Goal: Task Accomplishment & Management: Use online tool/utility

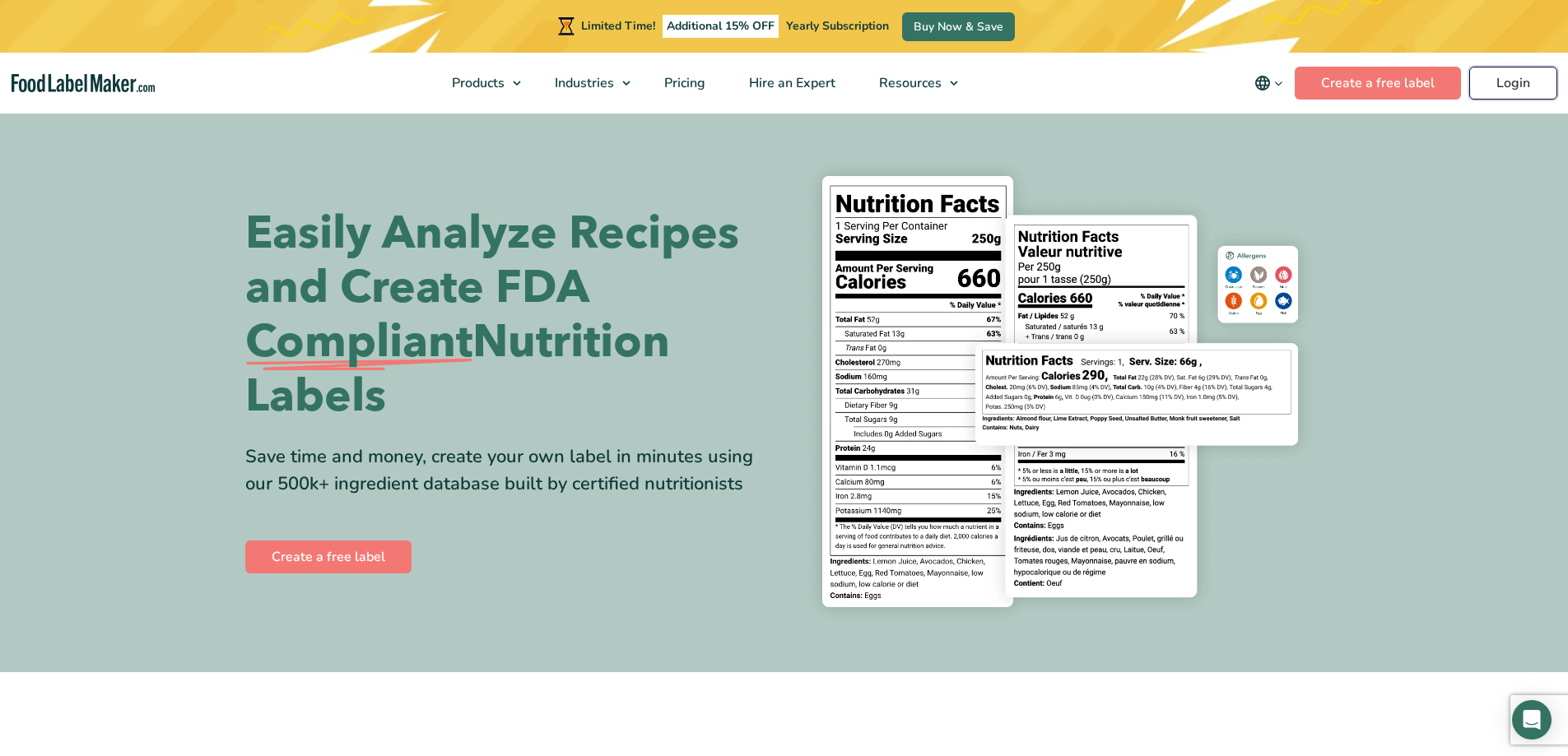
click at [1506, 83] on link "Login" at bounding box center [1512, 83] width 88 height 33
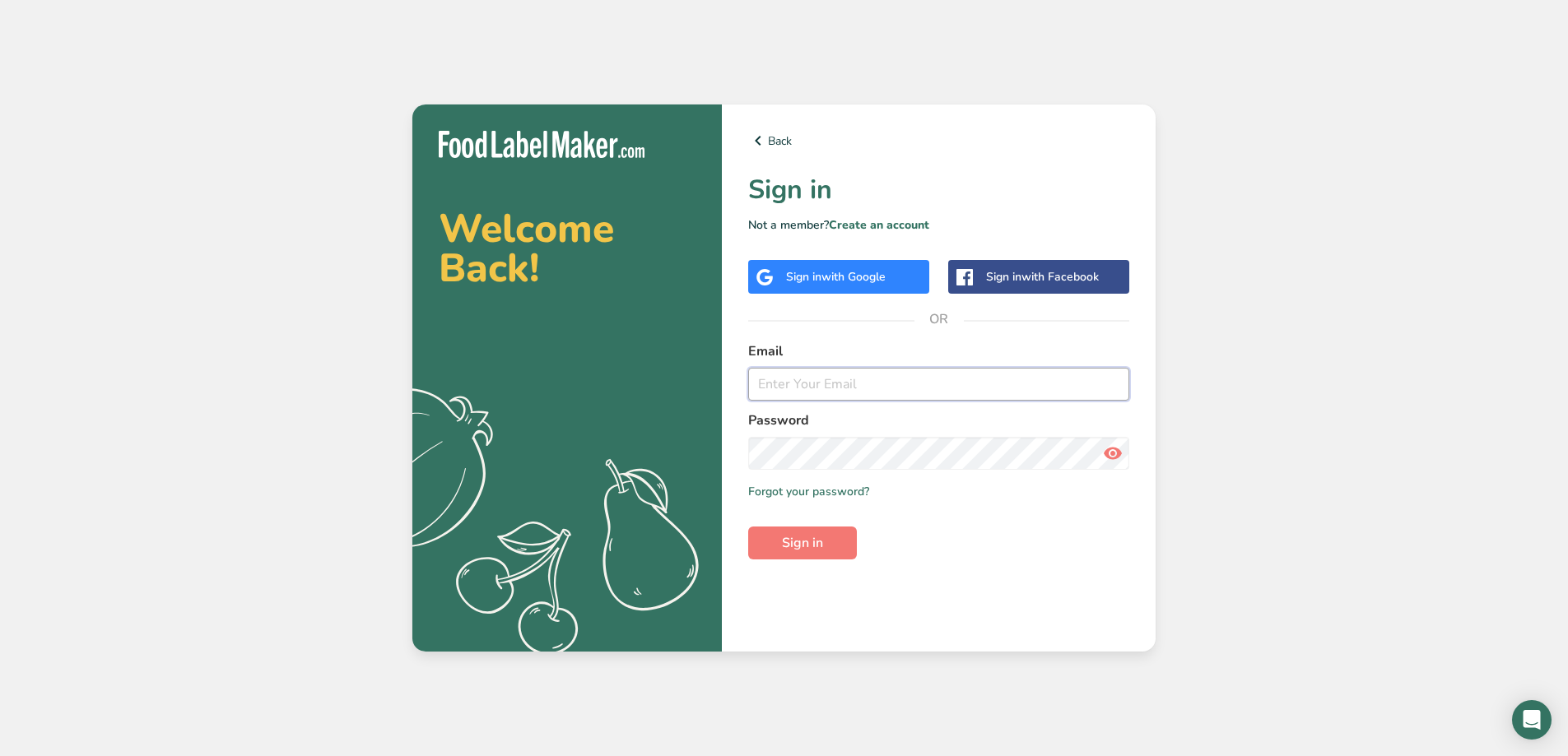
click at [813, 388] on input "email" at bounding box center [938, 383] width 381 height 33
type input "mhenry@savageequipment.com"
click at [748, 527] on button "Sign in" at bounding box center [802, 543] width 109 height 33
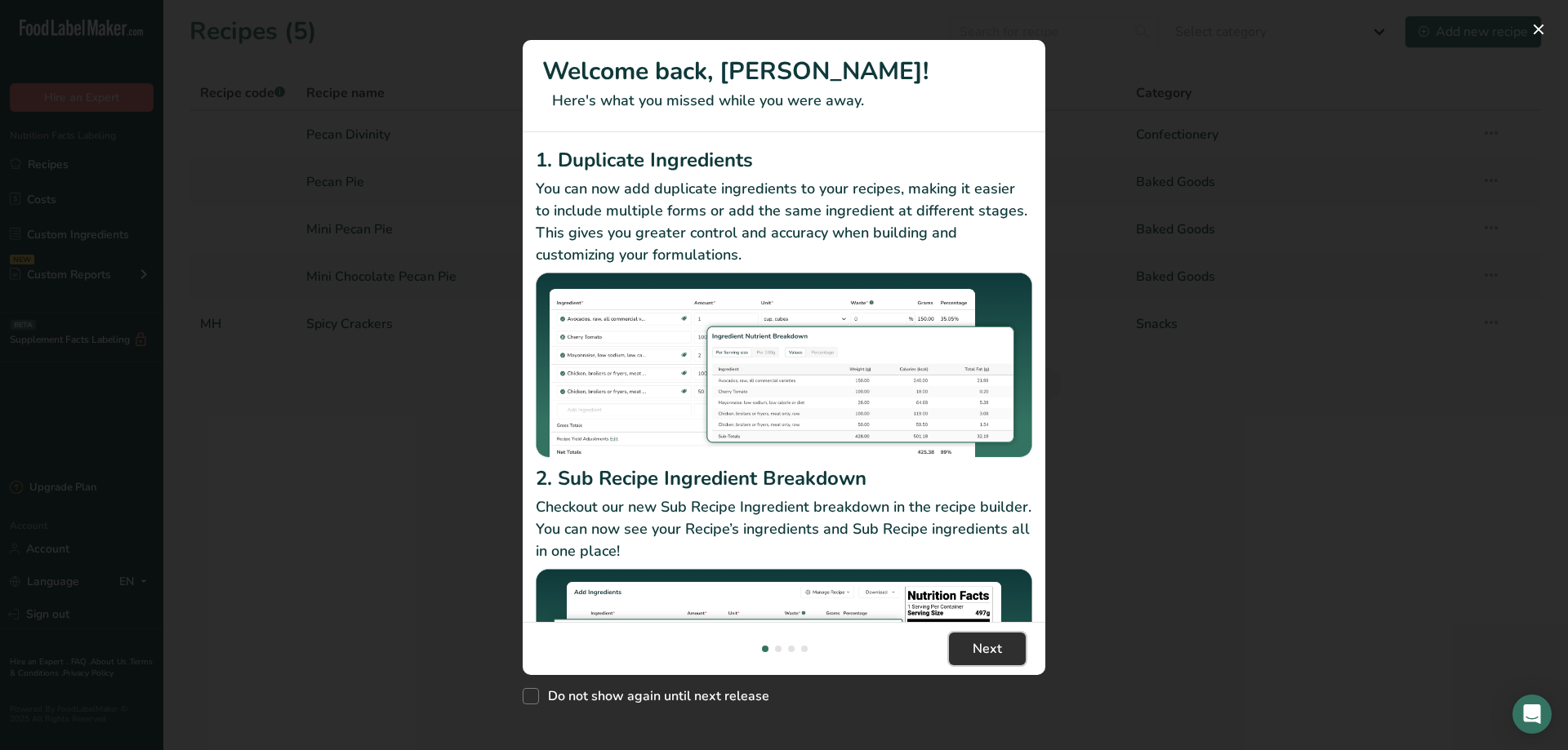
click at [1000, 657] on span "Next" at bounding box center [988, 649] width 30 height 20
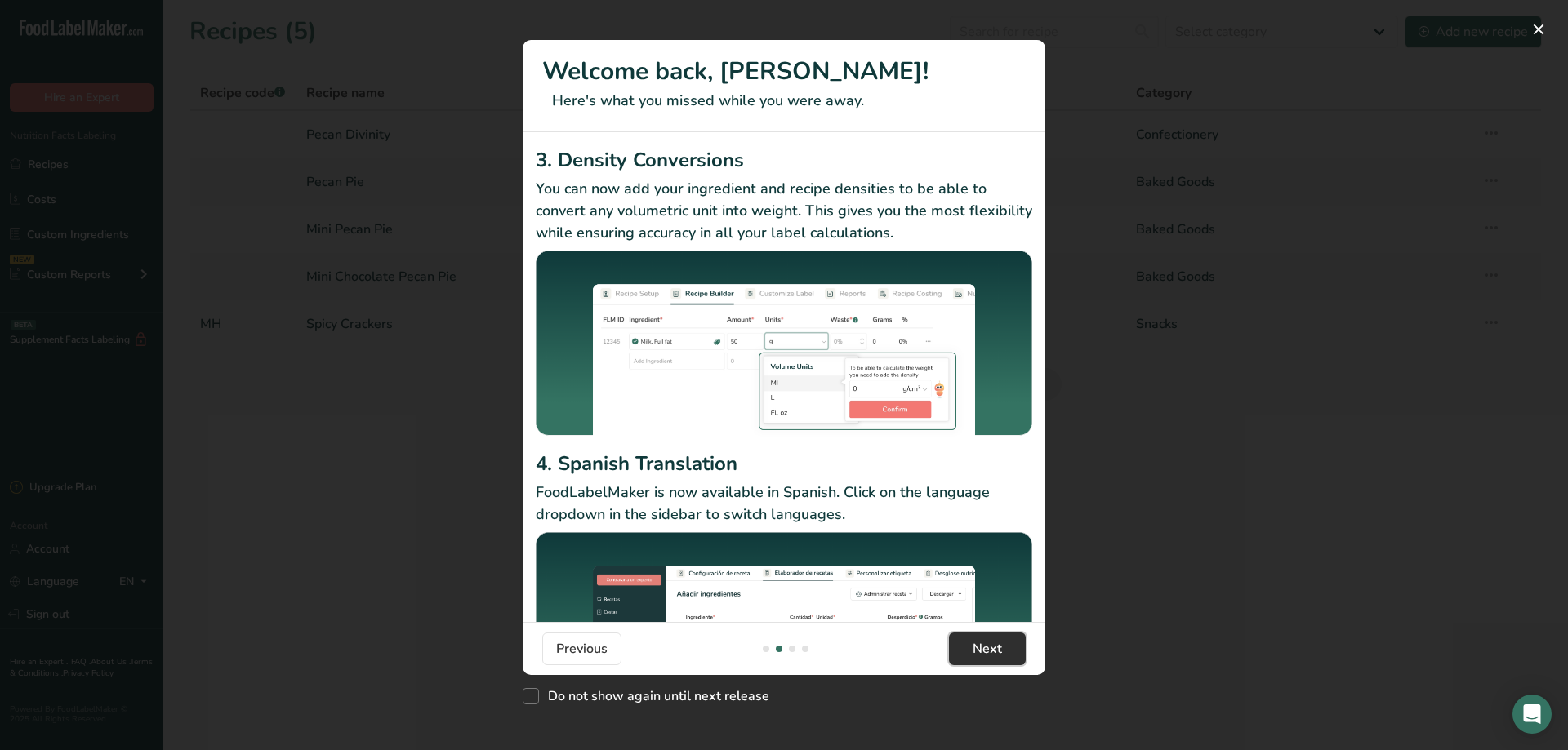
click at [999, 653] on span "Next" at bounding box center [988, 649] width 30 height 20
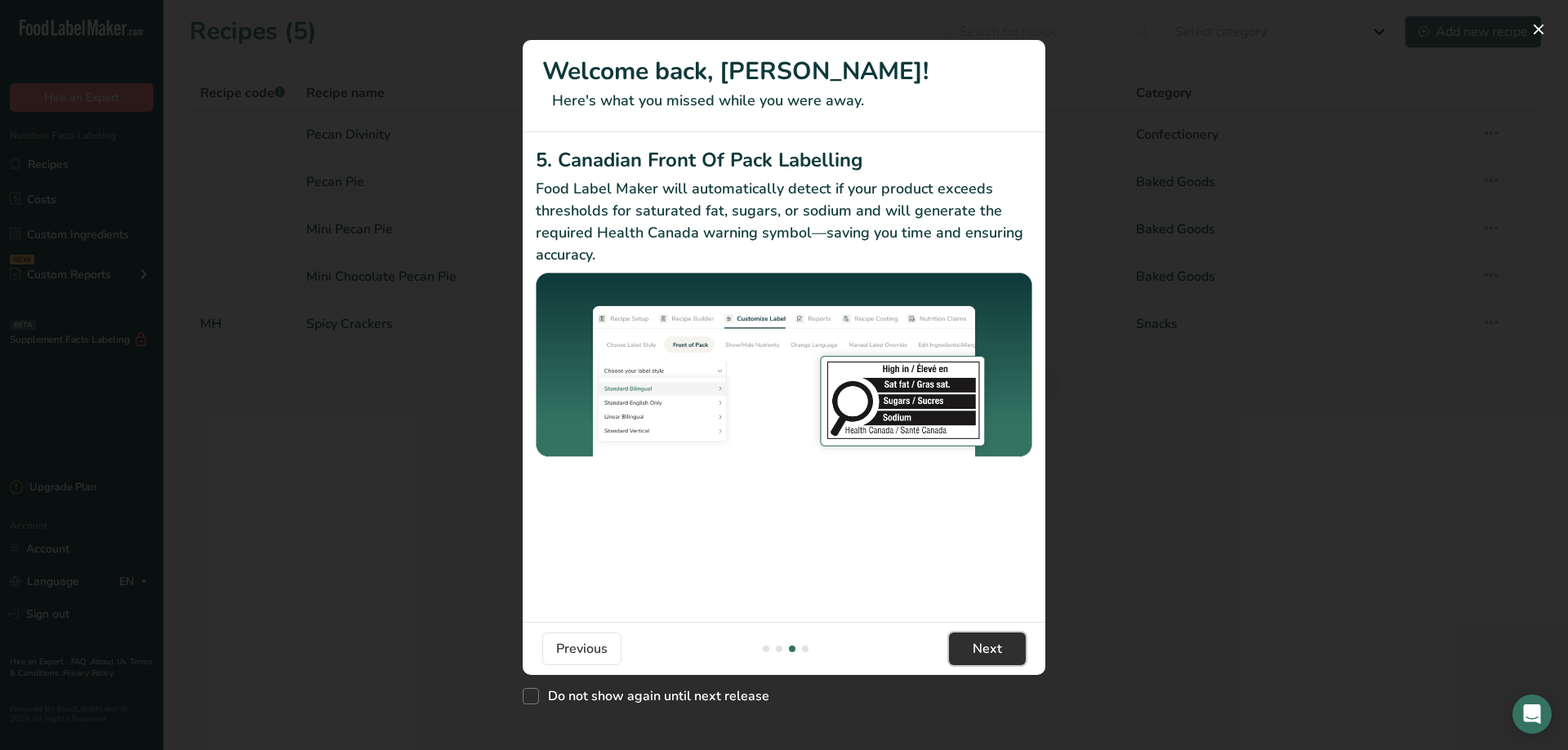
click at [999, 653] on span "Next" at bounding box center [988, 649] width 30 height 20
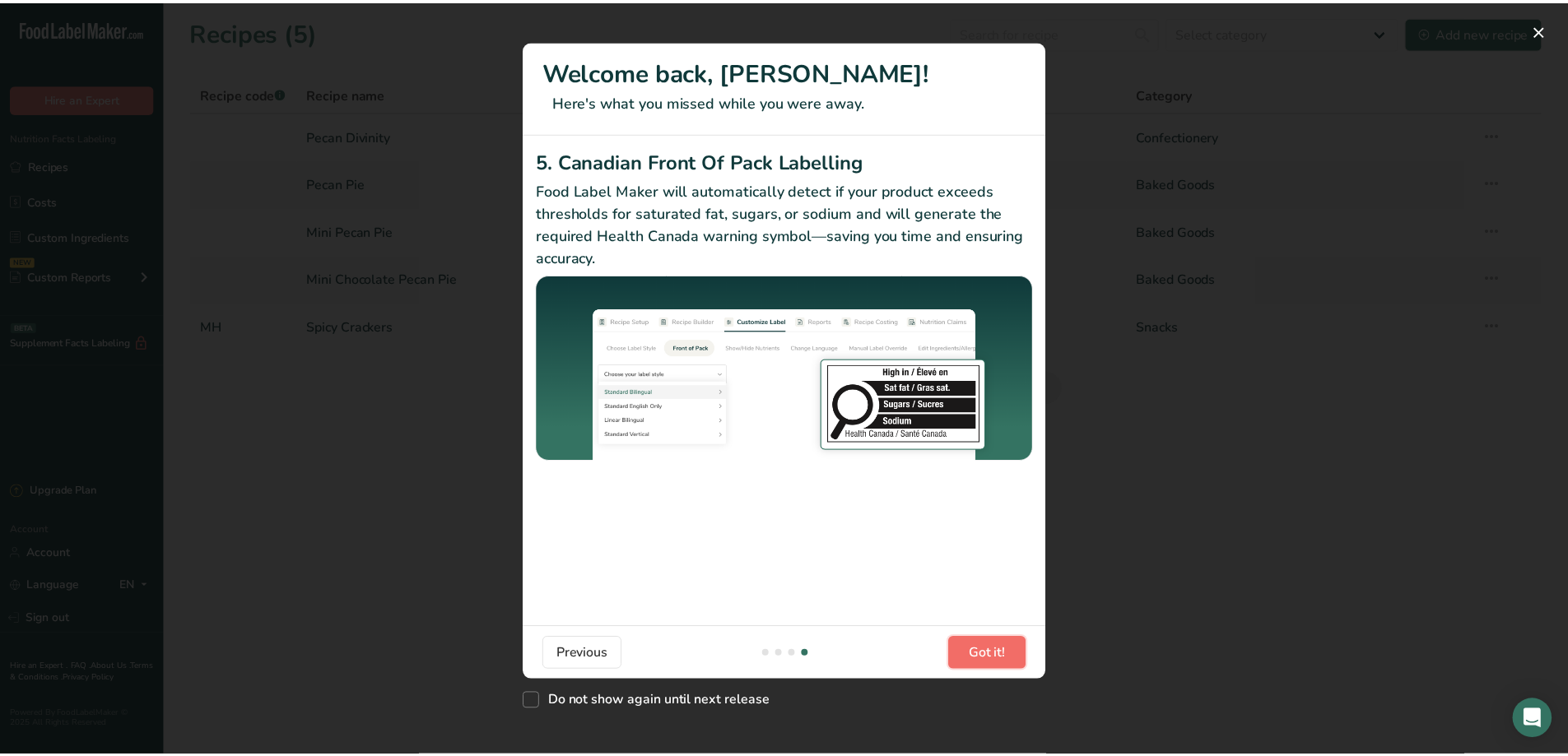
scroll to position [0, 1580]
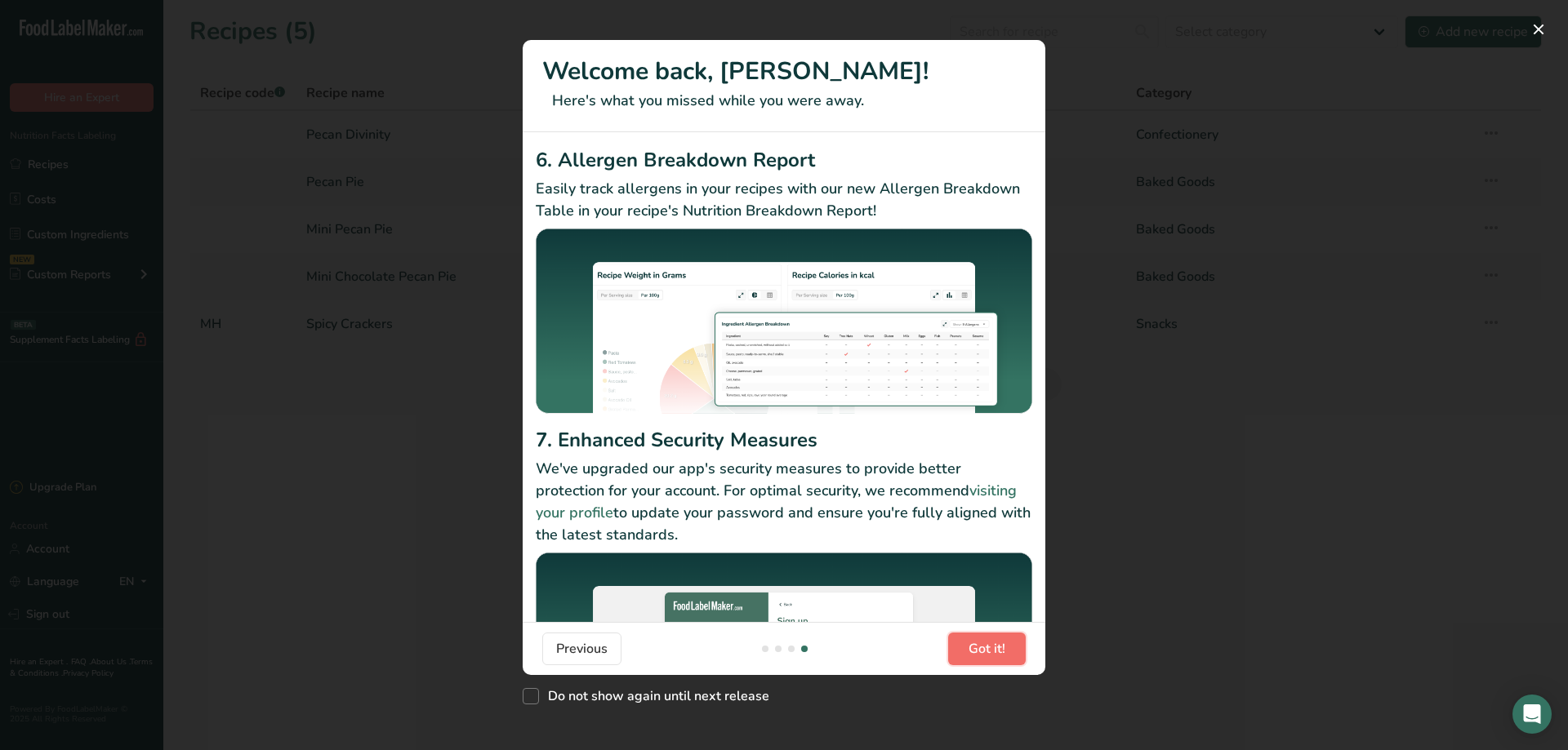
click at [999, 653] on span "Got it!" at bounding box center [987, 649] width 37 height 20
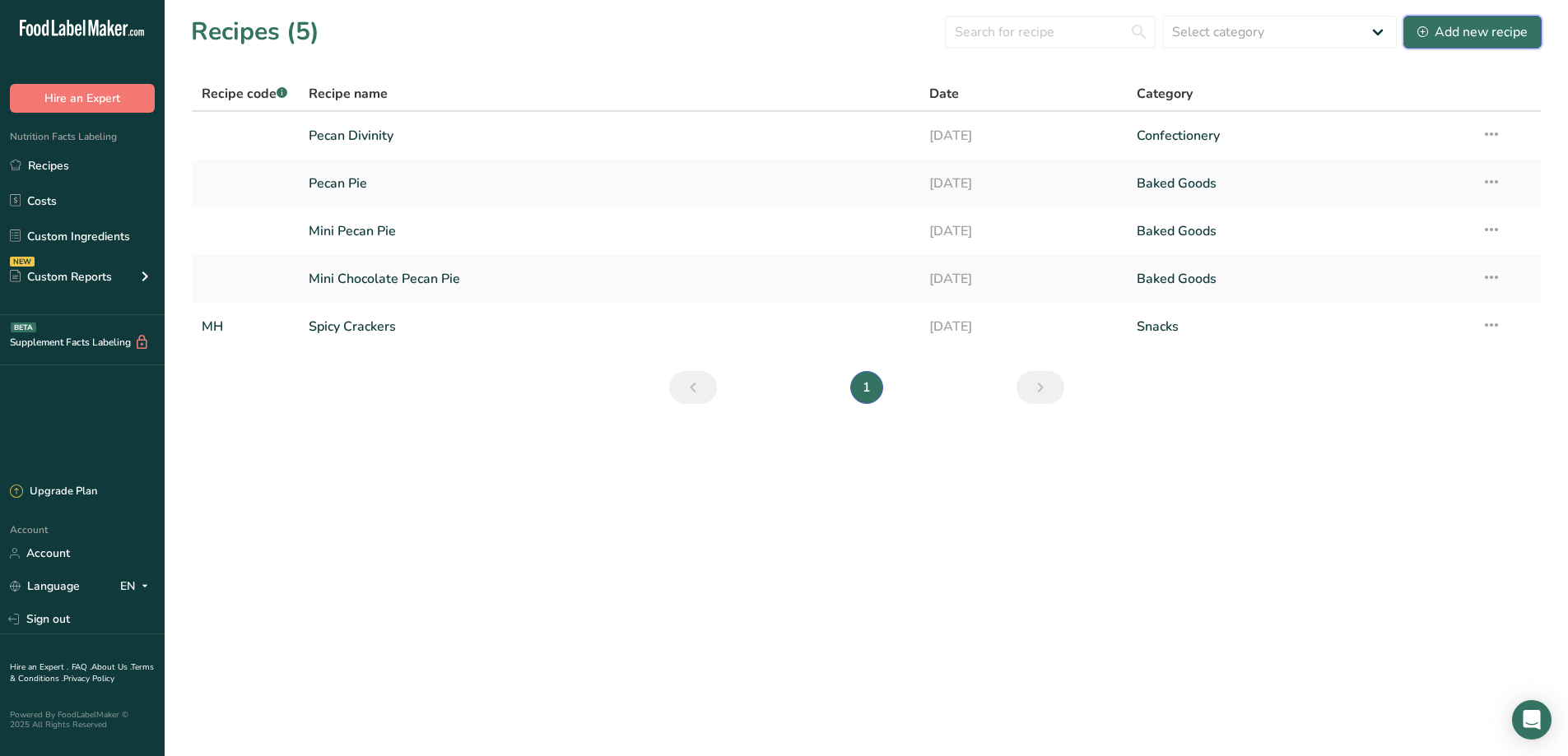
click at [1478, 34] on div "Add new recipe" at bounding box center [1471, 32] width 111 height 20
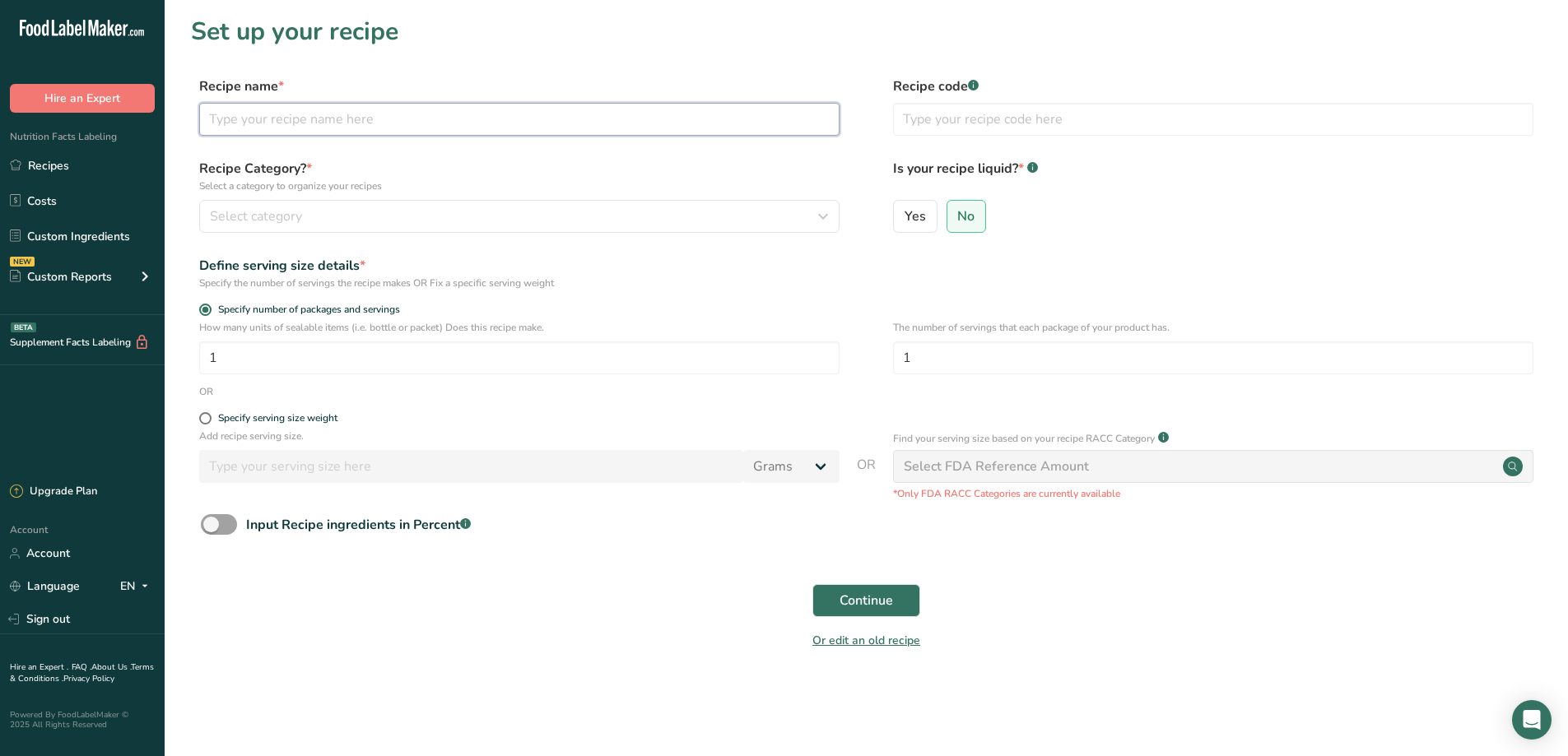
click at [316, 112] on input "text" at bounding box center [519, 119] width 641 height 33
type input "Tomato Preserves"
click at [902, 215] on input "Yes" at bounding box center [899, 215] width 11 height 11
radio input "true"
radio input "false"
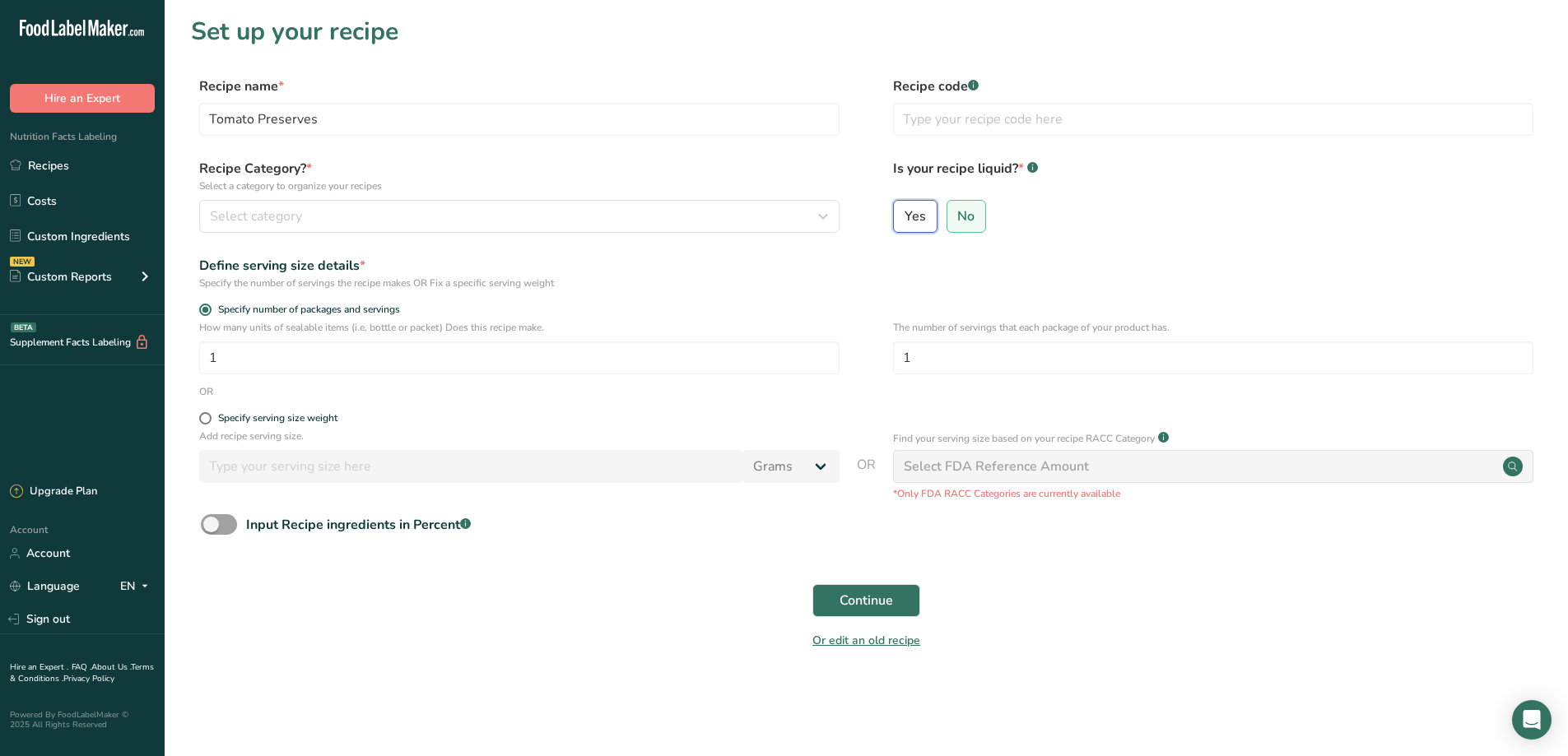
select select "22"
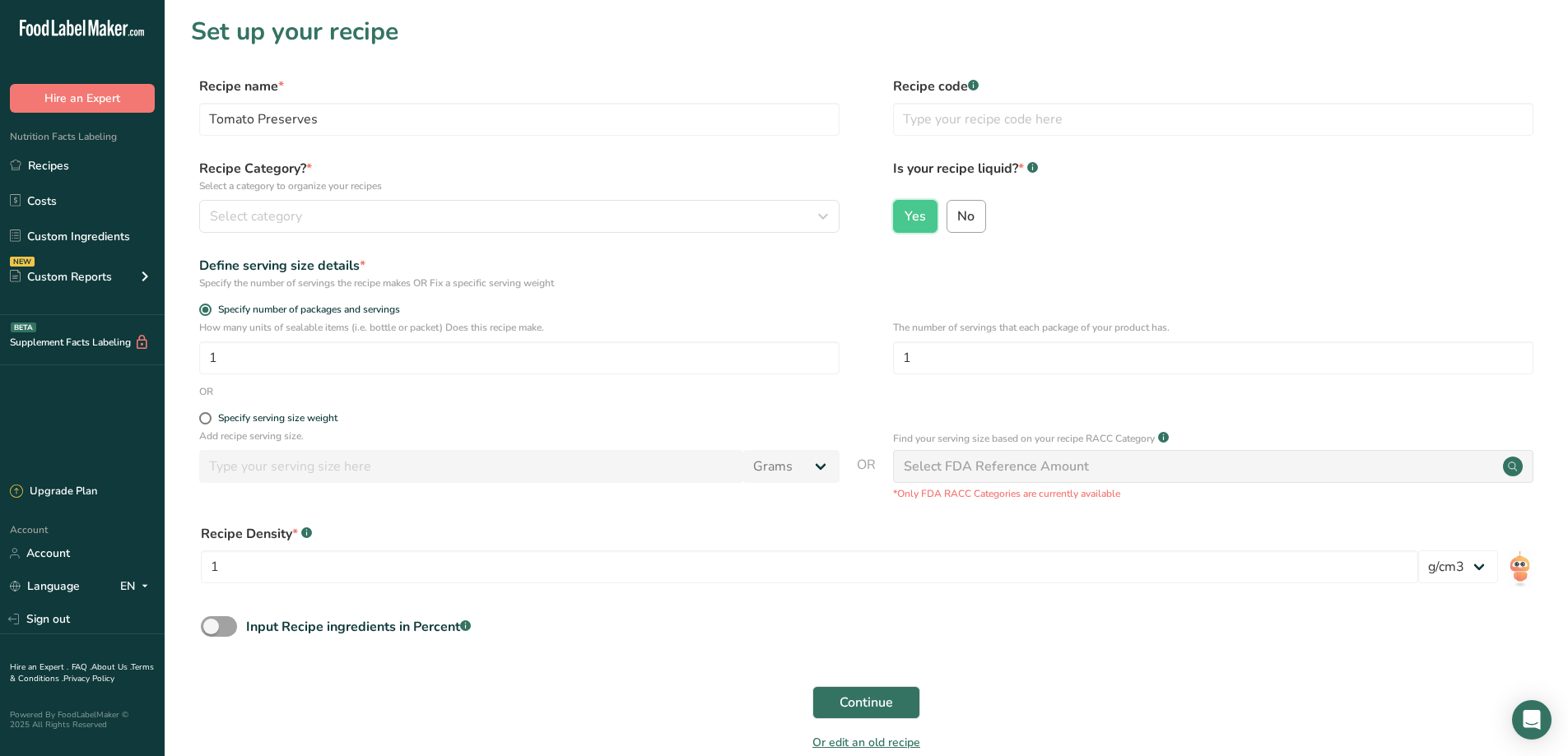
click at [966, 215] on span "No" at bounding box center [965, 216] width 17 height 17
click at [957, 215] on input "No" at bounding box center [952, 215] width 11 height 11
radio input "true"
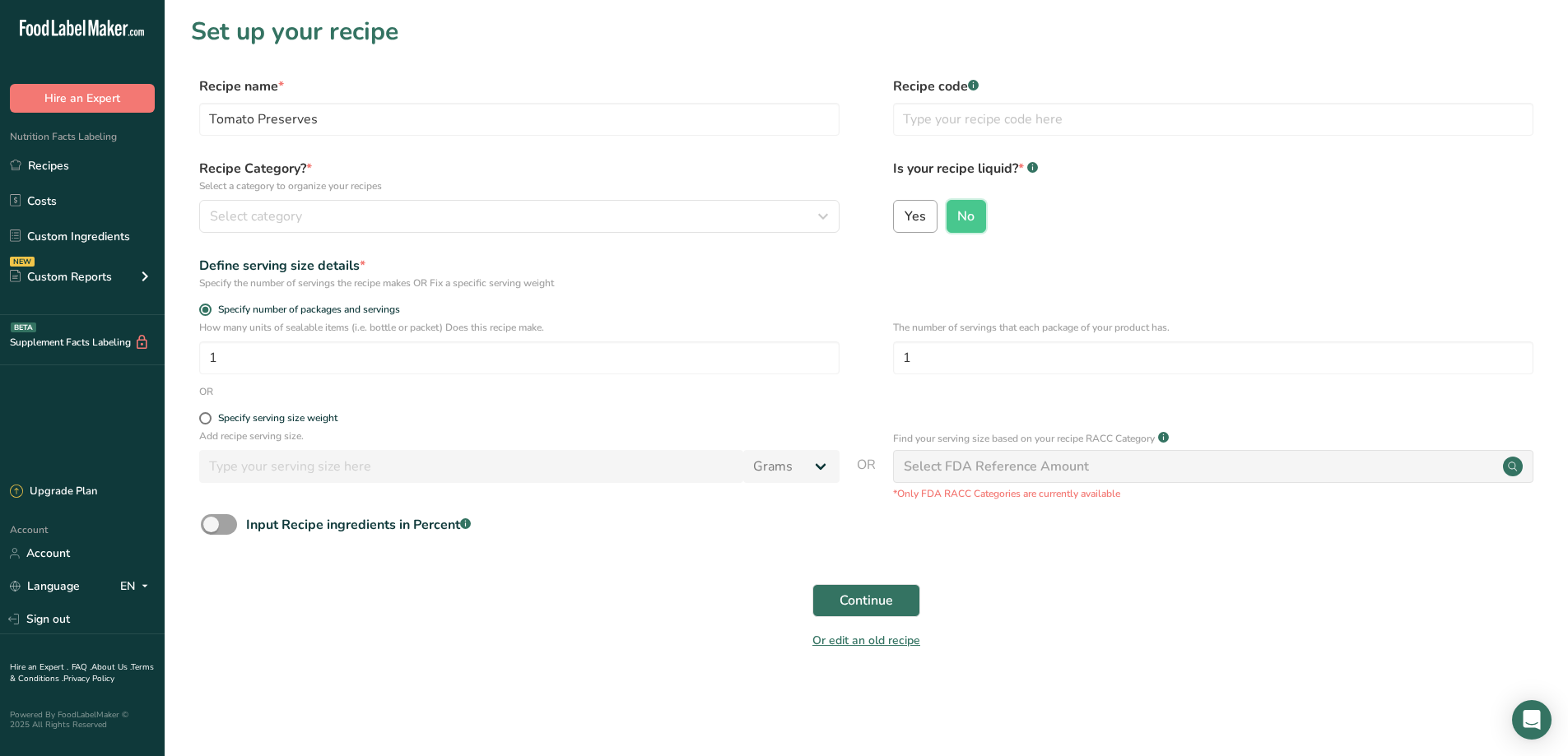
click at [916, 218] on span "Yes" at bounding box center [915, 216] width 21 height 17
click at [905, 218] on input "Yes" at bounding box center [899, 215] width 11 height 11
radio input "true"
radio input "false"
select select "22"
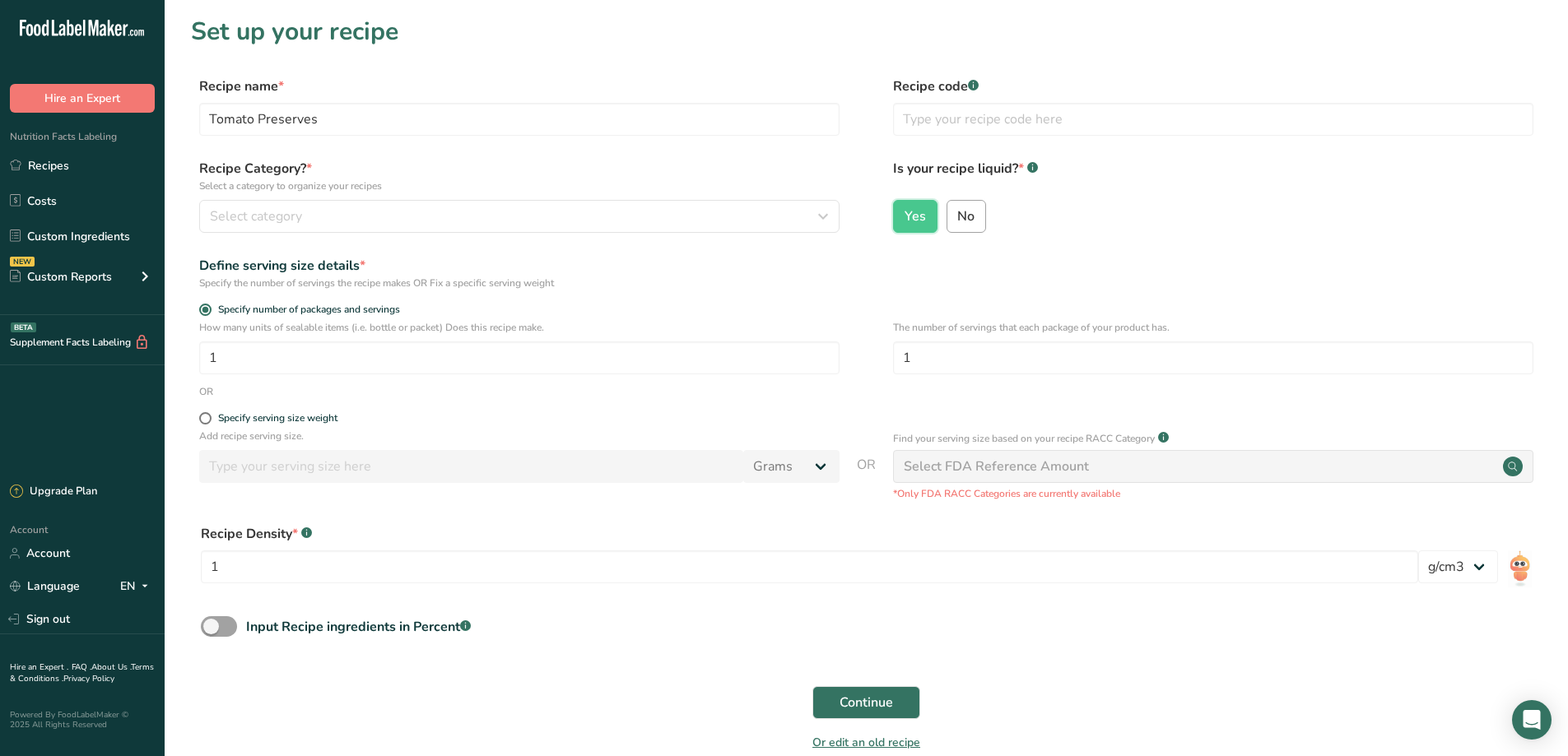
click at [957, 215] on span "No" at bounding box center [965, 216] width 17 height 17
click at [957, 215] on input "No" at bounding box center [952, 215] width 11 height 11
radio input "true"
radio input "false"
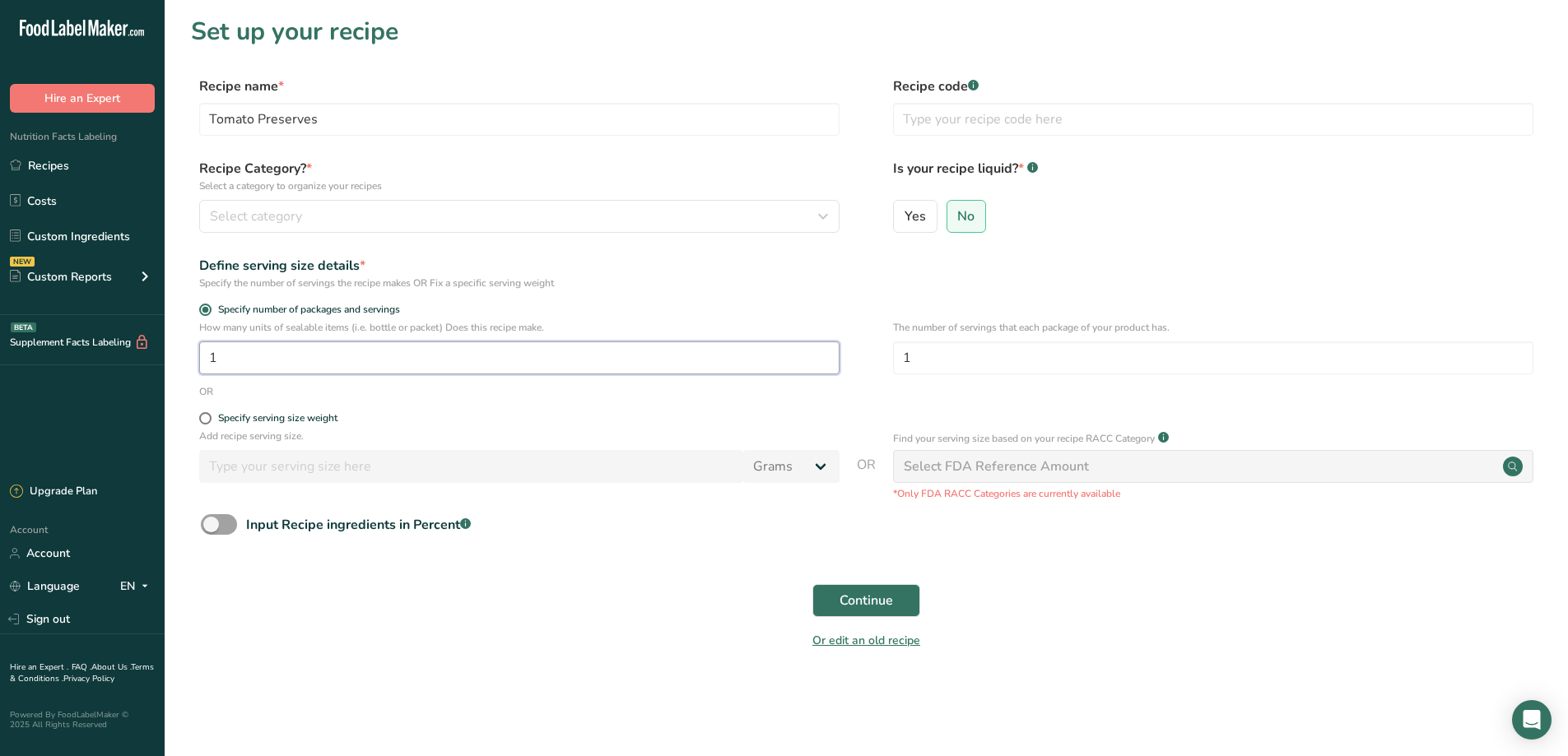
drag, startPoint x: 243, startPoint y: 356, endPoint x: 188, endPoint y: 357, distance: 55.0
click at [188, 357] on section "Set up your recipe Recipe name * Tomato Preserves Recipe code .a-a{fill:#347362…" at bounding box center [866, 343] width 1403 height 686
type input "13"
drag, startPoint x: 929, startPoint y: 362, endPoint x: 898, endPoint y: 362, distance: 31.0
click at [898, 362] on input "1" at bounding box center [1212, 358] width 641 height 33
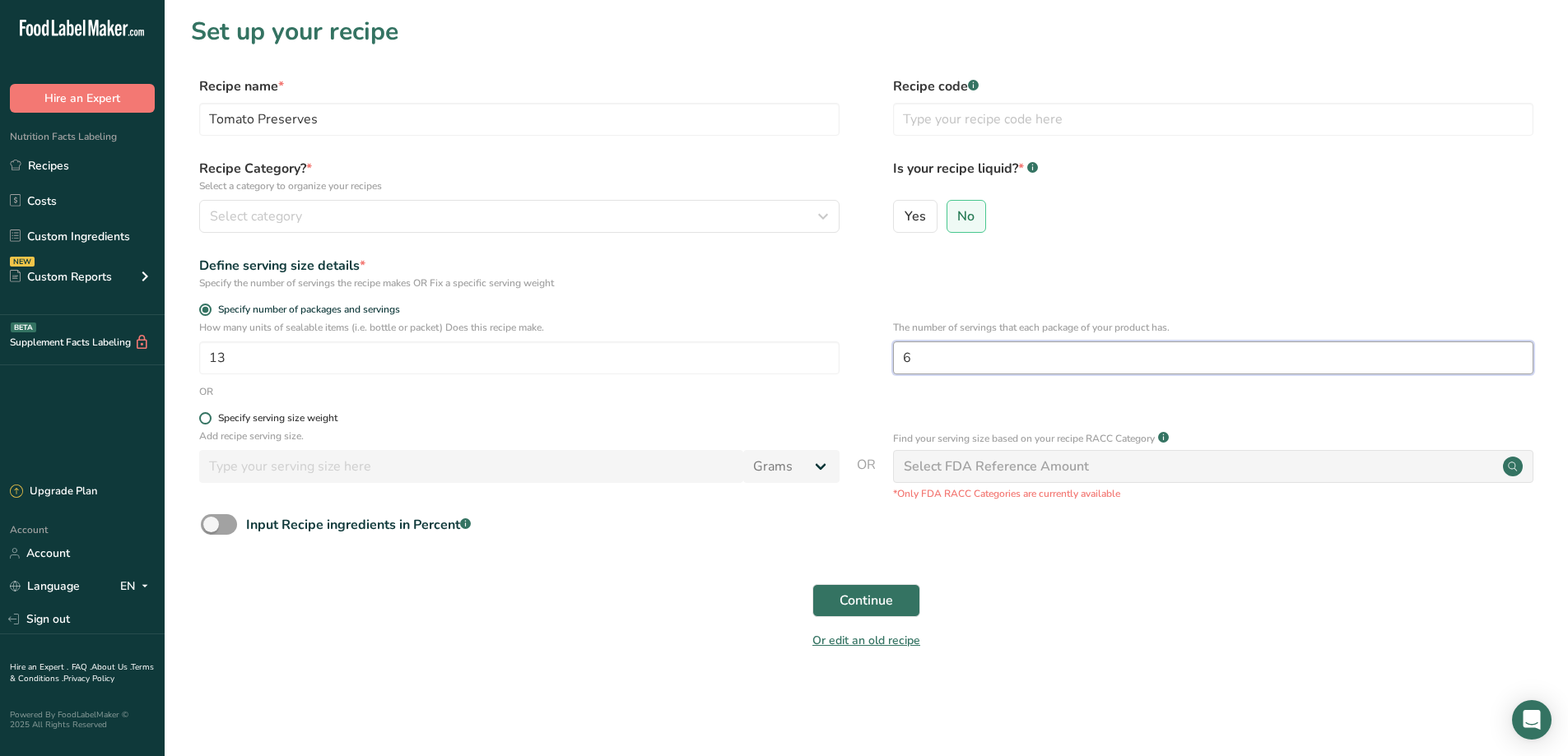
type input "6"
click at [205, 419] on span at bounding box center [205, 418] width 12 height 12
click at [205, 419] on input "Specify serving size weight" at bounding box center [204, 418] width 11 height 11
radio input "true"
radio input "false"
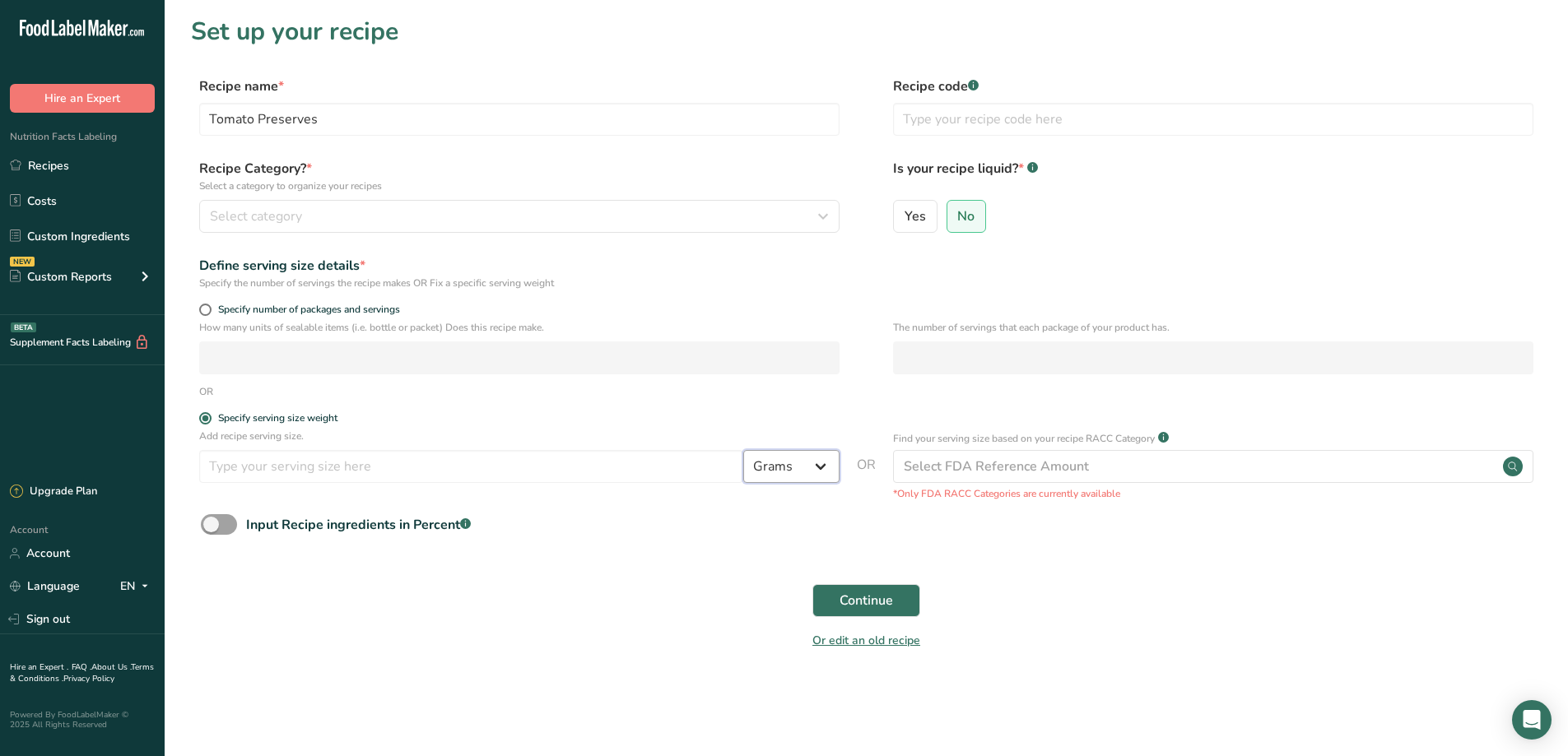
click at [826, 466] on select "Grams kg mg mcg lb oz l mL fl oz tbsp tsp cup qt gallon" at bounding box center [791, 466] width 97 height 33
select select "19"
click at [743, 450] on select "Grams kg mg mcg lb oz l mL fl oz tbsp tsp cup qt gallon" at bounding box center [791, 466] width 97 height 33
select select "22"
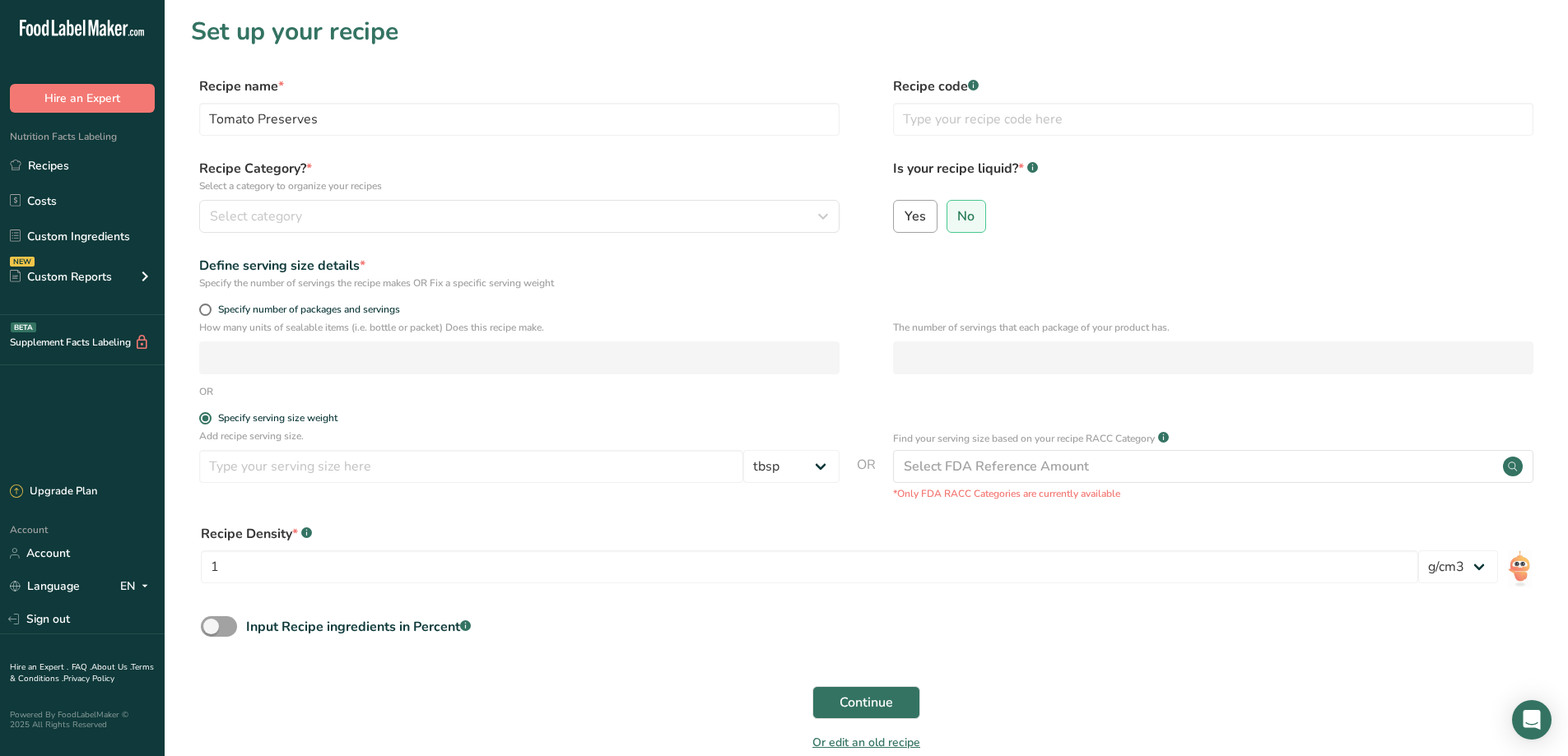
click at [915, 229] on label "Yes" at bounding box center [915, 216] width 45 height 33
click at [905, 221] on input "Yes" at bounding box center [899, 215] width 11 height 11
radio input "true"
radio input "false"
click at [205, 311] on span at bounding box center [205, 310] width 12 height 12
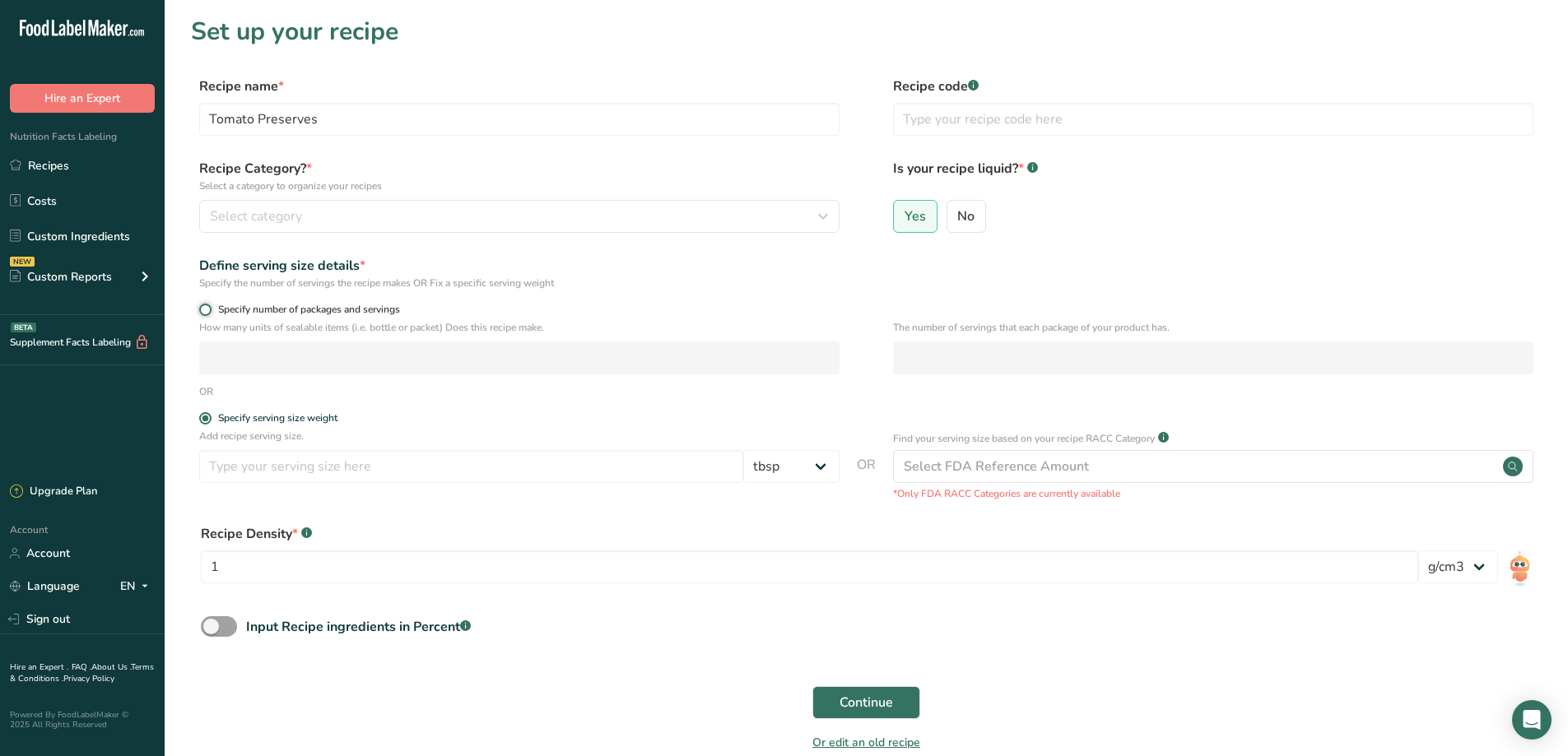
click at [205, 311] on input "Specify number of packages and servings" at bounding box center [204, 310] width 11 height 11
radio input "true"
radio input "false"
select select "0"
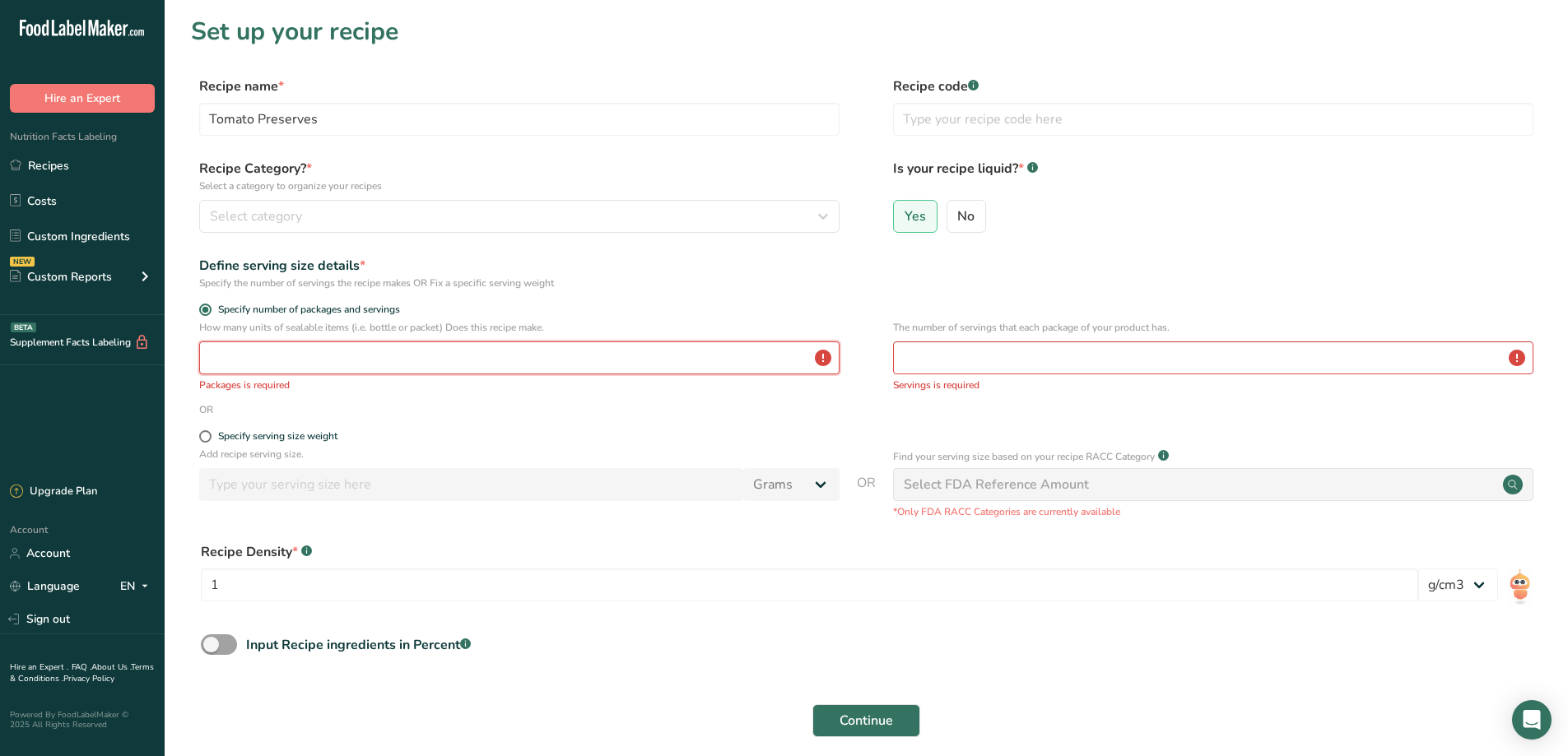
click at [320, 359] on input "number" at bounding box center [519, 358] width 641 height 33
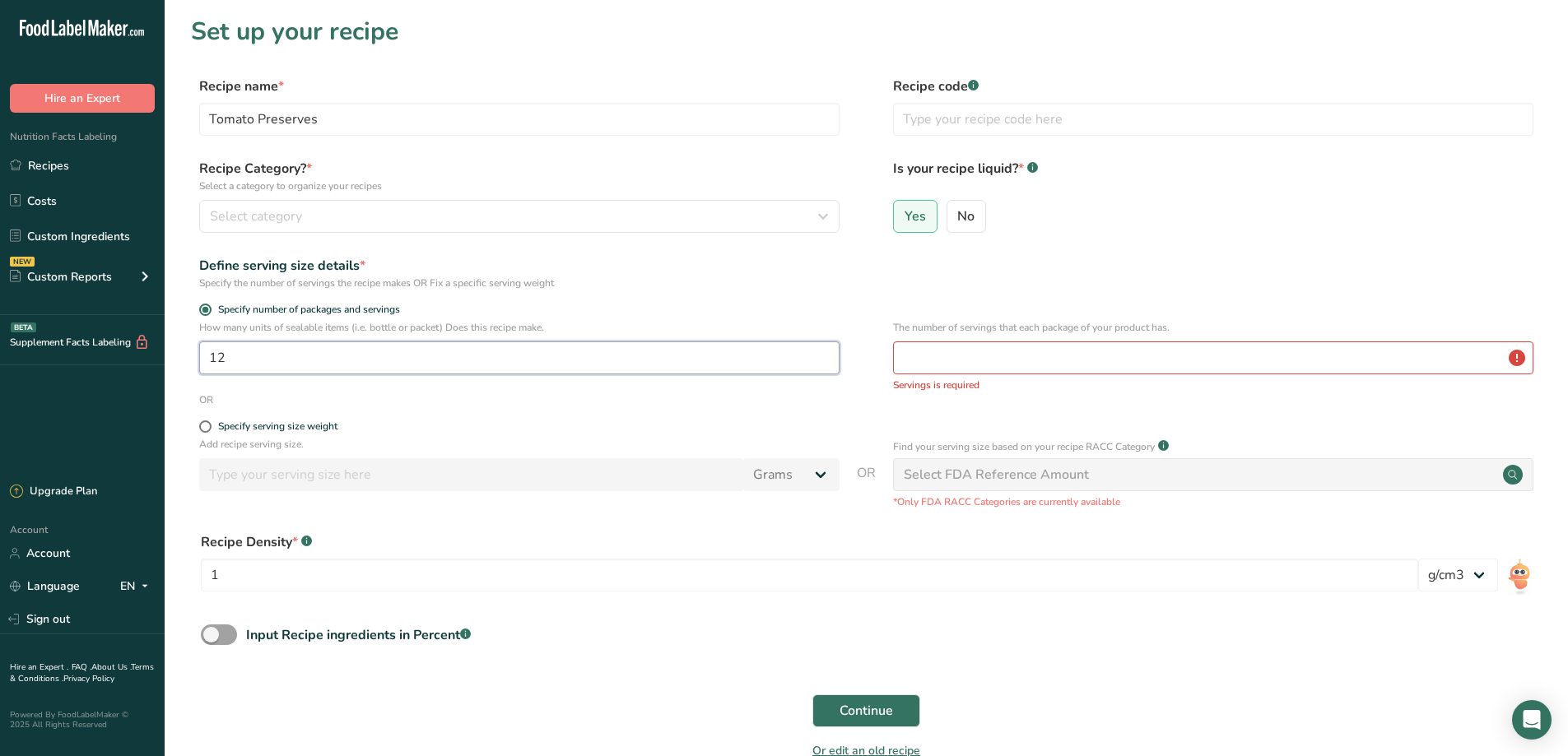
type input "12"
click at [915, 359] on input "number" at bounding box center [1212, 358] width 641 height 33
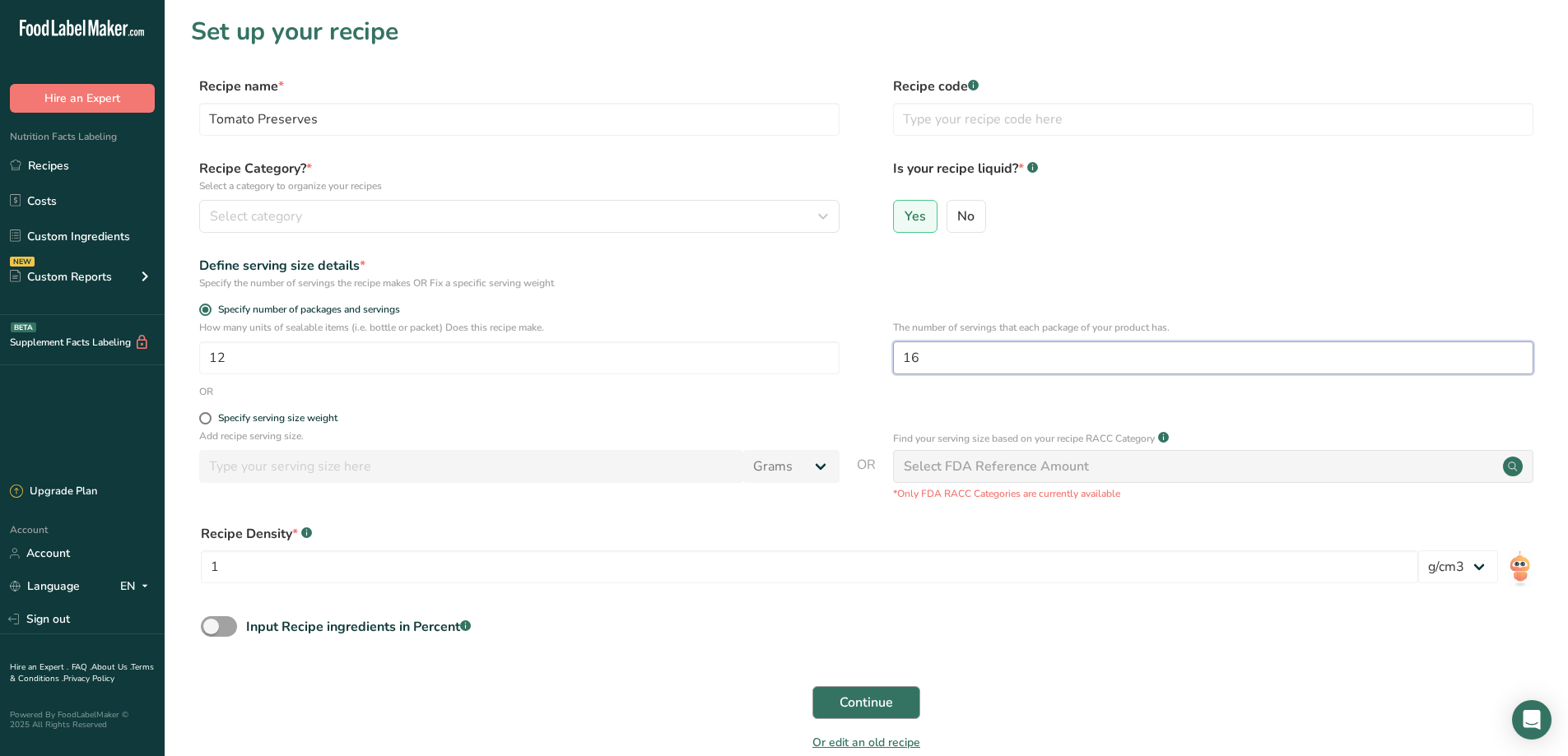
type input "16"
click at [877, 696] on span "Continue" at bounding box center [867, 702] width 54 height 20
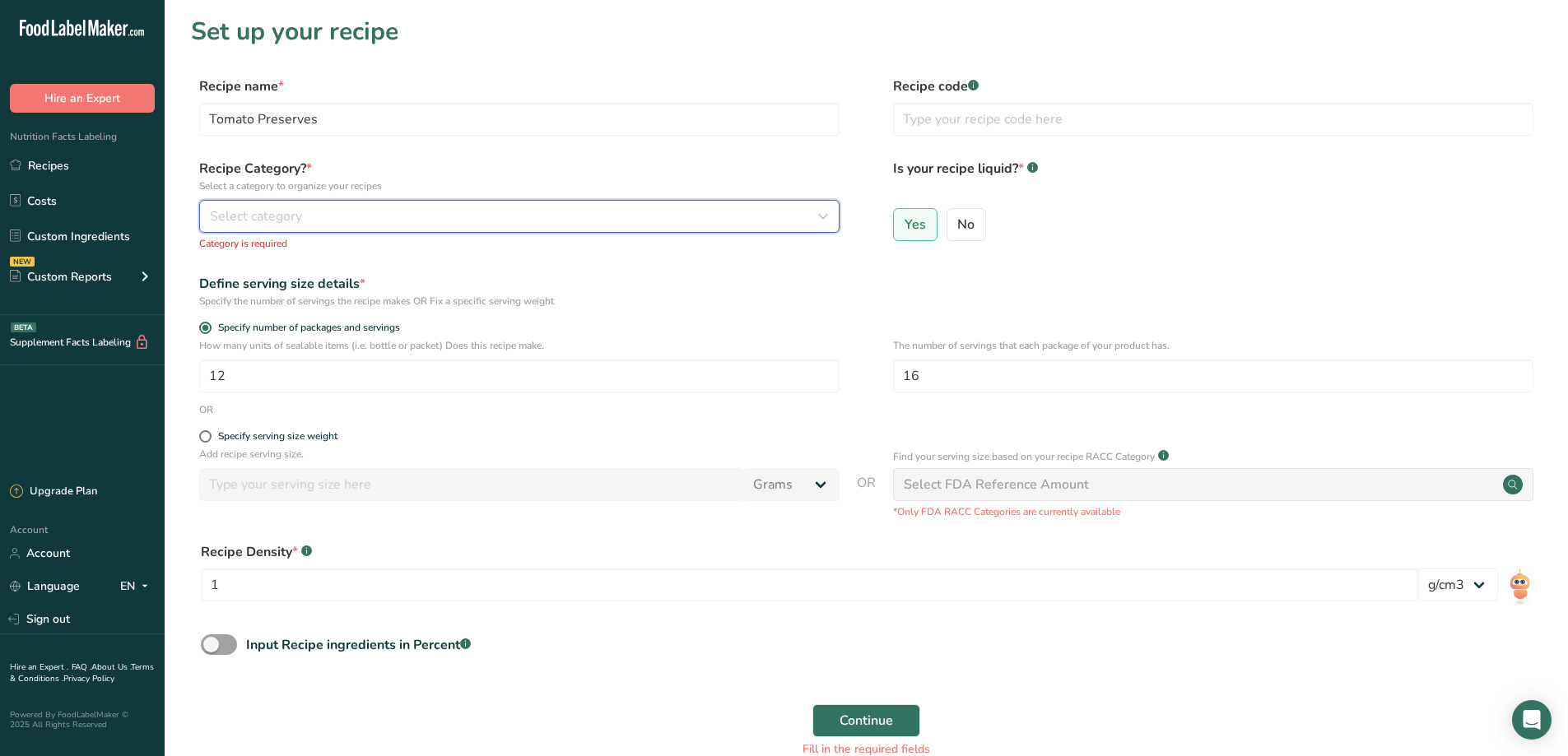
click at [243, 218] on span "Select category" at bounding box center [256, 216] width 93 height 20
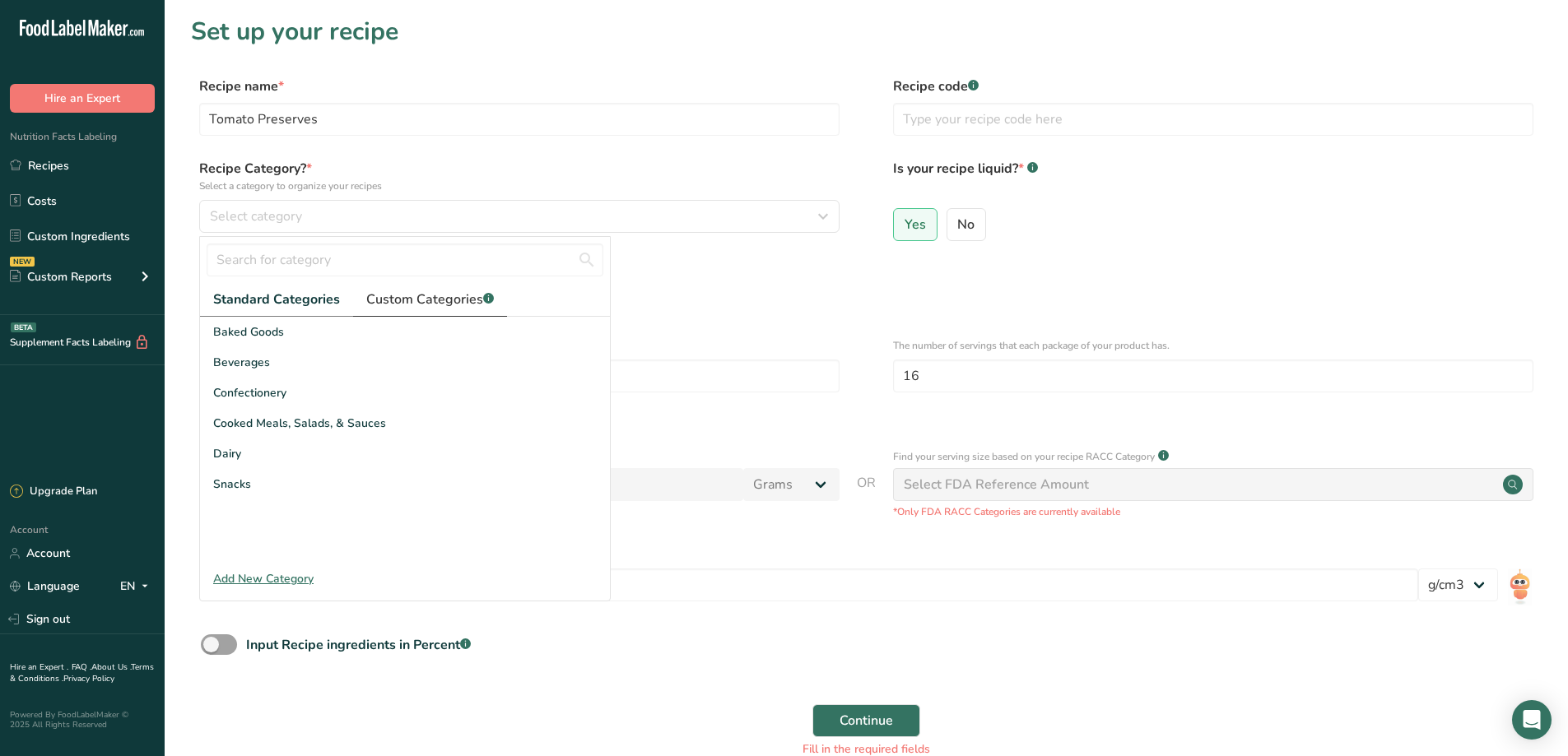
click at [433, 296] on span "Custom Categories .a-a{fill:#347362;}.b-a{fill:#fff;}" at bounding box center [430, 300] width 128 height 20
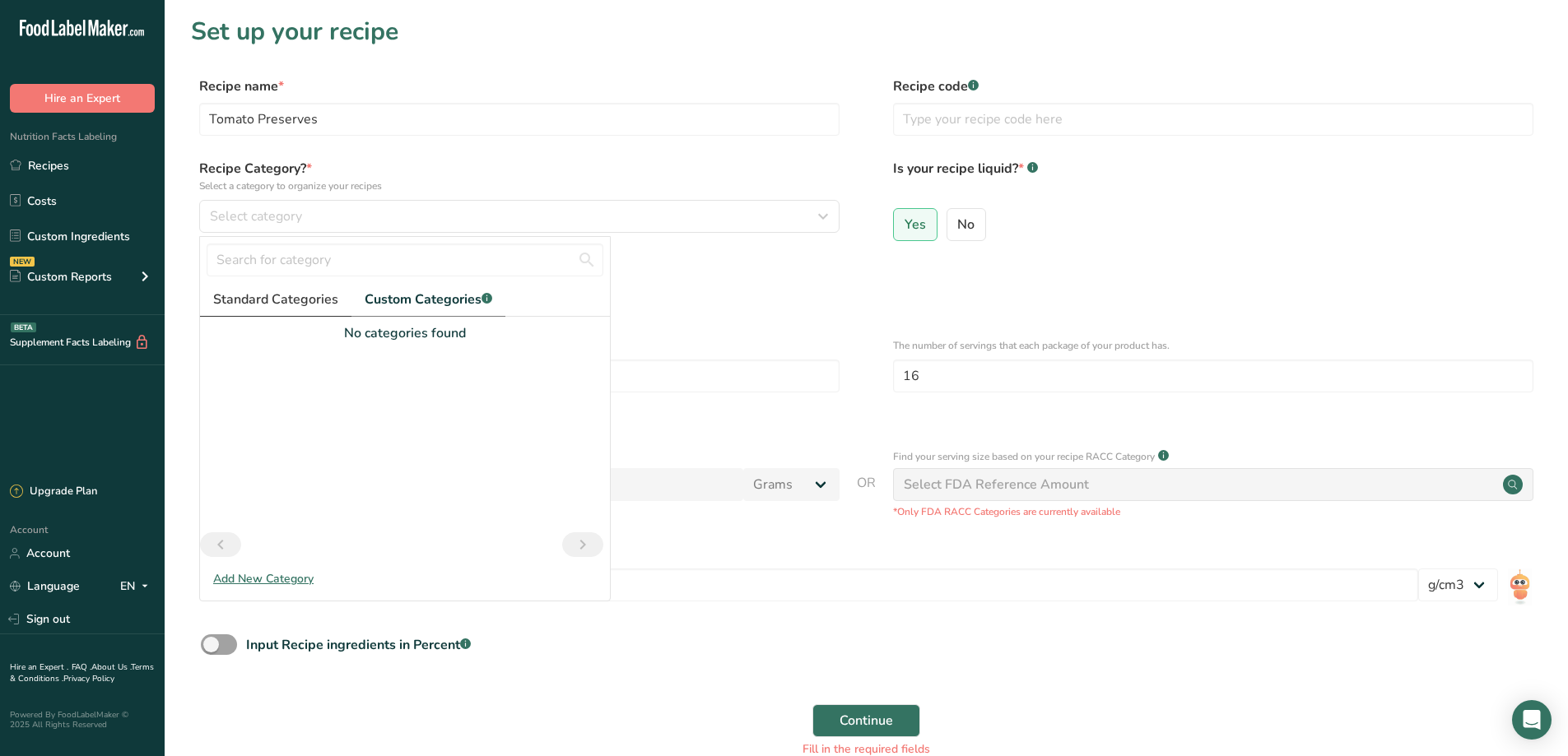
click at [287, 299] on span "Standard Categories" at bounding box center [276, 300] width 126 height 20
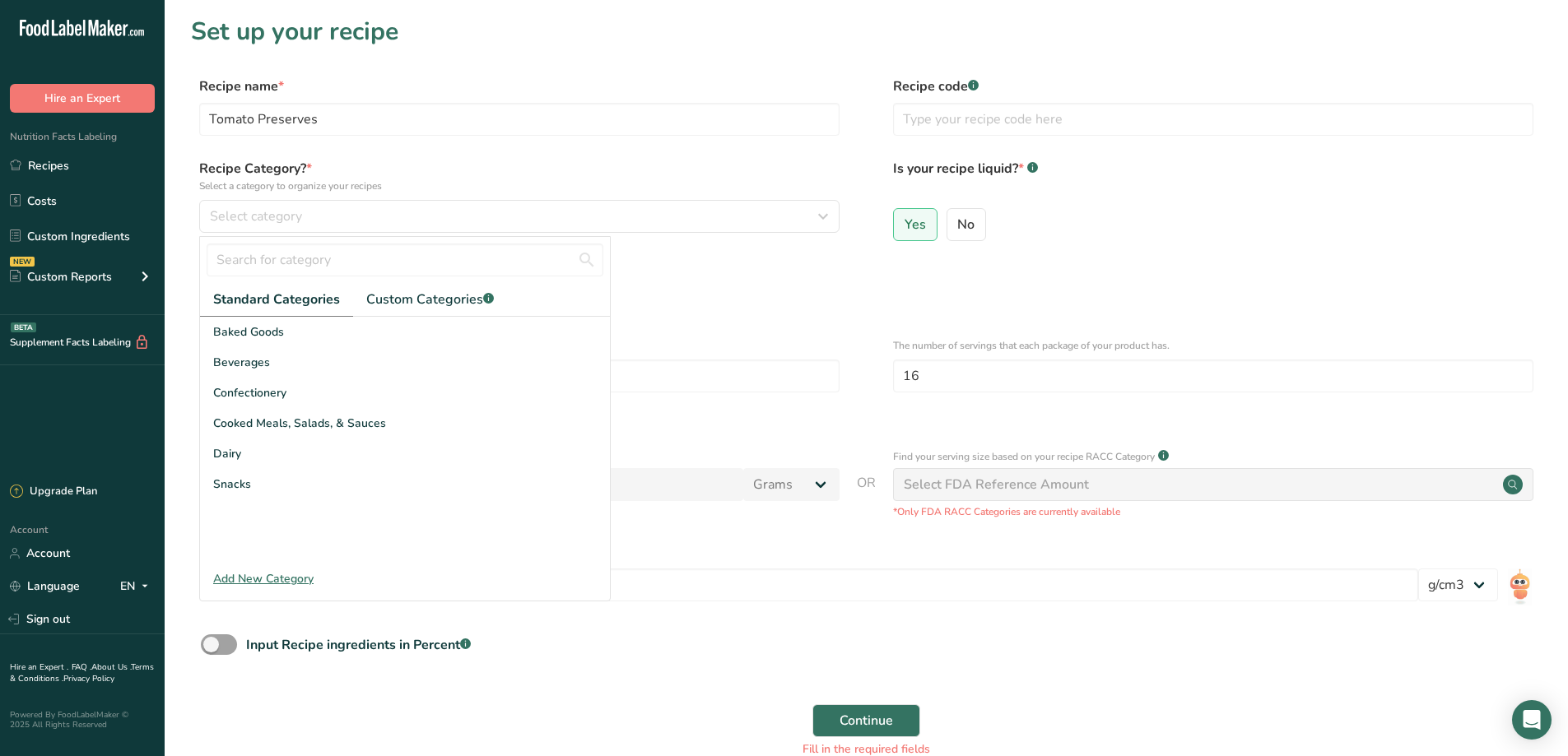
click at [256, 580] on div "Add New Category" at bounding box center [404, 578] width 409 height 17
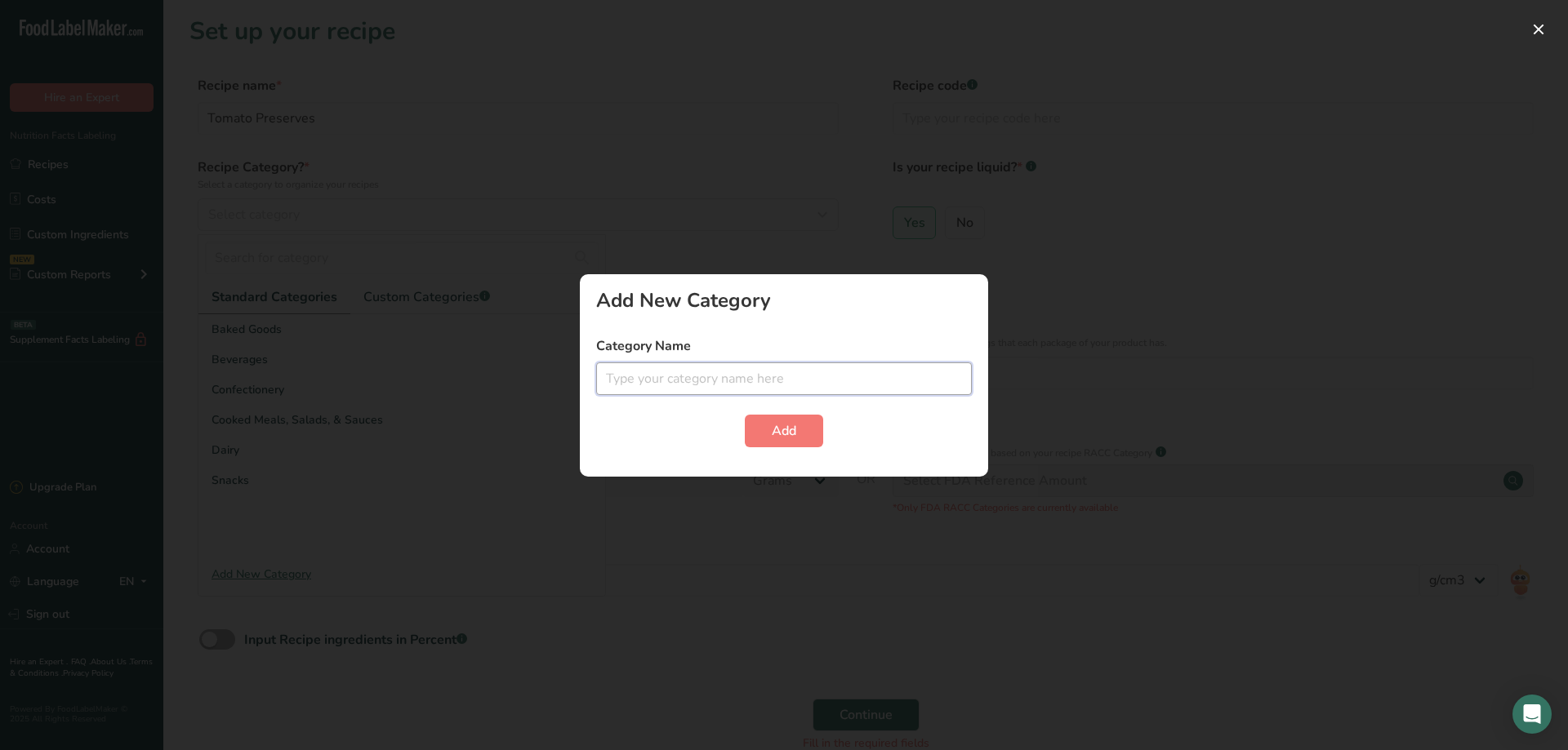
click at [665, 382] on input "text" at bounding box center [784, 378] width 376 height 33
type input "Preserves"
click at [789, 434] on span "Add" at bounding box center [784, 431] width 25 height 20
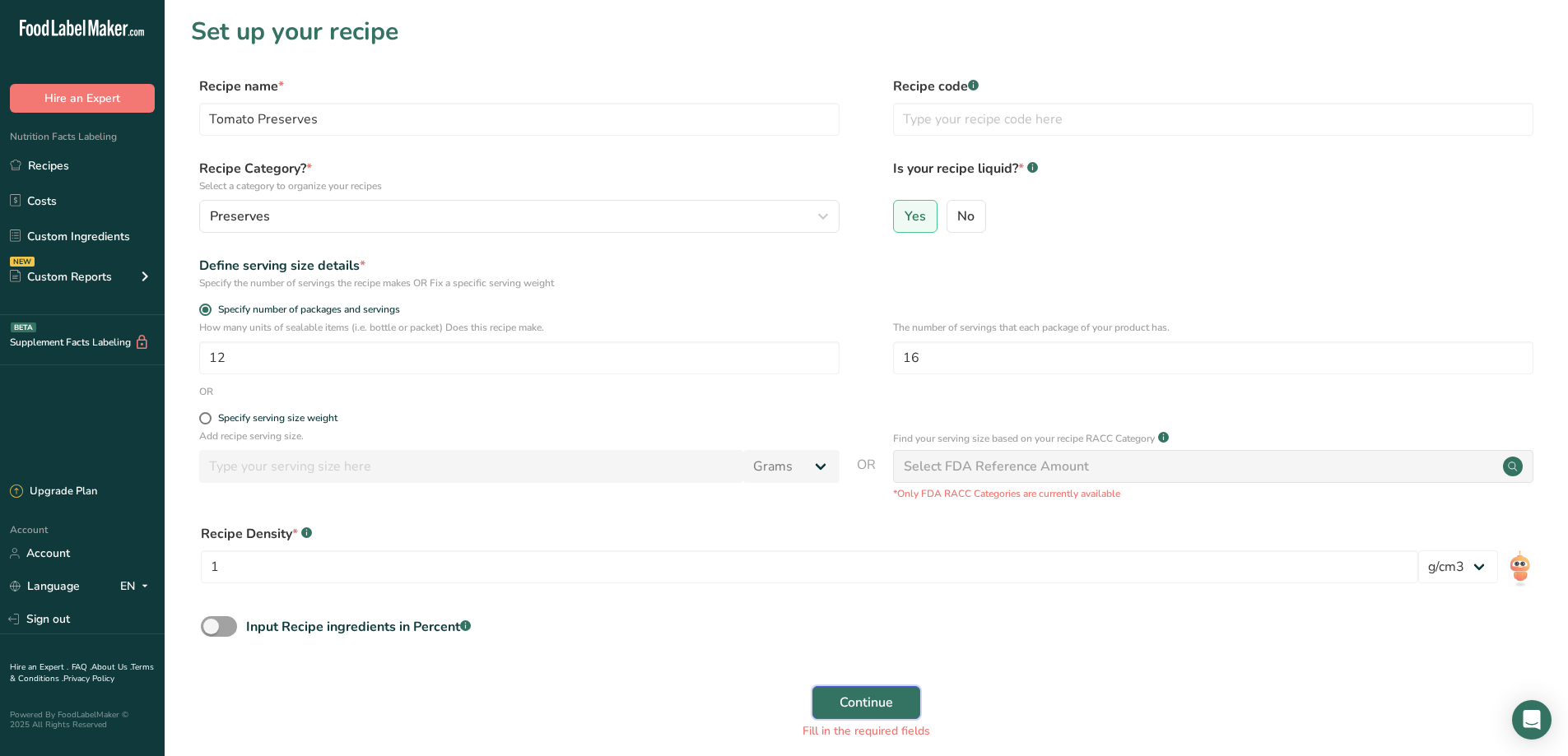
click at [873, 701] on span "Continue" at bounding box center [867, 702] width 54 height 20
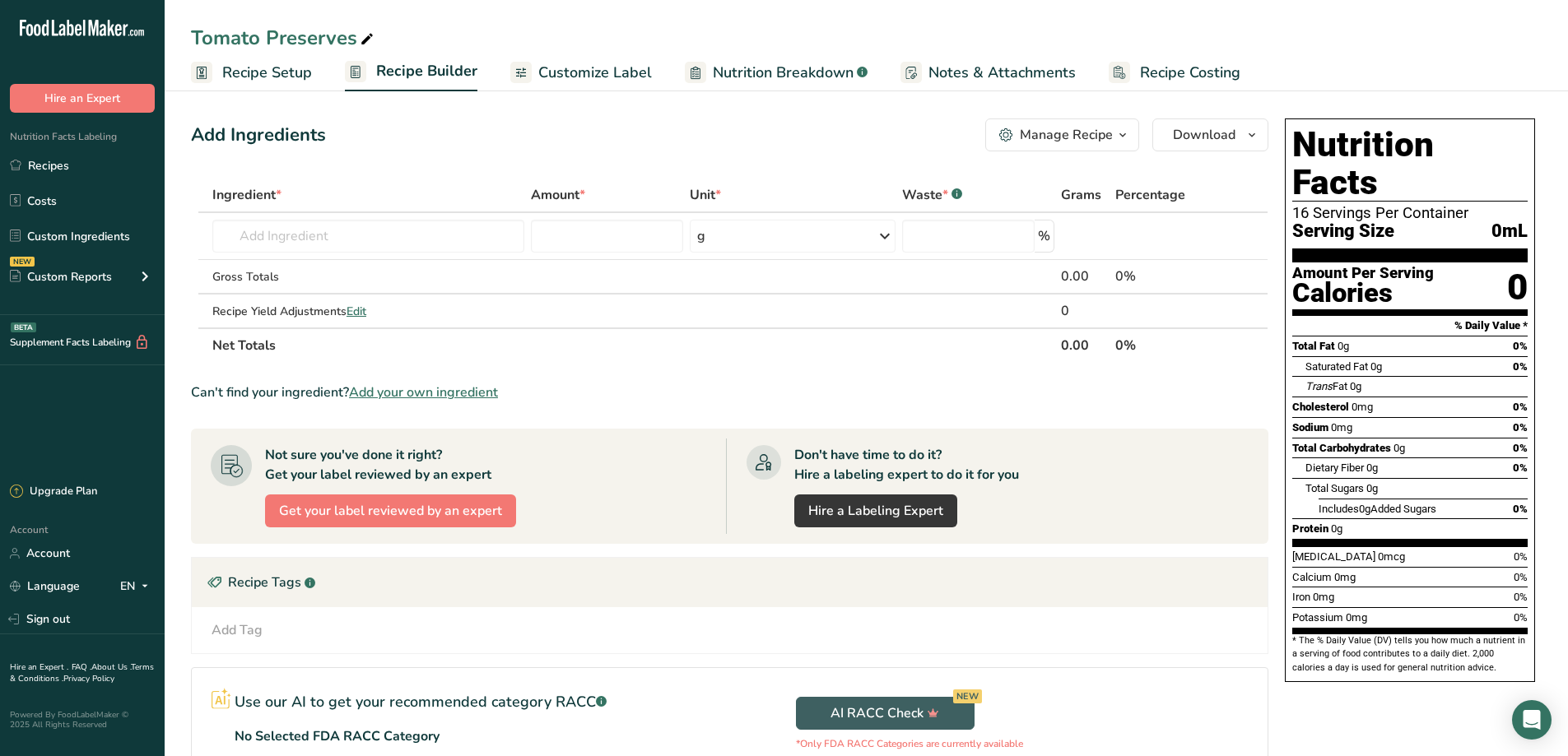
click at [251, 74] on span "Recipe Setup" at bounding box center [267, 73] width 90 height 22
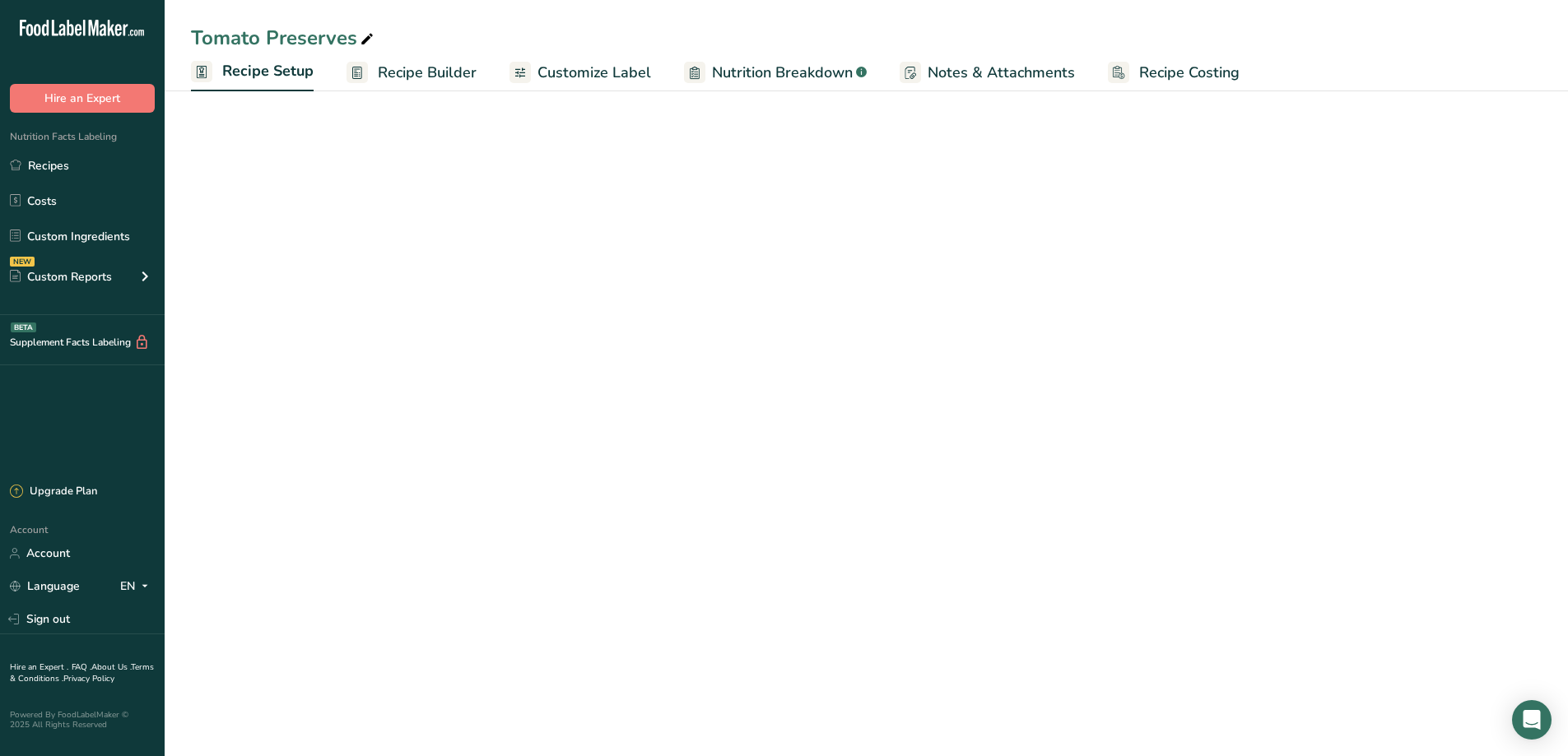
select select "22"
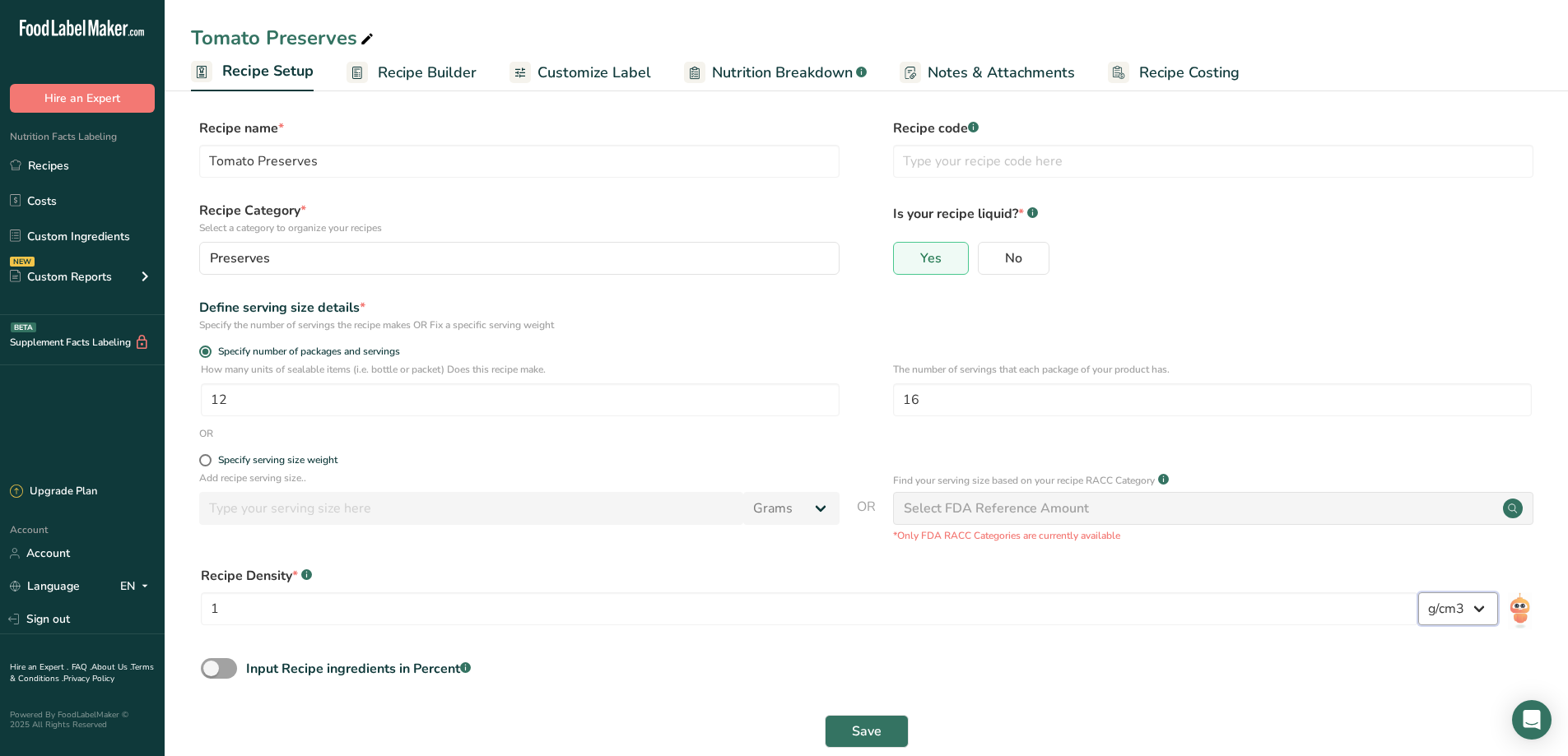
click at [1449, 613] on select "lb/ft3 g/cm3" at bounding box center [1457, 609] width 80 height 33
click at [1078, 664] on div "Input Recipe ingredients in Percent .a-a{fill:#347362;}.b-a{fill:#fff;}" at bounding box center [866, 675] width 1350 height 34
click at [1005, 259] on span "No" at bounding box center [1013, 258] width 17 height 17
click at [989, 259] on input "No" at bounding box center [983, 258] width 11 height 11
radio input "true"
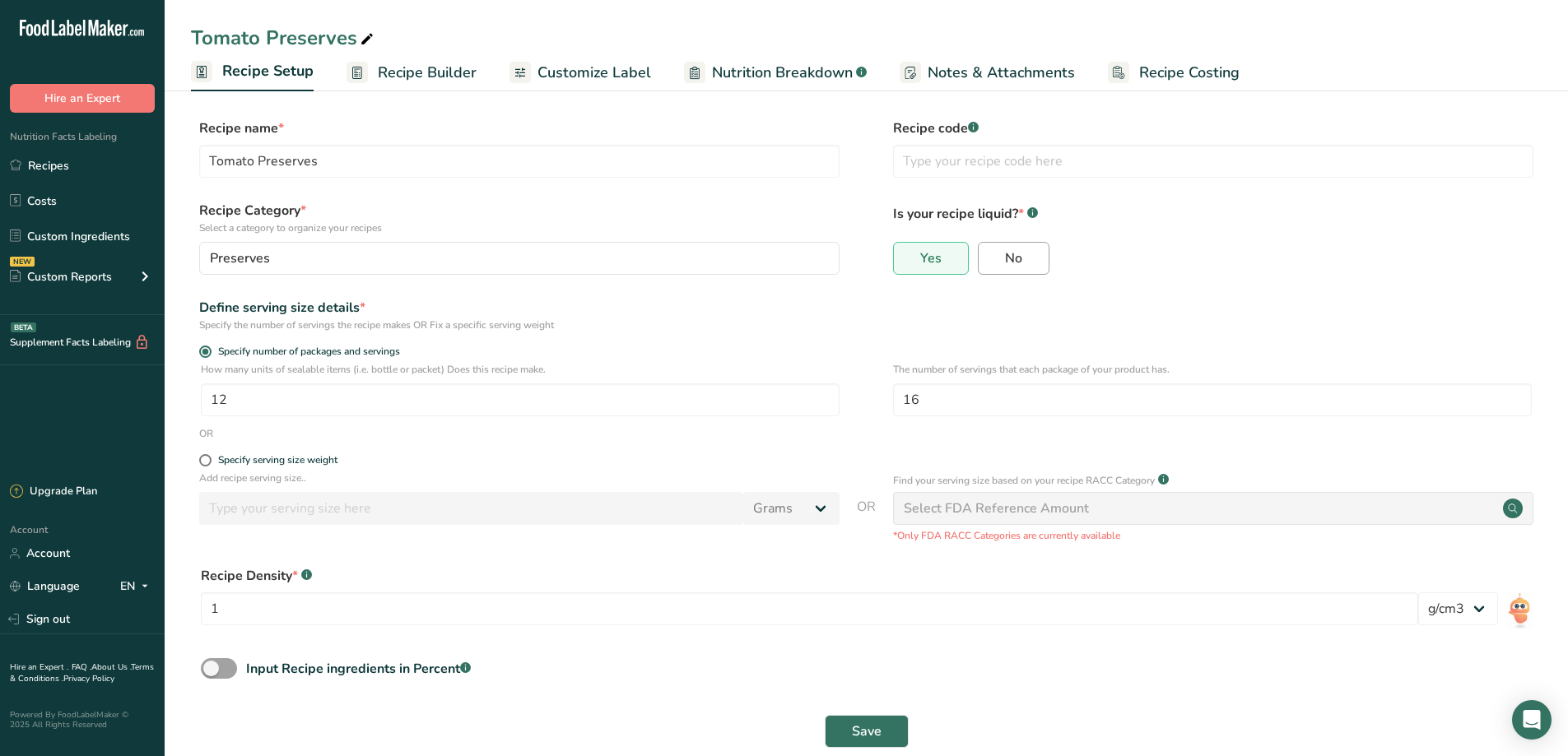
radio input "false"
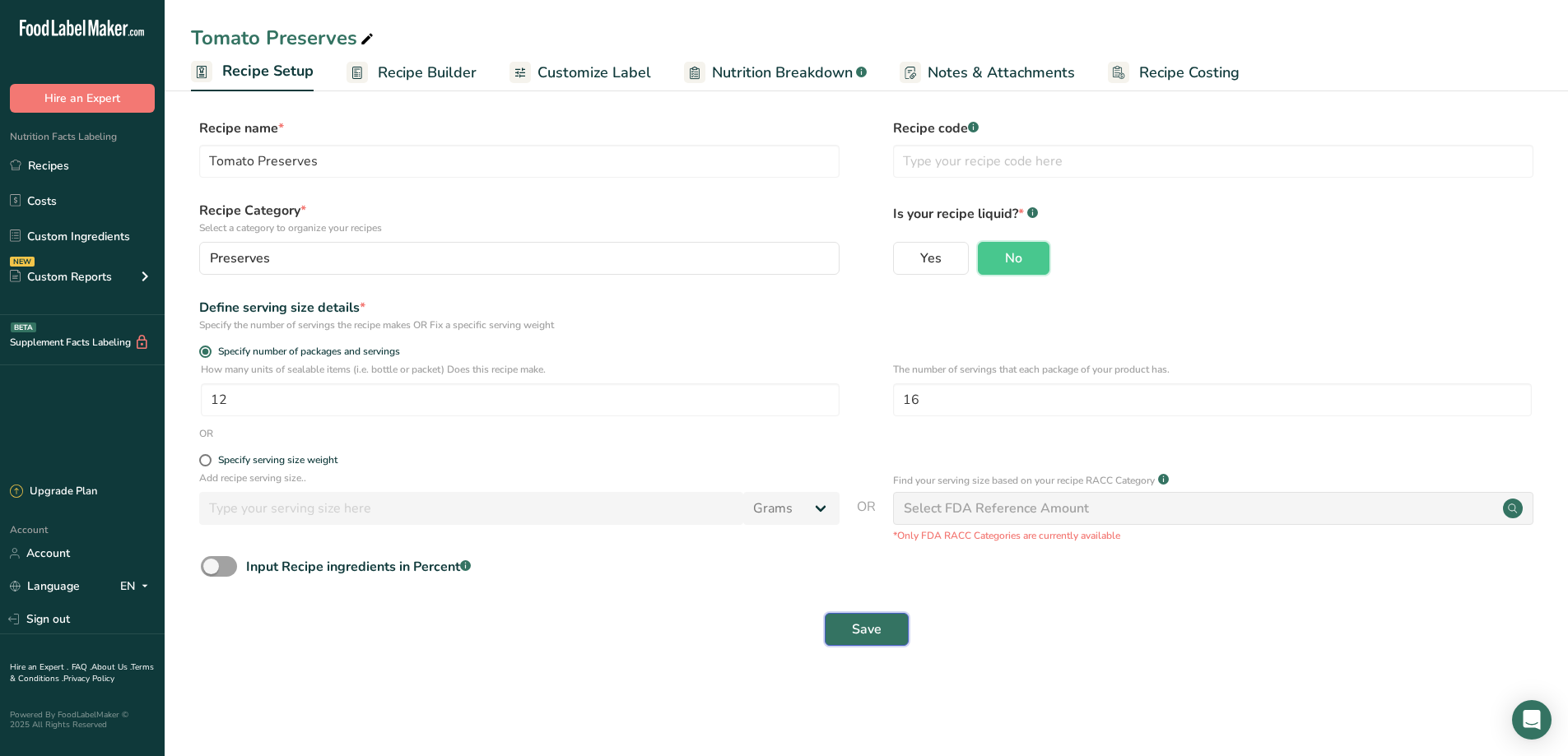
click at [858, 631] on span "Save" at bounding box center [867, 630] width 30 height 20
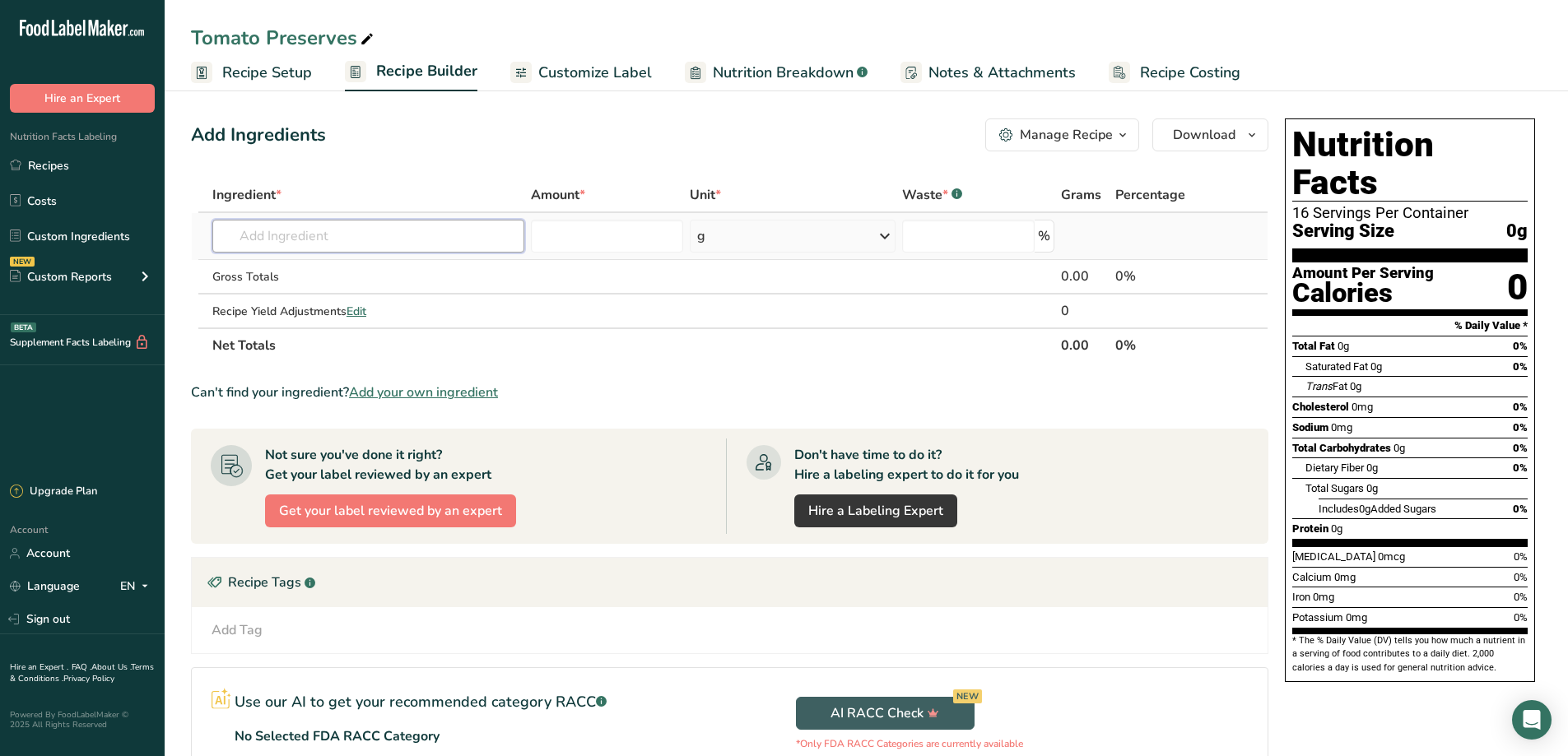
click at [312, 236] on input "text" at bounding box center [368, 236] width 312 height 33
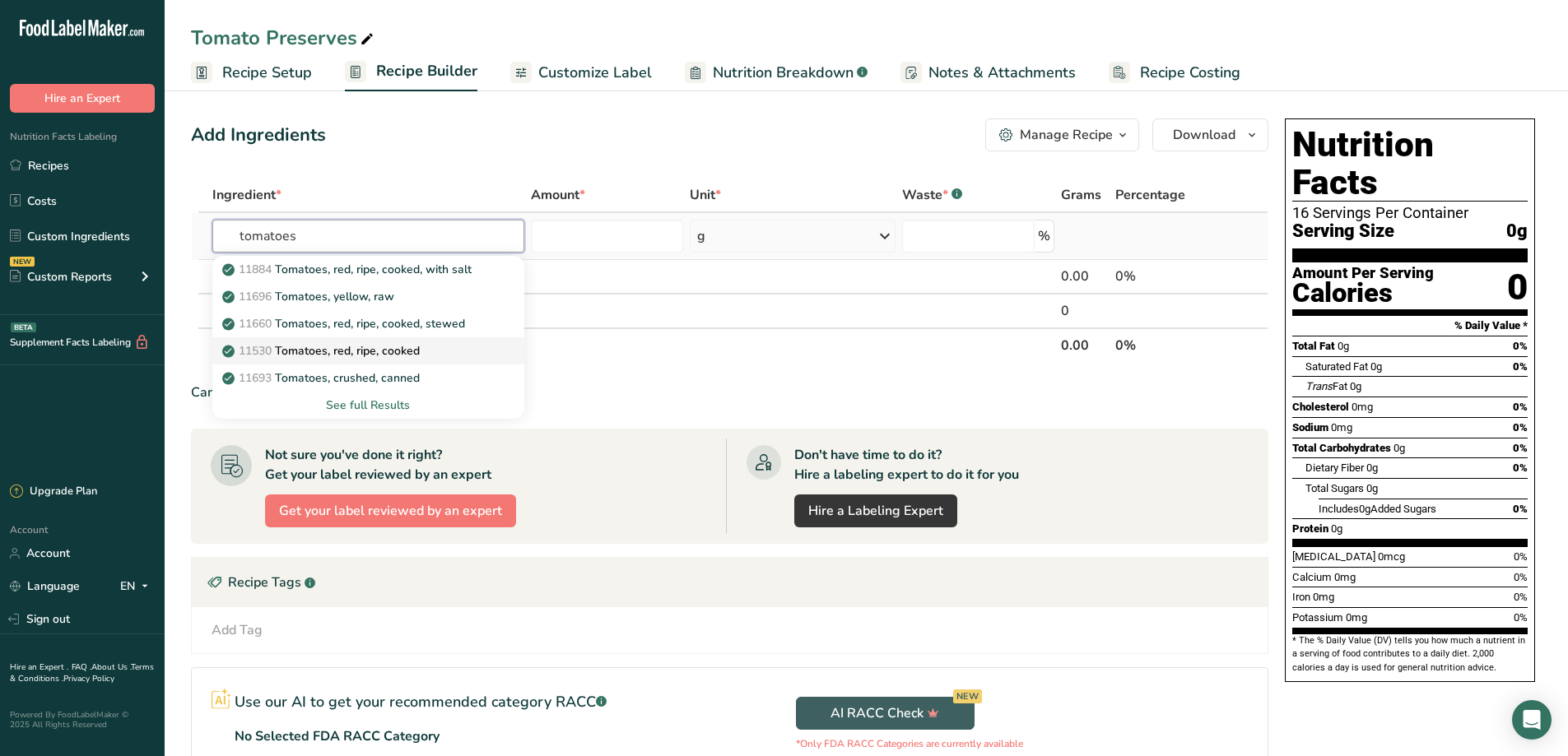
type input "tomatoes"
click at [296, 353] on p "11530 Tomatoes, red, ripe, cooked" at bounding box center [322, 351] width 194 height 17
type input "Tomatoes, red, ripe, cooked"
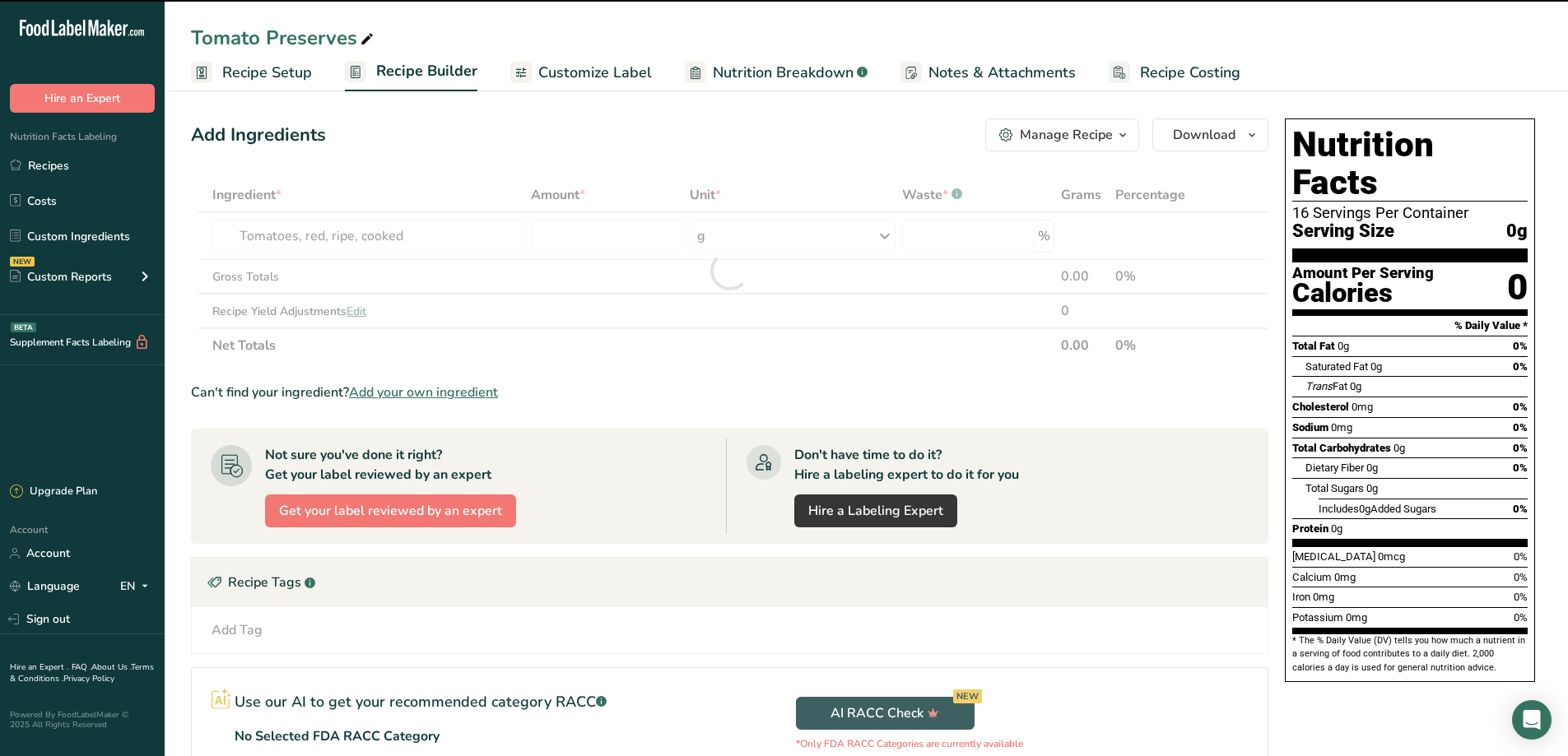
type input "0"
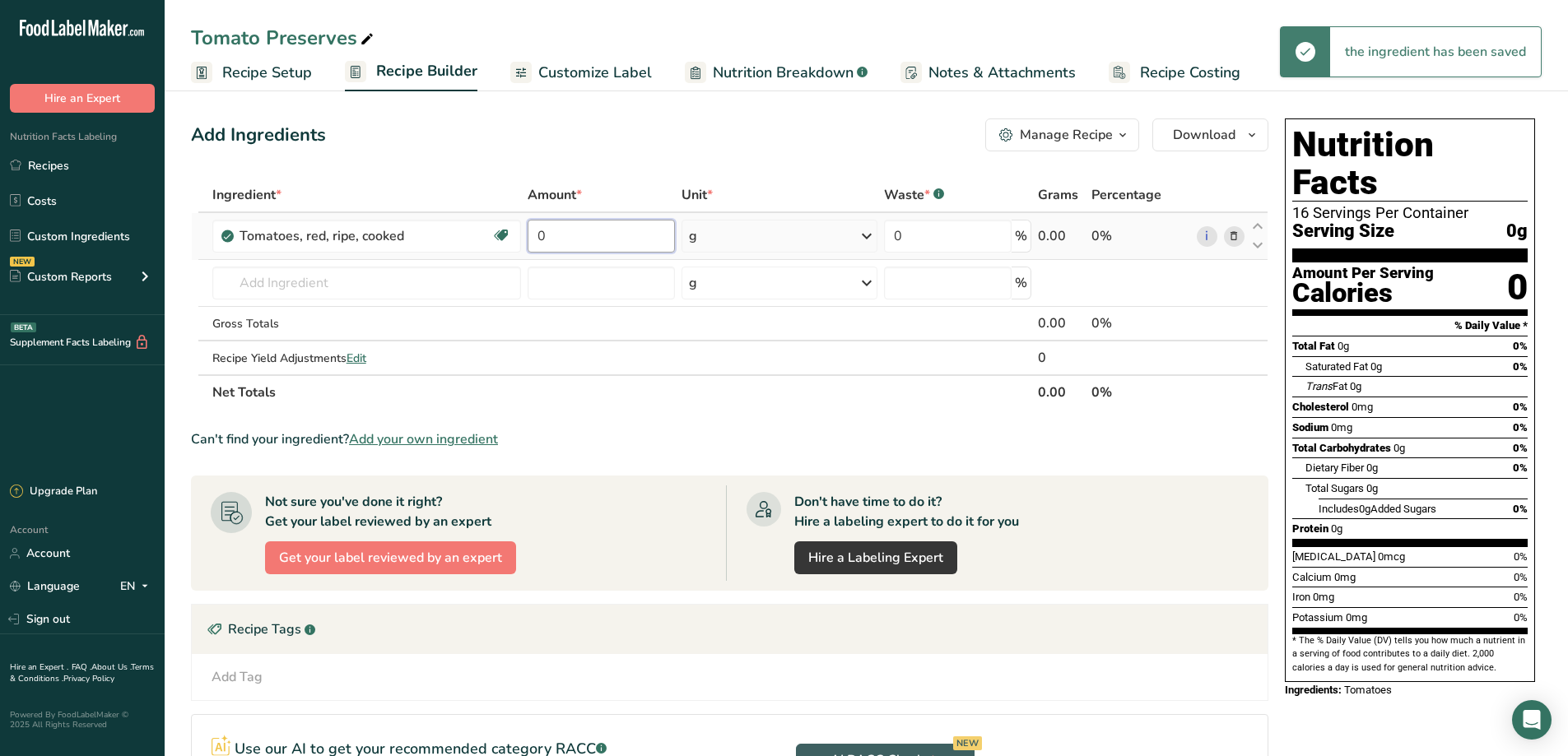
click at [606, 231] on input "0" at bounding box center [601, 236] width 147 height 33
drag, startPoint x: 606, startPoint y: 231, endPoint x: 455, endPoint y: 230, distance: 151.0
click at [455, 230] on tr "Tomatoes, red, ripe, cooked Source of Antioxidants Dairy free Gluten free Vegan…" at bounding box center [729, 236] width 1076 height 47
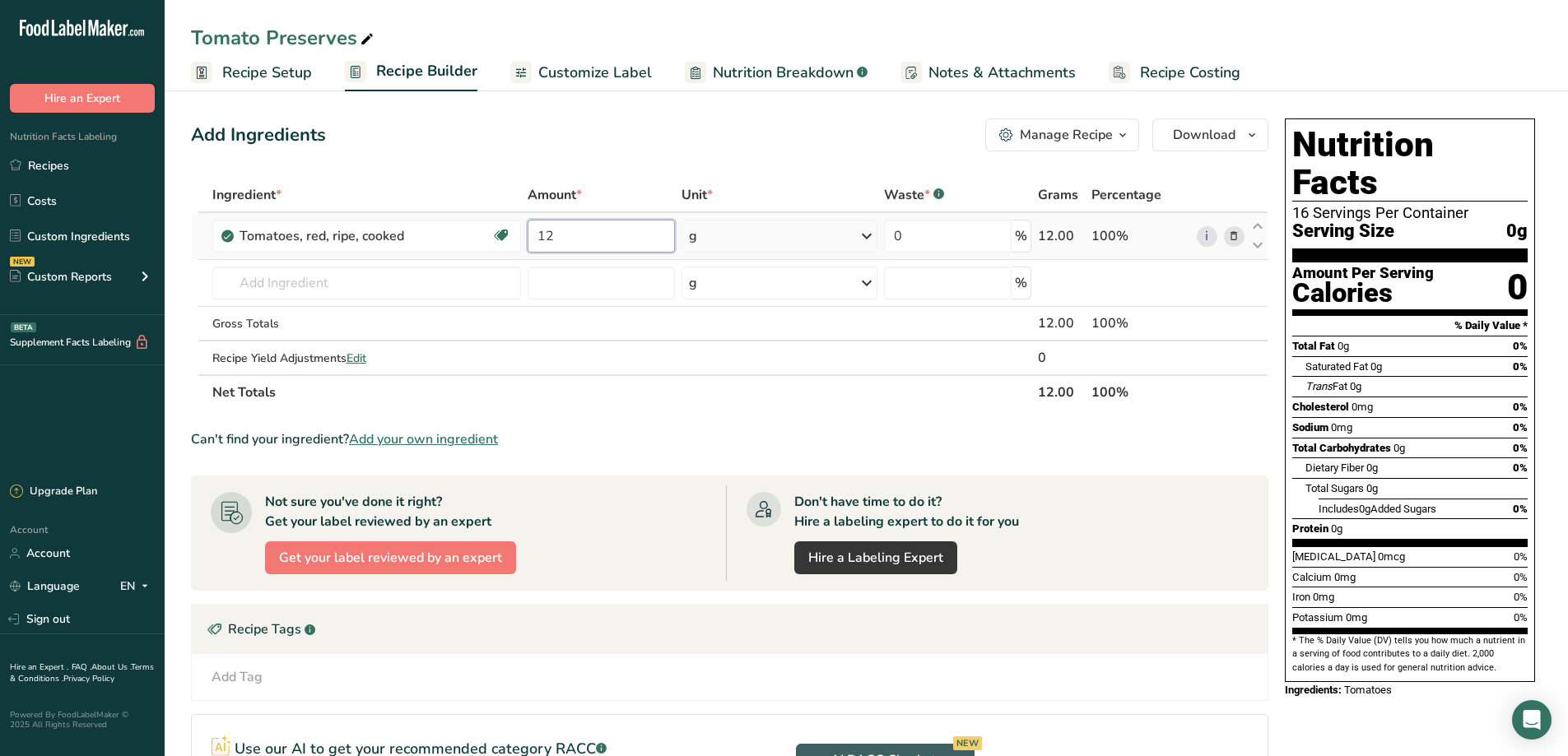
type input "12"
click at [855, 237] on div "Ingredient * Amount * Unit * Waste * .a-a{fill:#347362;}.b-a{fill:#fff;} Grams …" at bounding box center [729, 293] width 1077 height 232
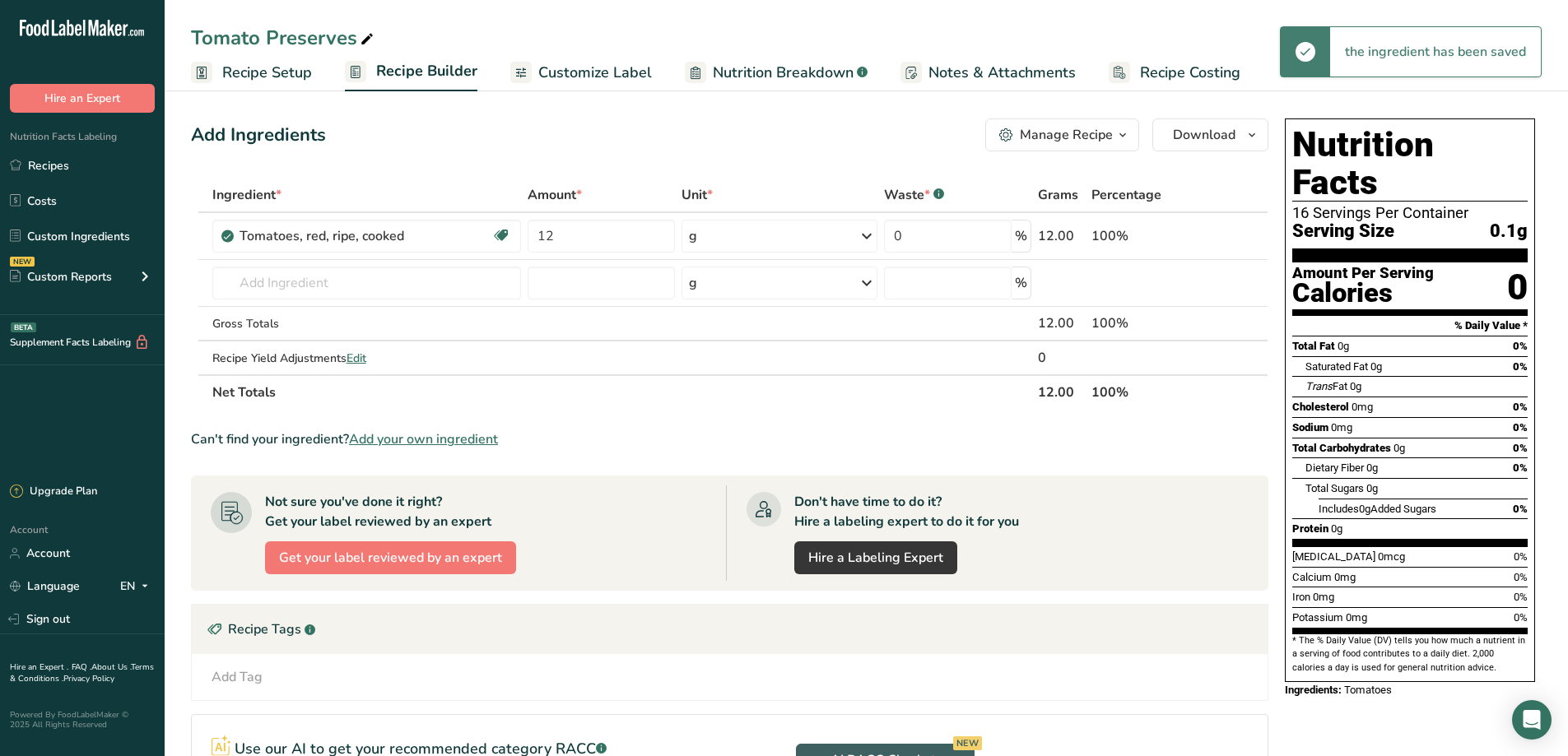
click at [865, 236] on icon at bounding box center [867, 236] width 20 height 30
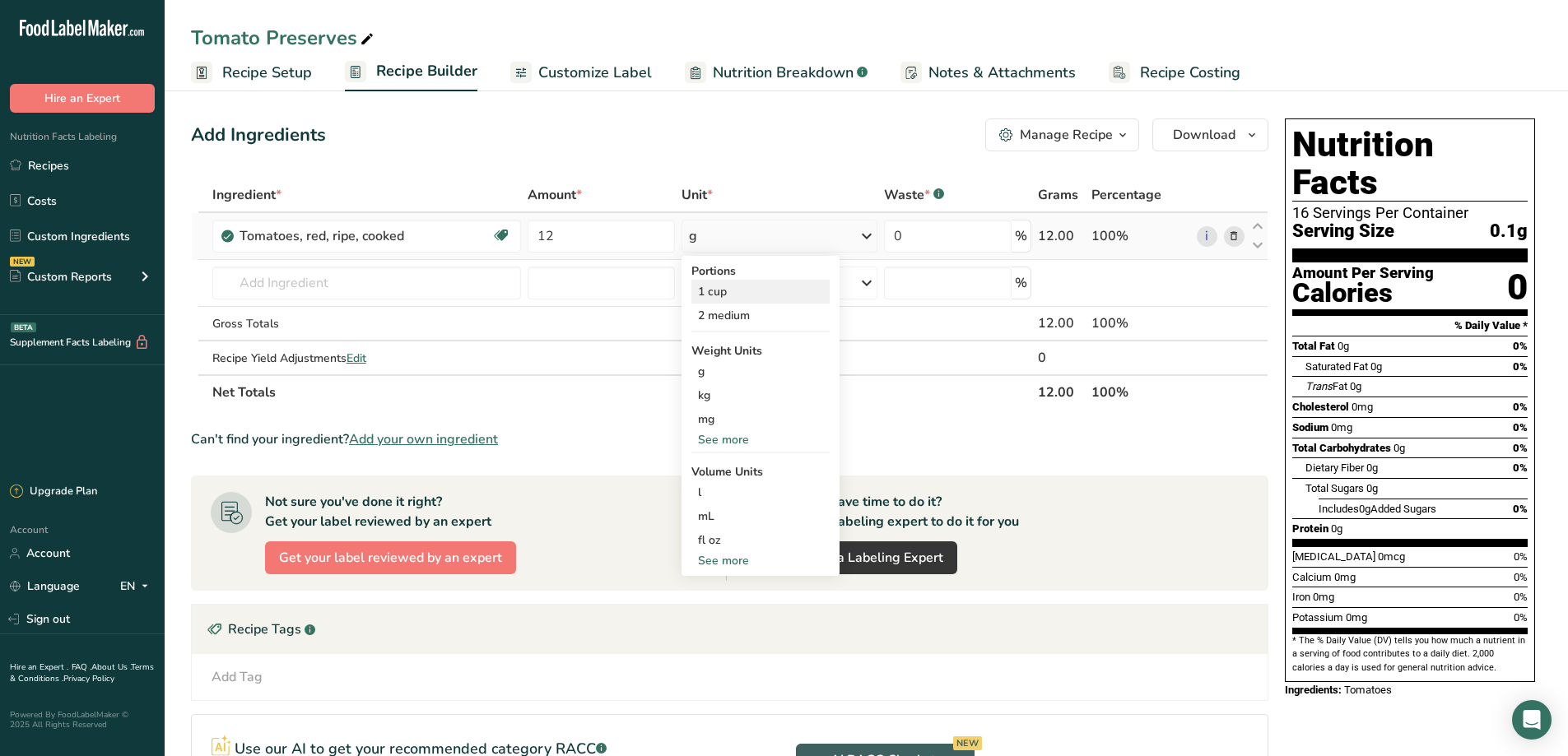
click at [721, 296] on div "1 cup" at bounding box center [760, 292] width 138 height 24
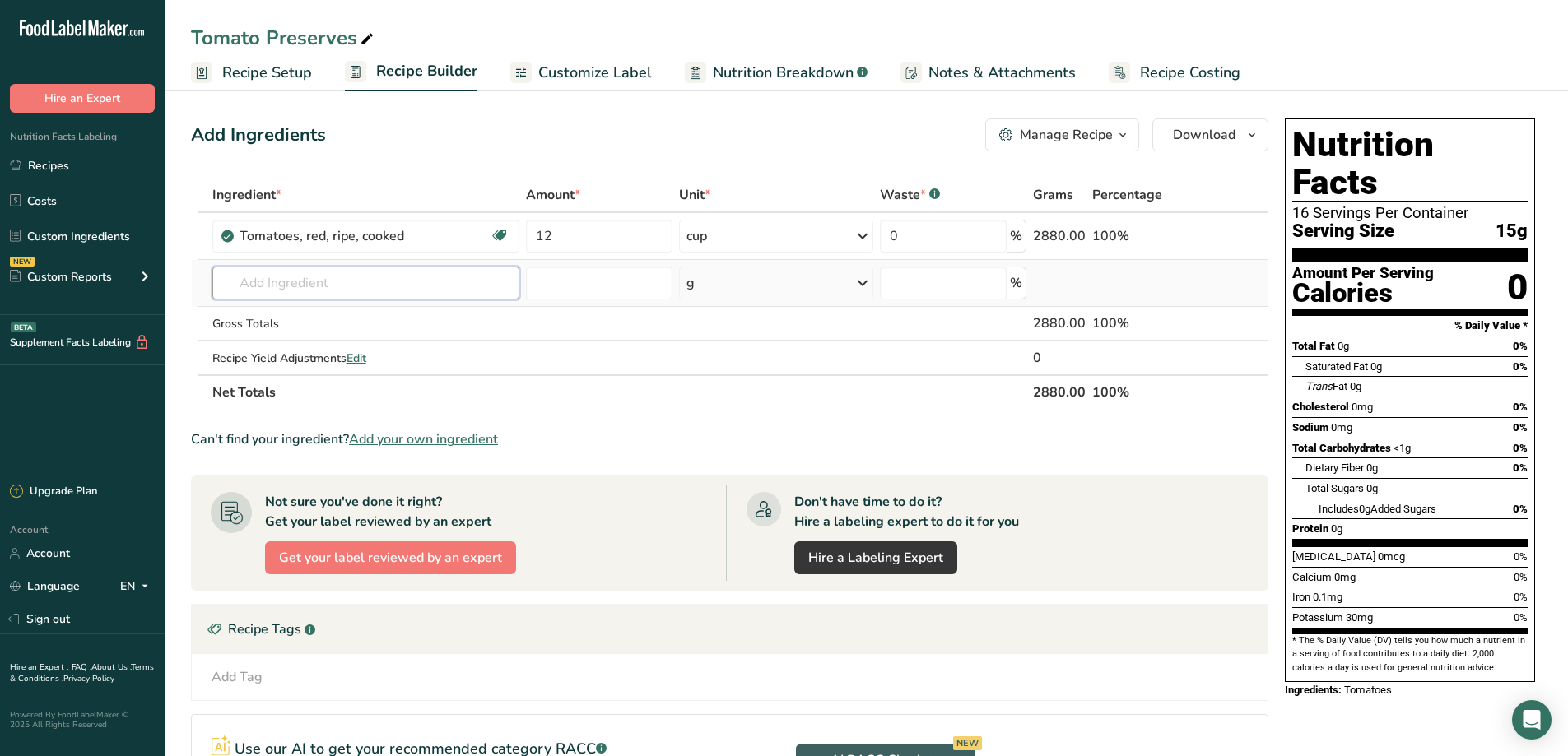
click at [272, 289] on input "text" at bounding box center [366, 283] width 308 height 33
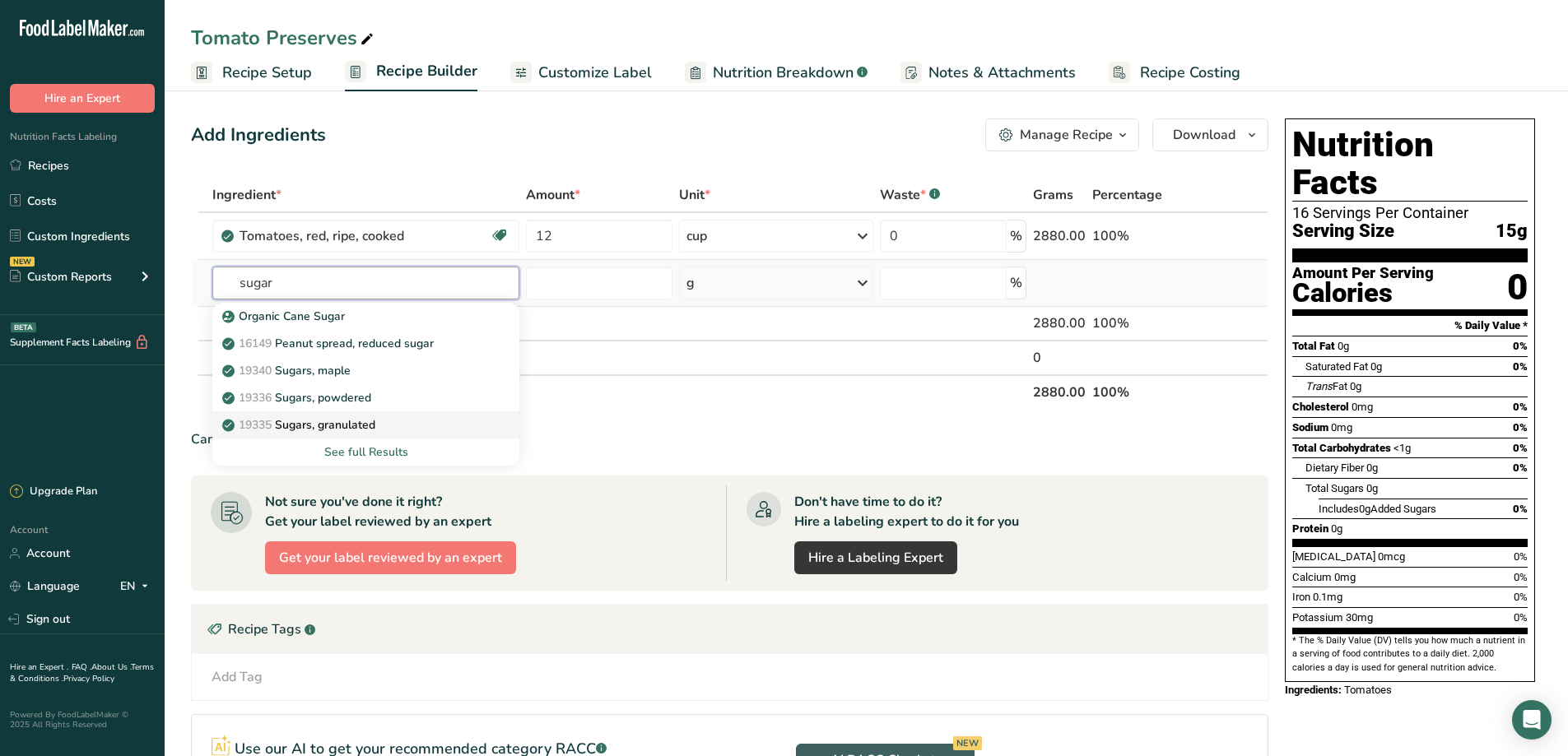
type input "sugar"
click at [294, 420] on p "19335 Sugars, granulated" at bounding box center [300, 424] width 149 height 17
type input "Sugars, granulated"
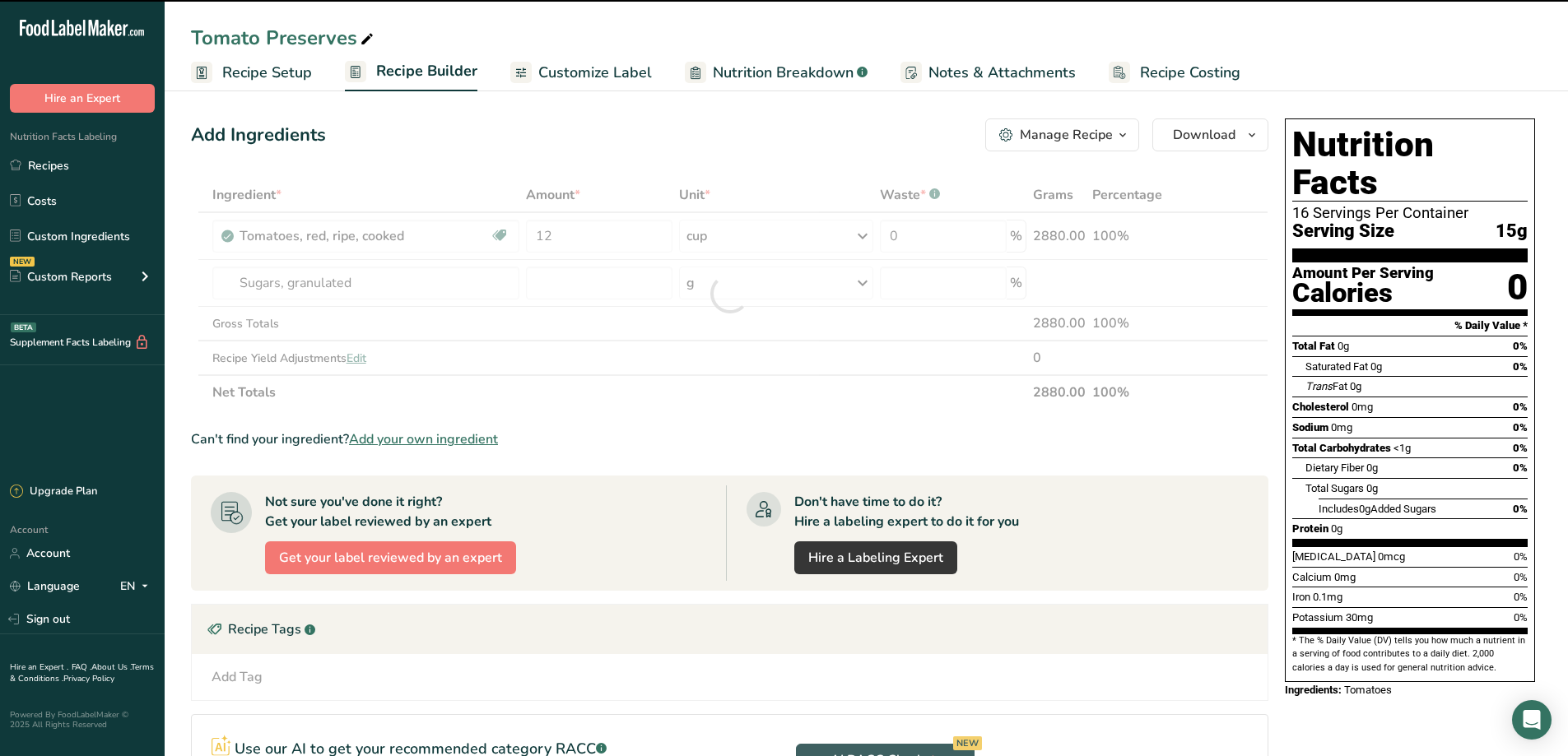
type input "0"
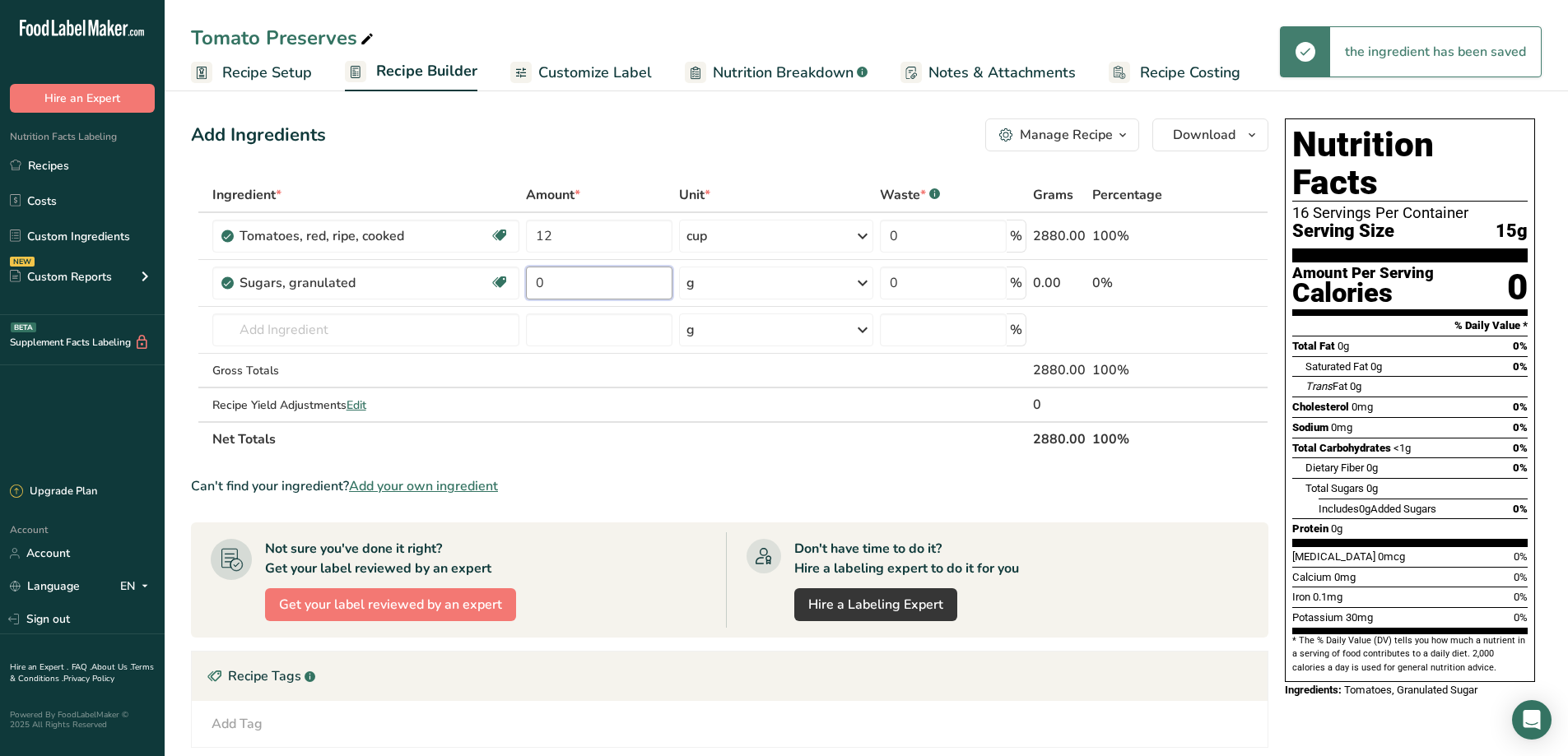
click at [574, 284] on input "0" at bounding box center [599, 283] width 145 height 33
drag, startPoint x: 574, startPoint y: 284, endPoint x: 506, endPoint y: 275, distance: 68.6
click at [506, 275] on tr "Sugars, granulated Dairy free Gluten free Vegan Vegetarian Soy free 0 g Portion…" at bounding box center [729, 283] width 1076 height 47
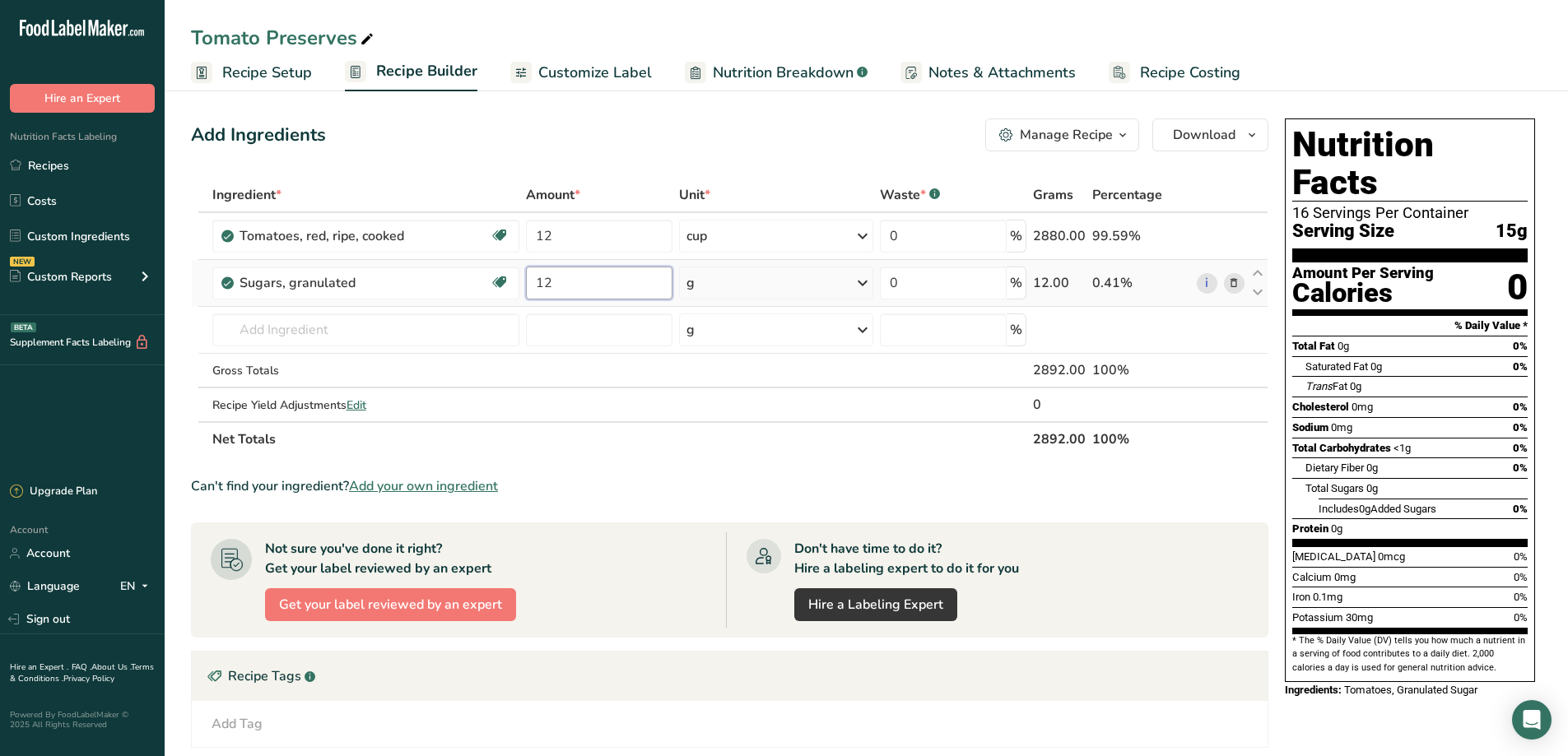
type input "12"
click at [764, 286] on div "Ingredient * Amount * Unit * Waste * .a-a{fill:#347362;}.b-a{fill:#fff;} Grams …" at bounding box center [729, 317] width 1077 height 279
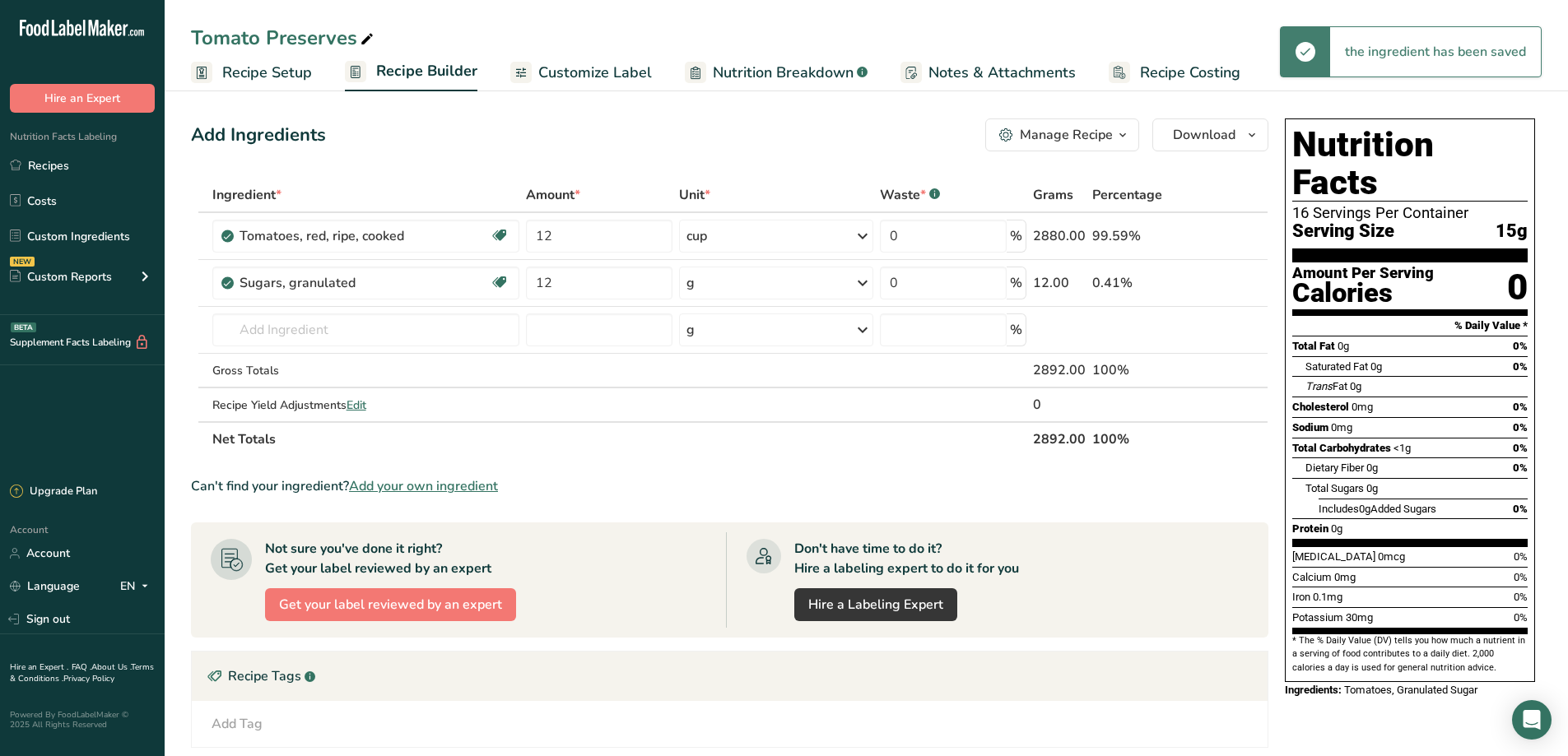
click at [861, 285] on icon at bounding box center [863, 283] width 20 height 30
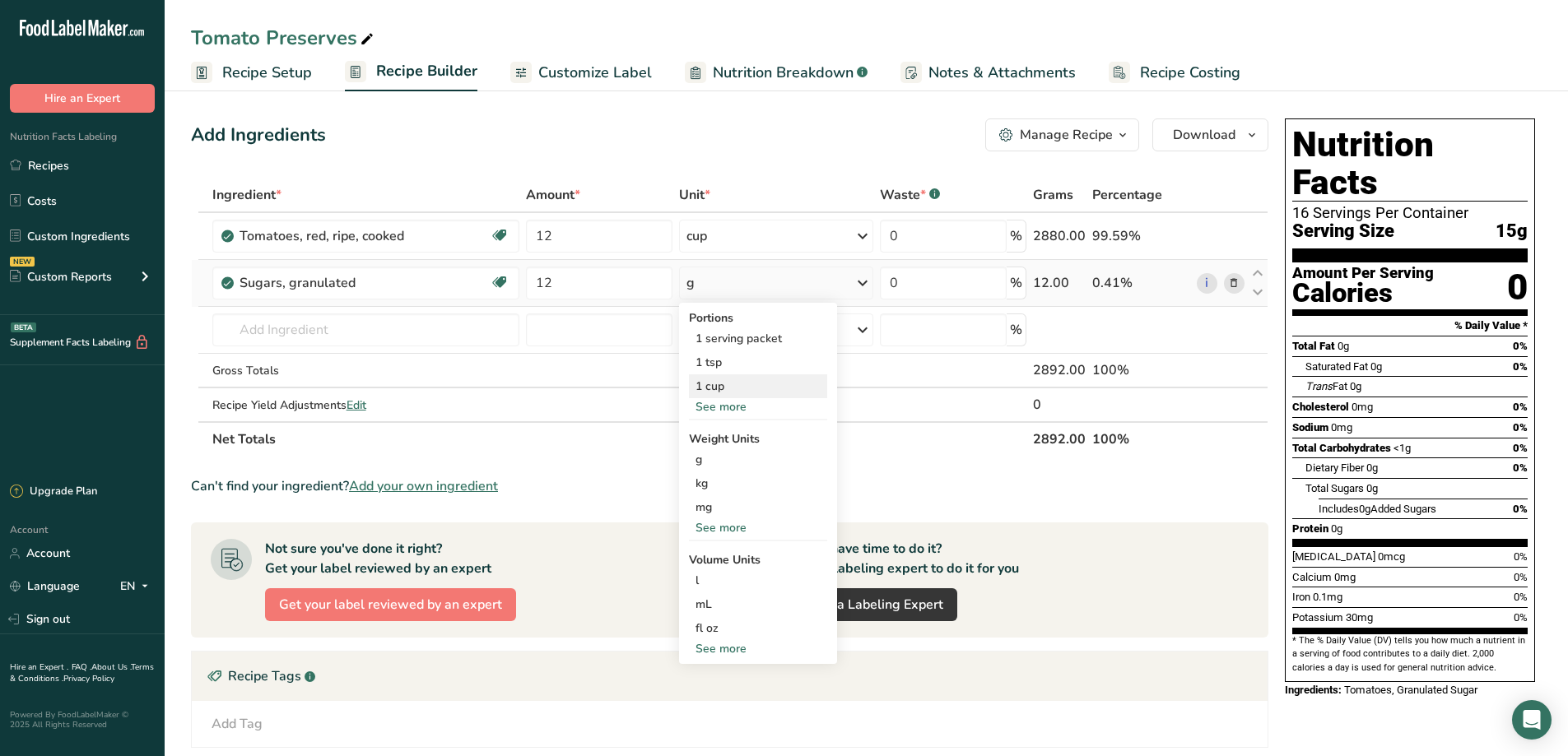
click at [727, 390] on div "1 cup" at bounding box center [757, 386] width 138 height 24
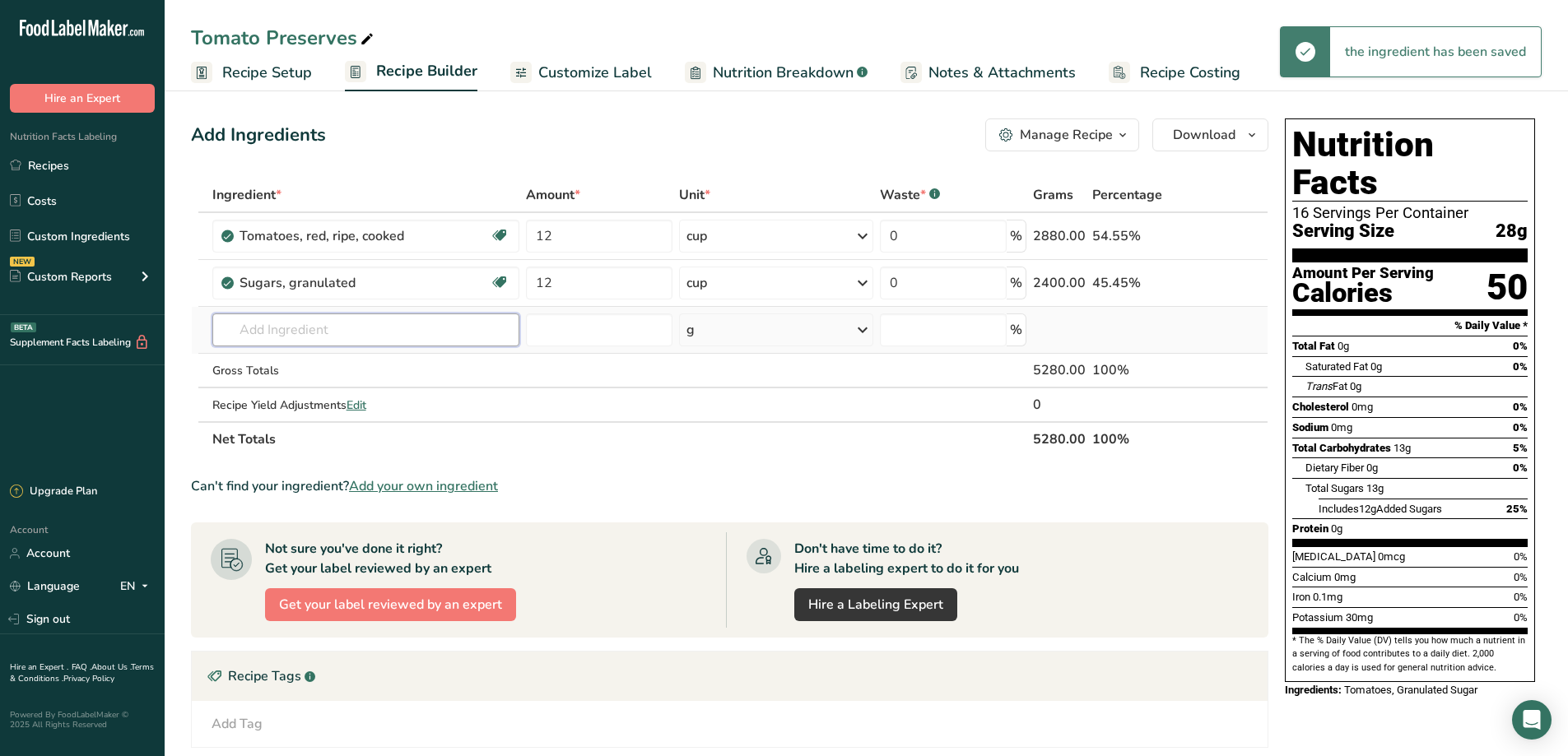
click at [258, 326] on input "text" at bounding box center [366, 330] width 308 height 33
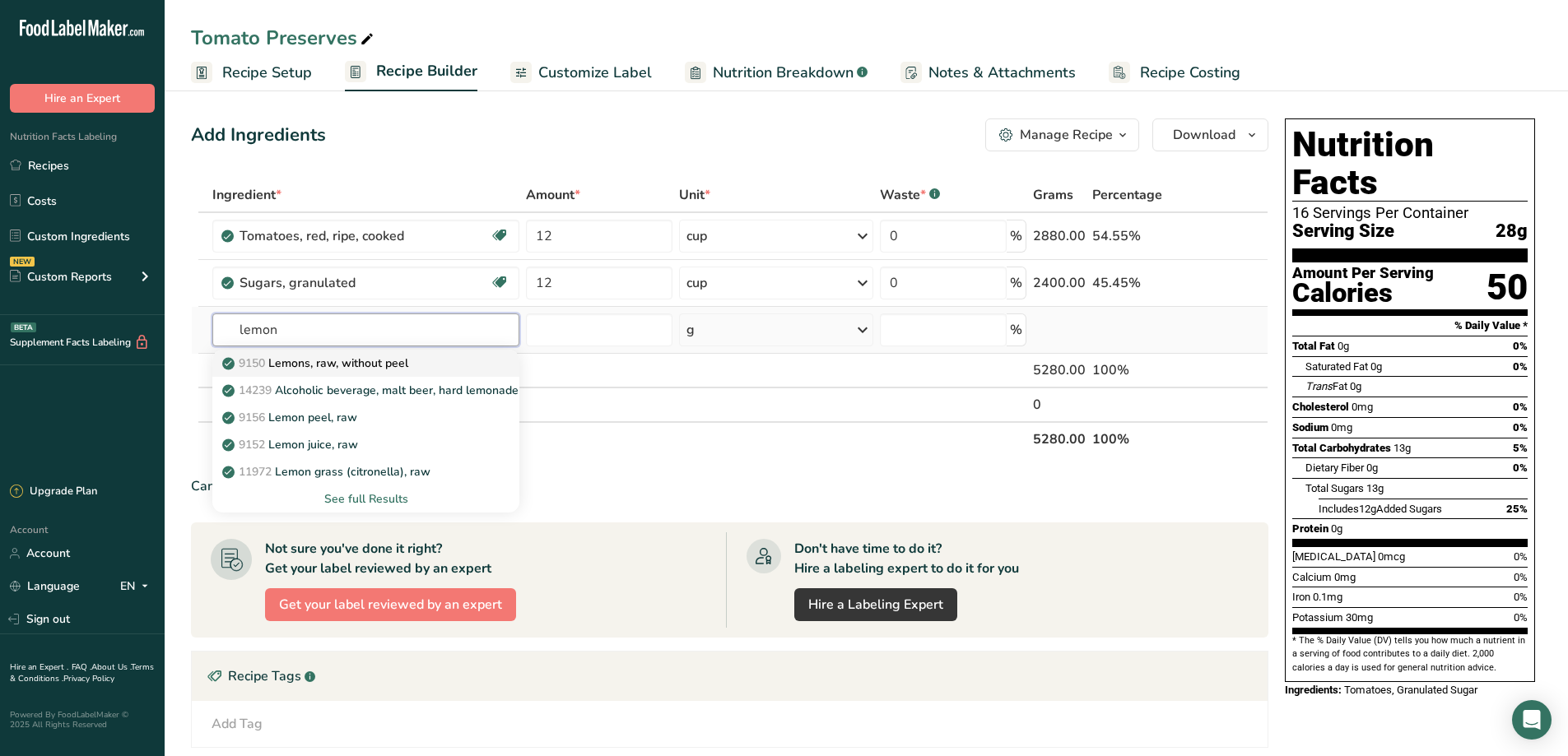
type input "lemon"
click at [367, 359] on p "9150 Lemons, raw, without peel" at bounding box center [316, 363] width 182 height 17
type input "Lemons, raw, without peel"
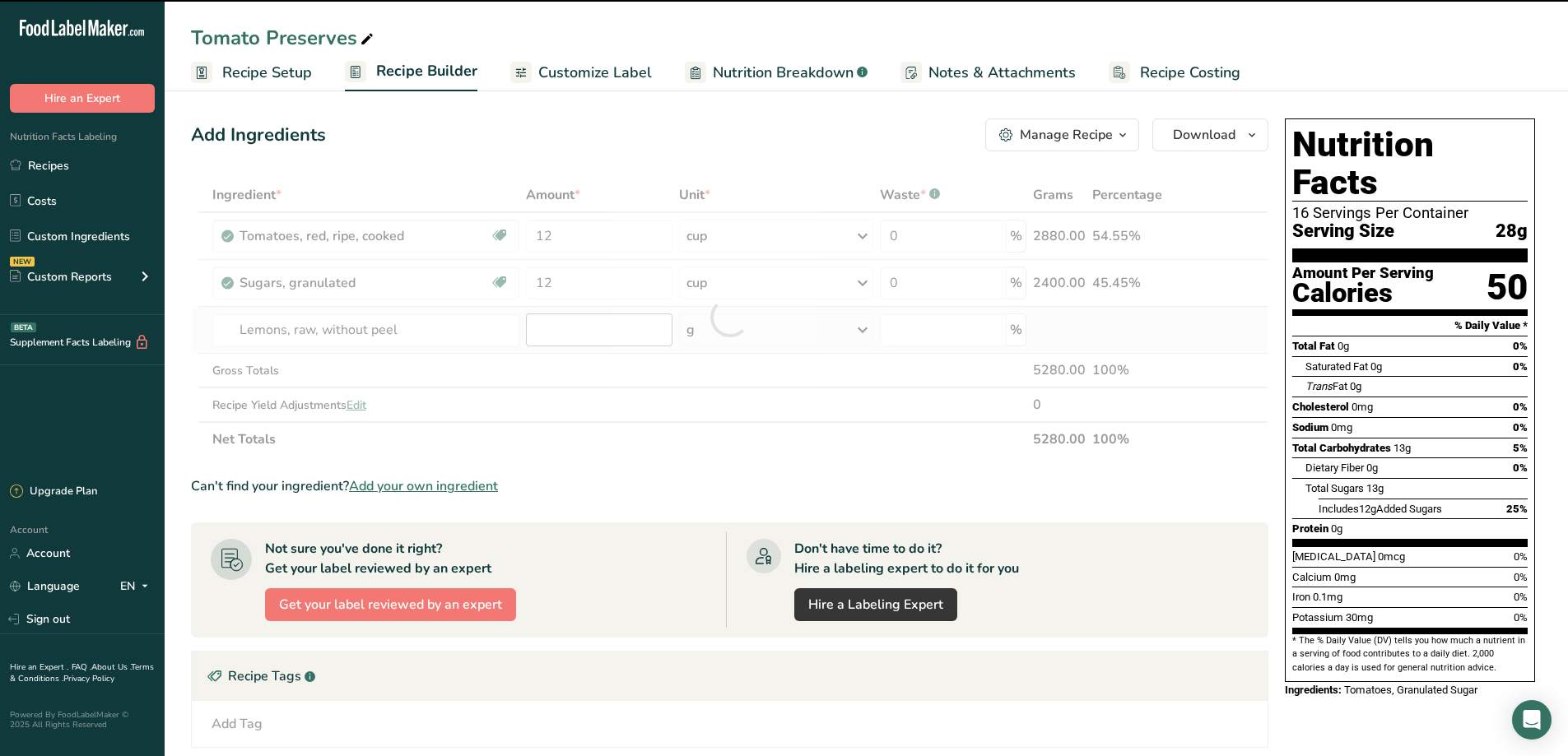
type input "0"
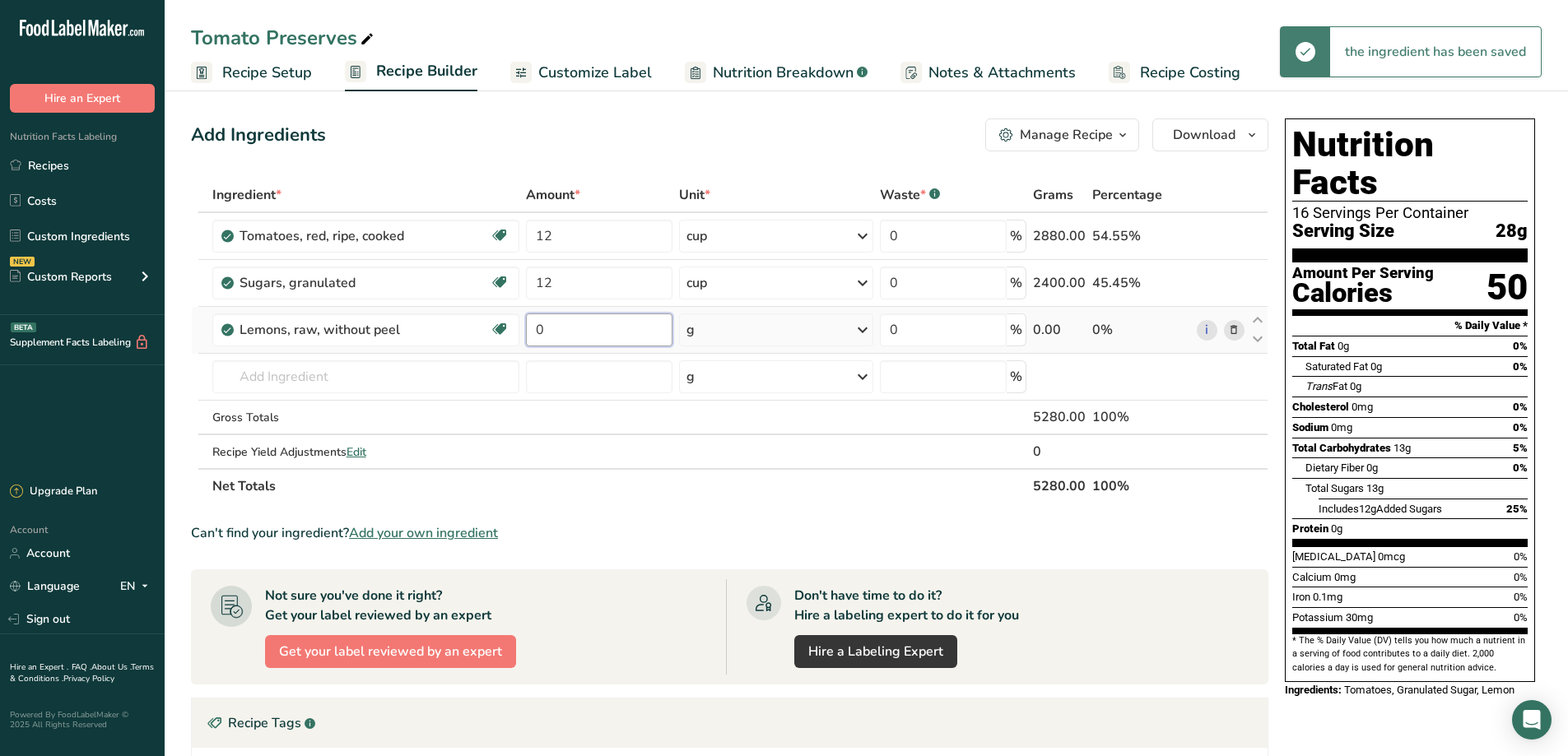
drag, startPoint x: 646, startPoint y: 333, endPoint x: 572, endPoint y: 331, distance: 74.0
click at [572, 331] on input "0" at bounding box center [599, 330] width 145 height 33
click at [860, 328] on div "Ingredient * Amount * Unit * Waste * .a-a{fill:#347362;}.b-a{fill:#fff;} Grams …" at bounding box center [729, 340] width 1077 height 326
click at [863, 330] on icon at bounding box center [863, 330] width 20 height 30
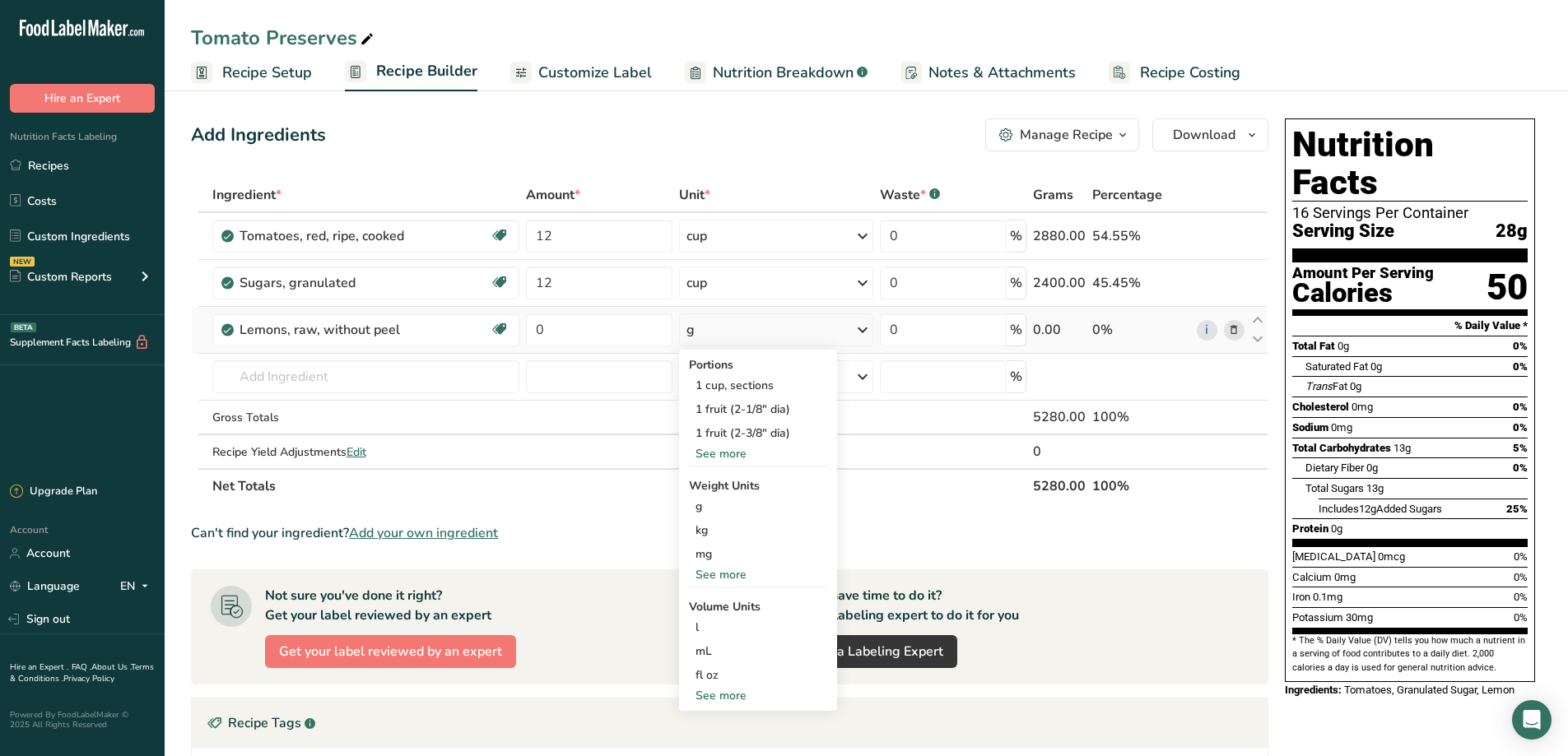
click at [726, 451] on div "See more" at bounding box center [757, 453] width 138 height 17
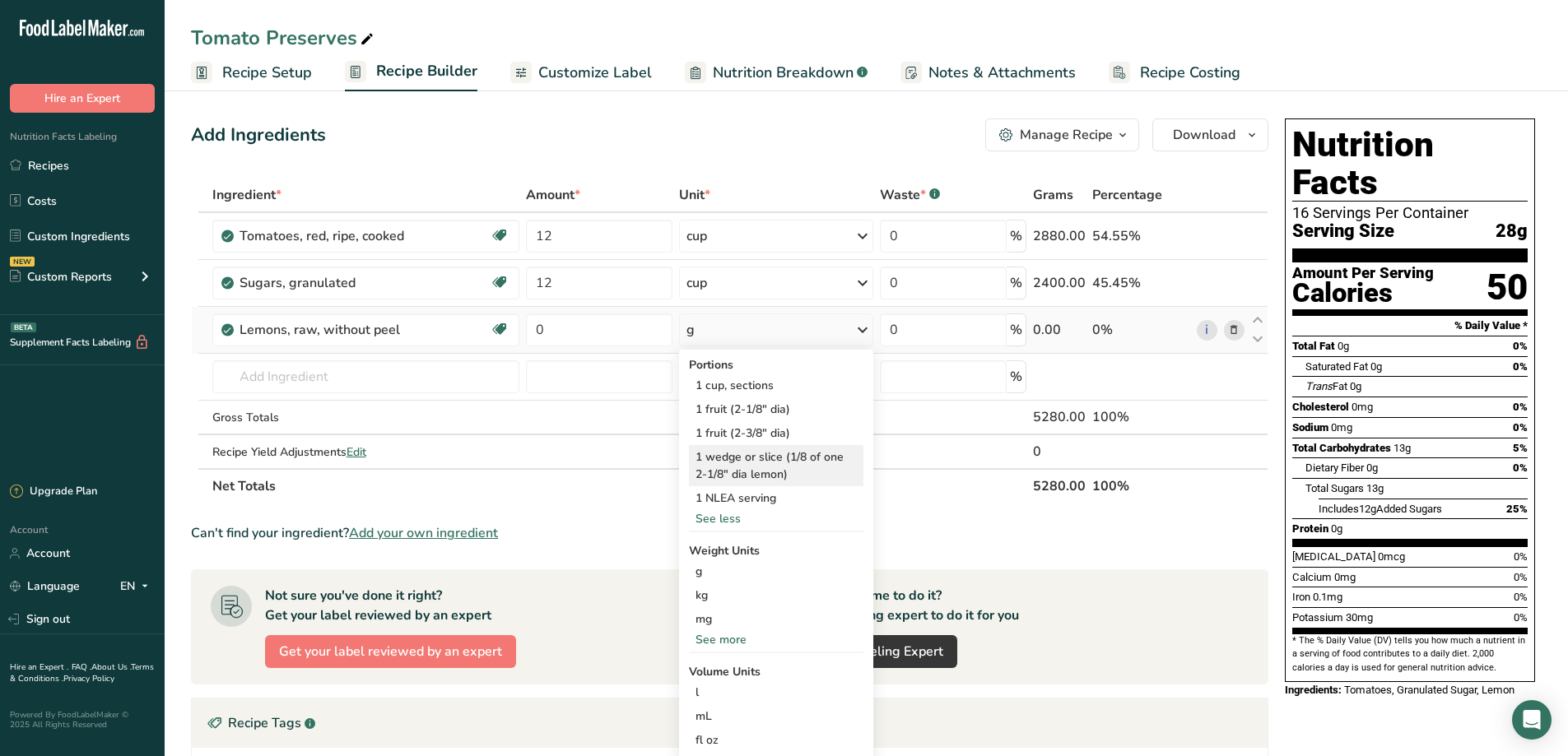
click at [777, 456] on div "1 wedge or slice (1/8 of one 2-1/8" dia lemon)" at bounding box center [775, 465] width 174 height 41
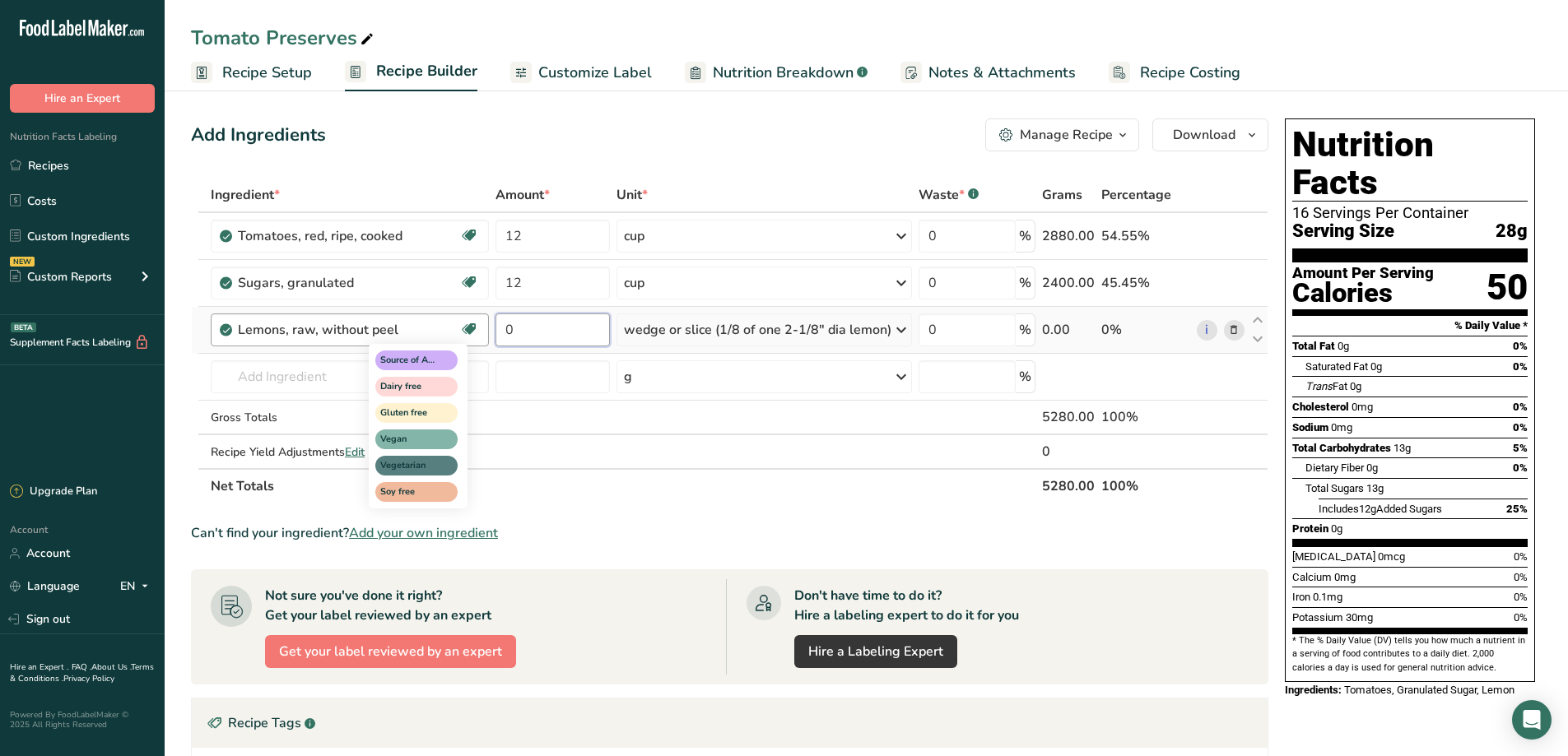
drag, startPoint x: 547, startPoint y: 329, endPoint x: 461, endPoint y: 325, distance: 86.1
click at [461, 325] on tr "Lemons, raw, without peel Source of Antioxidants Dairy free Gluten free Vegan V…" at bounding box center [729, 330] width 1076 height 47
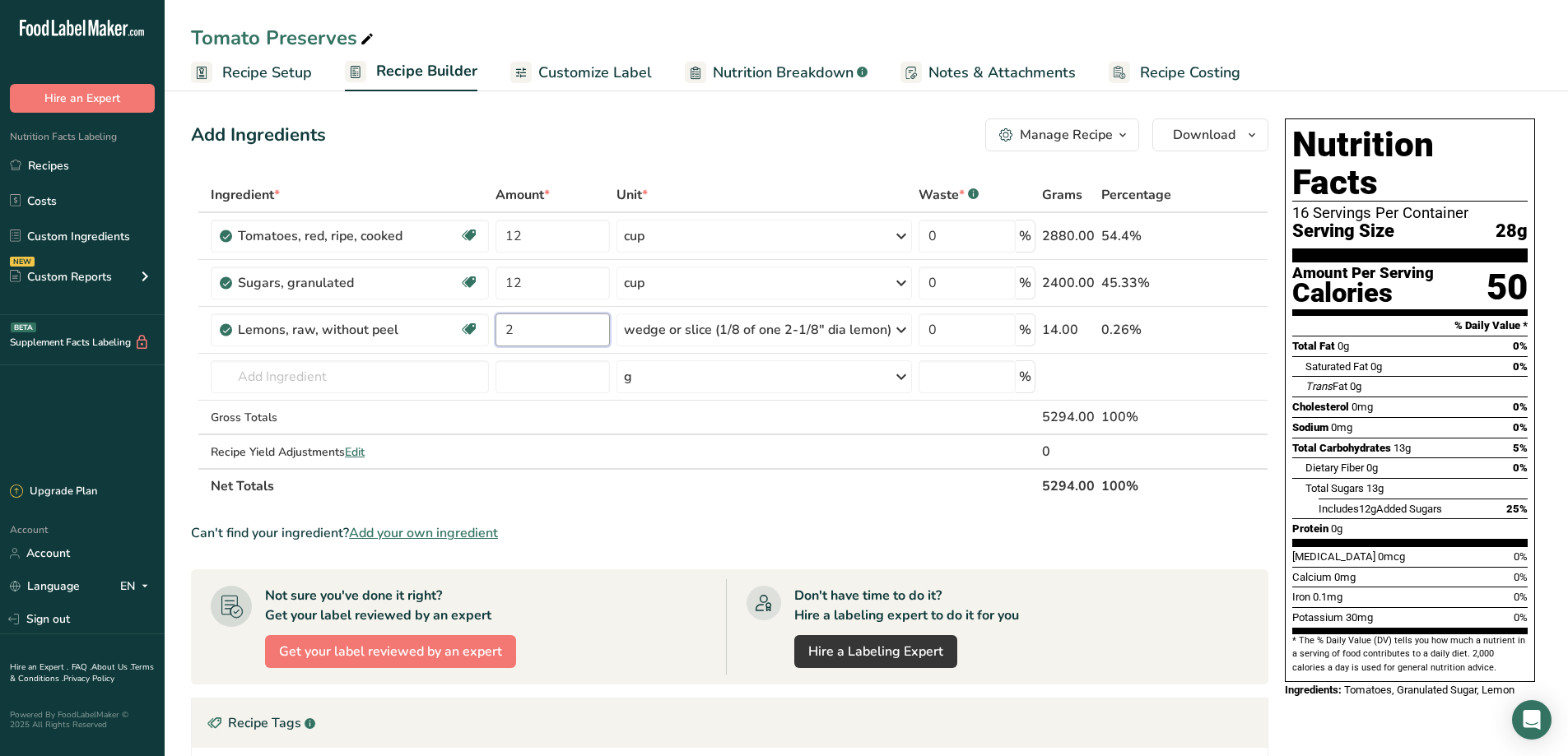
type input "2"
click at [263, 74] on span "Recipe Setup" at bounding box center [267, 73] width 90 height 22
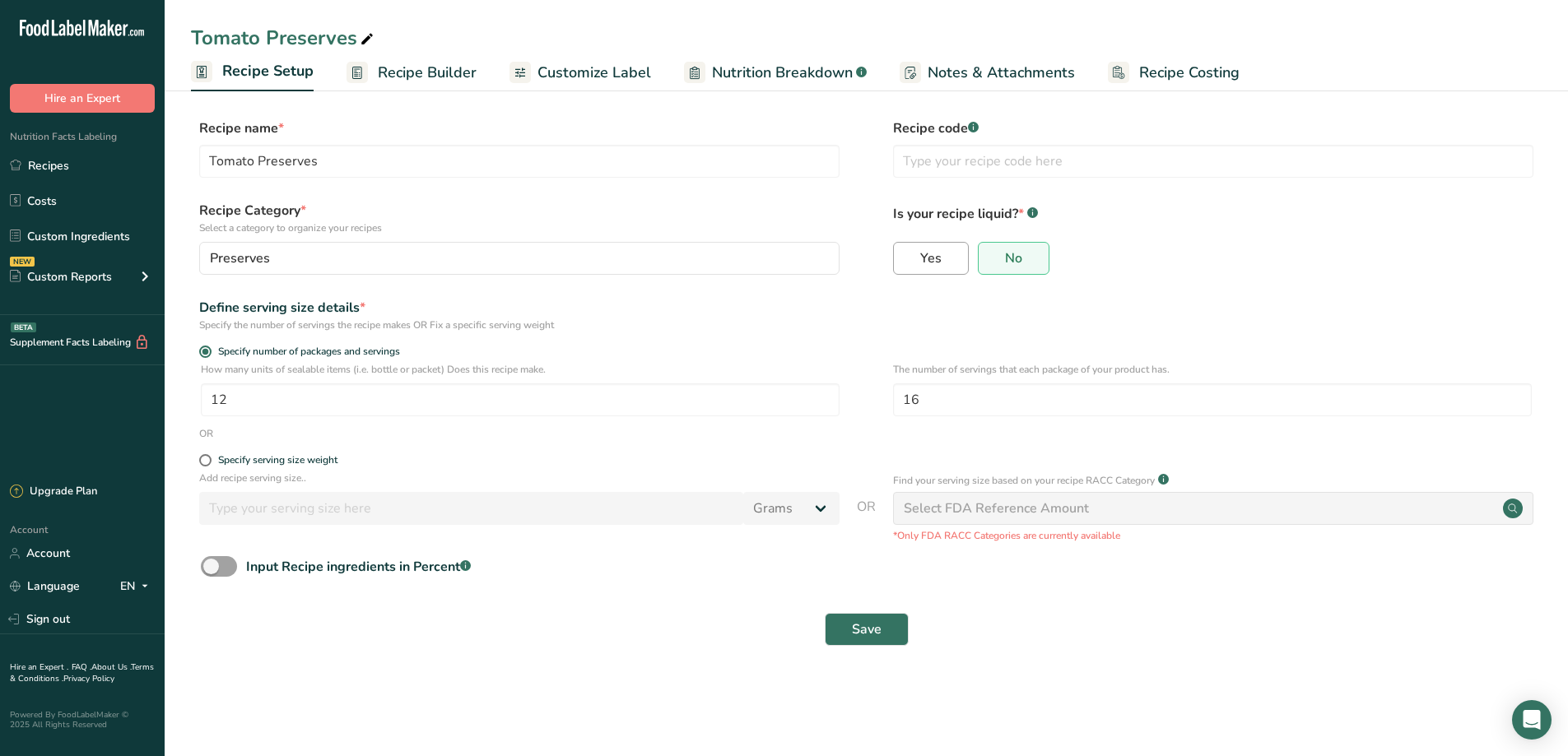
click at [934, 250] on span "Yes" at bounding box center [929, 258] width 21 height 17
click at [905, 253] on input "Yes" at bounding box center [899, 258] width 11 height 11
radio input "true"
radio input "false"
select select "22"
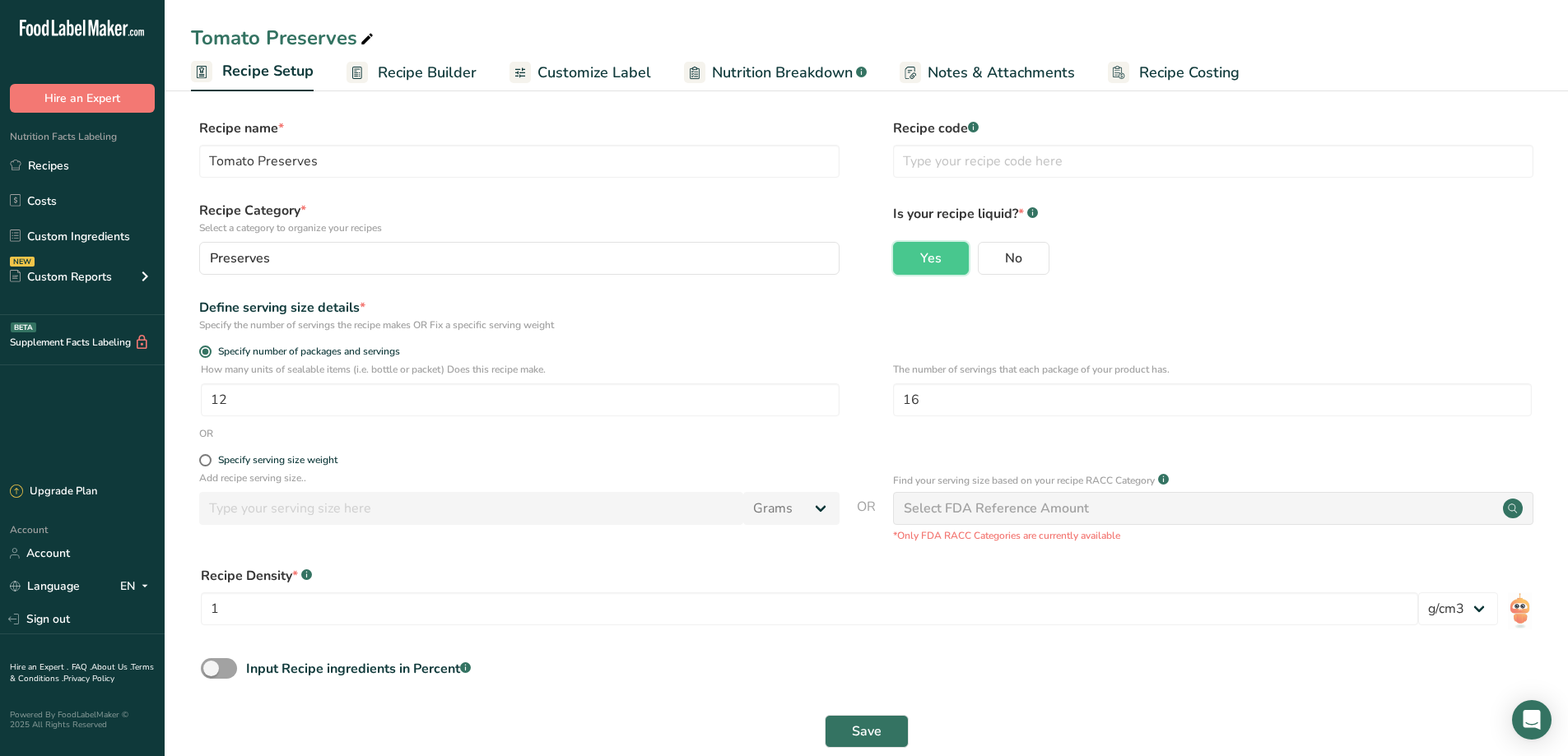
click at [513, 437] on div "OR" at bounding box center [866, 433] width 1350 height 15
click at [1008, 259] on span "No" at bounding box center [1013, 258] width 17 height 17
click at [989, 259] on input "No" at bounding box center [983, 258] width 11 height 11
radio input "true"
radio input "false"
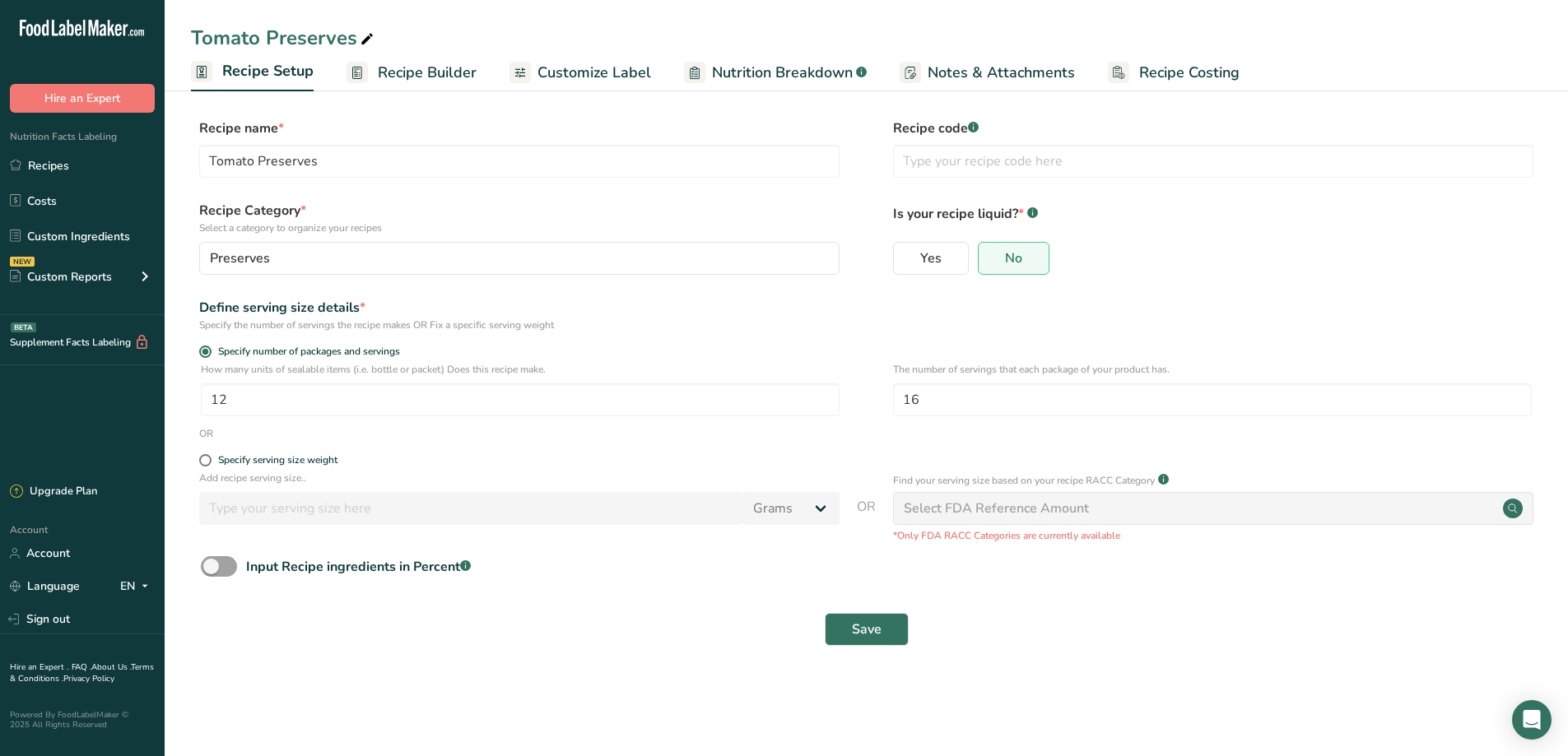
click at [416, 69] on span "Recipe Builder" at bounding box center [426, 73] width 99 height 22
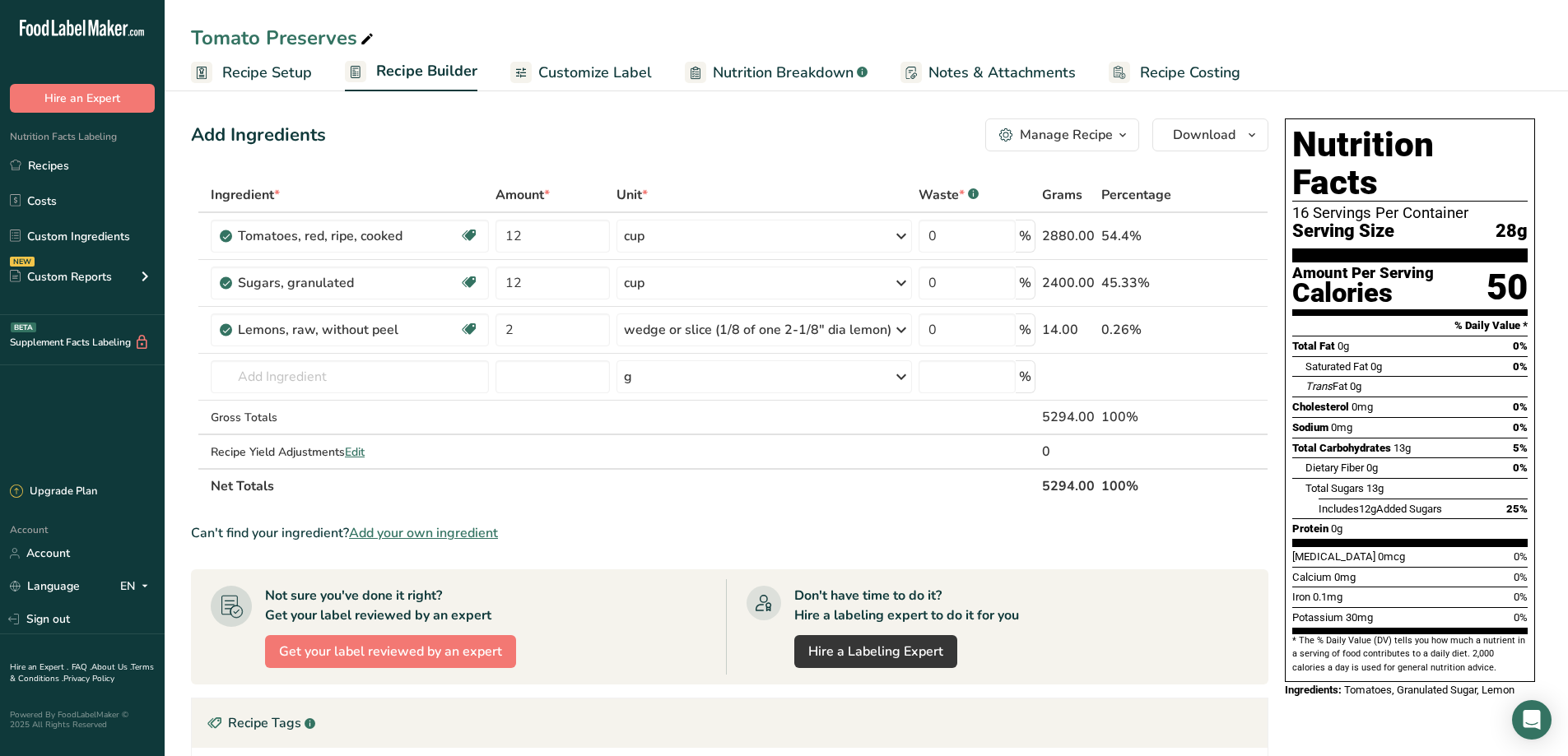
click at [551, 65] on span "Customize Label" at bounding box center [595, 73] width 114 height 22
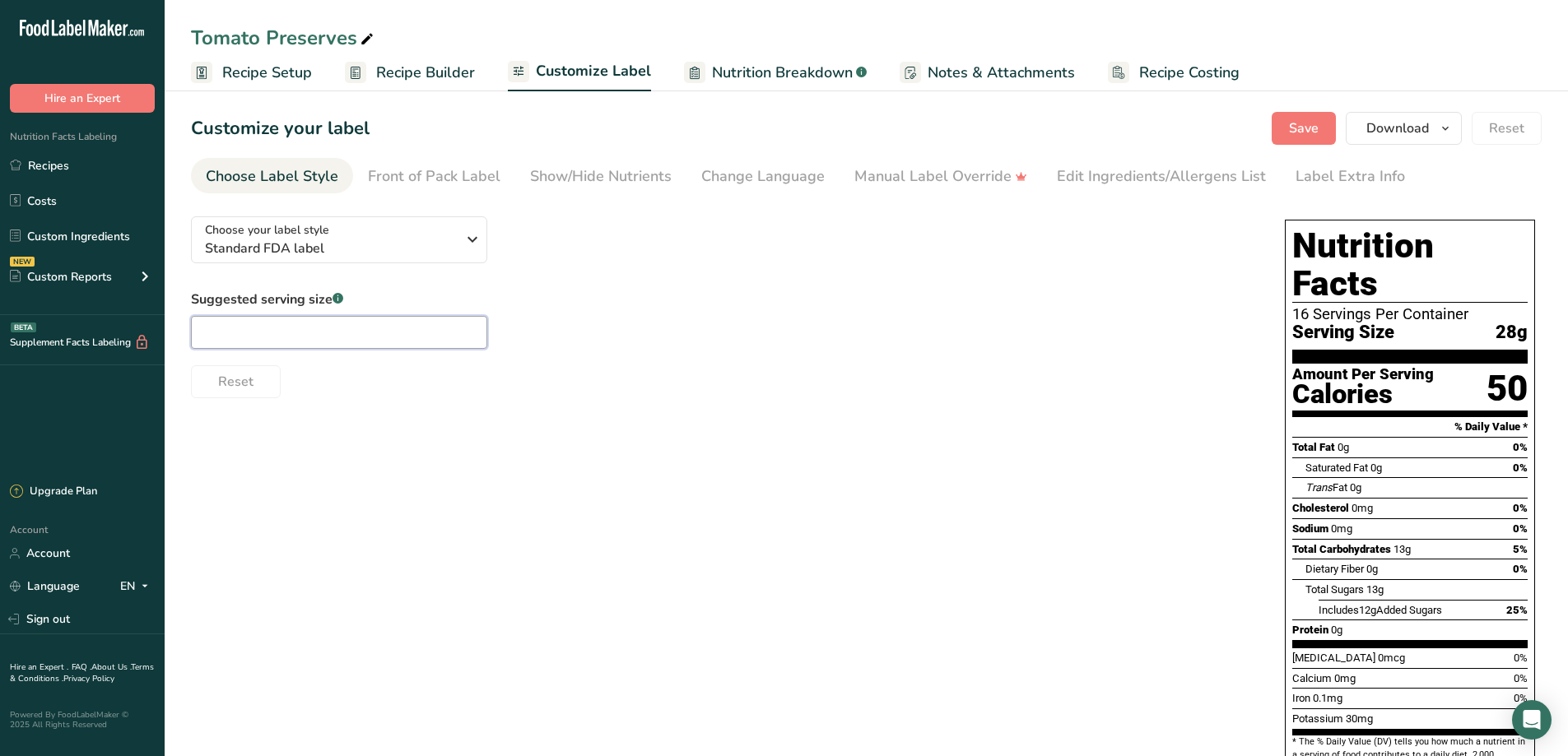
click at [236, 334] on input "text" at bounding box center [339, 332] width 296 height 33
type input "1 Tbps"
click at [424, 74] on span "Recipe Builder" at bounding box center [424, 73] width 99 height 22
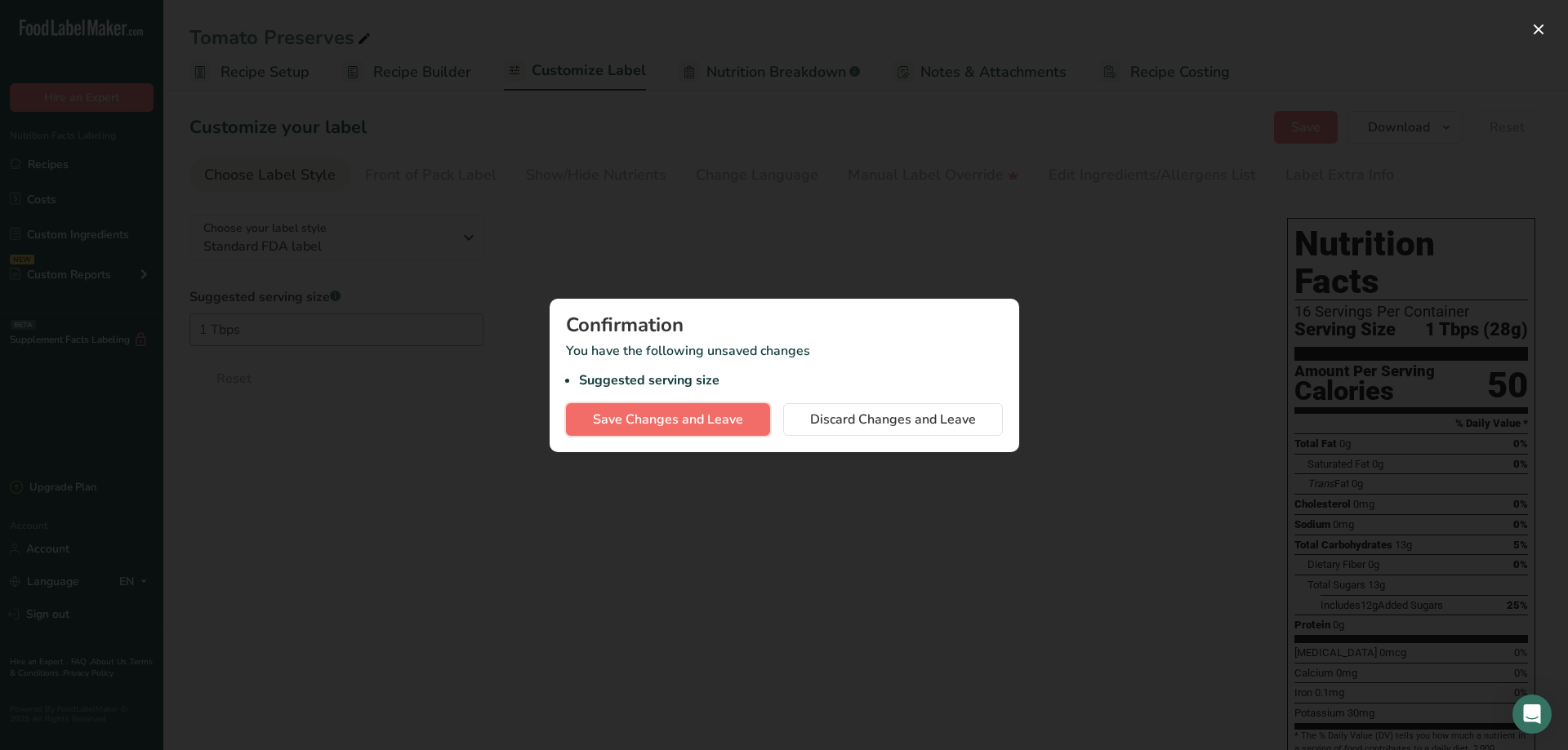
click at [740, 422] on span "Save Changes and Leave" at bounding box center [668, 420] width 150 height 20
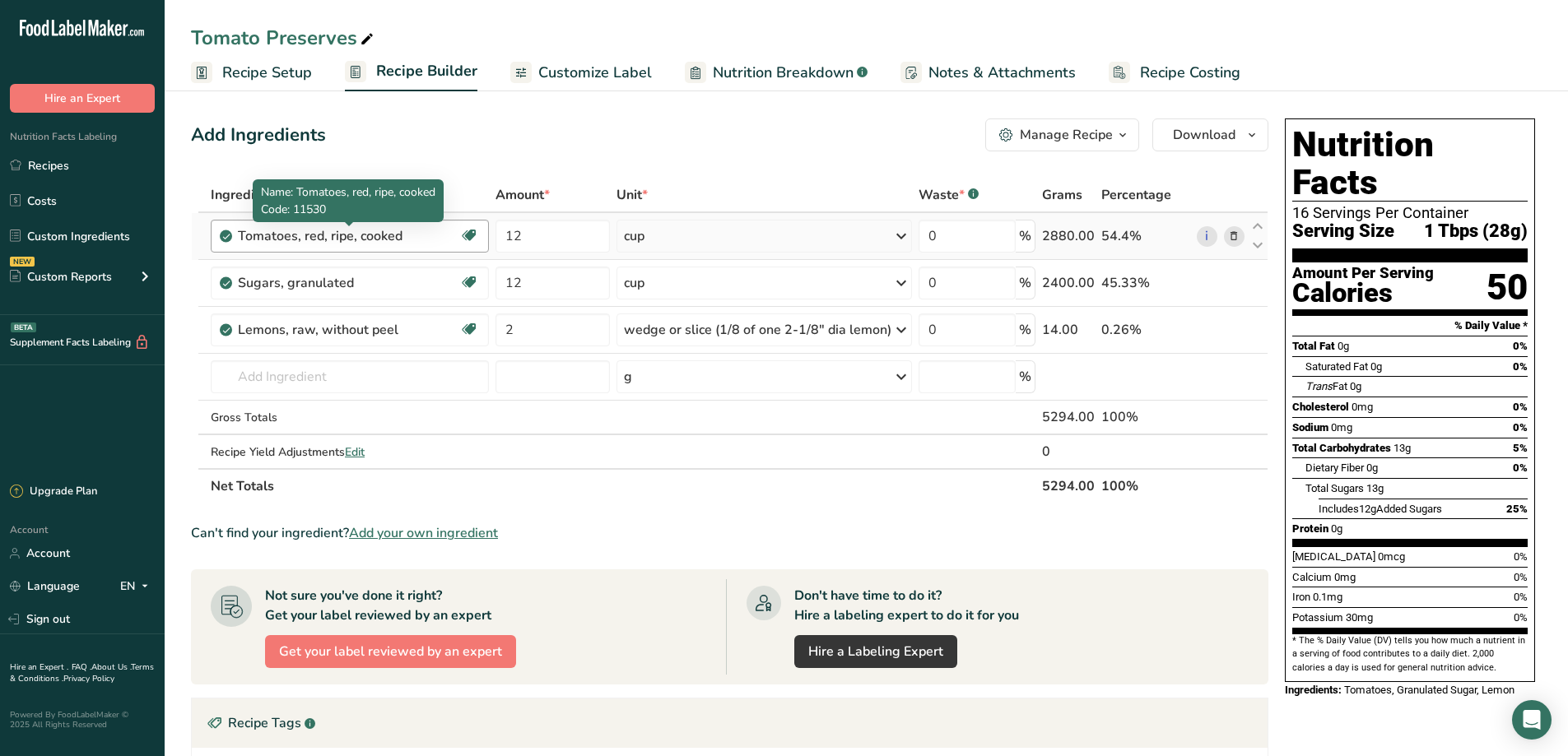
click at [423, 229] on div "Tomatoes, red, ripe, cooked" at bounding box center [341, 236] width 205 height 20
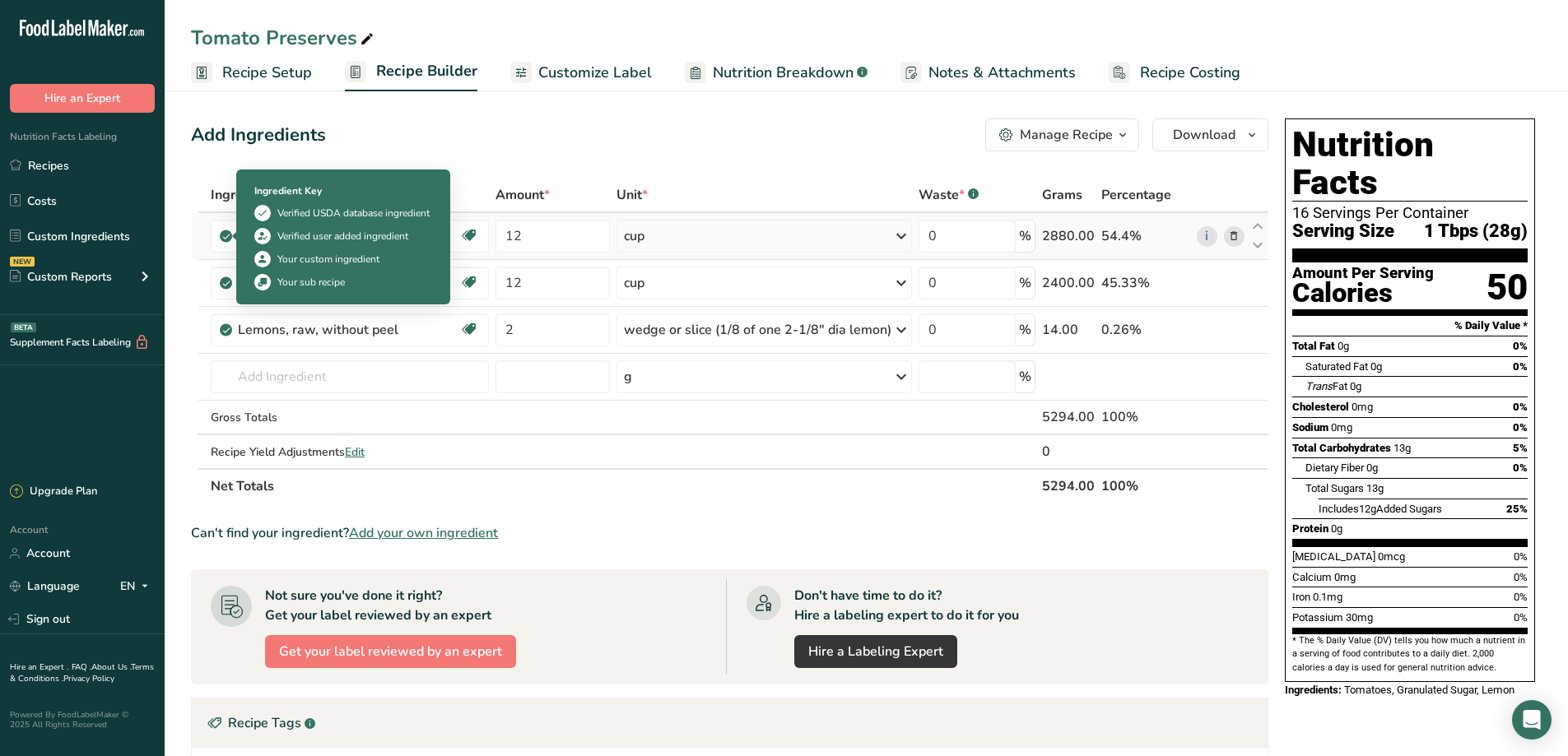
click at [224, 236] on icon at bounding box center [226, 236] width 10 height 15
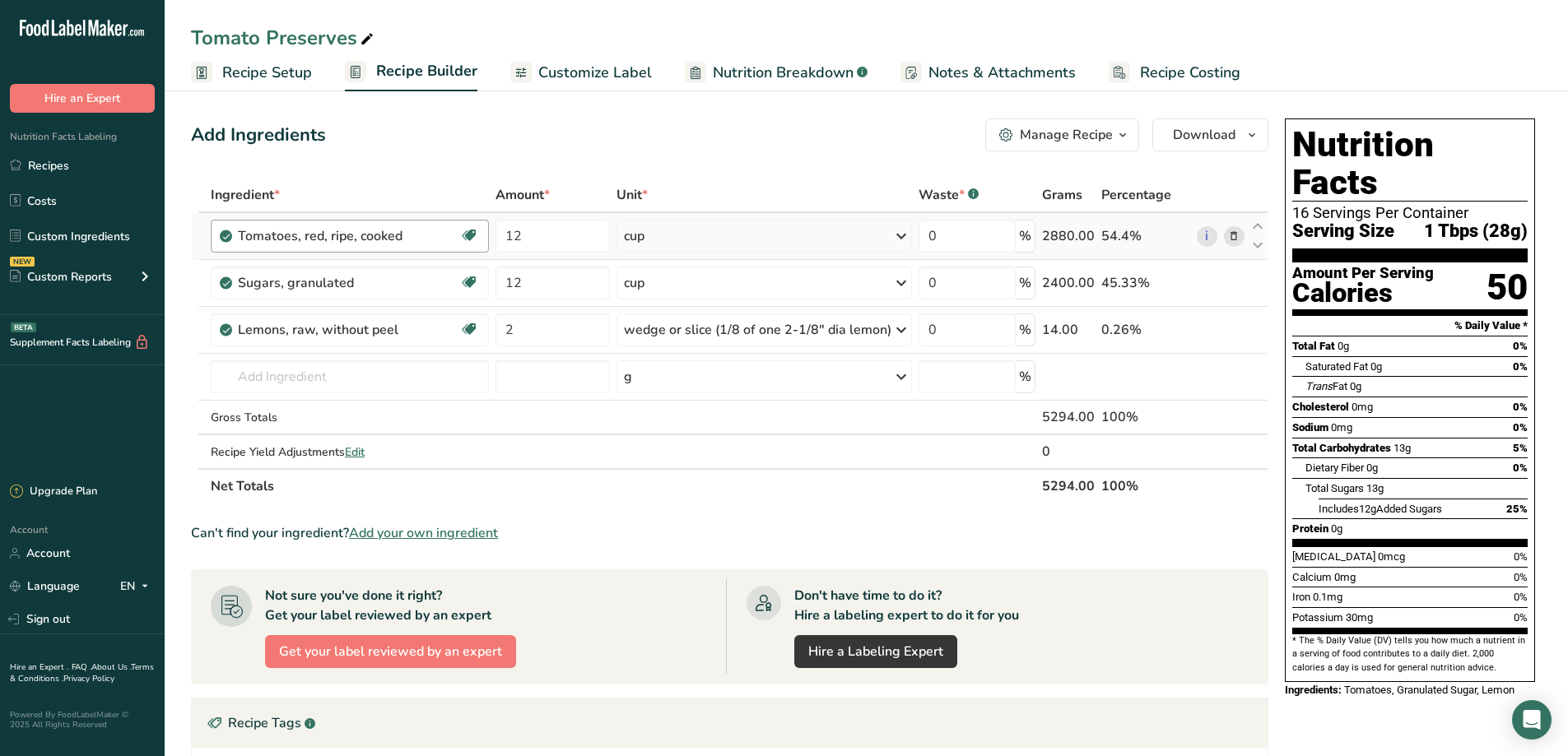
click at [444, 240] on div "Tomatoes, red, ripe, cooked" at bounding box center [349, 236] width 221 height 20
drag, startPoint x: 444, startPoint y: 240, endPoint x: 425, endPoint y: 241, distance: 19.0
click at [425, 241] on div "Tomatoes, red, ripe, cooked" at bounding box center [341, 236] width 205 height 20
click at [1236, 237] on icon at bounding box center [1233, 236] width 12 height 17
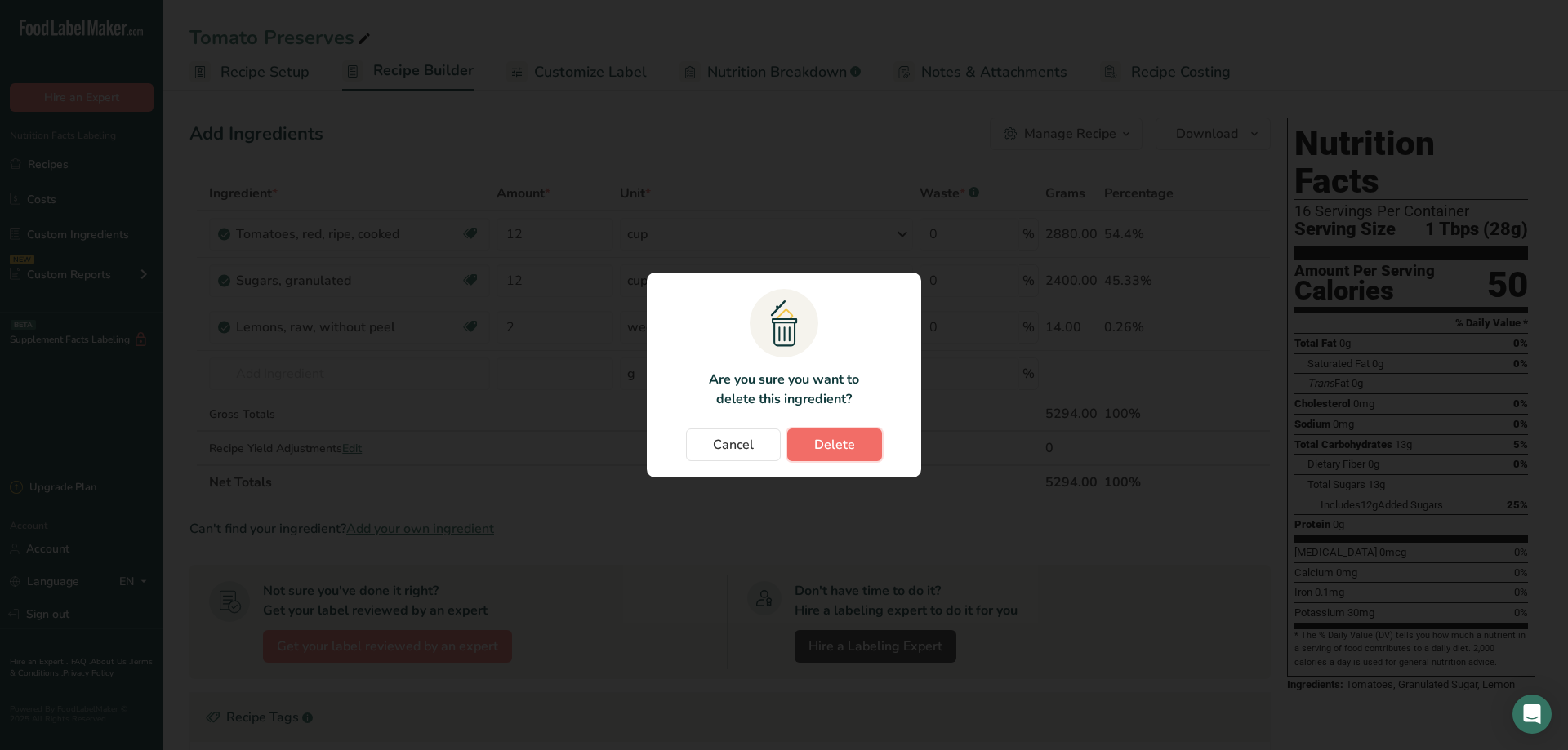
click at [833, 449] on span "Delete" at bounding box center [834, 445] width 41 height 20
type input "2"
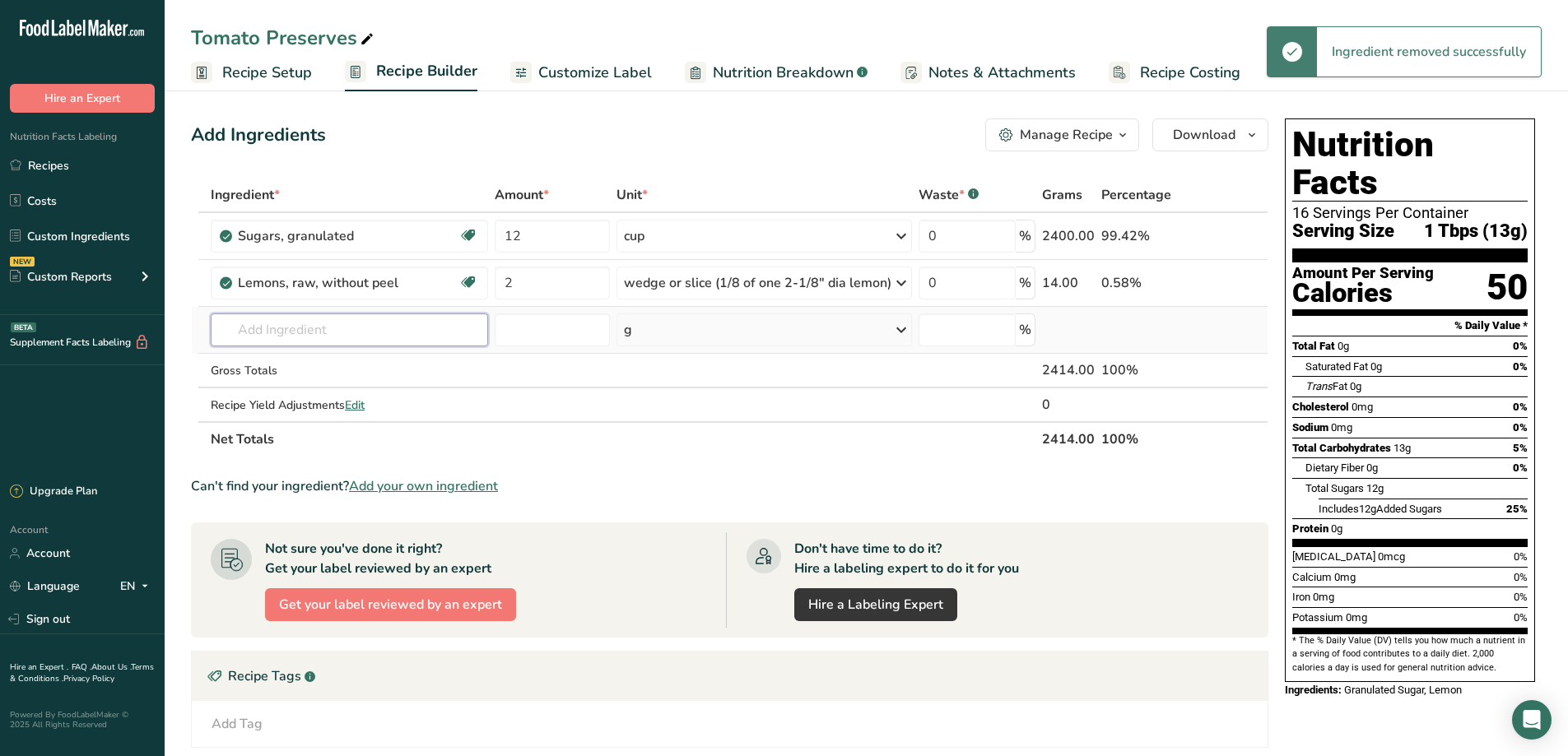
click at [258, 337] on input "text" at bounding box center [349, 330] width 277 height 33
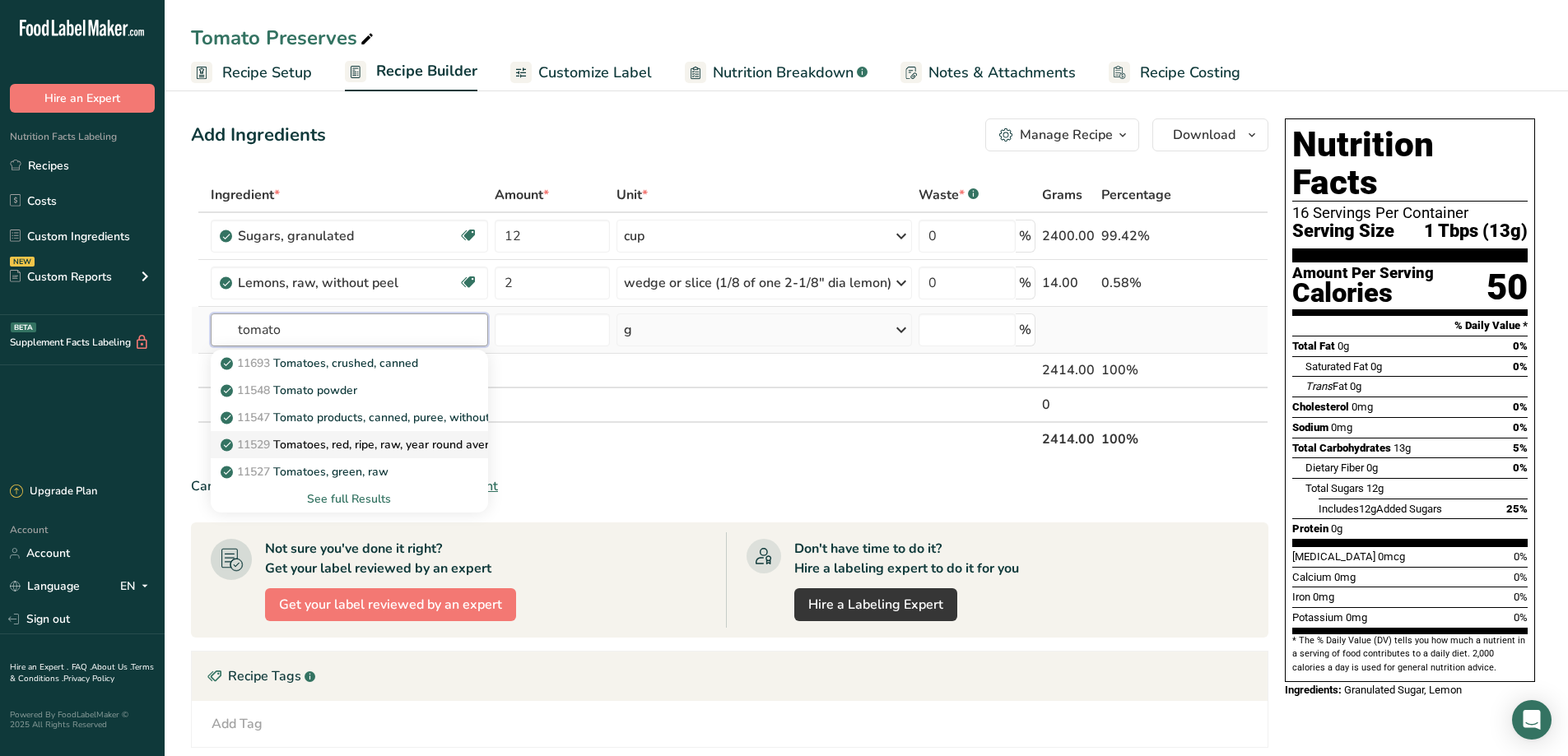
type input "tomato"
click at [376, 445] on p "11529 Tomatoes, red, ripe, raw, year round average" at bounding box center [367, 444] width 285 height 17
type input "Tomatoes, red, ripe, raw, year round average"
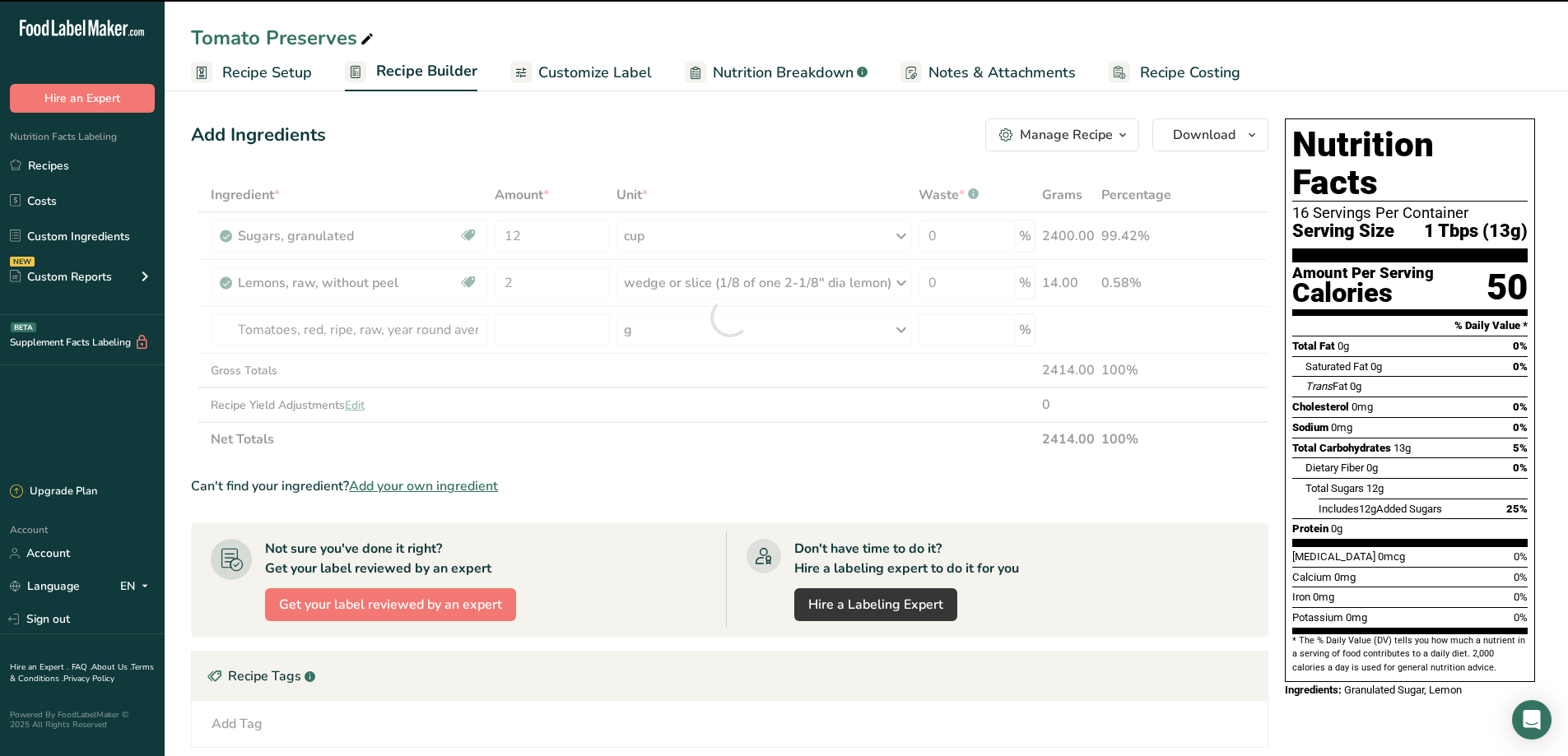
type input "0"
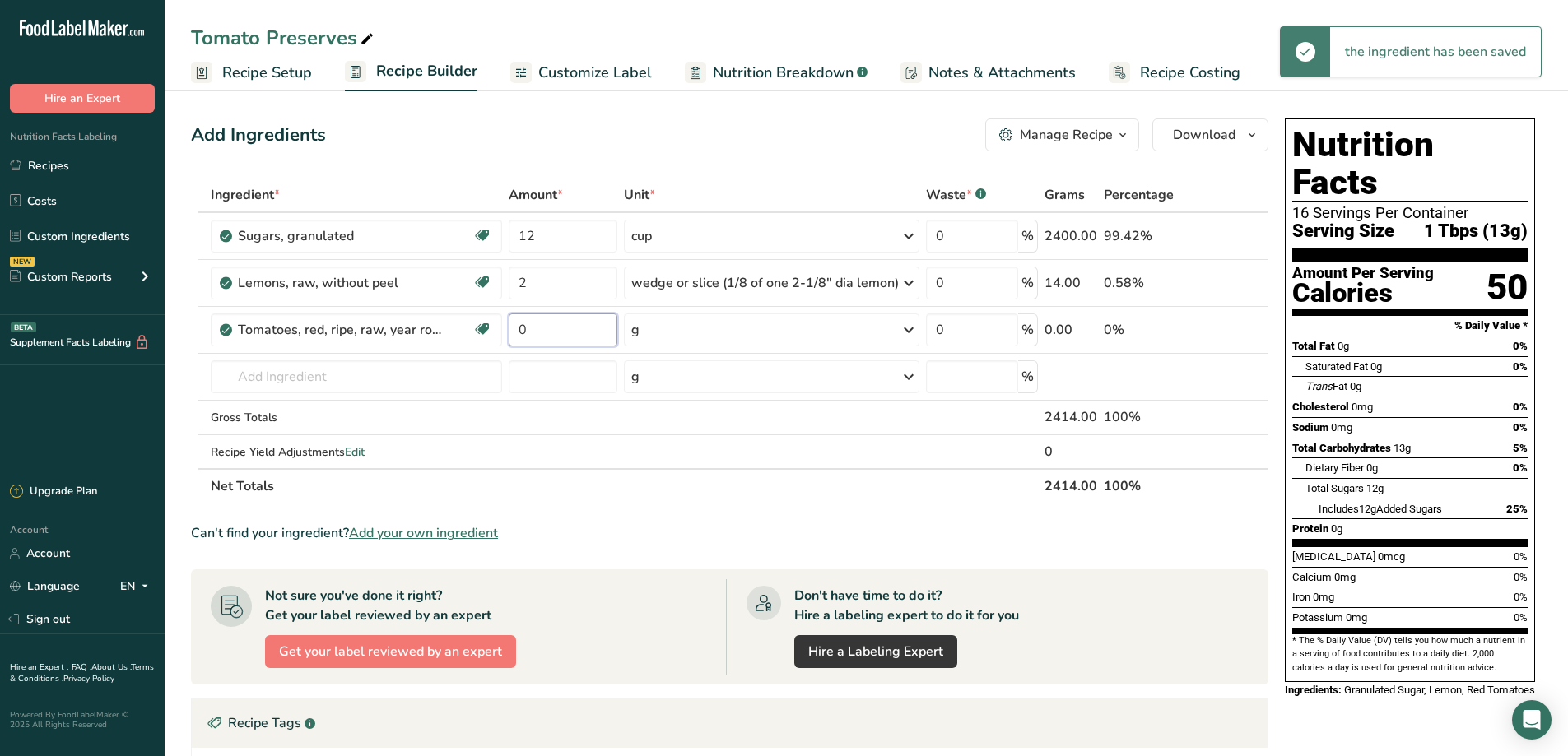
drag, startPoint x: 538, startPoint y: 327, endPoint x: 584, endPoint y: 509, distance: 187.7
click at [509, 328] on input "0" at bounding box center [562, 330] width 109 height 33
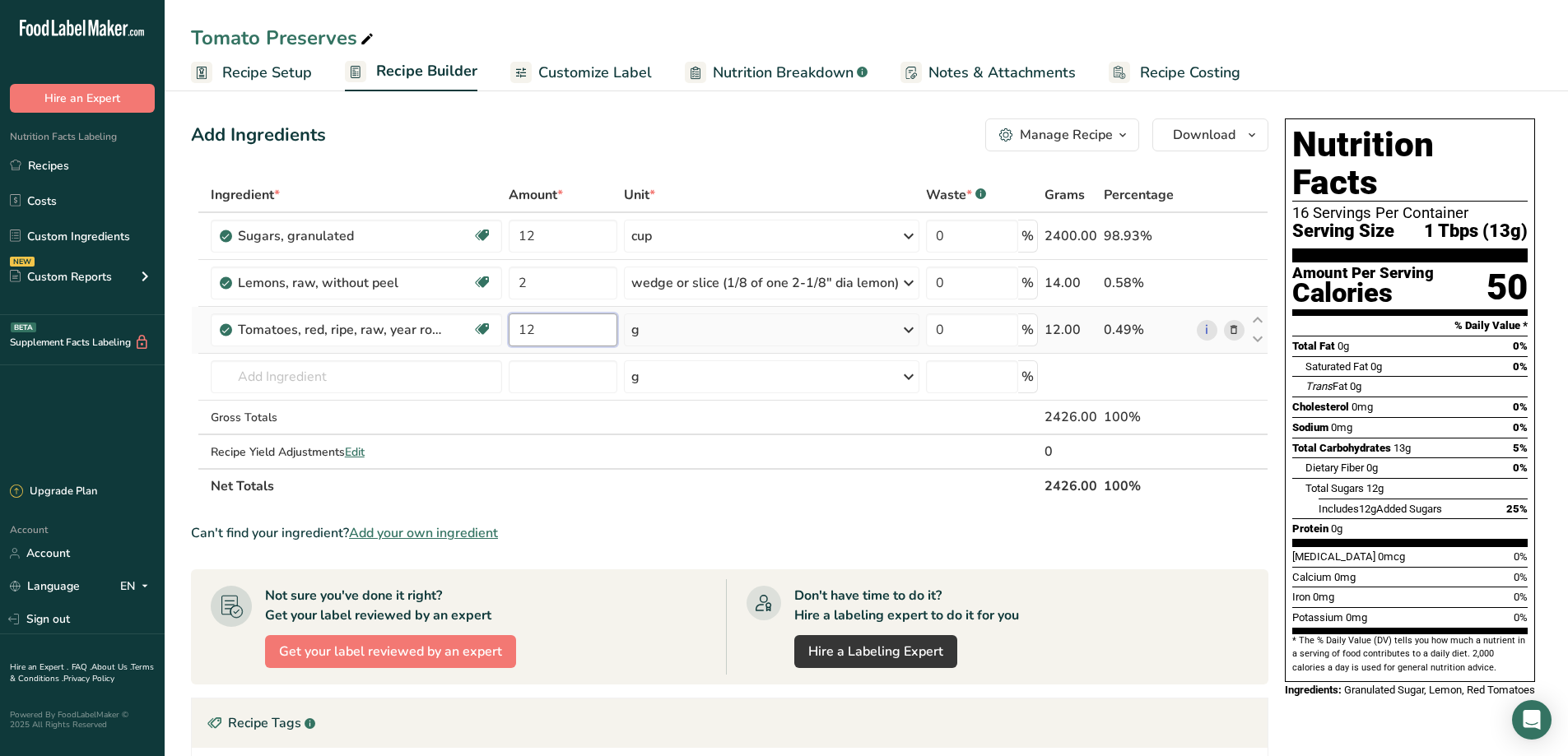
type input "12"
click at [907, 331] on div "Ingredient * Amount * Unit * Waste * .a-a{fill:#347362;}.b-a{fill:#fff;} Grams …" at bounding box center [729, 340] width 1077 height 326
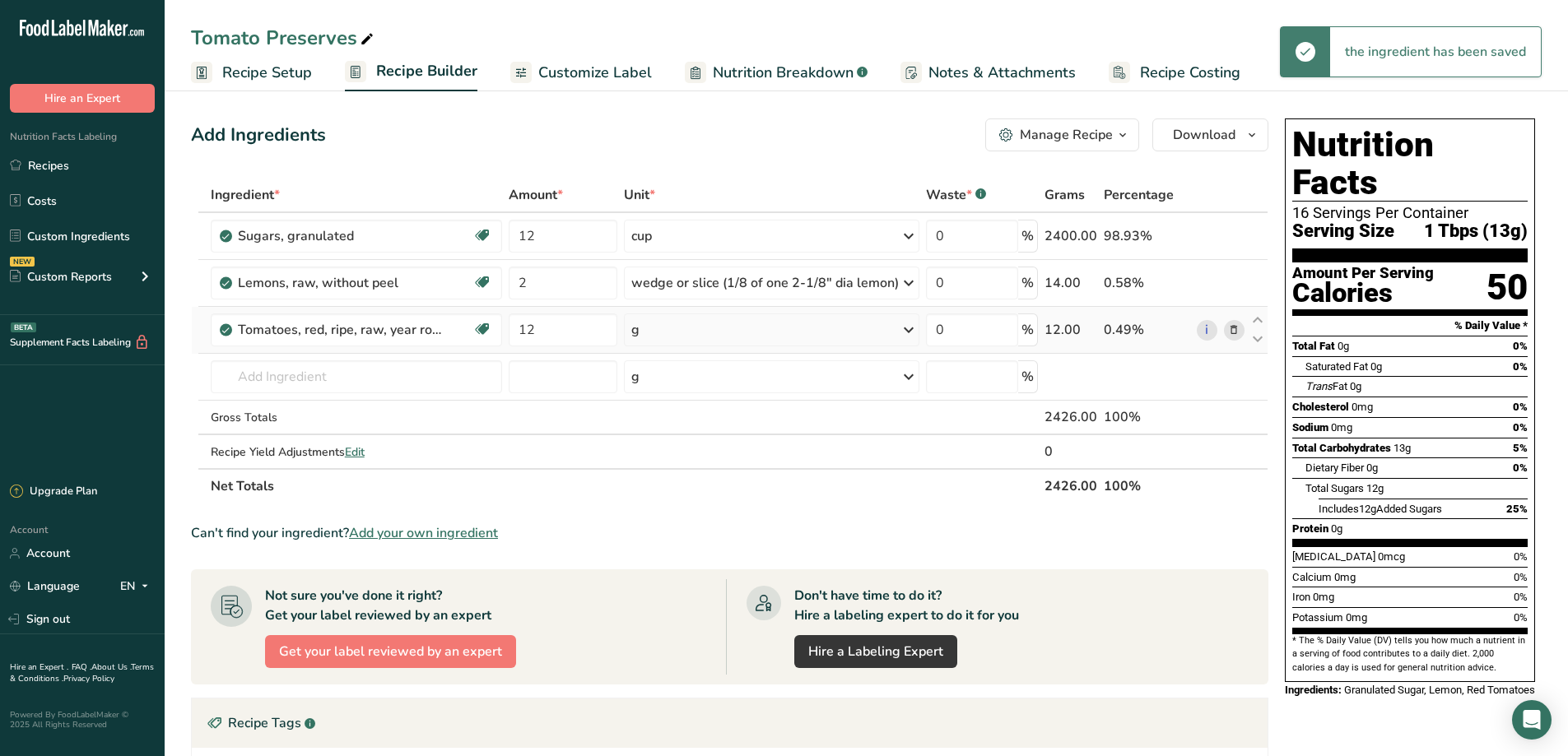
click at [912, 330] on icon at bounding box center [909, 330] width 20 height 30
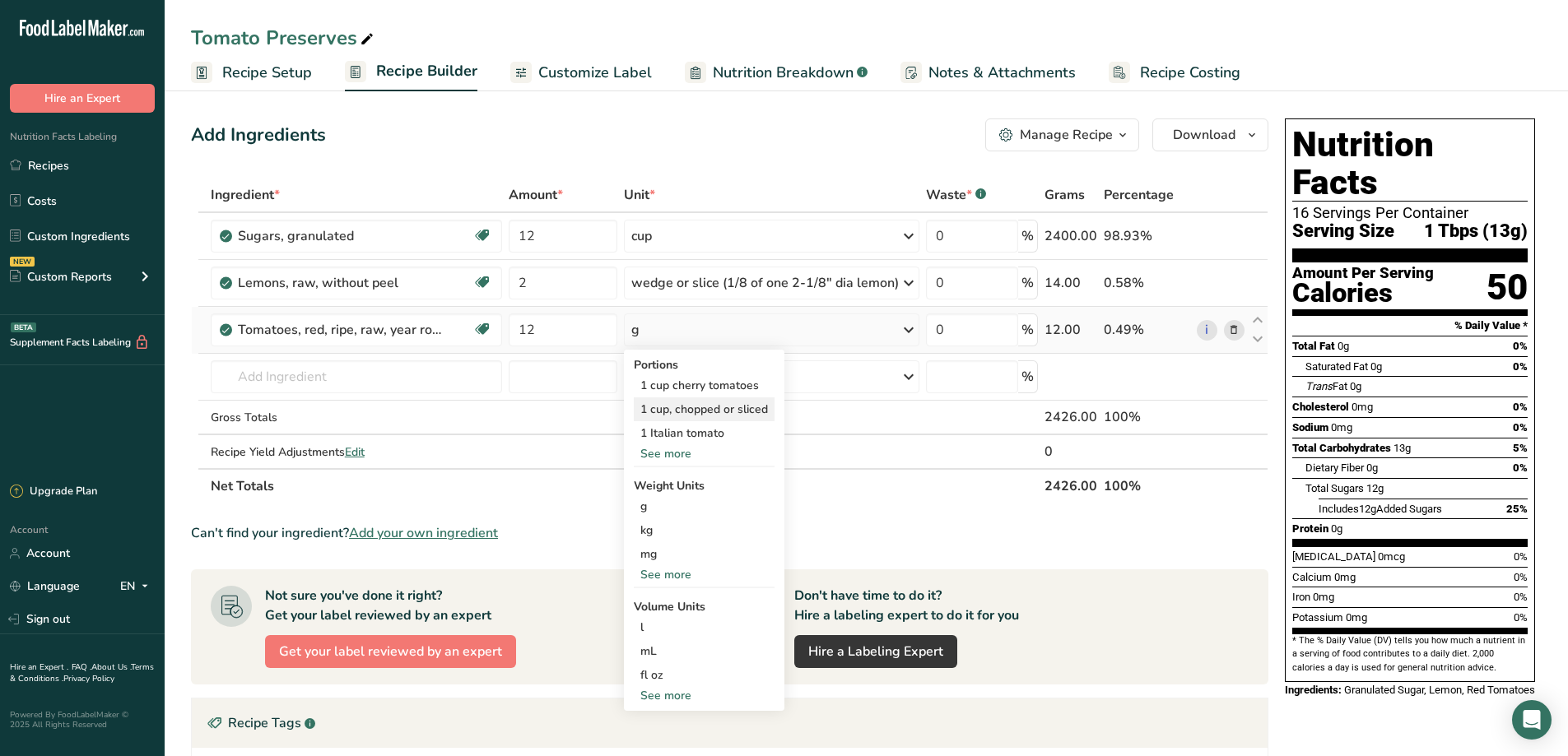
click at [721, 409] on div "1 cup, chopped or sliced" at bounding box center [703, 409] width 140 height 24
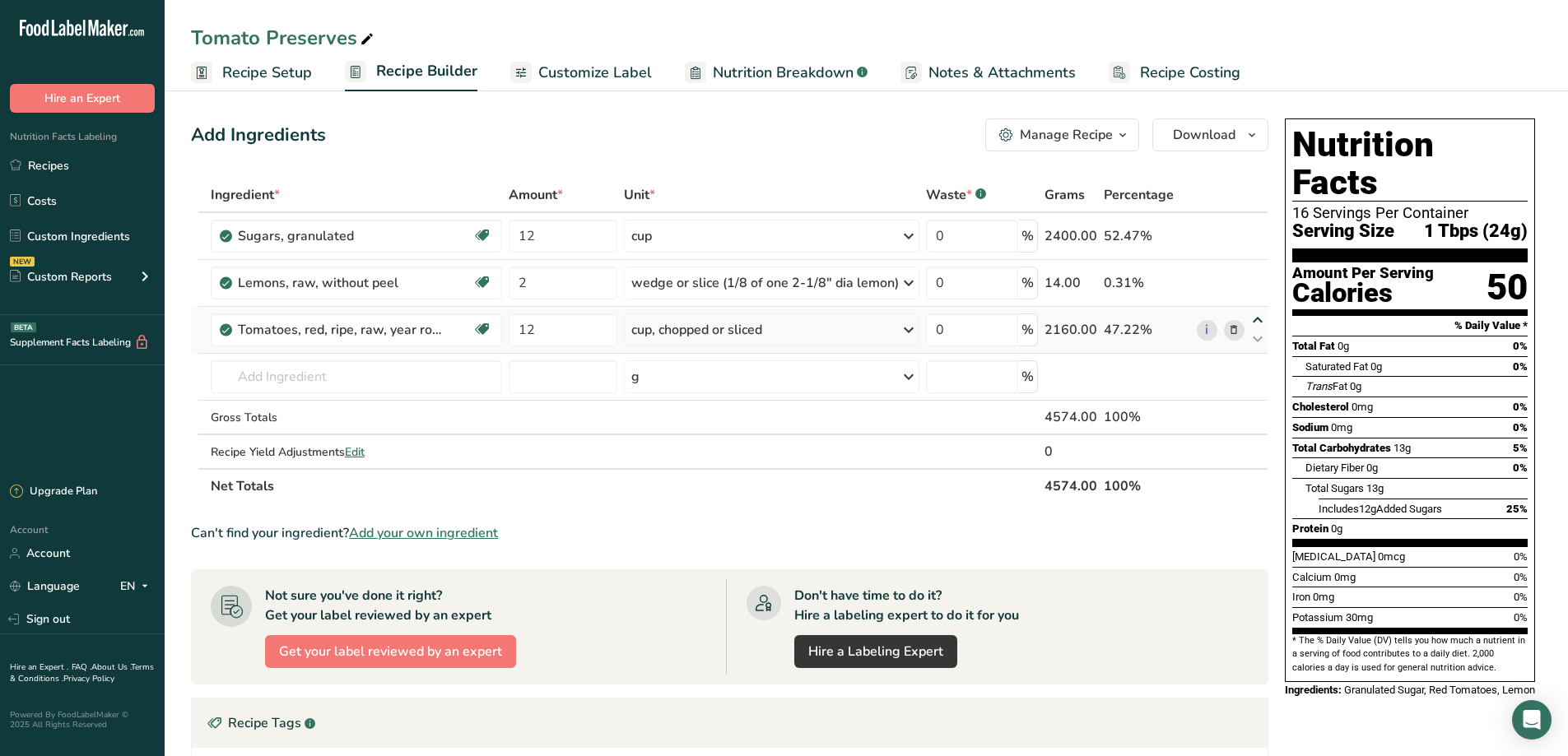
click at [1258, 323] on icon at bounding box center [1257, 321] width 20 height 12
type input "12"
type input "2"
click at [1258, 323] on icon at bounding box center [1257, 321] width 20 height 12
type input "2"
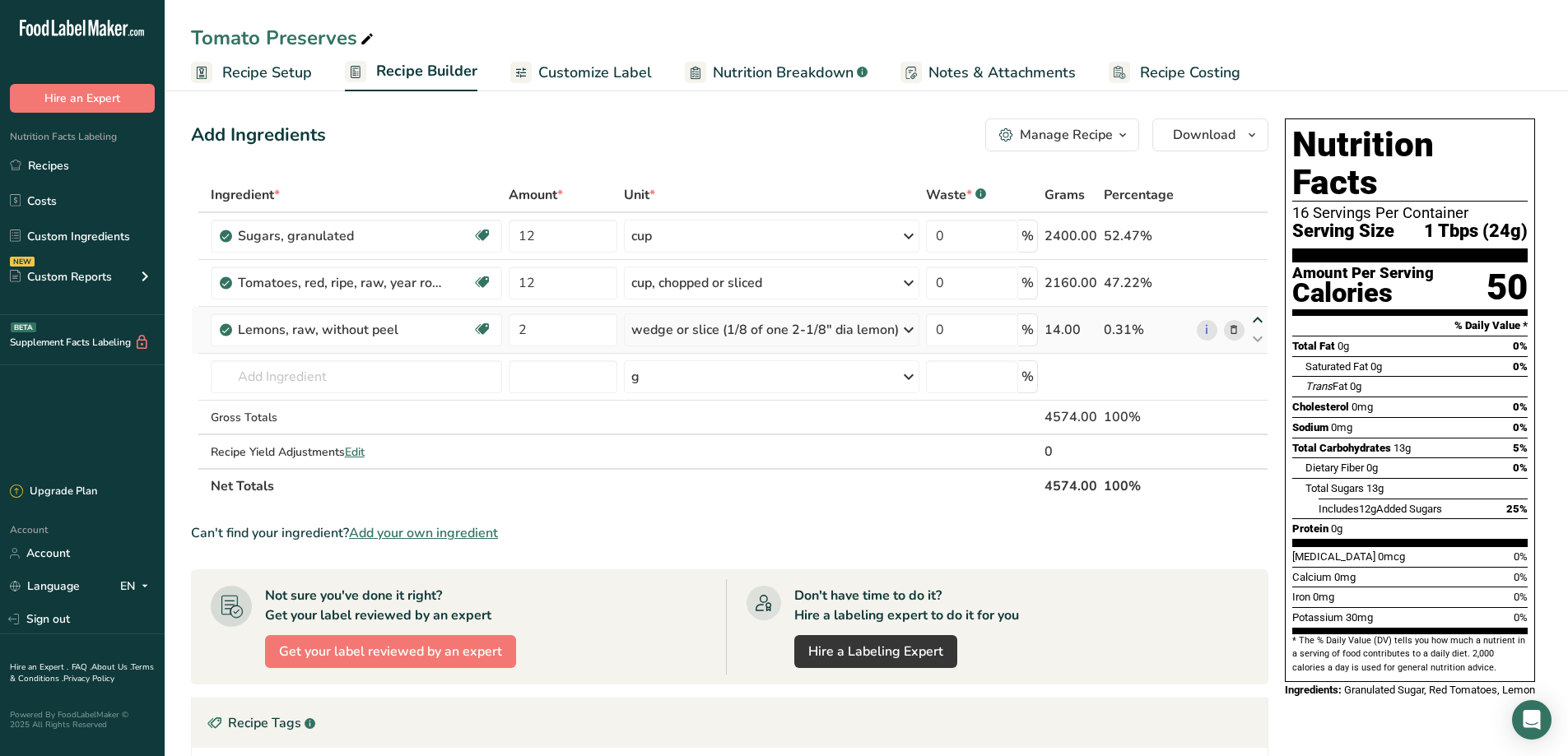
type input "12"
click at [1255, 319] on icon at bounding box center [1257, 321] width 20 height 12
type input "12"
type input "2"
click at [1260, 269] on icon at bounding box center [1257, 273] width 20 height 12
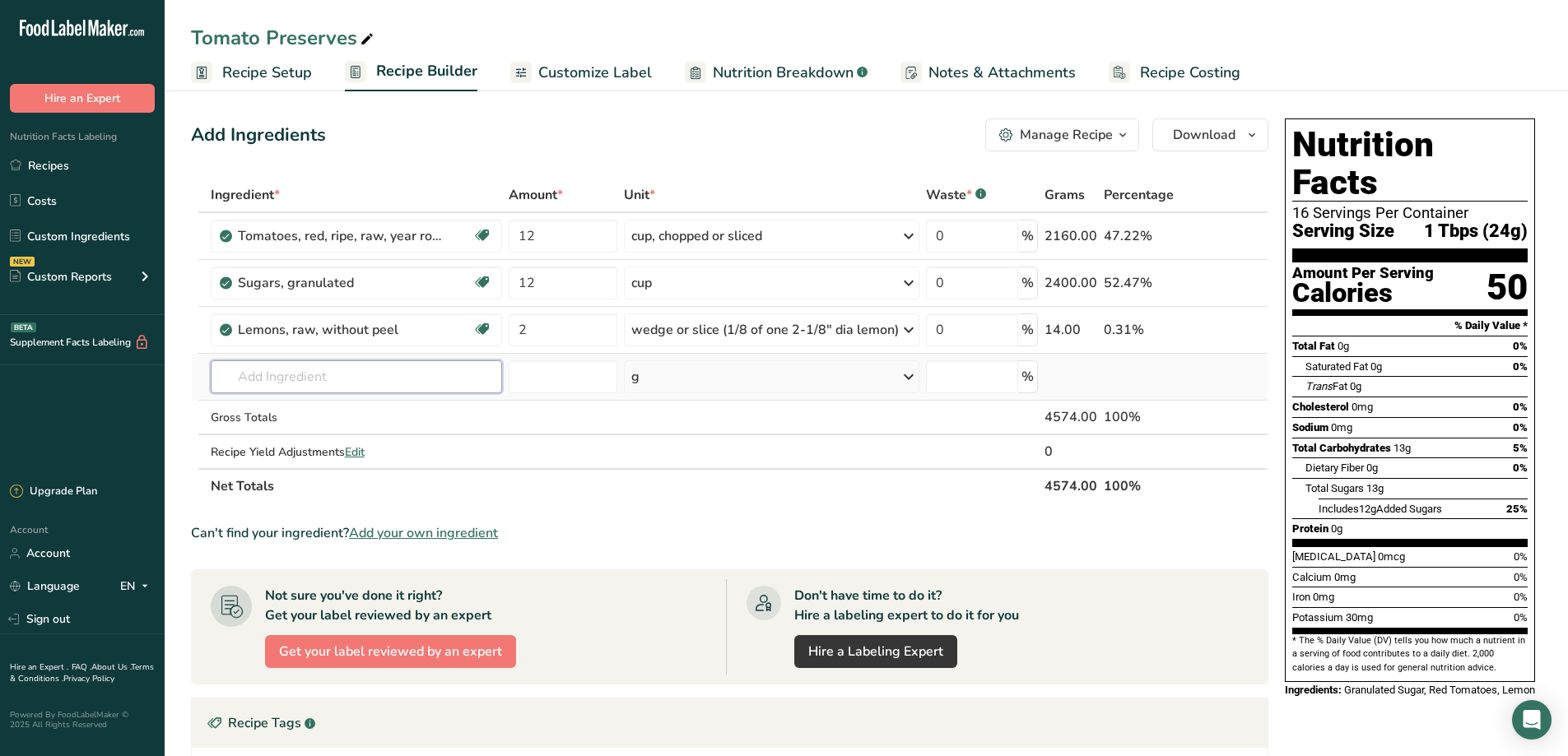
click at [309, 377] on input "text" at bounding box center [356, 377] width 291 height 33
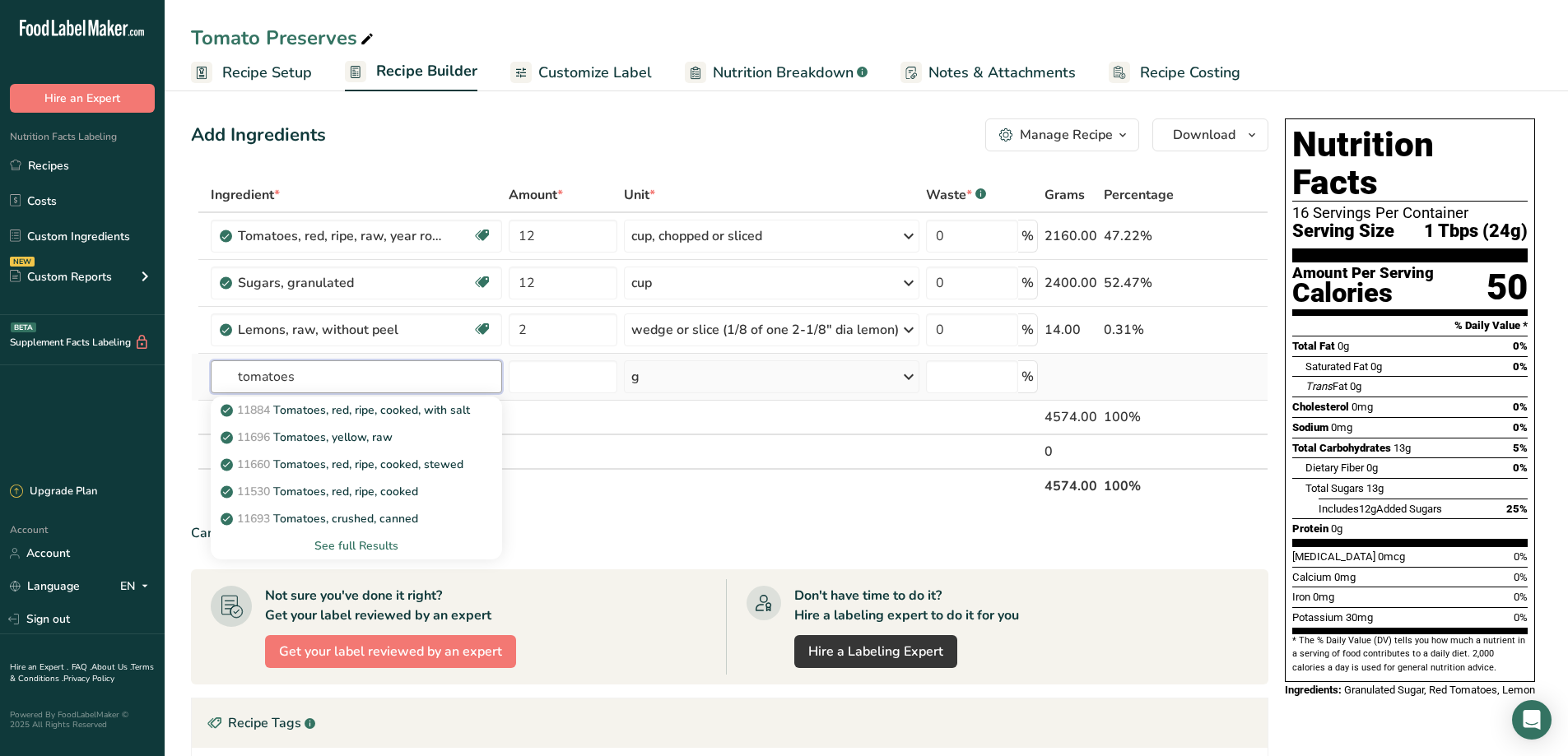
type input "tomatoes"
click at [379, 545] on div "See full Results" at bounding box center [357, 545] width 265 height 17
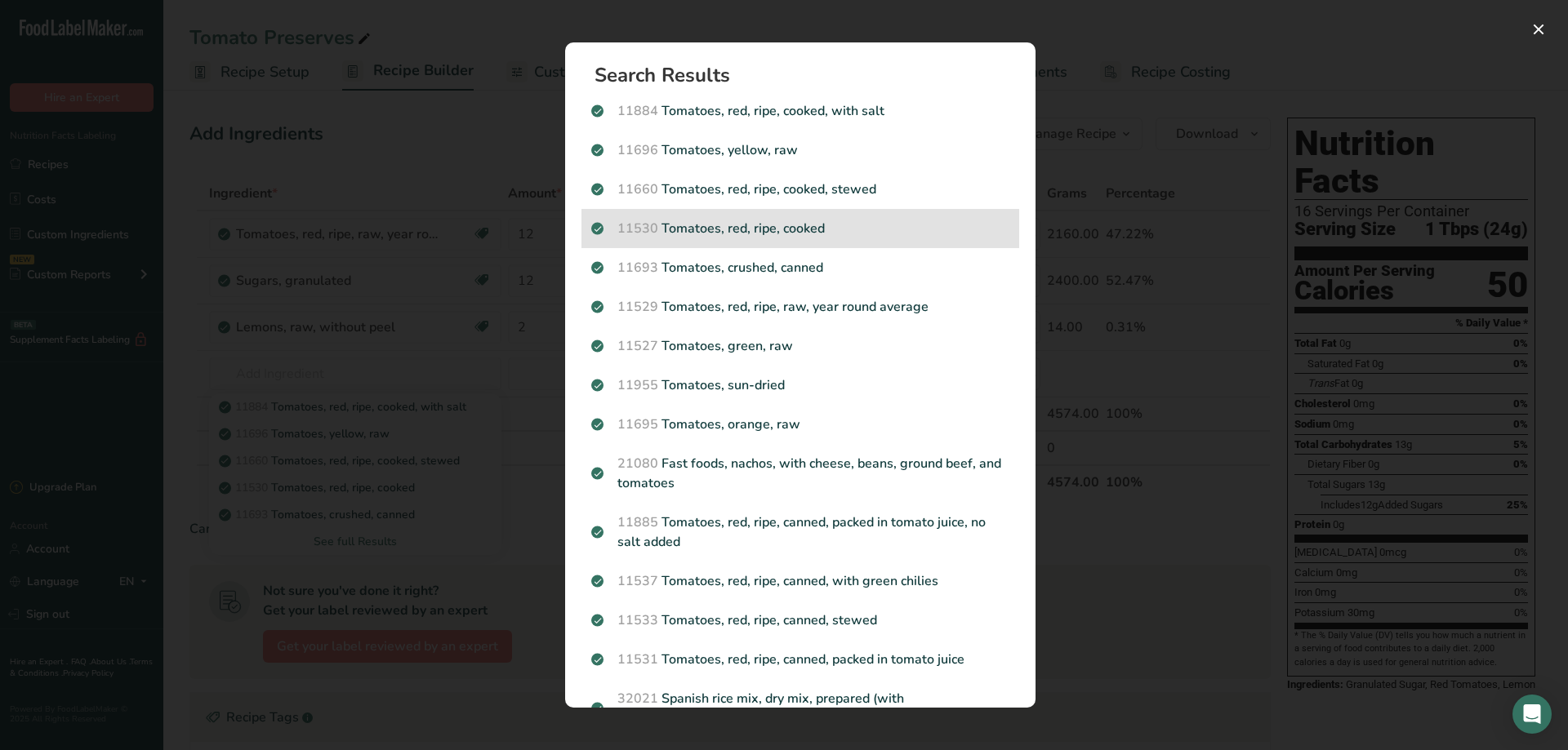
click at [790, 226] on p "11530 Tomatoes, red, ripe, cooked" at bounding box center [800, 228] width 418 height 20
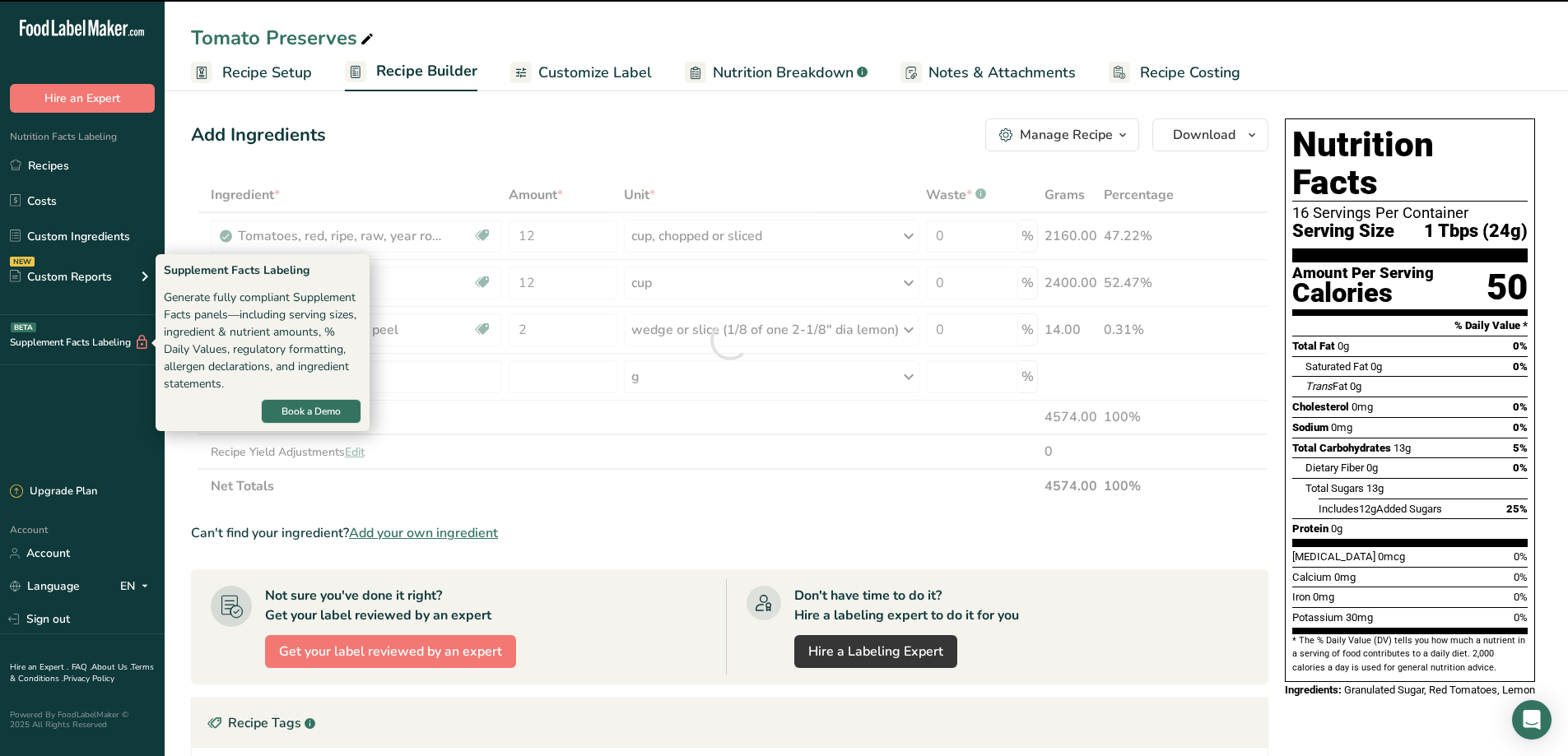
type input "0"
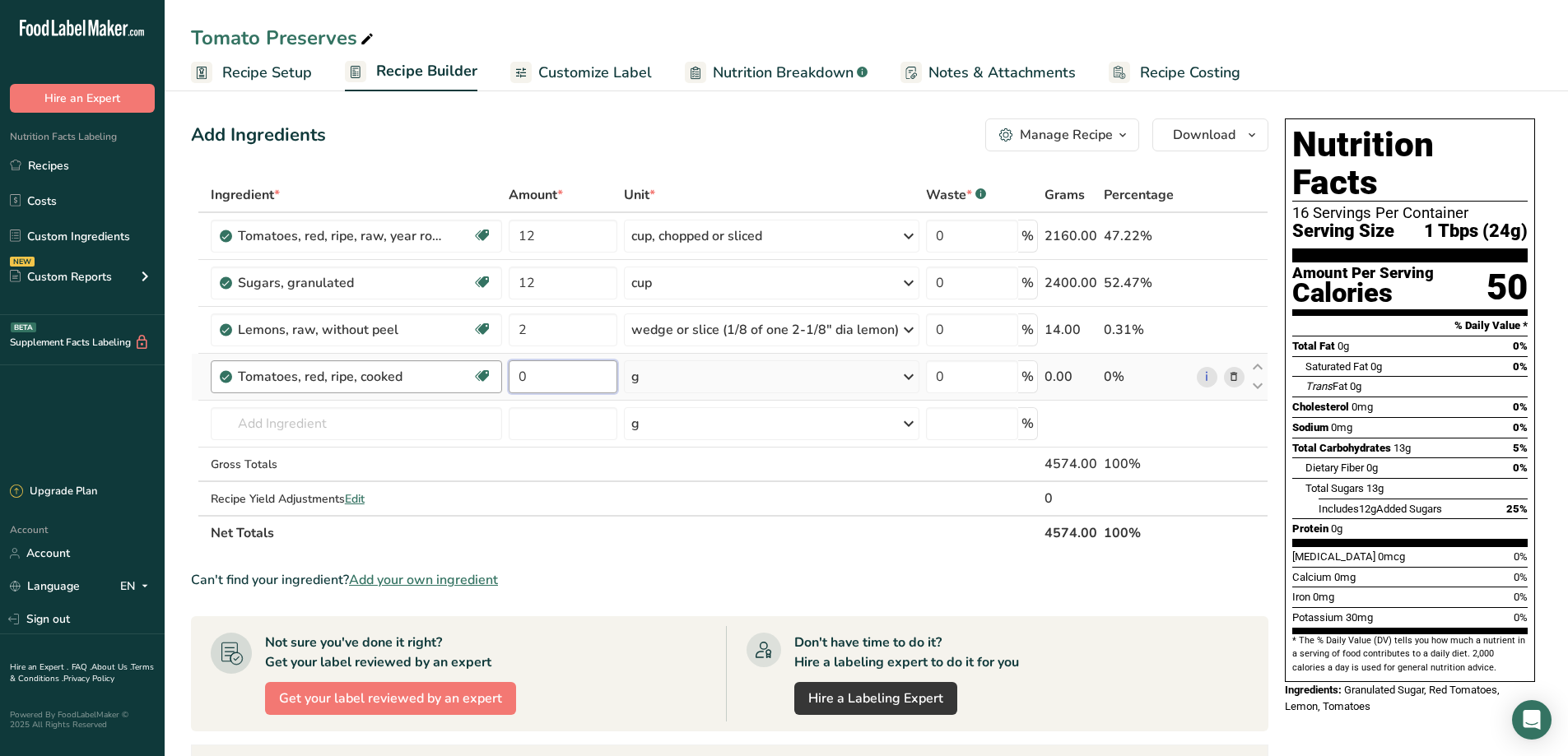
drag, startPoint x: 567, startPoint y: 380, endPoint x: 499, endPoint y: 382, distance: 68.0
click at [499, 382] on tr "Tomatoes, red, ripe, cooked Source of Antioxidants Dairy free Gluten free Vegan…" at bounding box center [729, 377] width 1076 height 47
type input "12"
click at [910, 377] on div "Ingredient * Amount * Unit * Waste * .a-a{fill:#347362;}.b-a{fill:#fff;} Grams …" at bounding box center [729, 364] width 1077 height 373
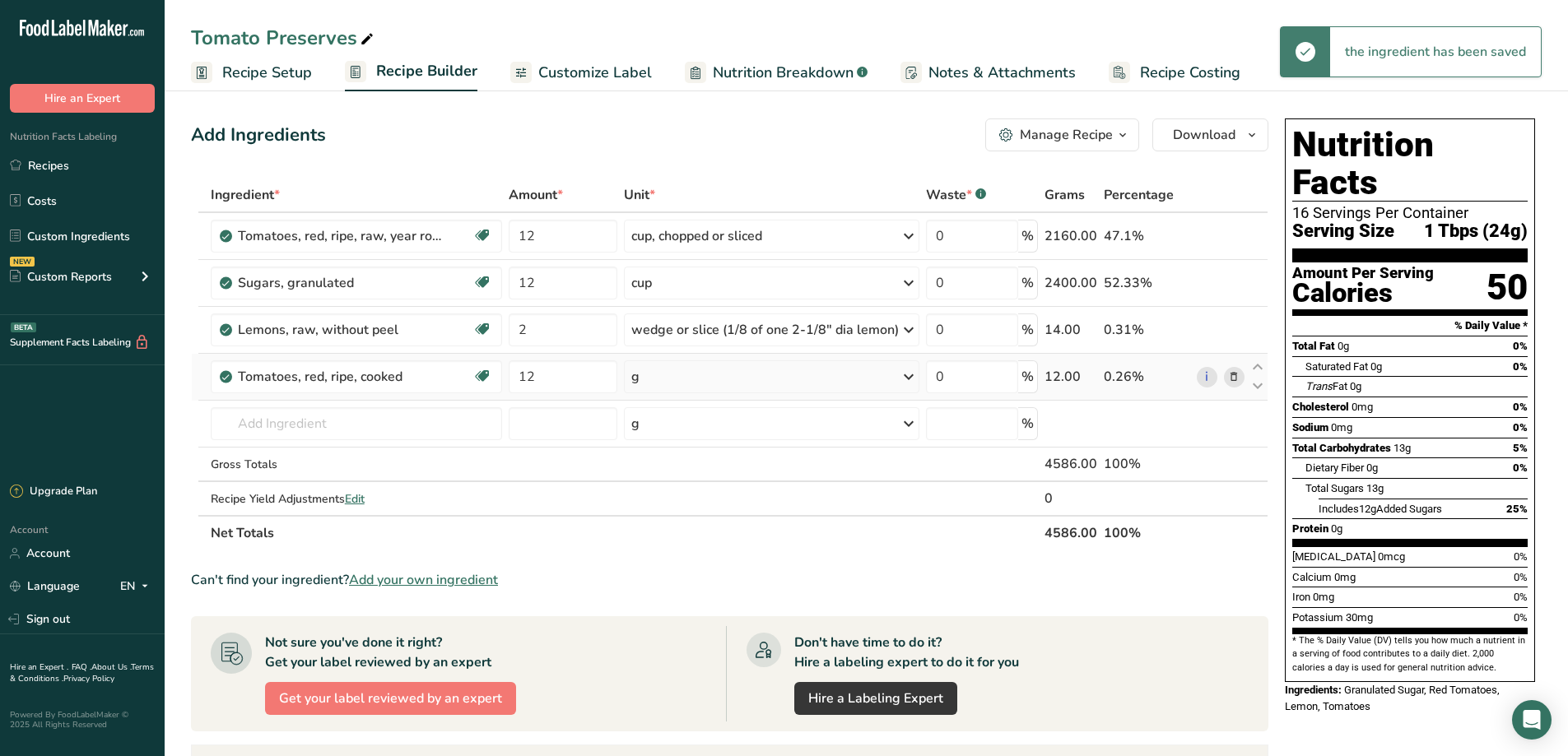
click at [911, 378] on icon at bounding box center [909, 377] width 20 height 30
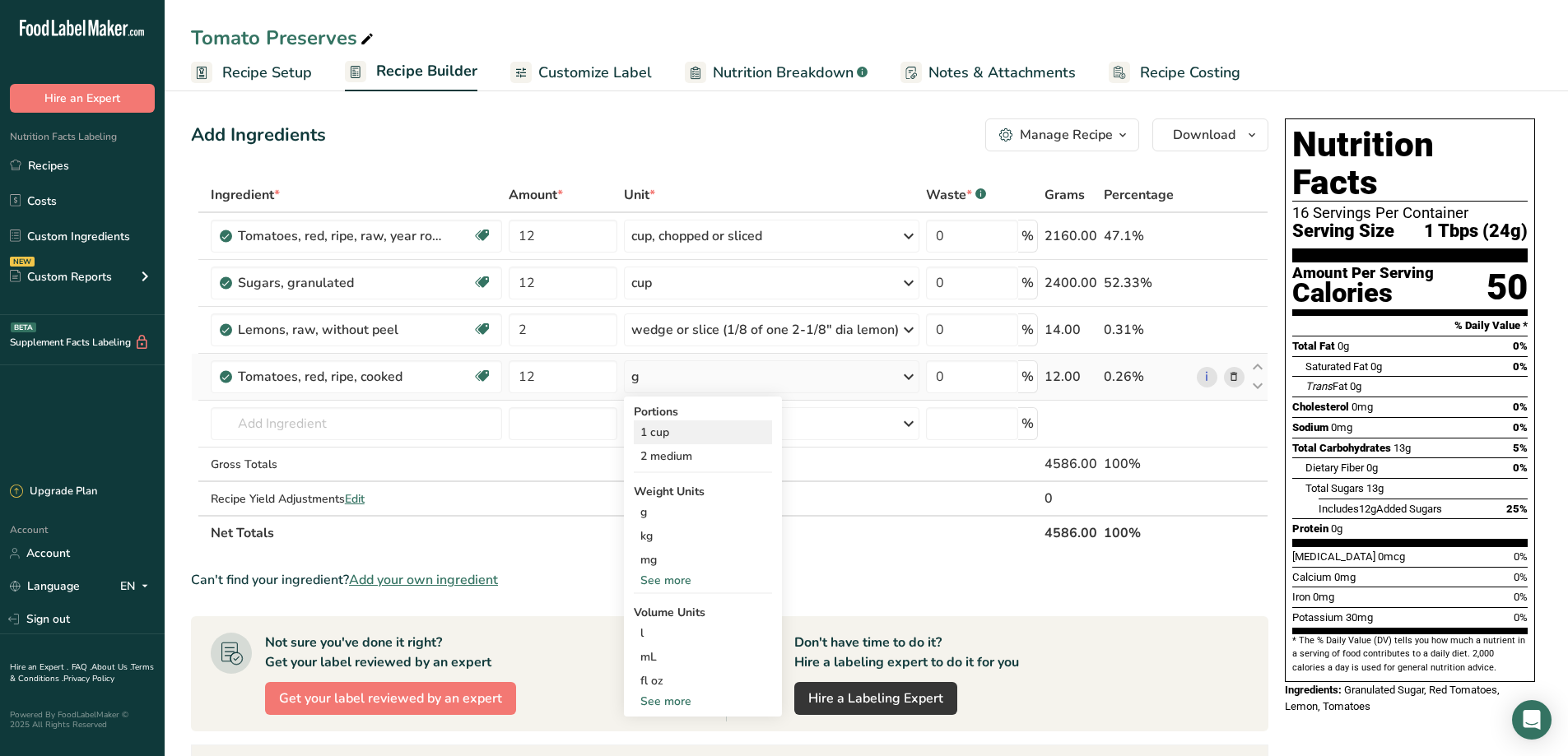
click at [669, 433] on div "1 cup" at bounding box center [702, 432] width 138 height 24
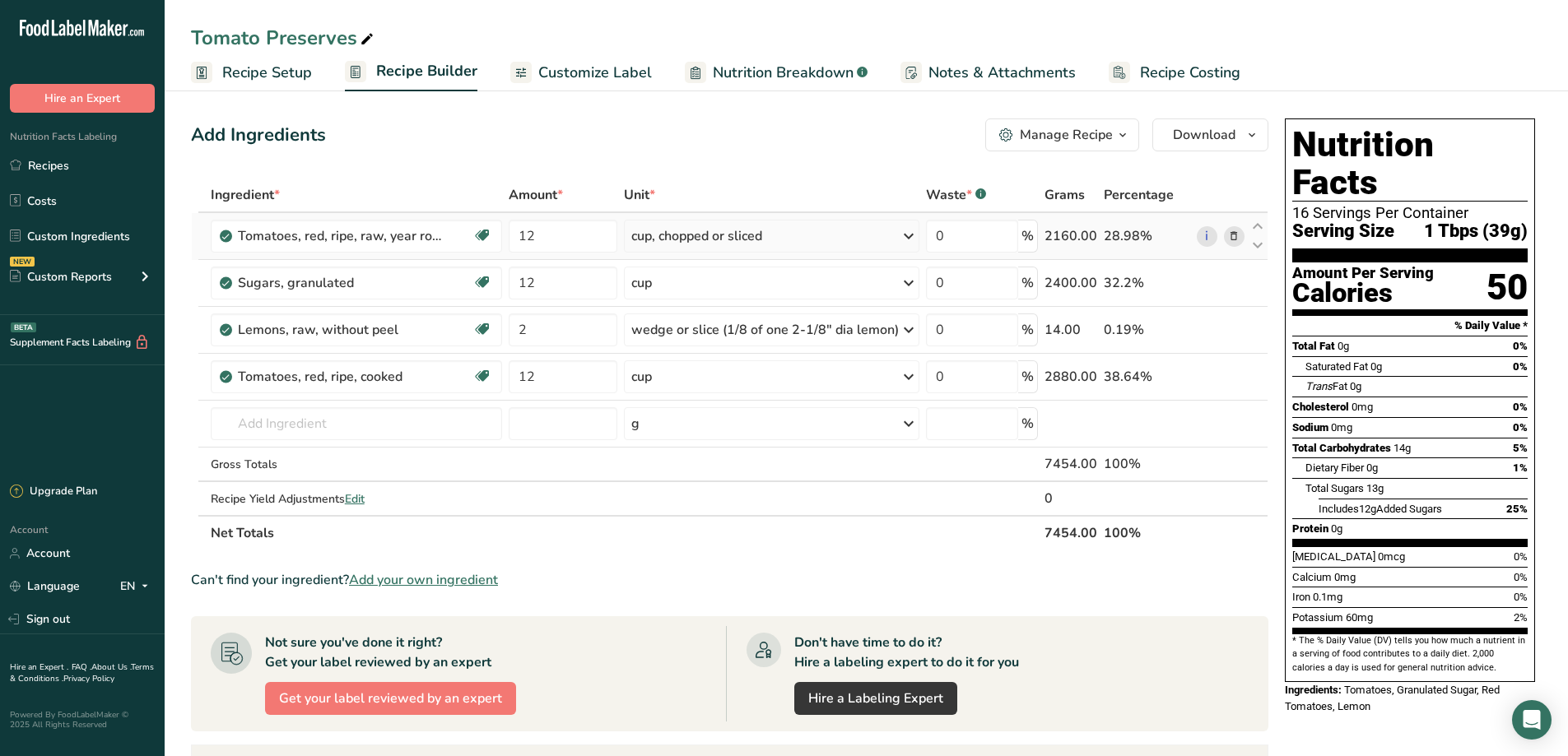
click at [1234, 234] on icon at bounding box center [1233, 236] width 12 height 17
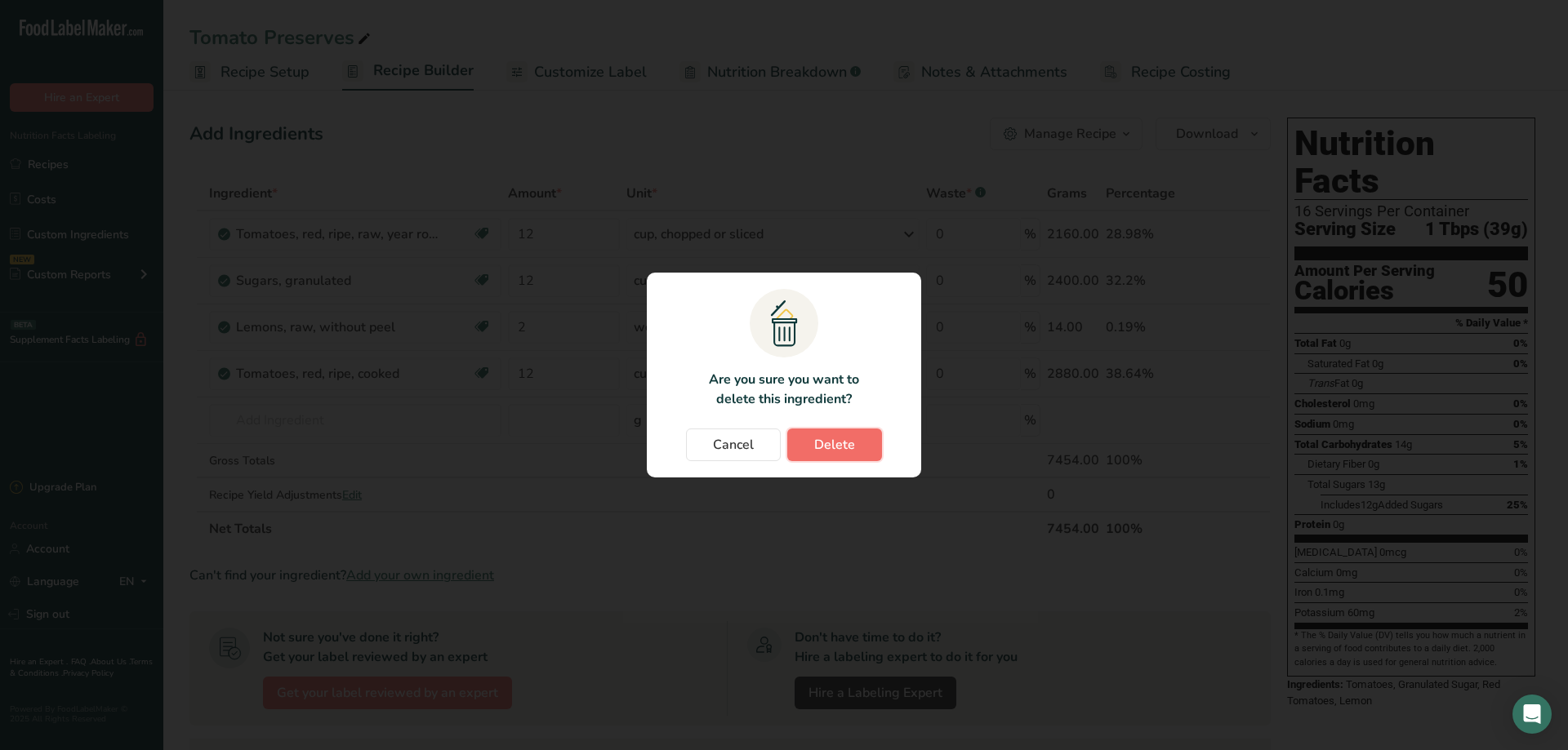
click at [824, 443] on span "Delete" at bounding box center [834, 445] width 41 height 20
type input "2"
type input "12"
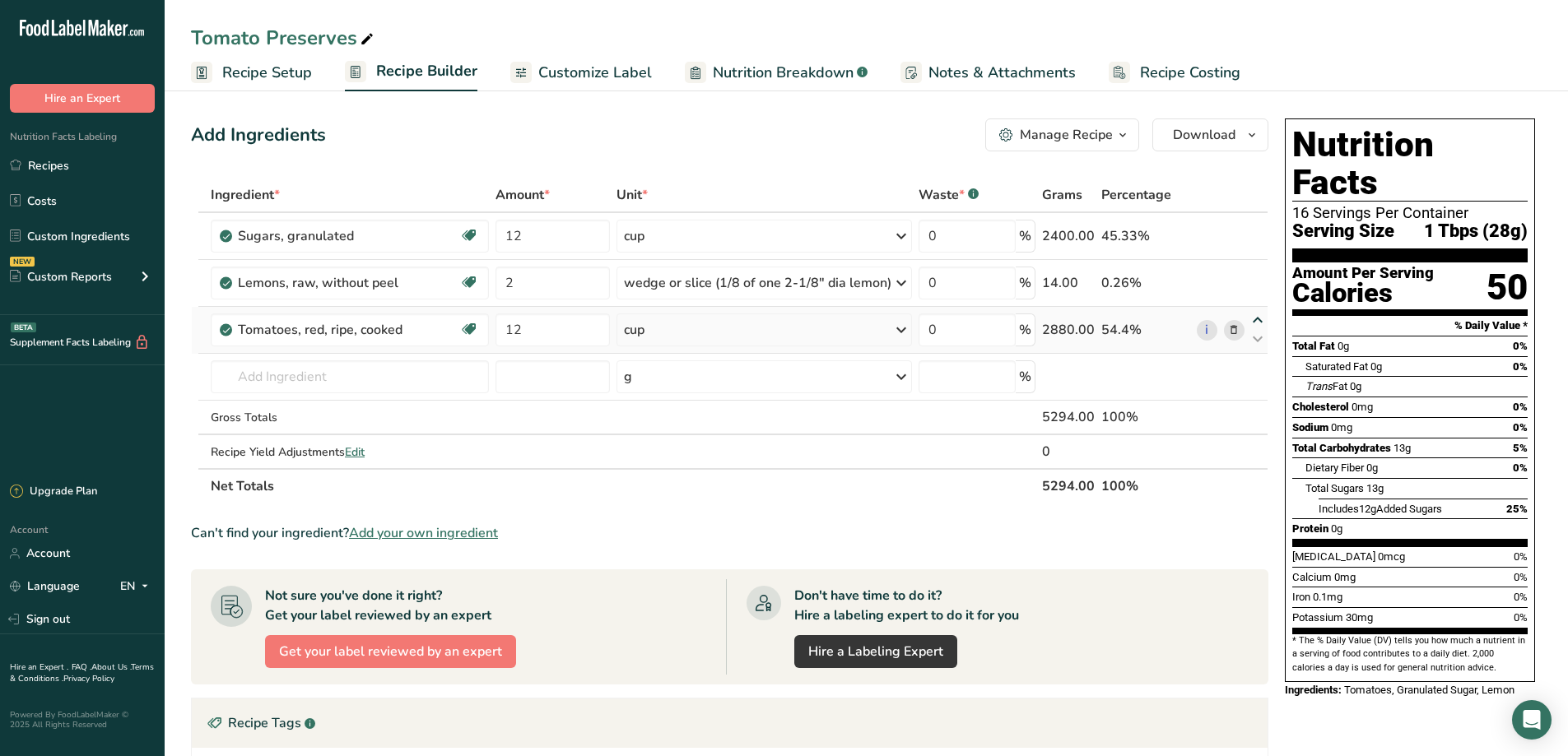
click at [1257, 319] on icon at bounding box center [1257, 321] width 20 height 12
type input "12"
type input "2"
click at [1258, 271] on icon at bounding box center [1257, 273] width 20 height 12
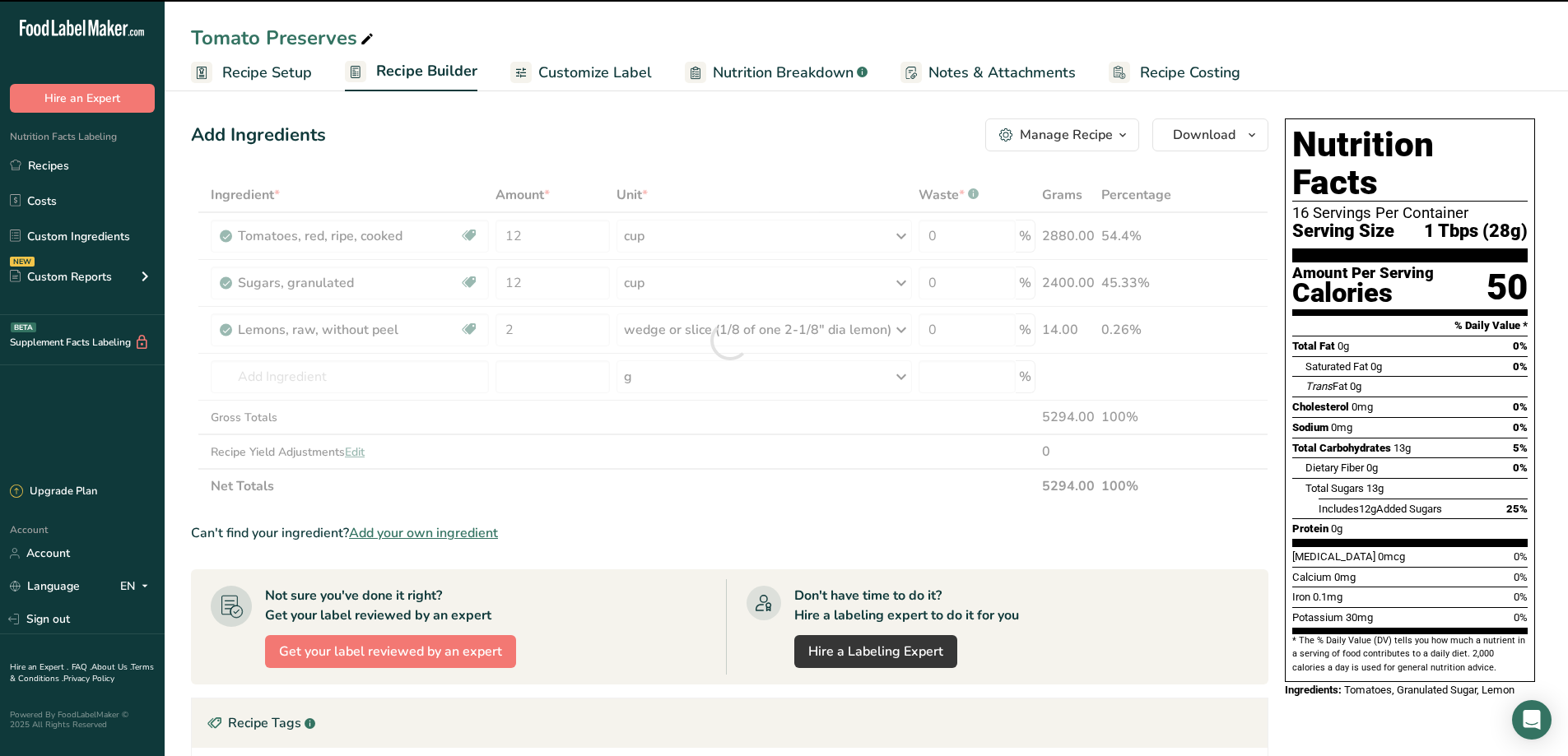
click at [999, 537] on div "Can't find your ingredient? Add your own ingredient" at bounding box center [729, 533] width 1077 height 20
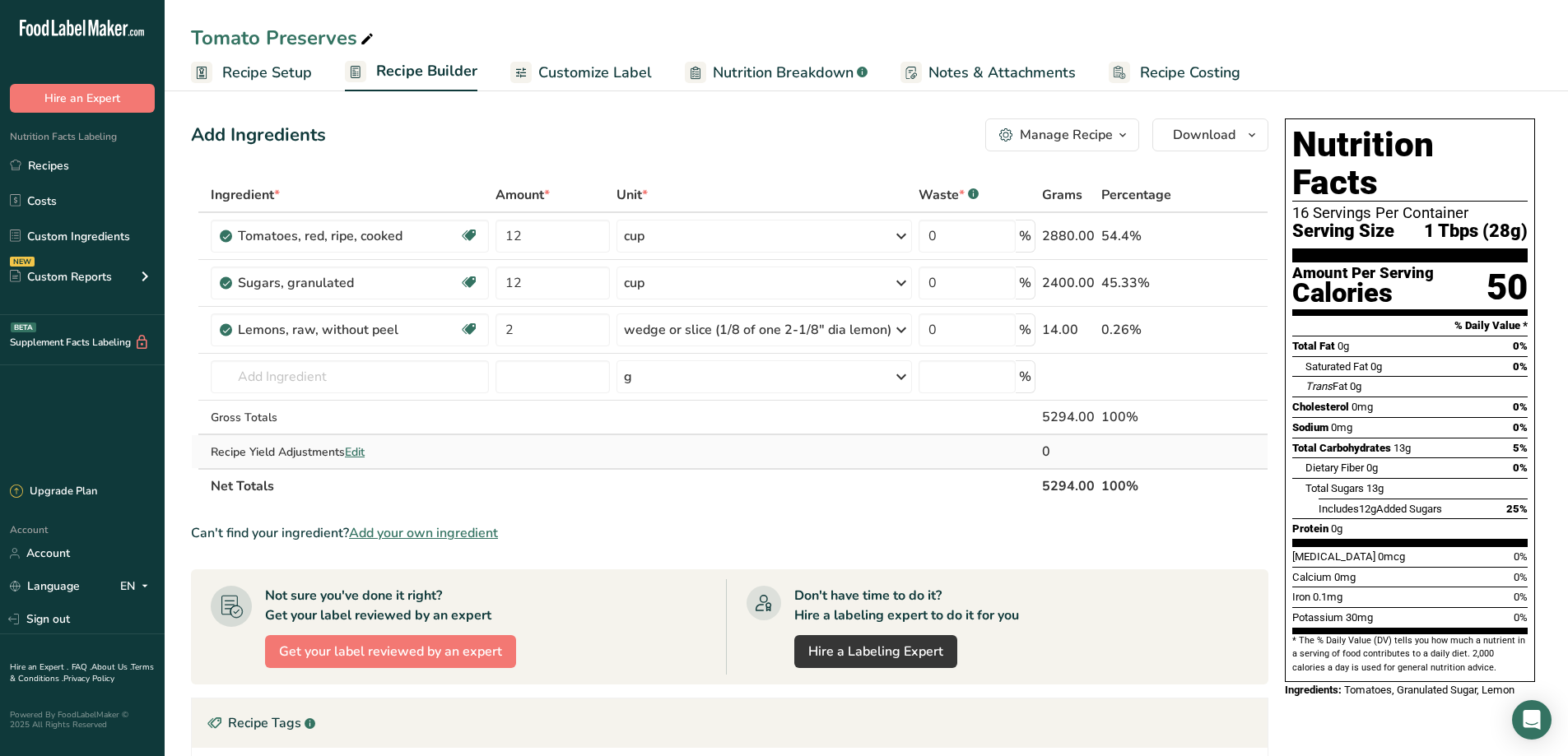
click at [355, 451] on span "Edit" at bounding box center [355, 452] width 20 height 16
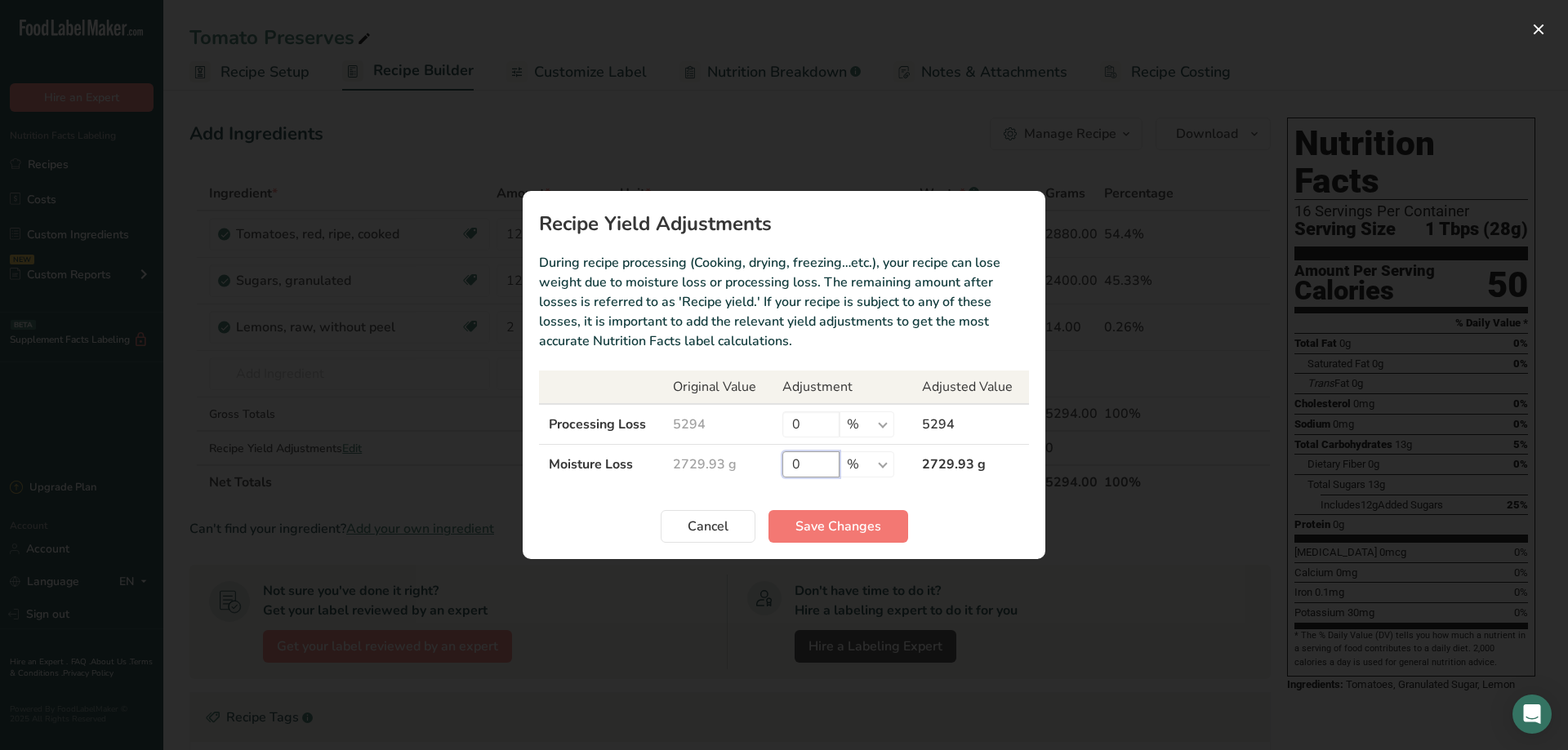
drag, startPoint x: 800, startPoint y: 467, endPoint x: 781, endPoint y: 465, distance: 19.1
click at [782, 465] on input "0" at bounding box center [811, 464] width 57 height 26
type input "5"
click at [816, 431] on input "0" at bounding box center [811, 424] width 57 height 26
drag, startPoint x: 816, startPoint y: 427, endPoint x: 768, endPoint y: 427, distance: 48.0
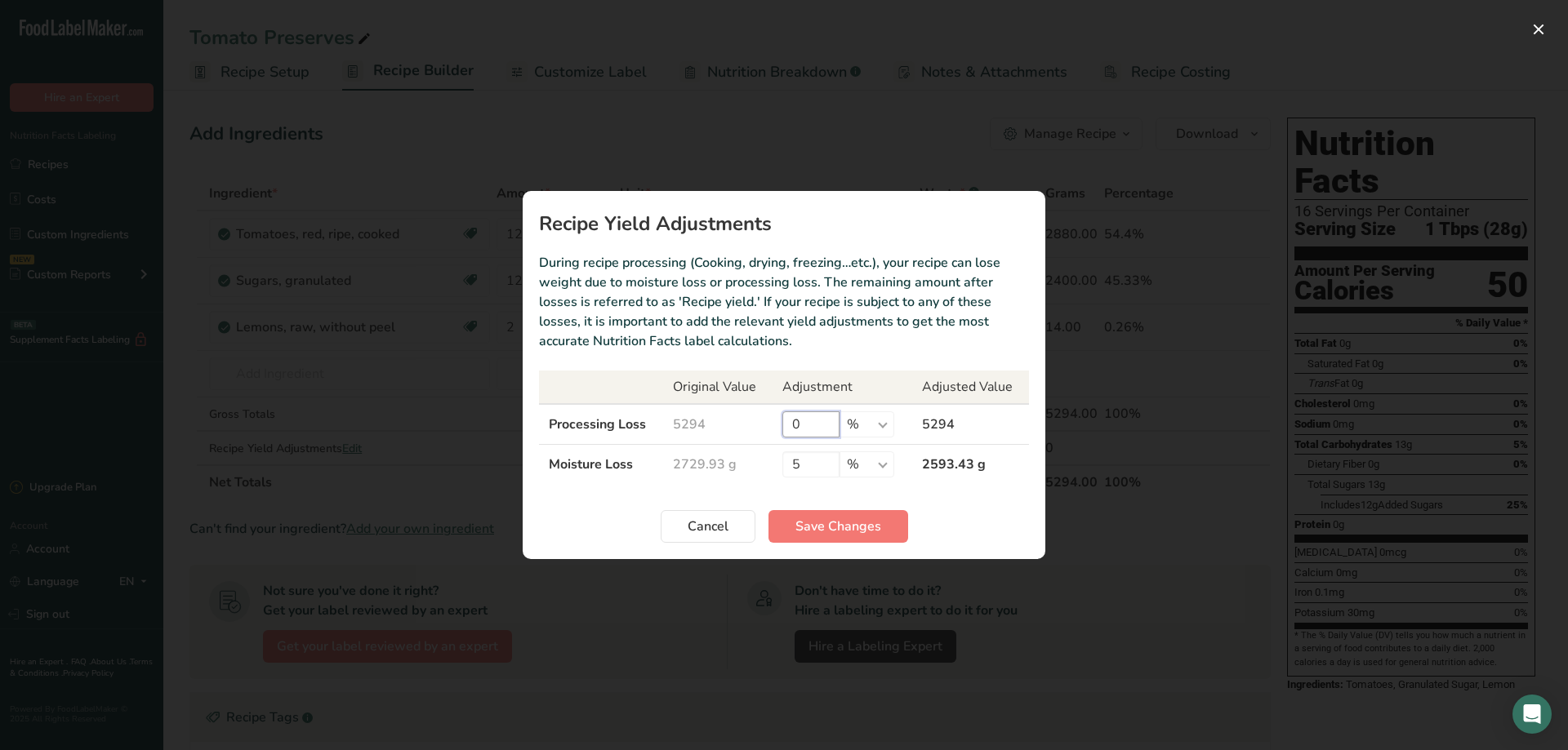
click at [768, 427] on tr "Processing Loss 5294 0 % g kg mg mcg lb oz 5294" at bounding box center [784, 424] width 490 height 41
type input "5"
click at [820, 472] on input "5" at bounding box center [811, 464] width 57 height 26
click at [831, 532] on span "Save Changes" at bounding box center [838, 527] width 86 height 20
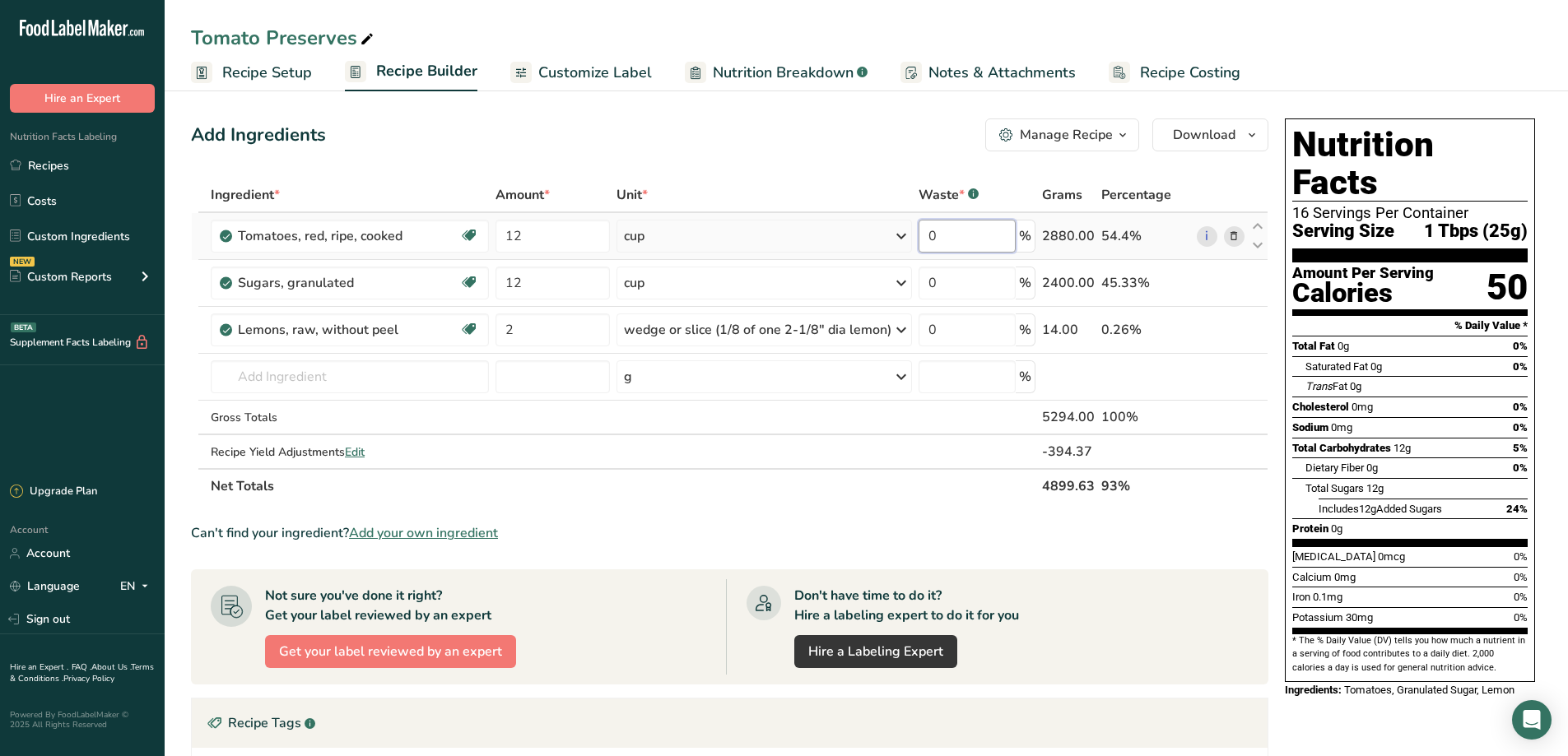
drag, startPoint x: 948, startPoint y: 236, endPoint x: 929, endPoint y: 233, distance: 19.2
click at [929, 233] on input "0" at bounding box center [966, 236] width 97 height 33
type input "5"
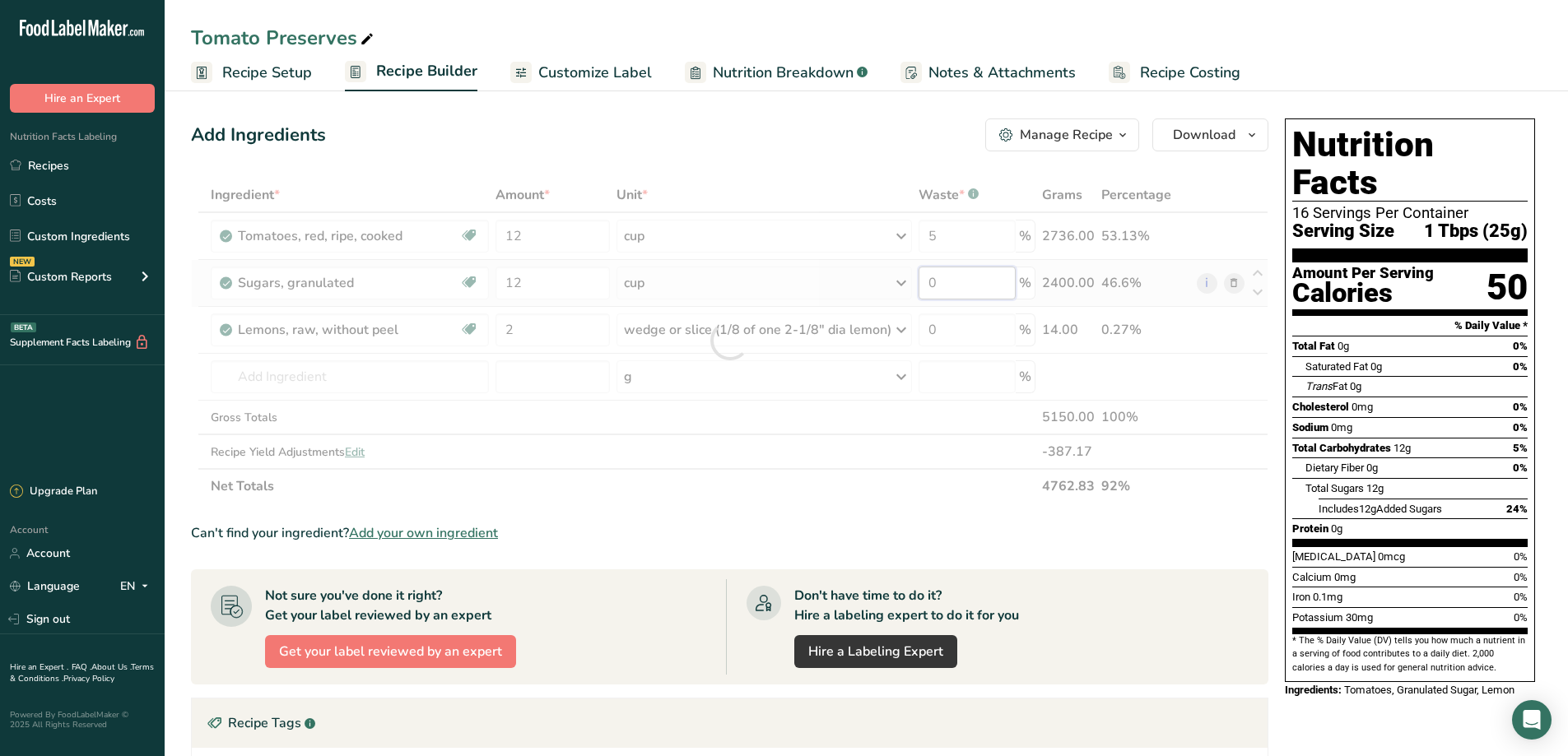
click at [970, 286] on div "Ingredient * Amount * Unit * Waste * .a-a{fill:#347362;}.b-a{fill:#fff;} Grams …" at bounding box center [729, 340] width 1077 height 326
click at [361, 451] on div "Ingredient * Amount * Unit * Waste * .a-a{fill:#347362;}.b-a{fill:#fff;} Grams …" at bounding box center [729, 340] width 1077 height 326
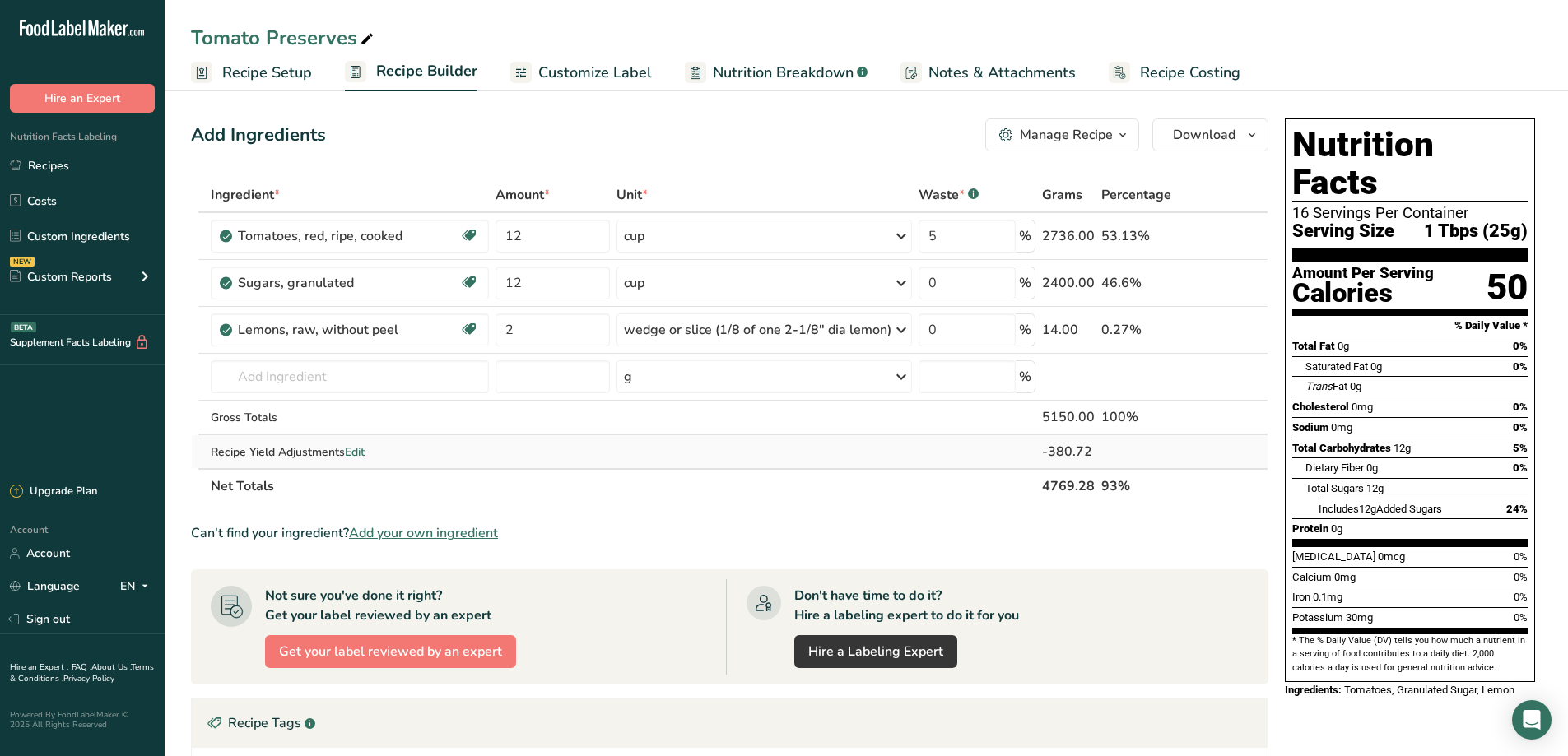
click at [359, 452] on span "Edit" at bounding box center [355, 452] width 20 height 16
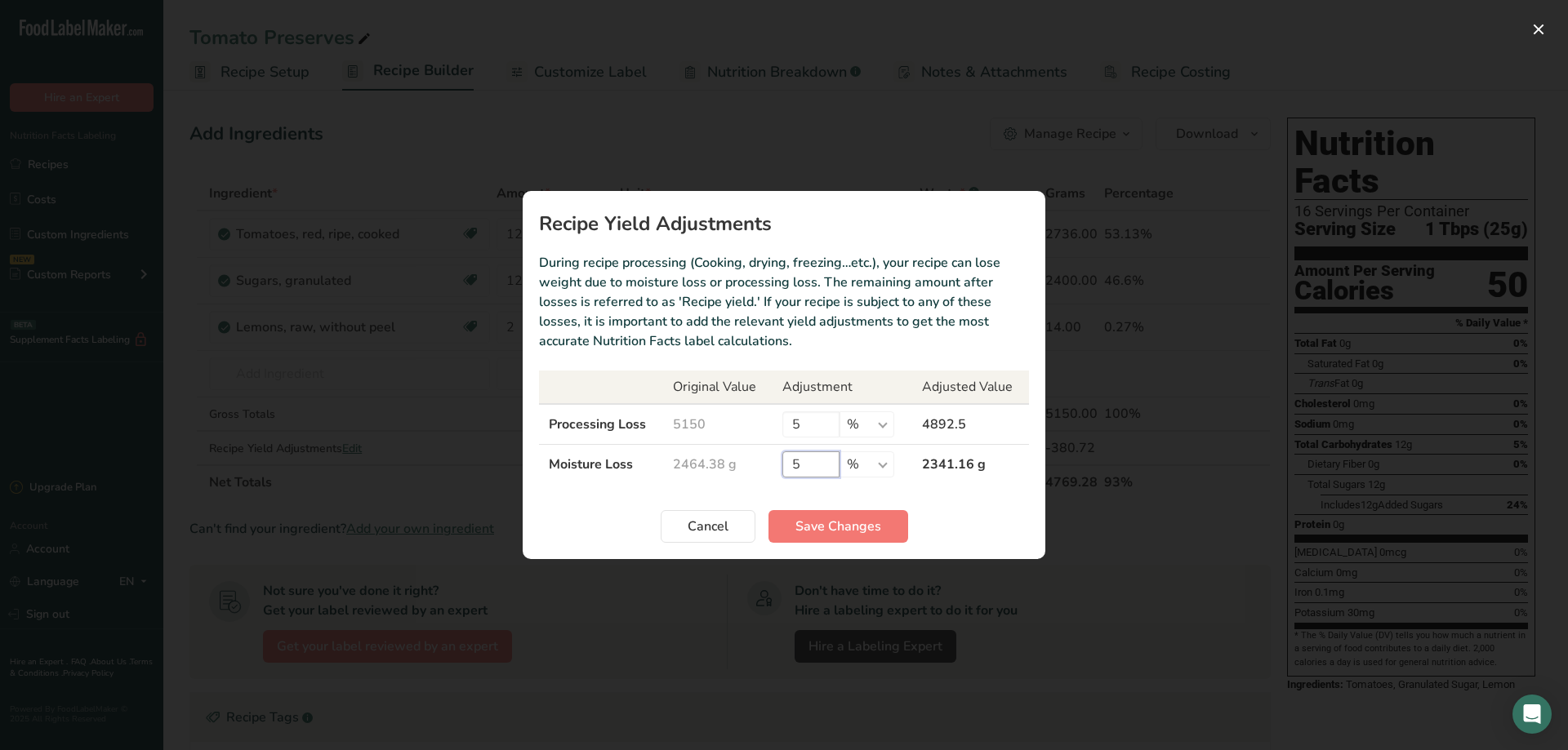
drag, startPoint x: 819, startPoint y: 466, endPoint x: 714, endPoint y: 451, distance: 106.1
click at [763, 465] on tr "Moisture Loss 2464.38 g 5 % g kg mg mcg lb oz 2341.16 g" at bounding box center [784, 464] width 490 height 40
type input "8"
click at [821, 528] on span "Save Changes" at bounding box center [838, 527] width 86 height 20
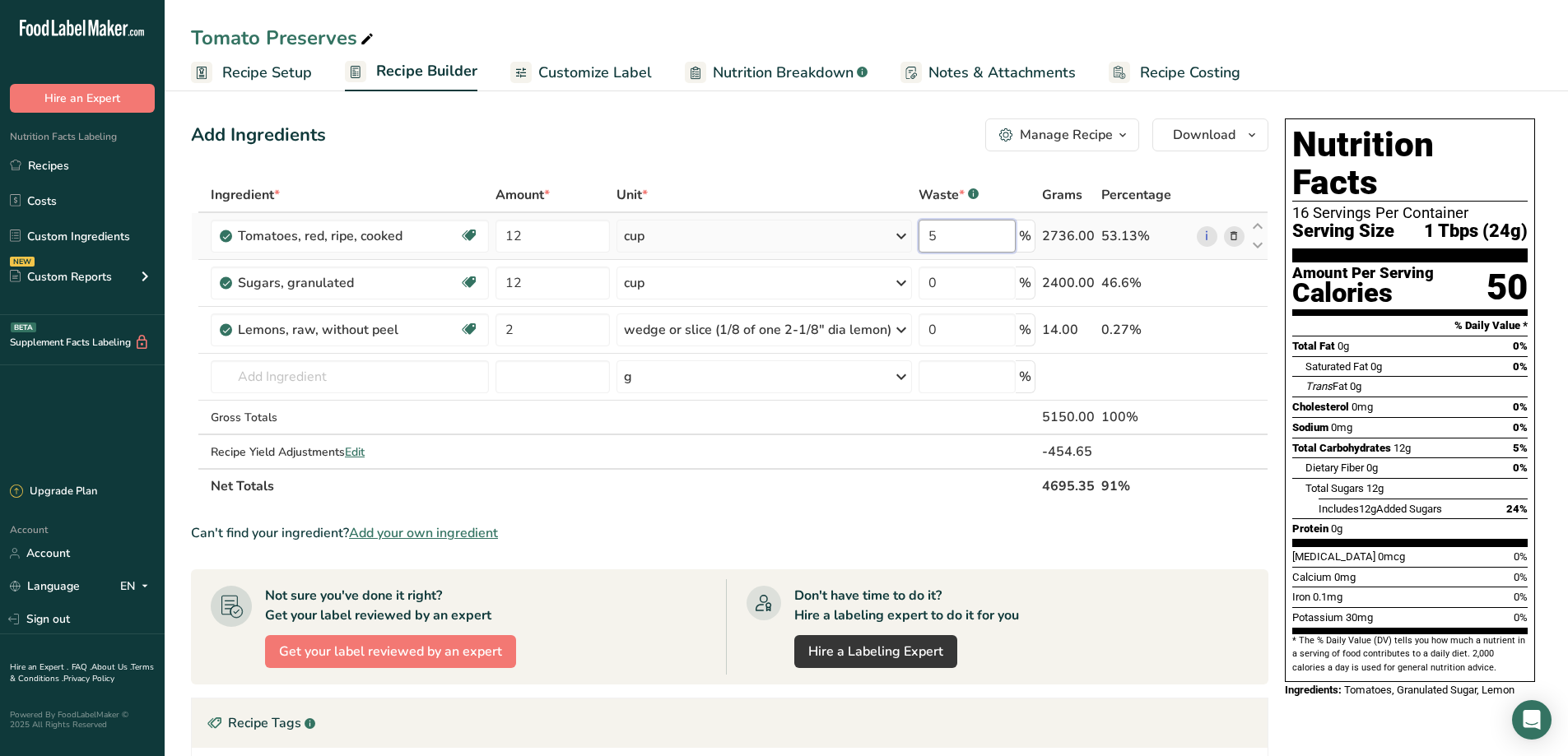
drag, startPoint x: 954, startPoint y: 234, endPoint x: 867, endPoint y: 233, distance: 87.0
click at [867, 233] on tr "Tomatoes, red, ripe, cooked Source of Antioxidants Dairy free Gluten free Vegan…" at bounding box center [729, 236] width 1076 height 47
type input "0"
click at [633, 521] on section "Ingredient * Amount * Unit * Waste * .a-a{fill:#347362;}.b-a{fill:#fff;} Grams …" at bounding box center [729, 596] width 1077 height 838
click at [252, 77] on span "Recipe Setup" at bounding box center [267, 73] width 90 height 22
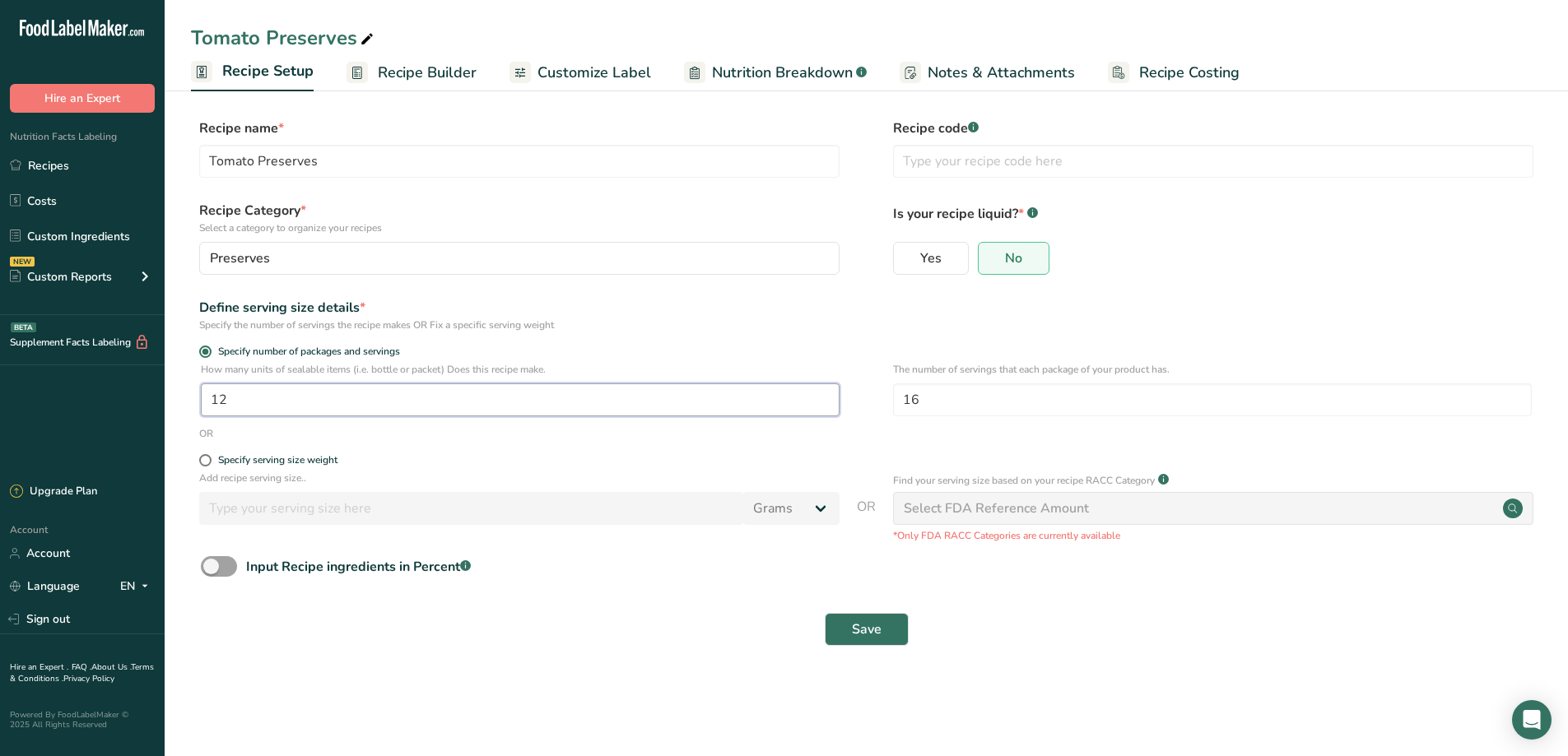
drag, startPoint x: 233, startPoint y: 402, endPoint x: 201, endPoint y: 398, distance: 32.2
click at [201, 398] on input "12" at bounding box center [520, 399] width 639 height 33
type input "13"
click at [871, 635] on span "Save" at bounding box center [867, 630] width 30 height 20
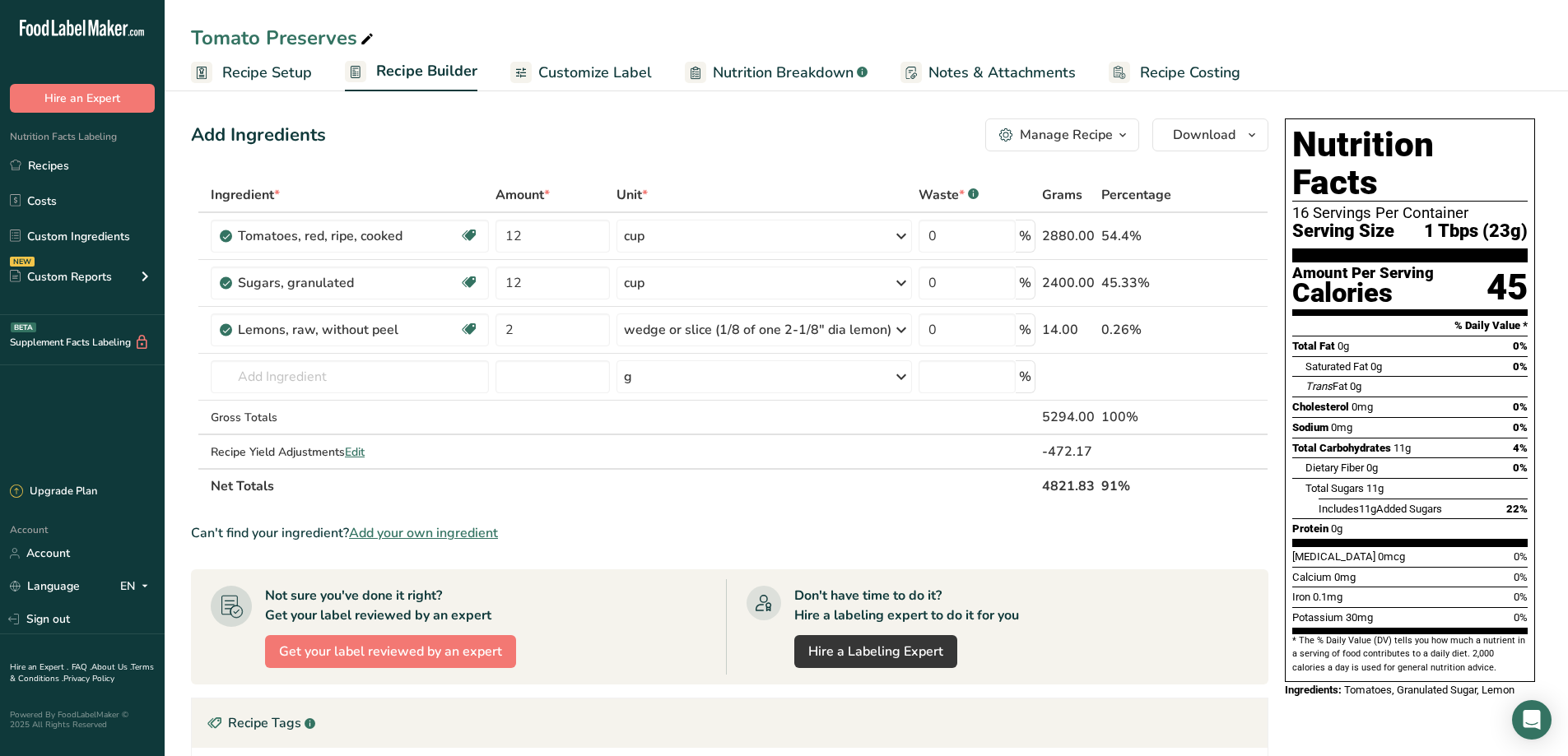
click at [655, 505] on section "Ingredient * Amount * Unit * Waste * .a-a{fill:#347362;}.b-a{fill:#fff;} Grams …" at bounding box center [729, 596] width 1077 height 838
click at [742, 70] on span "Nutrition Breakdown" at bounding box center [782, 73] width 140 height 22
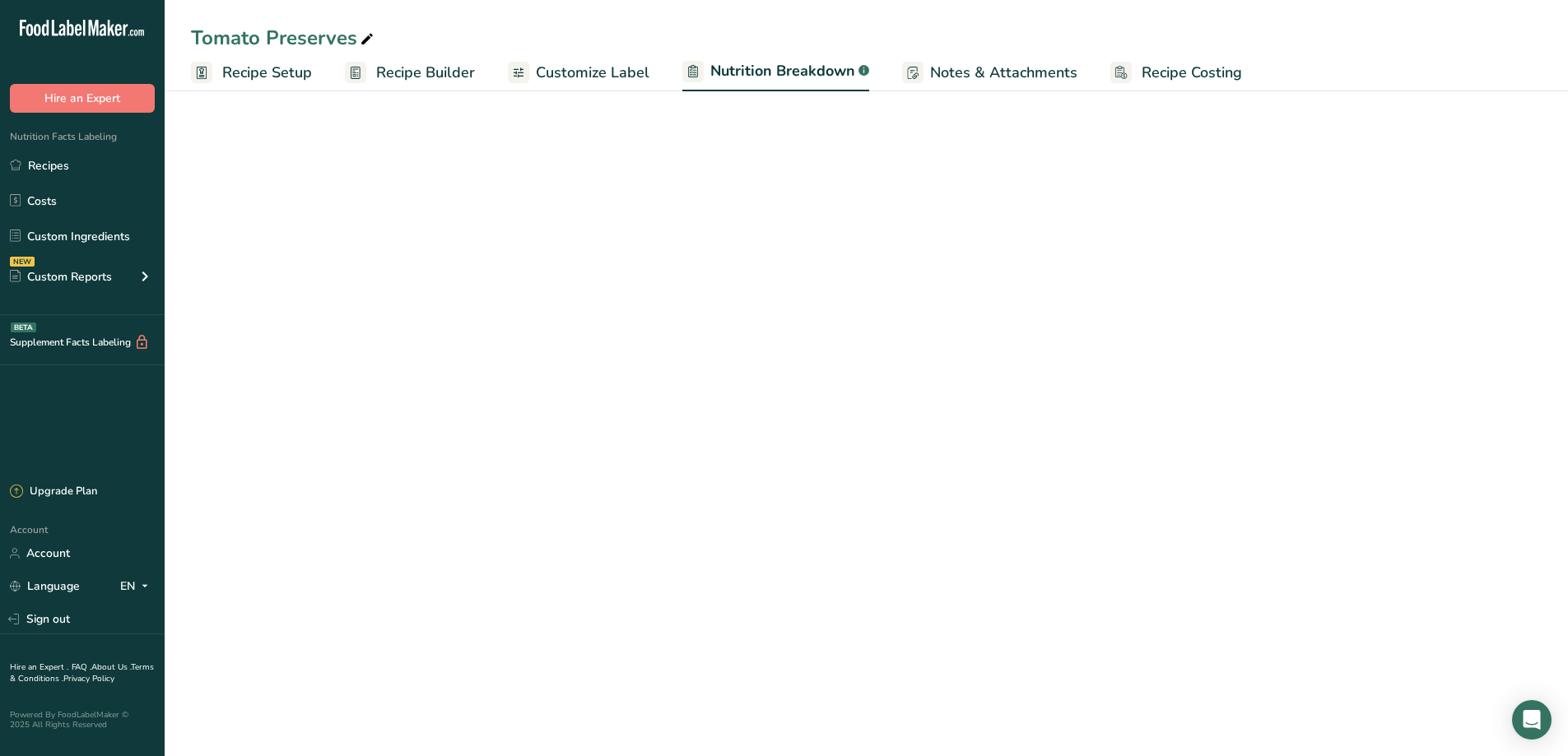
select select "Calories"
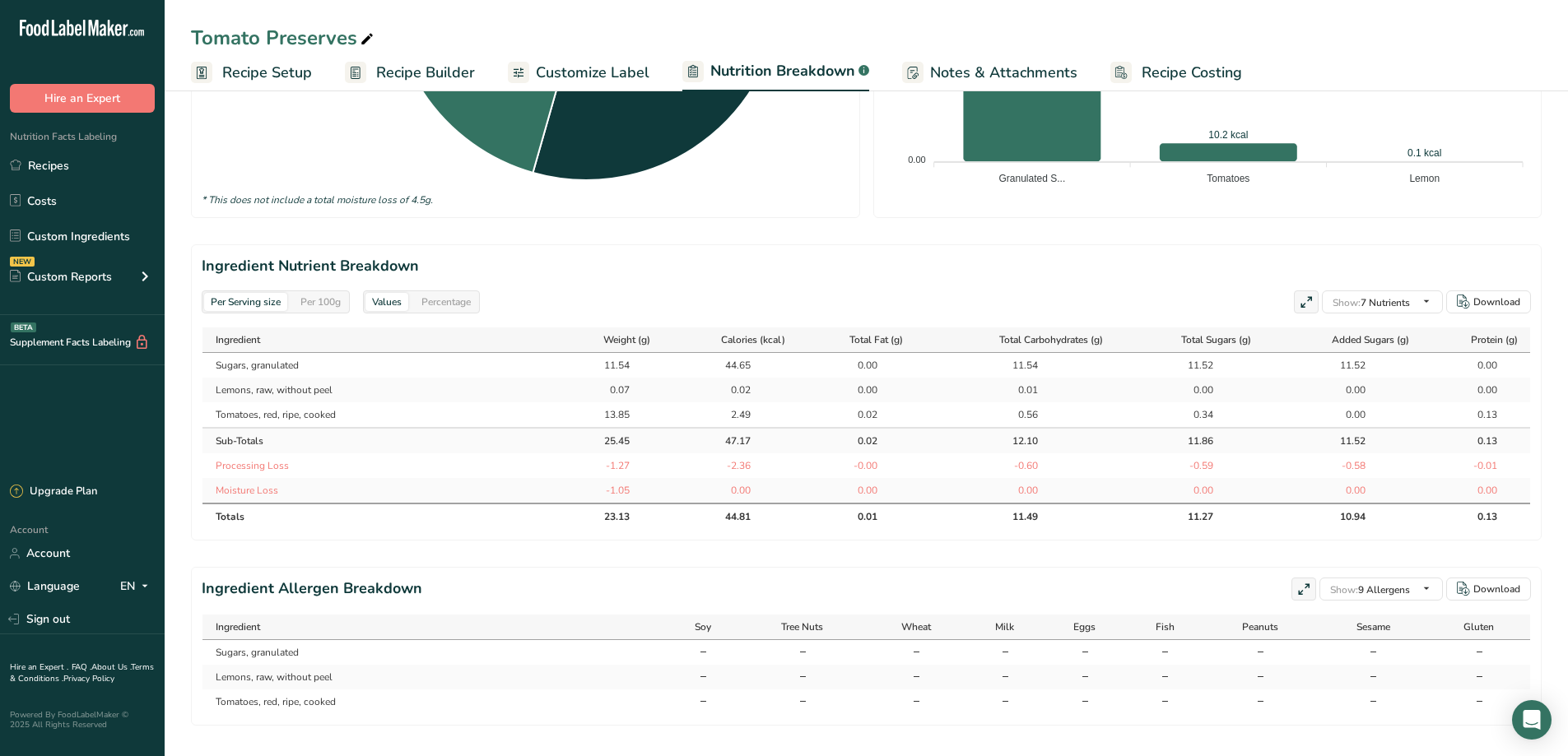
scroll to position [623, 0]
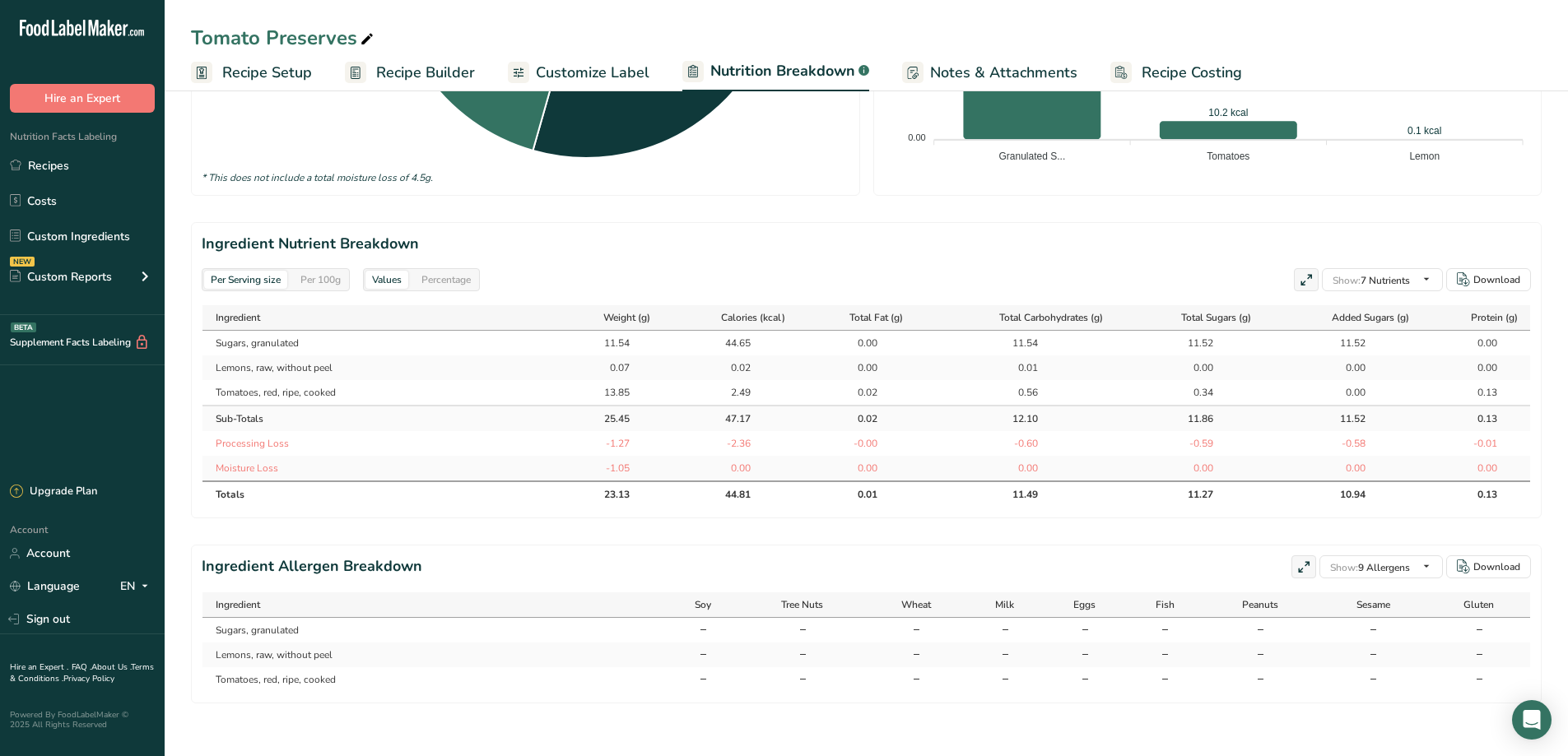
click at [432, 69] on span "Recipe Builder" at bounding box center [424, 73] width 99 height 22
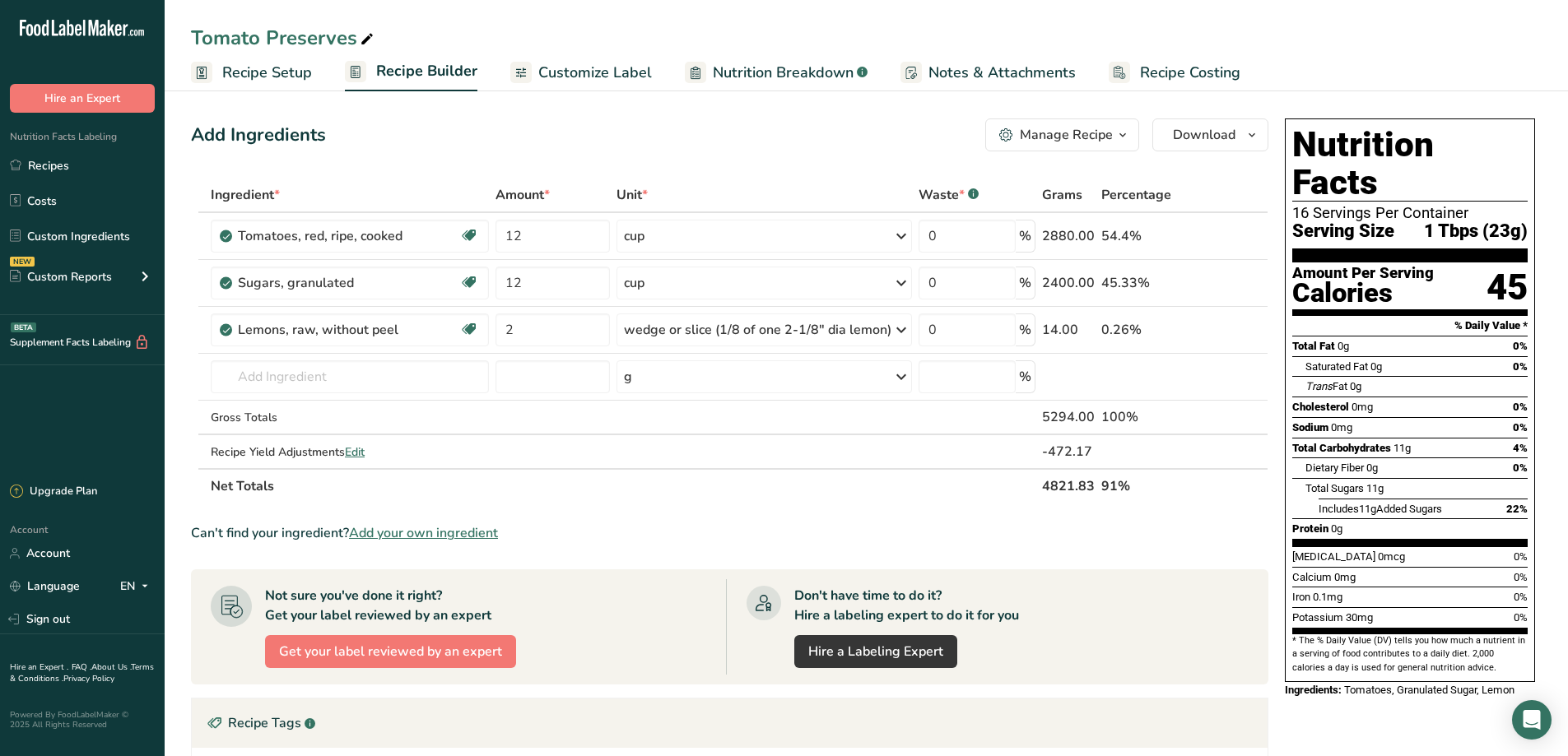
click at [1167, 70] on span "Recipe Costing" at bounding box center [1189, 73] width 101 height 22
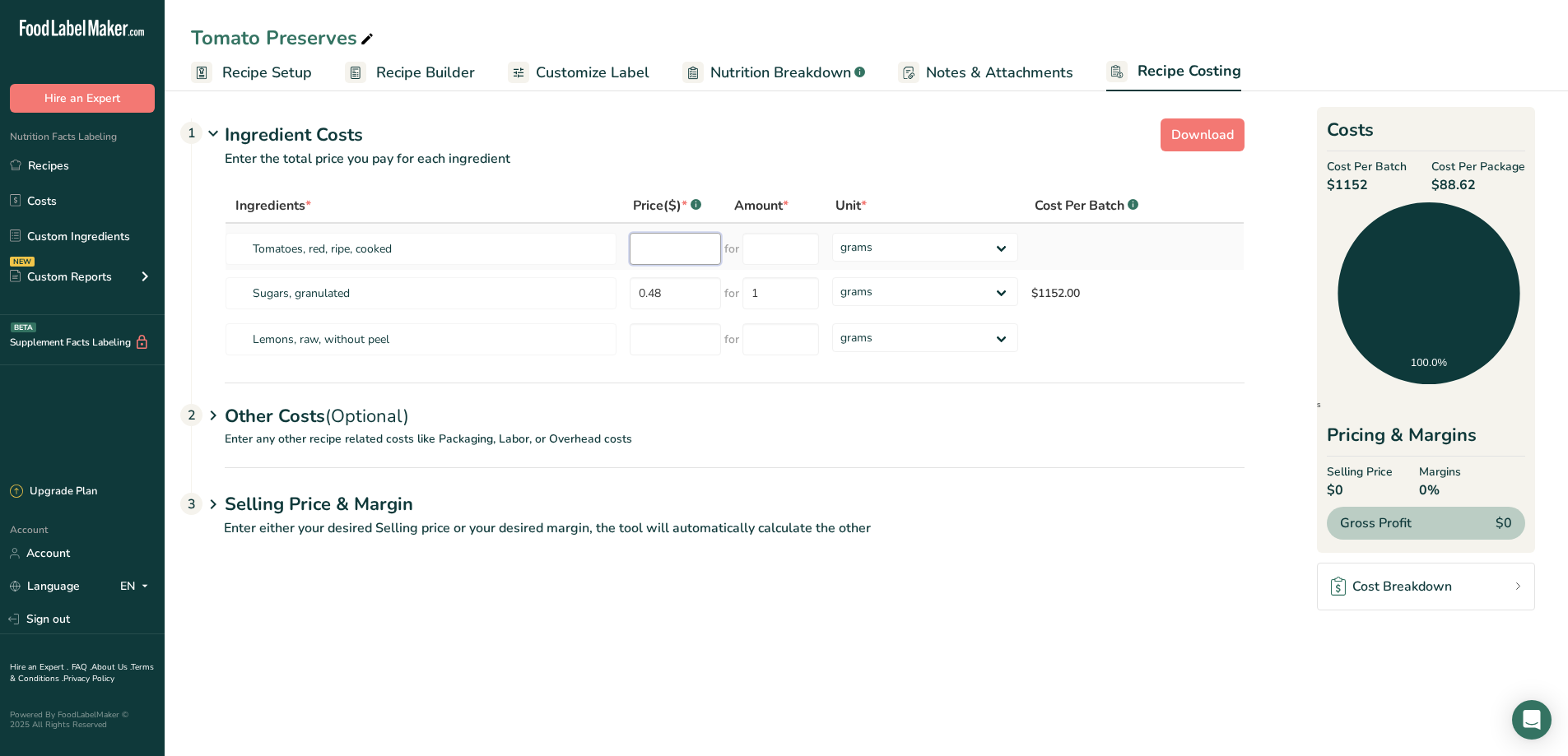
click at [660, 248] on input "number" at bounding box center [675, 249] width 92 height 32
type input "5.04"
click at [764, 253] on input "number" at bounding box center [780, 249] width 77 height 32
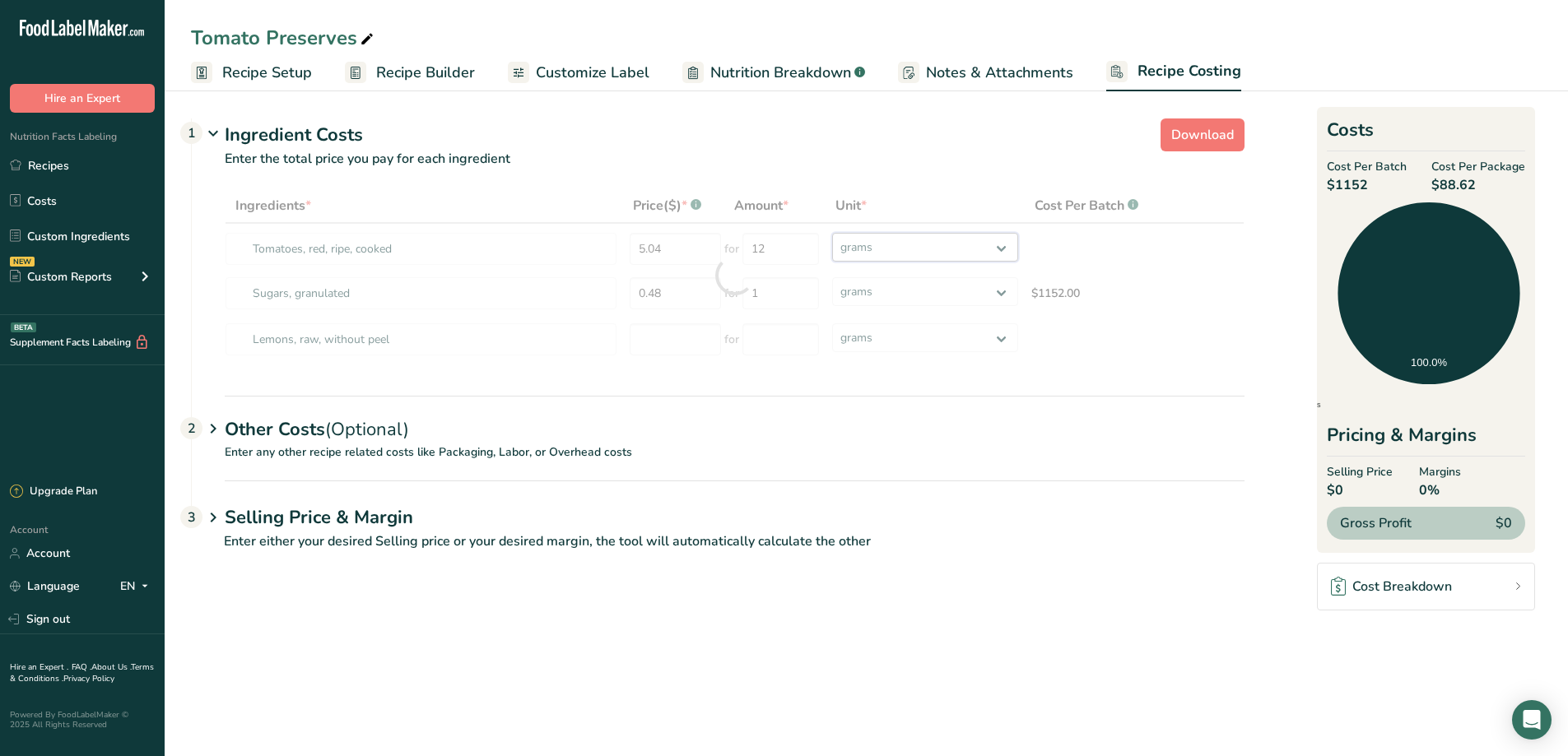
click at [1005, 247] on div "Ingredients * Price($) * .a-a{fill:#347362;}.b-a{fill:#fff;} Amount * Unit * Co…" at bounding box center [733, 275] width 1019 height 174
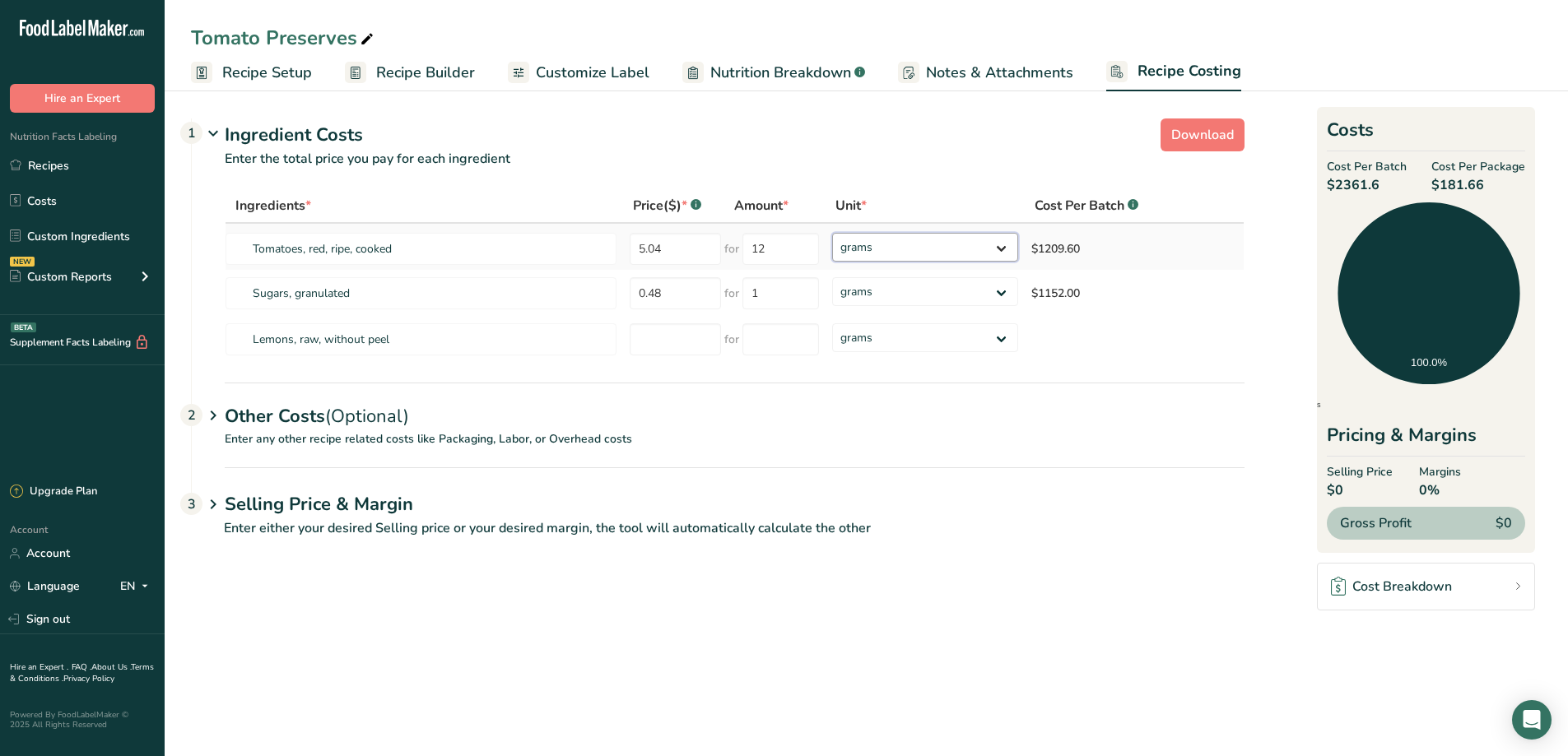
click at [908, 241] on select "grams kg mg mcg lb oz" at bounding box center [924, 247] width 186 height 29
click at [1000, 245] on select "grams kg mg mcg lb oz" at bounding box center [924, 247] width 186 height 29
click at [929, 153] on p "Enter the total price you pay for each ingredient" at bounding box center [717, 169] width 1052 height 40
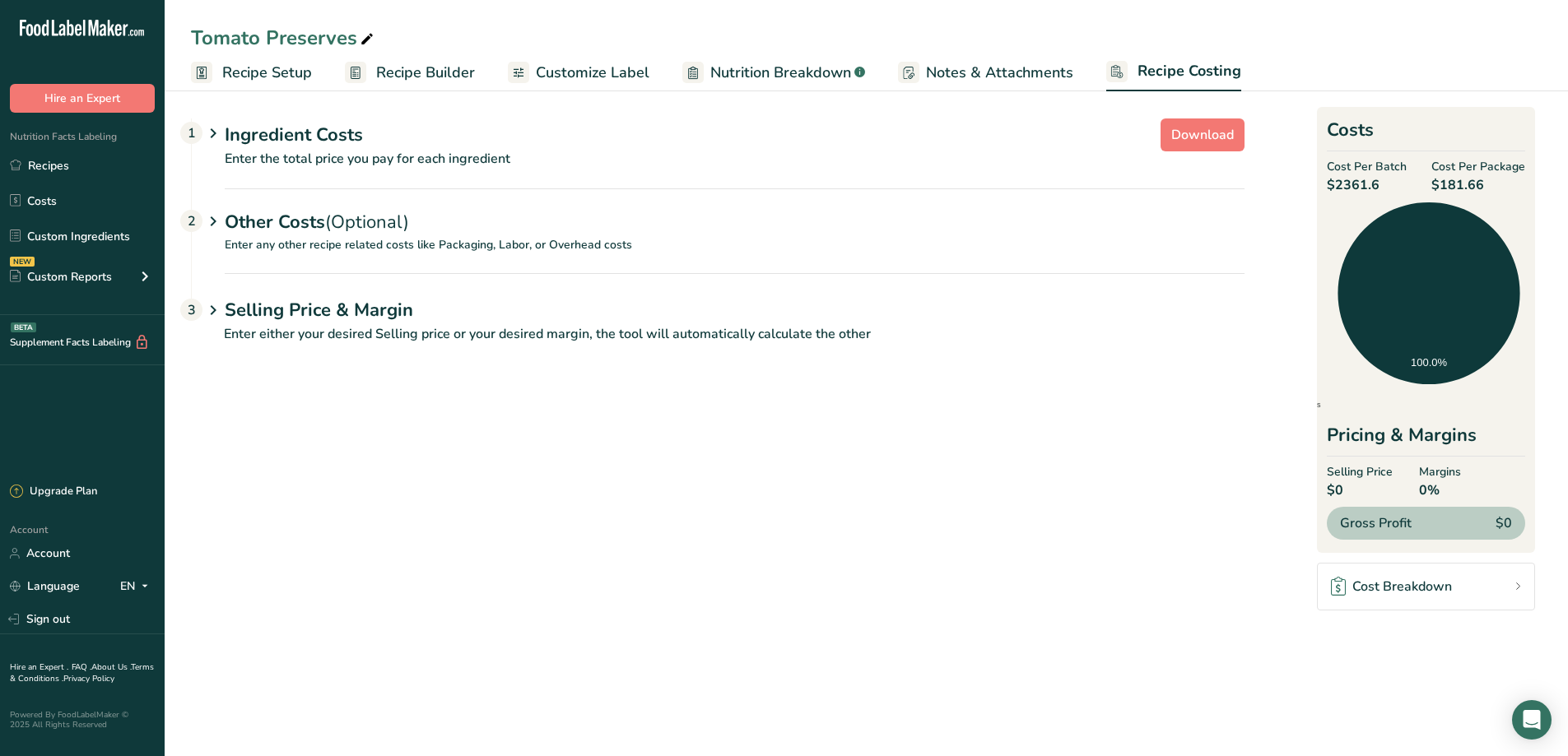
click at [329, 139] on div "Ingredient Costs 1" at bounding box center [733, 134] width 1019 height 27
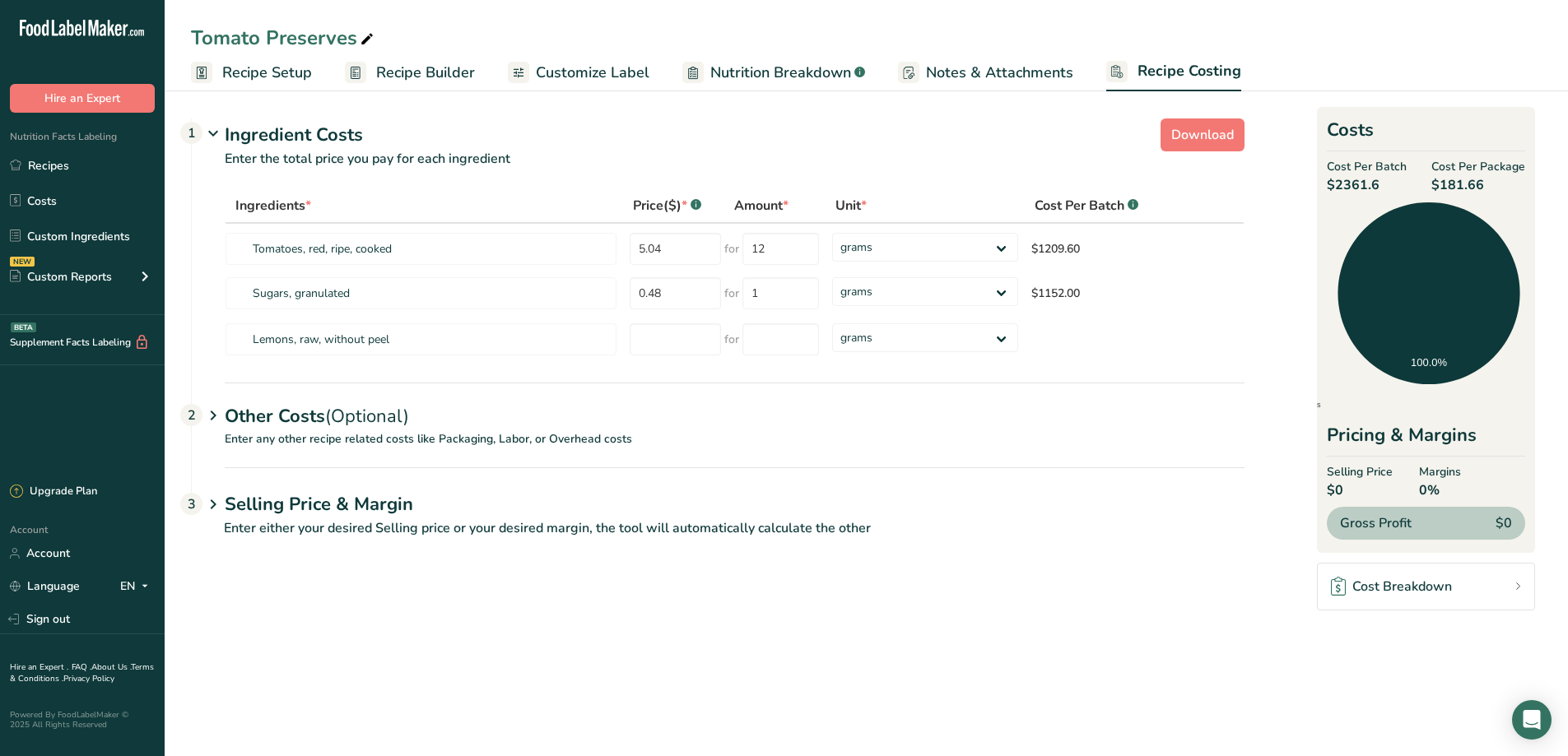
click at [850, 154] on p "Enter the total price you pay for each ingredient" at bounding box center [717, 169] width 1052 height 40
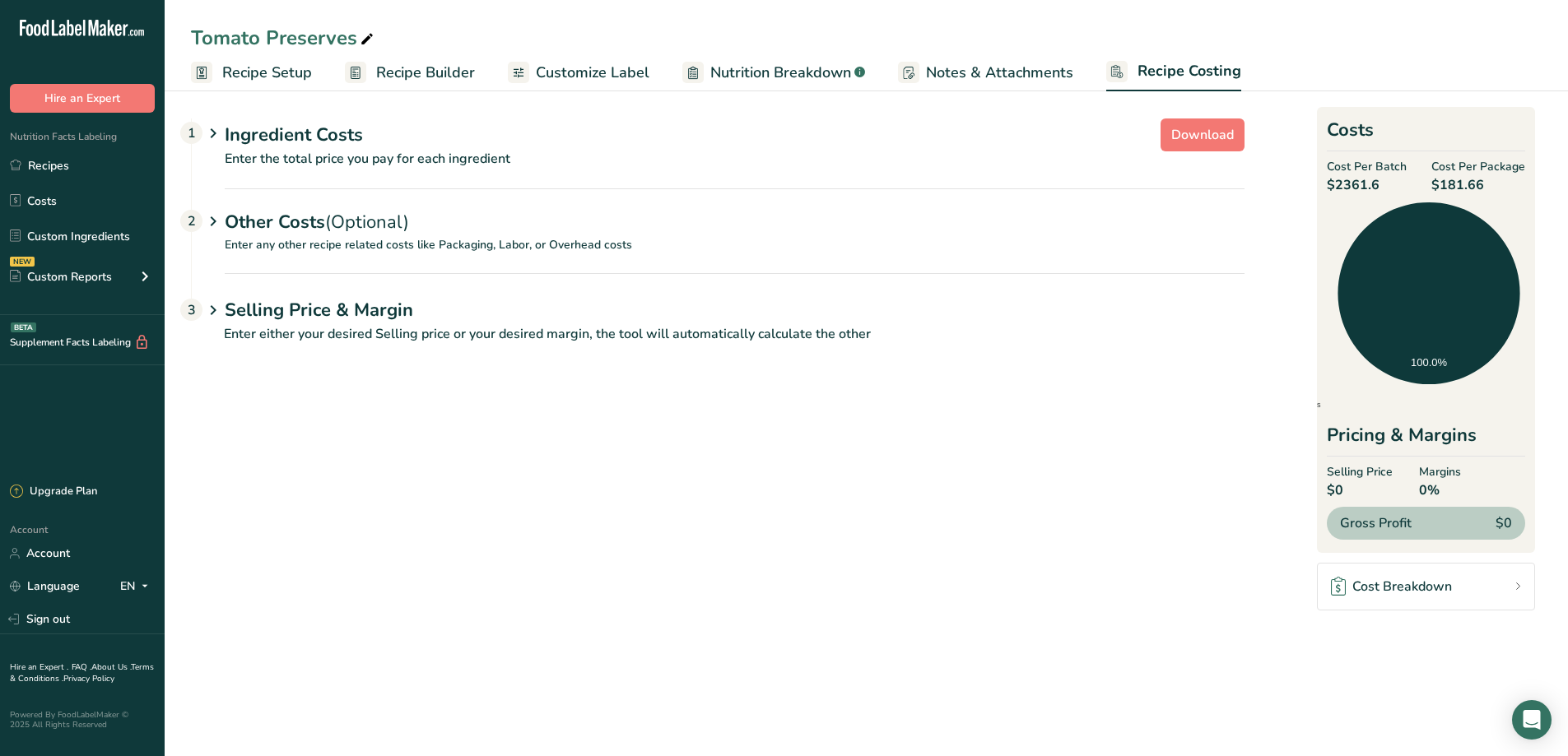
click at [286, 136] on div "Ingredient Costs 1" at bounding box center [733, 134] width 1019 height 27
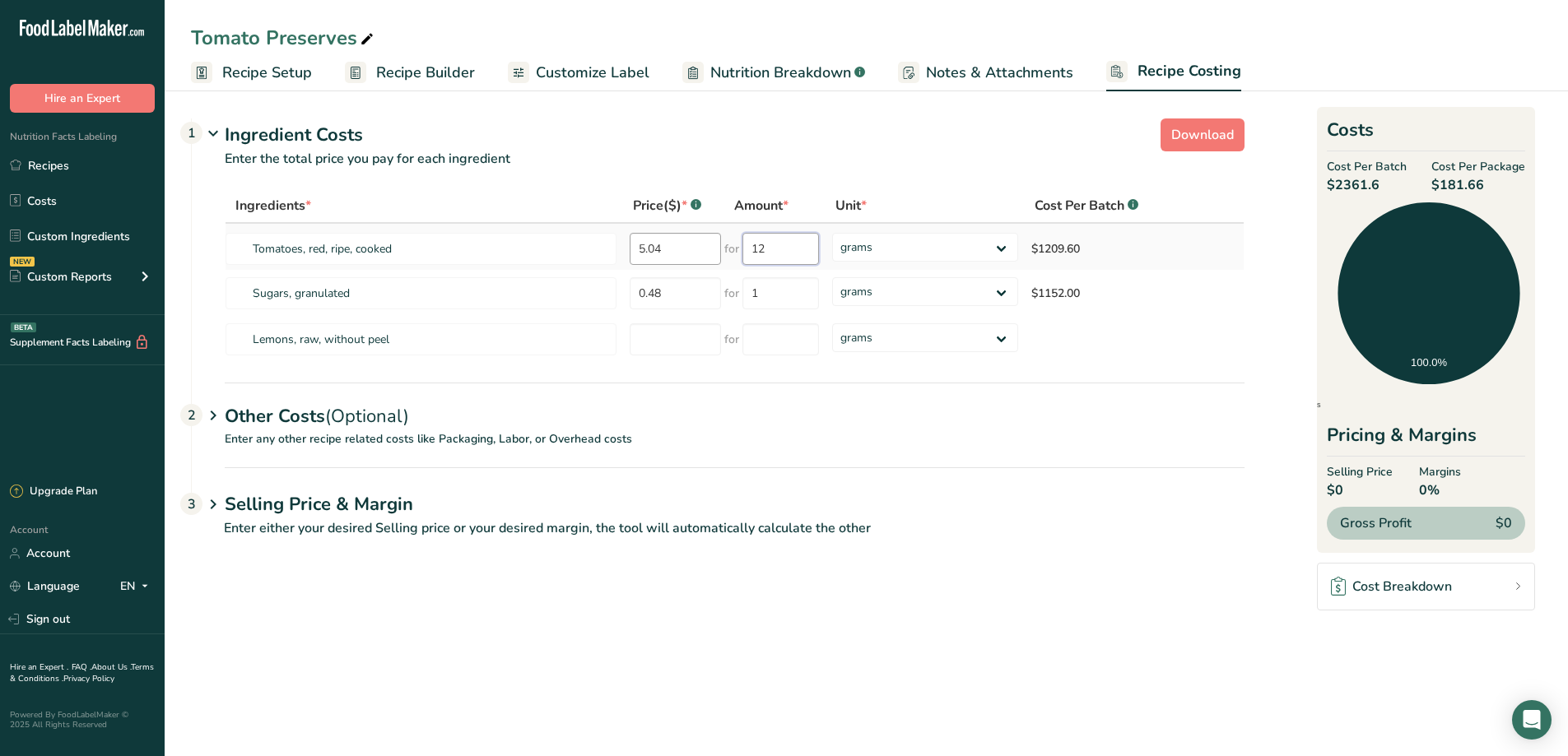
drag, startPoint x: 775, startPoint y: 242, endPoint x: 664, endPoint y: 232, distance: 111.4
click at [664, 232] on tr "Tomatoes, red, ripe, cooked 5.04 for 12 grams kg mg mcg lb oz $1209.60" at bounding box center [734, 247] width 1018 height 46
type input "1"
click at [769, 292] on div "Ingredients * Price($) * .a-a{fill:#347362;}.b-a{fill:#fff;} Amount * Unit * Co…" at bounding box center [733, 275] width 1019 height 174
click at [983, 243] on select "grams kg mg mcg lb oz" at bounding box center [915, 247] width 182 height 29
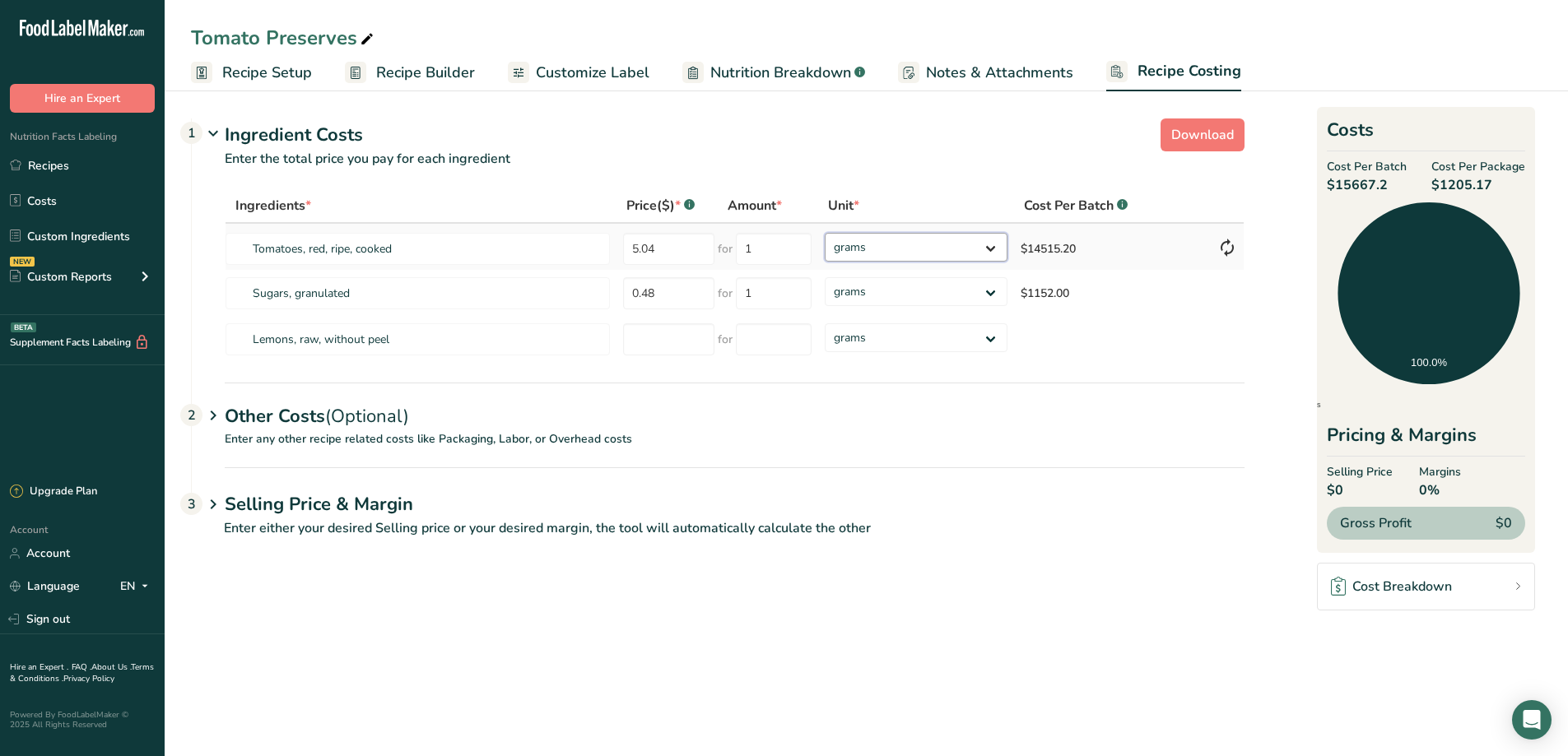
select select "5"
click at [825, 233] on select "grams kg mg mcg lb oz" at bounding box center [915, 247] width 182 height 29
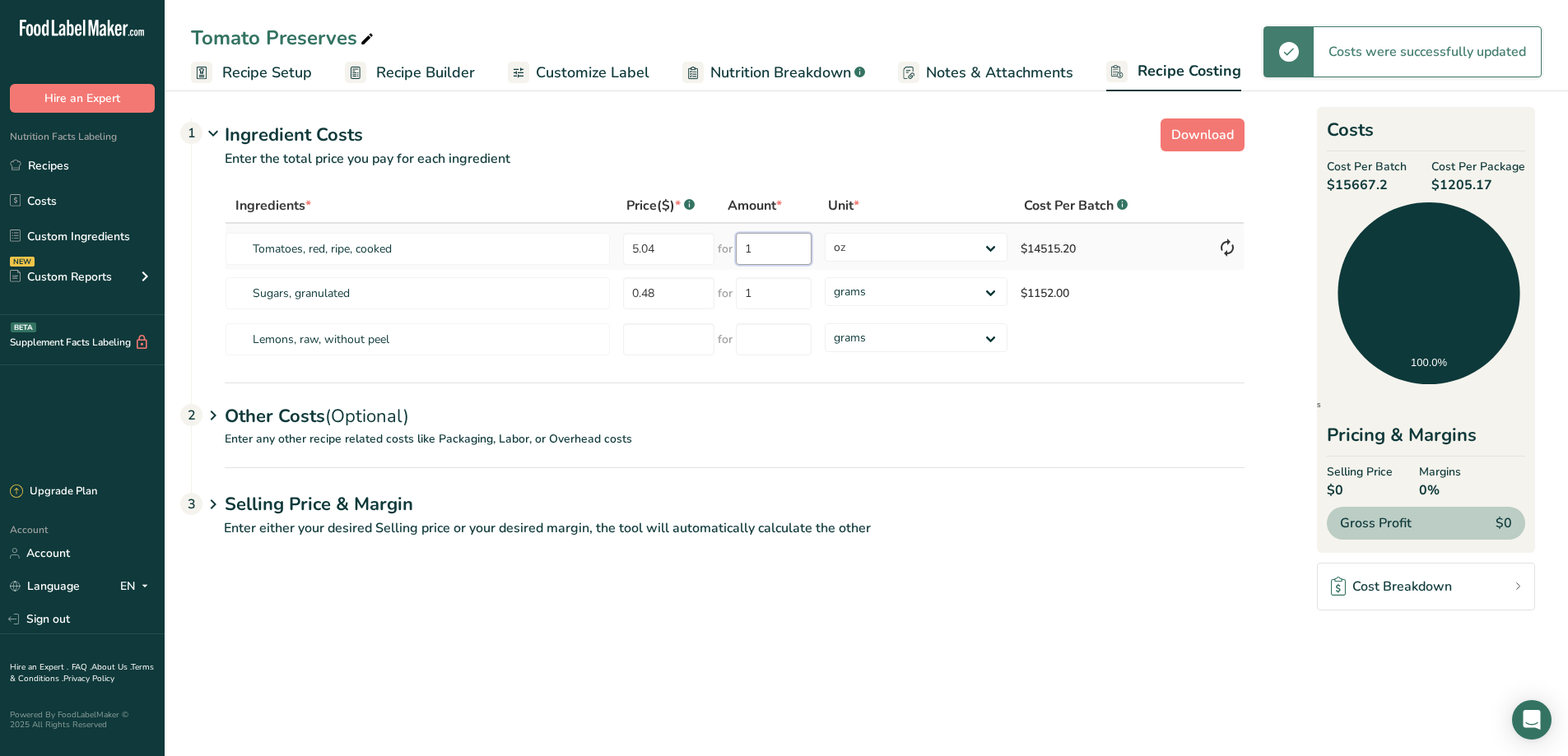
drag, startPoint x: 784, startPoint y: 249, endPoint x: 700, endPoint y: 226, distance: 87.1
click at [700, 226] on tr "Tomatoes, red, ripe, cooked 5.04 for 1 grams kg mg mcg lb oz $14515.20" at bounding box center [734, 247] width 1018 height 46
click at [989, 248] on select "grams kg mg mcg lb oz" at bounding box center [915, 247] width 182 height 29
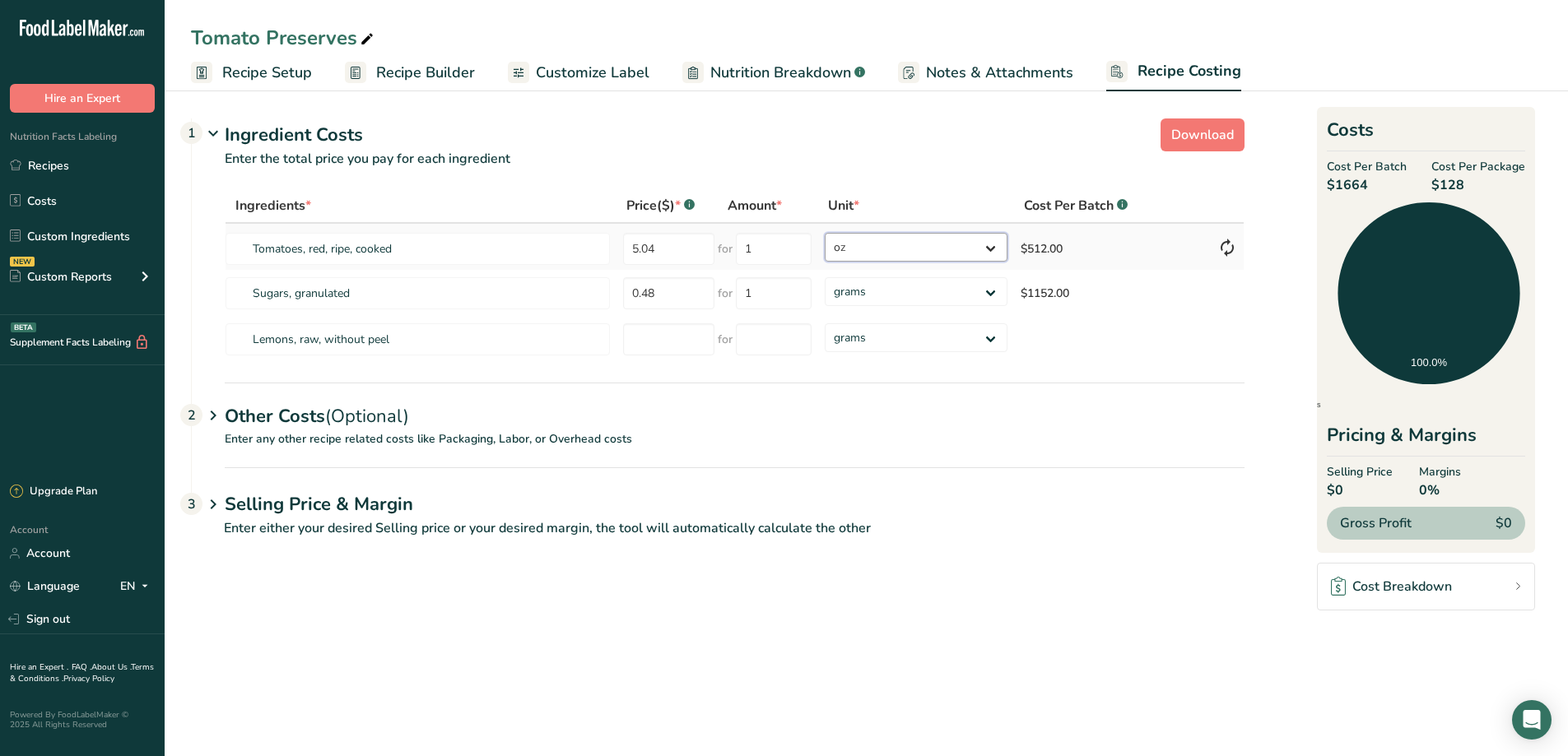
select select
click at [825, 233] on select "grams kg mg mcg lb oz" at bounding box center [915, 247] width 182 height 29
click at [402, 69] on span "Recipe Builder" at bounding box center [424, 73] width 99 height 22
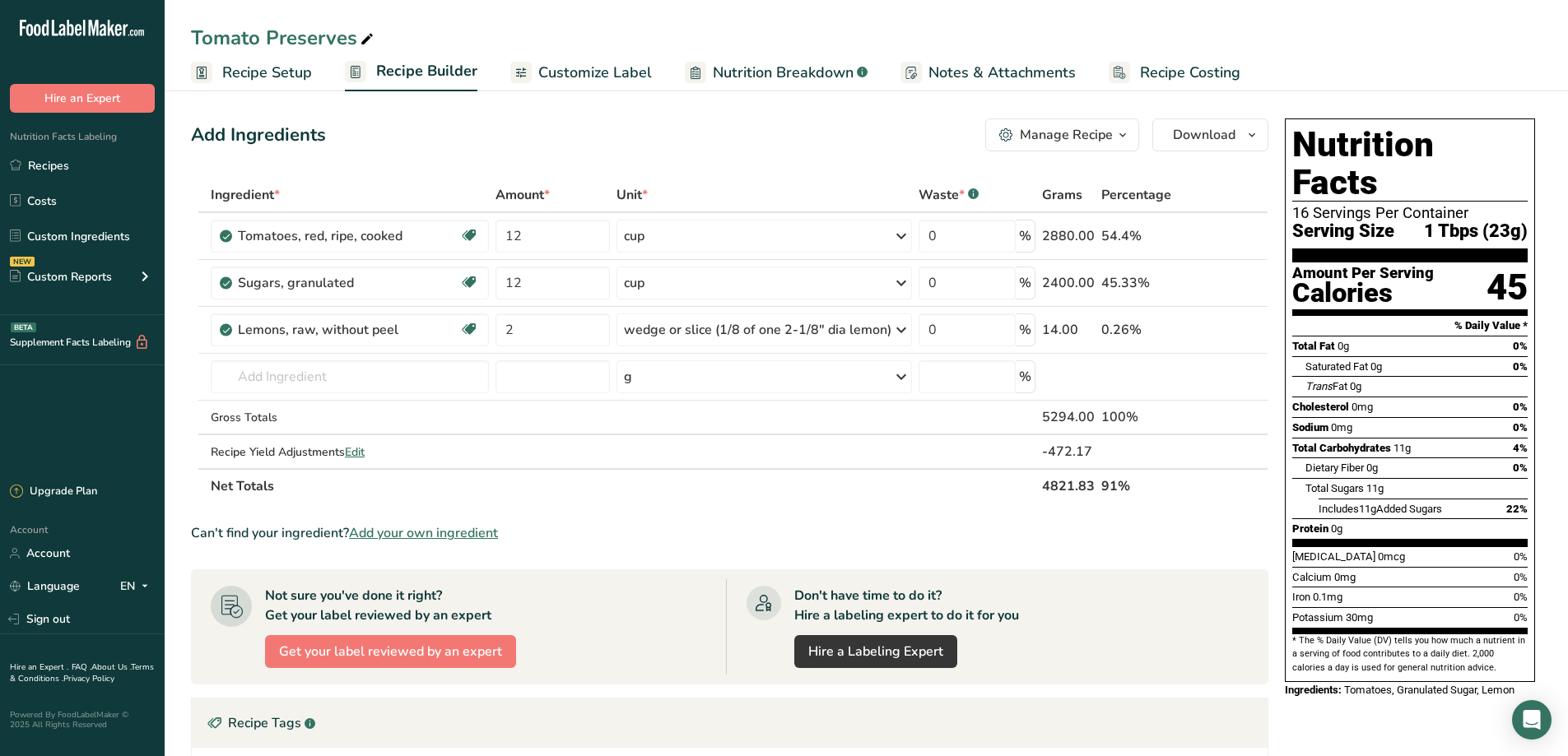
click at [1163, 69] on span "Recipe Costing" at bounding box center [1189, 73] width 101 height 22
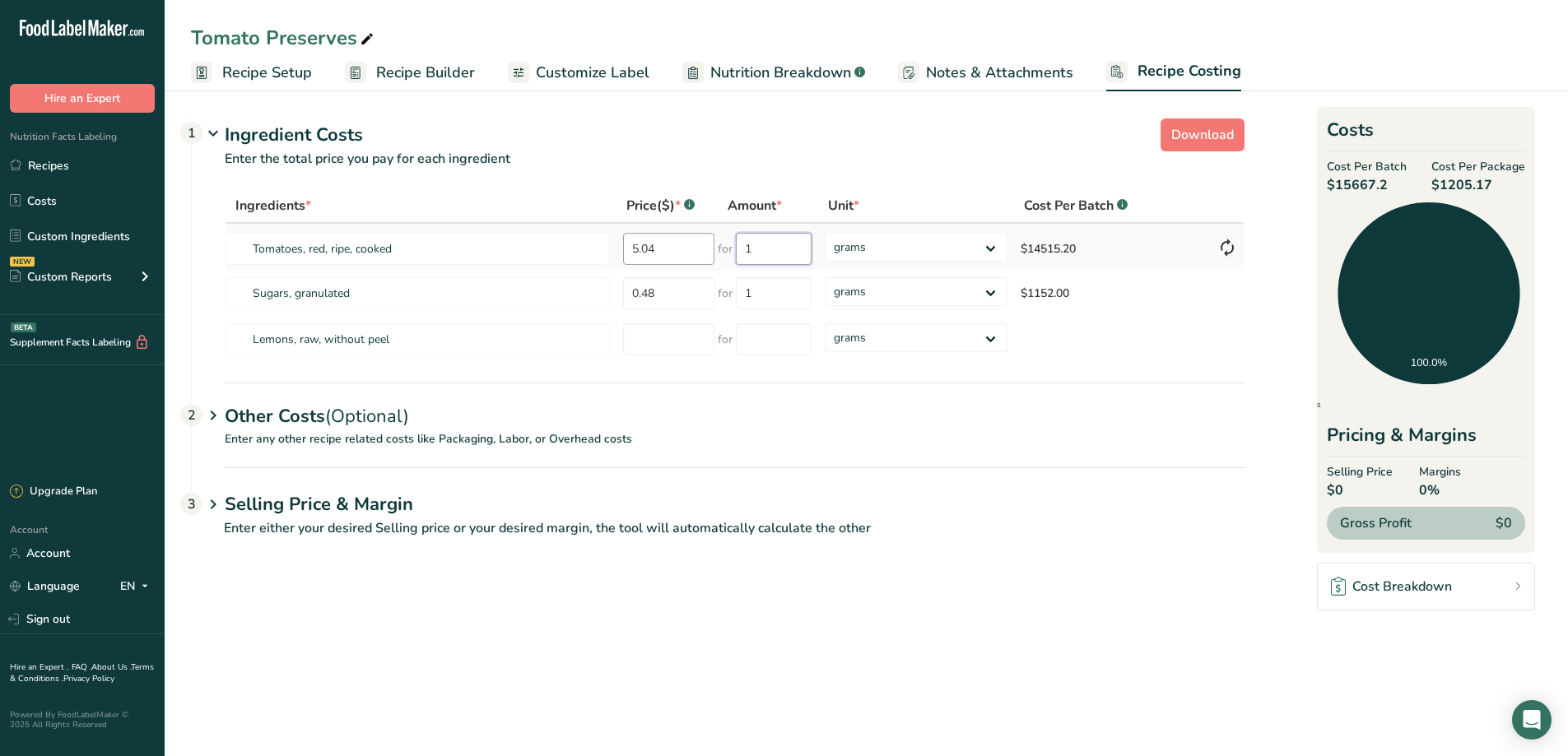
drag, startPoint x: 765, startPoint y: 253, endPoint x: 701, endPoint y: 244, distance: 64.6
click at [701, 244] on tr "Tomatoes, red, ripe, cooked 5.04 for 1 grams kg mg mcg lb oz $14515.20" at bounding box center [734, 247] width 1018 height 46
type input "5294"
click at [772, 299] on div "Ingredients * Price($) * .a-a{fill:#347362;}.b-a{fill:#fff;} Amount * Unit * Co…" at bounding box center [733, 275] width 1019 height 174
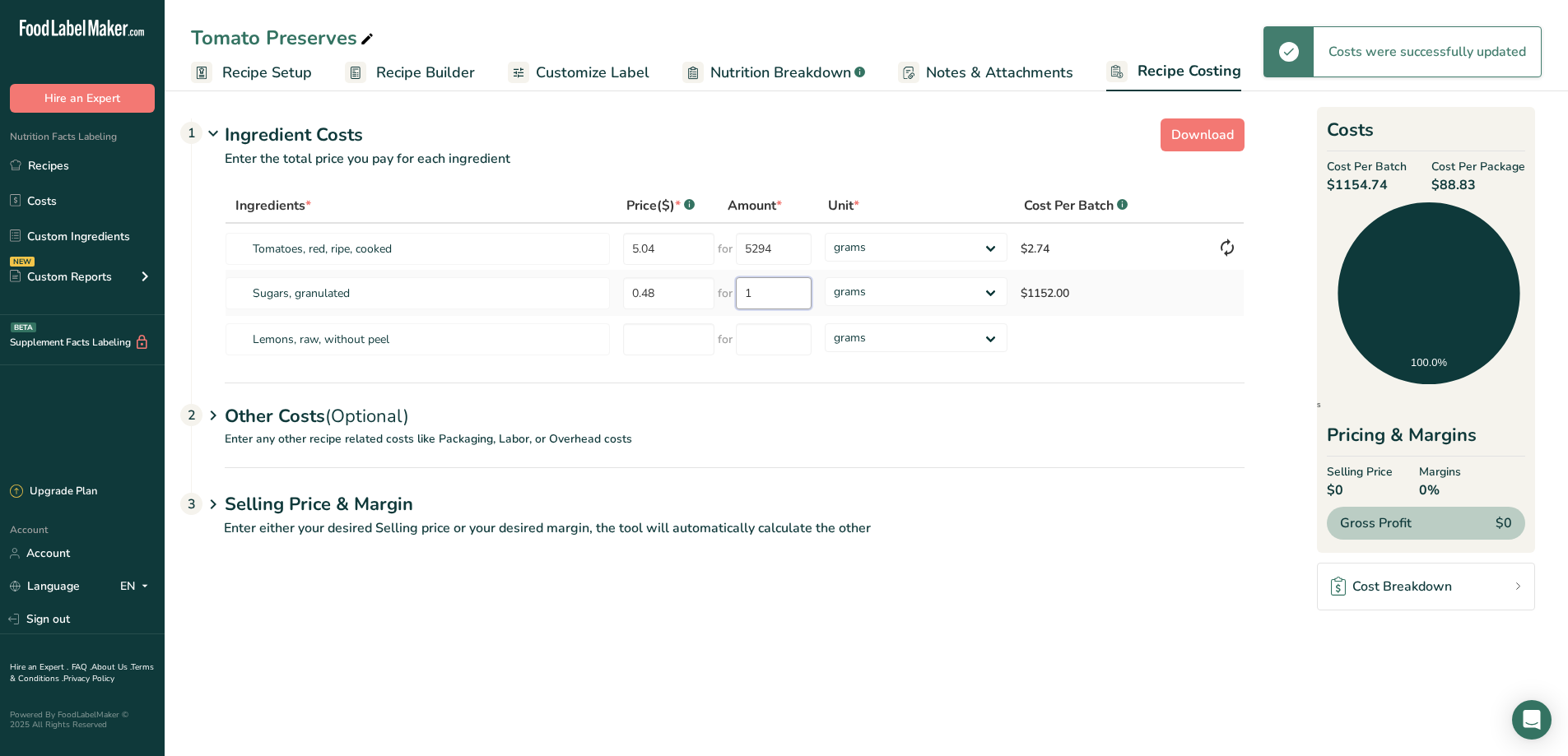
drag, startPoint x: 775, startPoint y: 296, endPoint x: 739, endPoint y: 296, distance: 36.0
click at [739, 296] on input "1" at bounding box center [773, 293] width 76 height 32
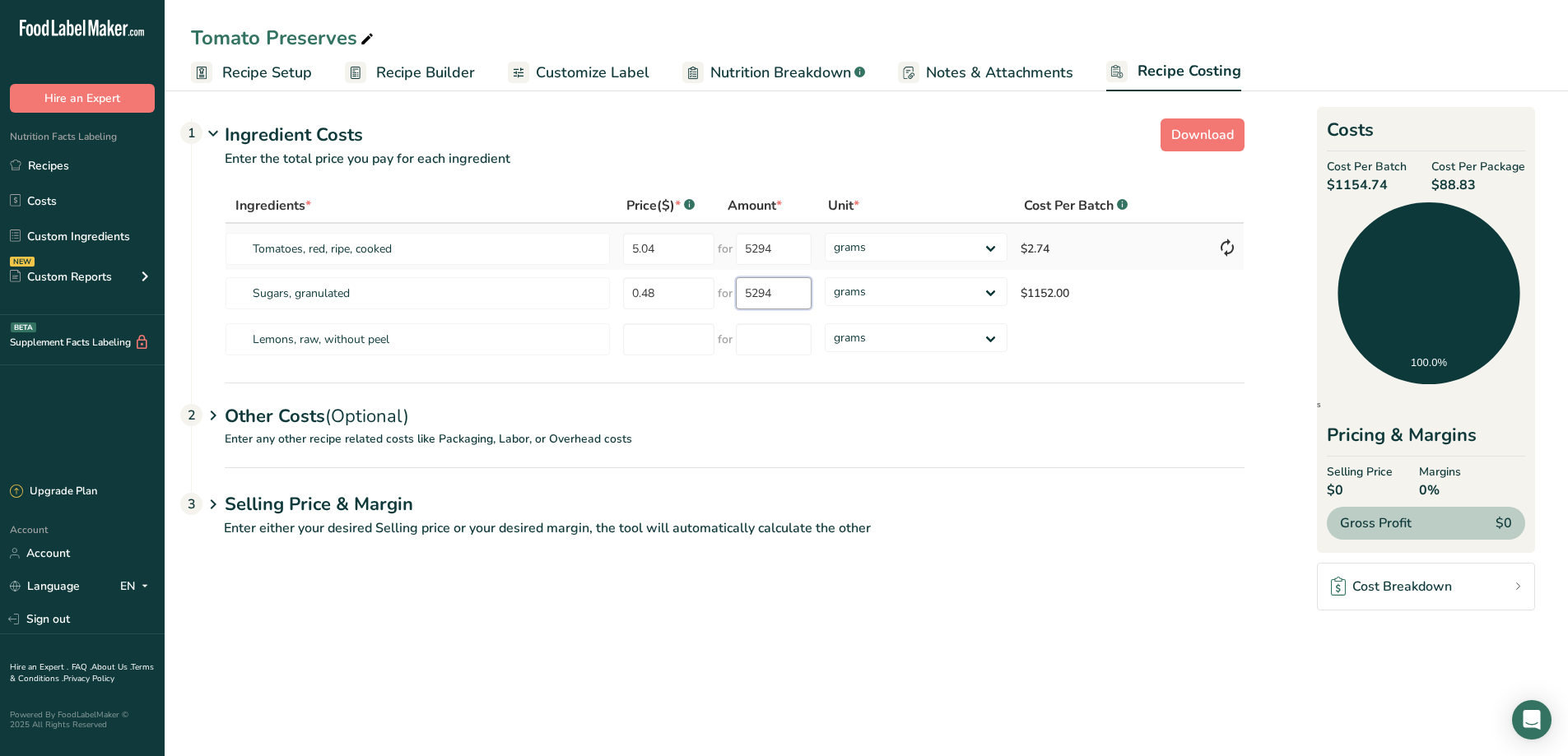
type input "5294"
click at [656, 334] on input "number" at bounding box center [668, 340] width 92 height 32
type input "1"
type input "0.10"
click at [439, 71] on span "Recipe Builder" at bounding box center [424, 73] width 99 height 22
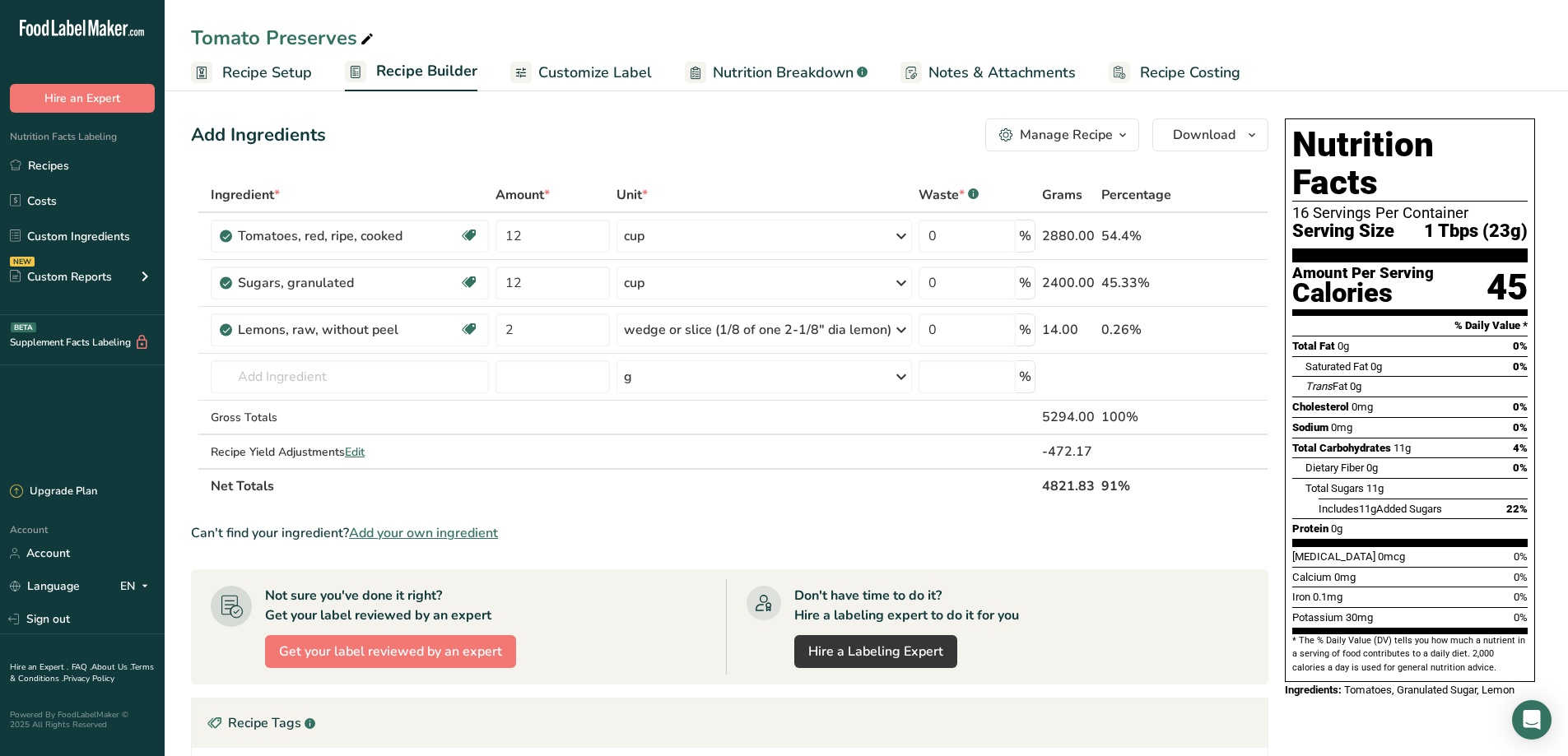
click at [1214, 67] on span "Recipe Costing" at bounding box center [1189, 73] width 101 height 22
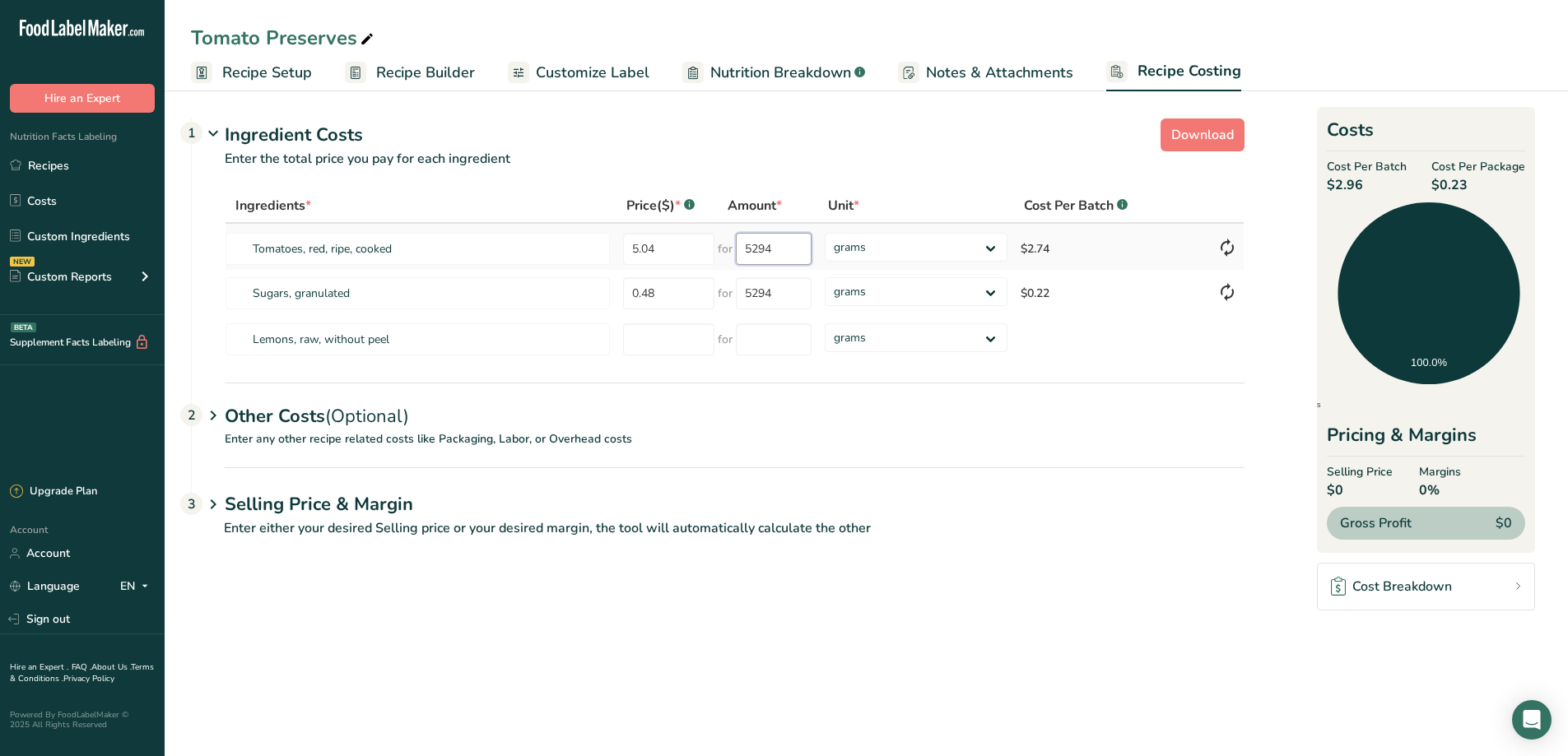
drag, startPoint x: 795, startPoint y: 254, endPoint x: 734, endPoint y: 248, distance: 61.3
click at [740, 248] on input "5294" at bounding box center [773, 249] width 76 height 32
type input "2880"
click at [777, 291] on div "Ingredients * Price($) * .a-a{fill:#347362;}.b-a{fill:#fff;} Amount * Unit * Co…" at bounding box center [733, 275] width 1019 height 174
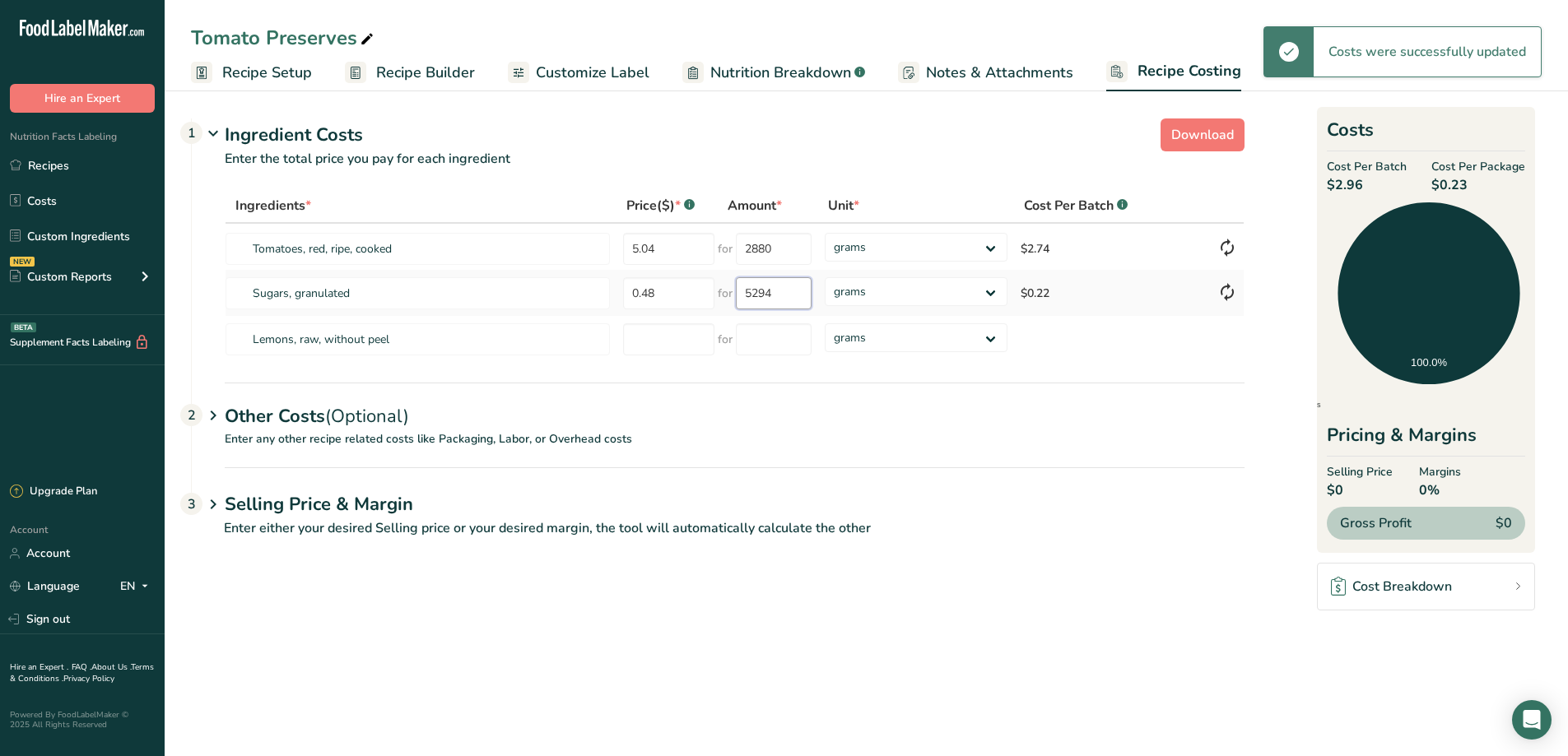
drag, startPoint x: 783, startPoint y: 292, endPoint x: 726, endPoint y: 288, distance: 57.1
click at [726, 288] on div "for 5294" at bounding box center [764, 293] width 94 height 32
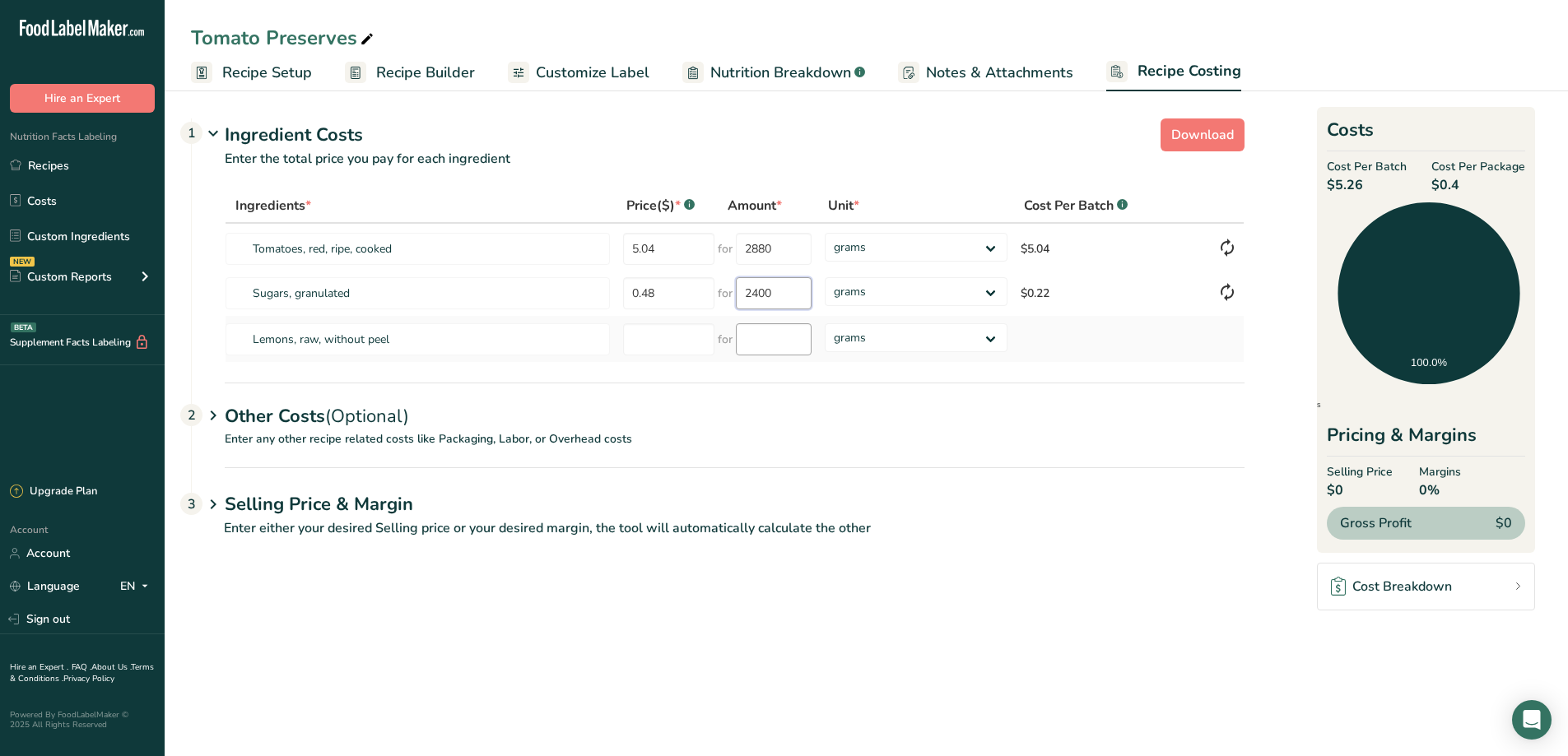
type input "2400"
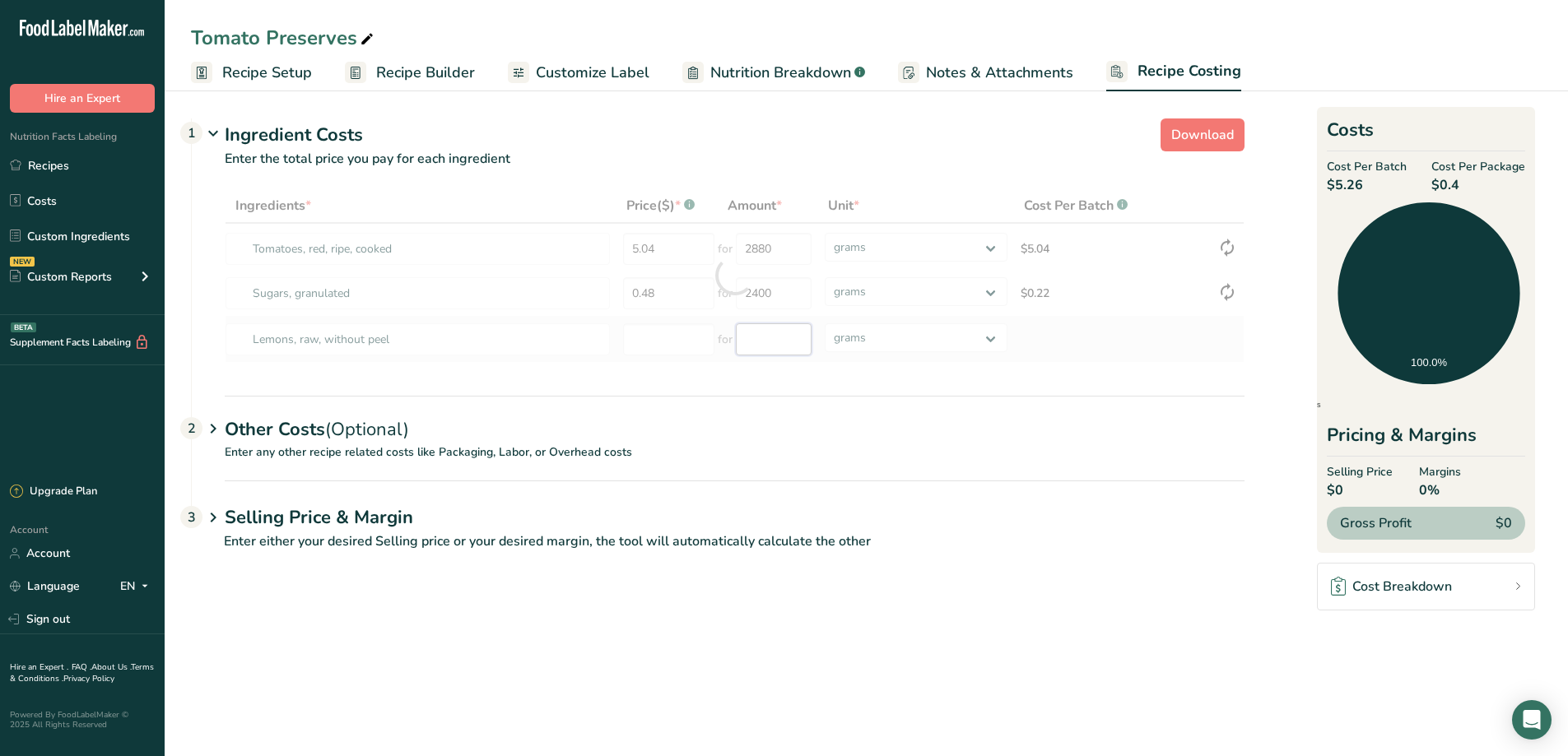
click at [772, 338] on div "Ingredients * Price($) * .a-a{fill:#347362;}.b-a{fill:#fff;} Amount * Unit * Co…" at bounding box center [733, 275] width 1019 height 174
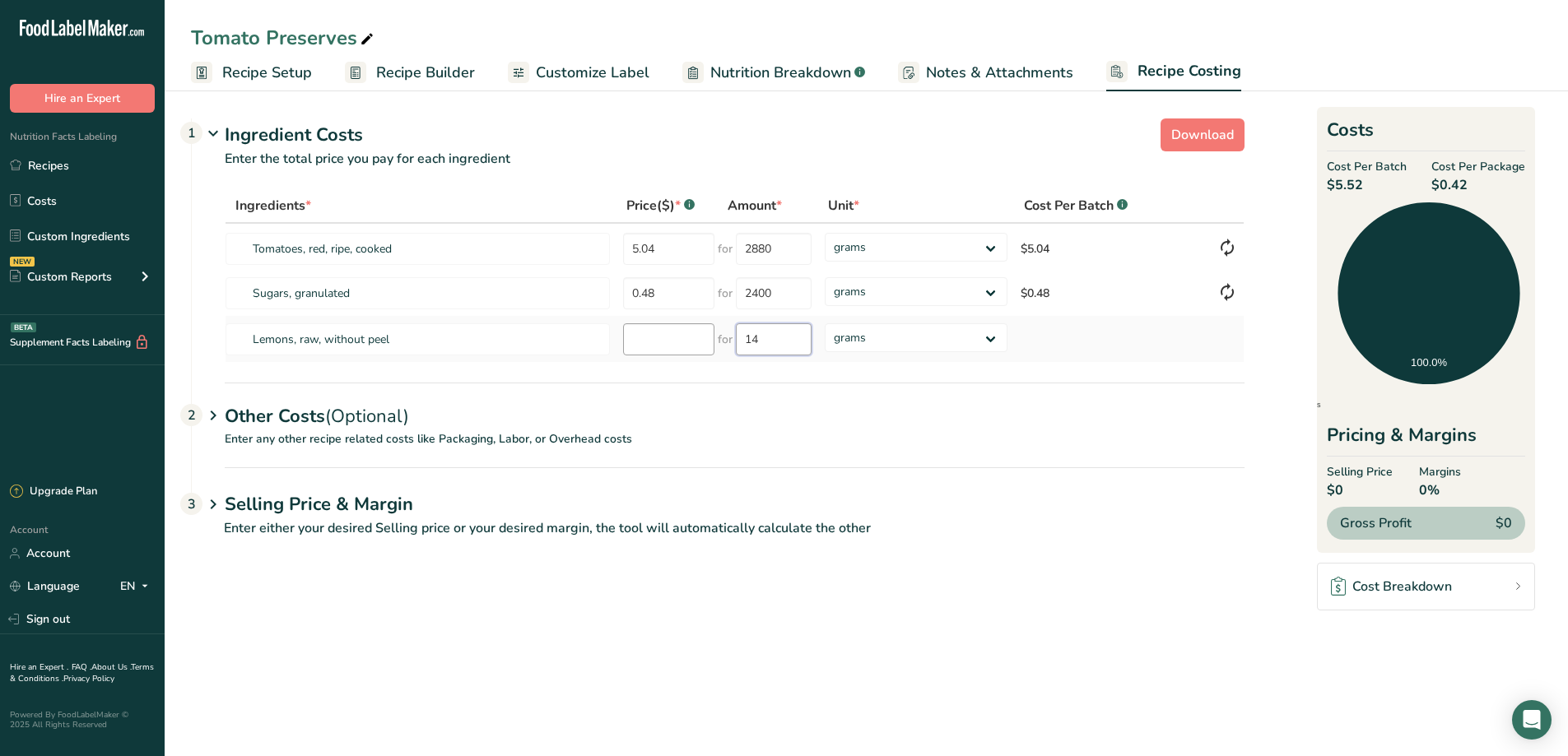
type input "14"
click at [671, 335] on input "number" at bounding box center [668, 340] width 92 height 32
type input "0.10"
click at [403, 72] on span "Recipe Builder" at bounding box center [424, 73] width 99 height 22
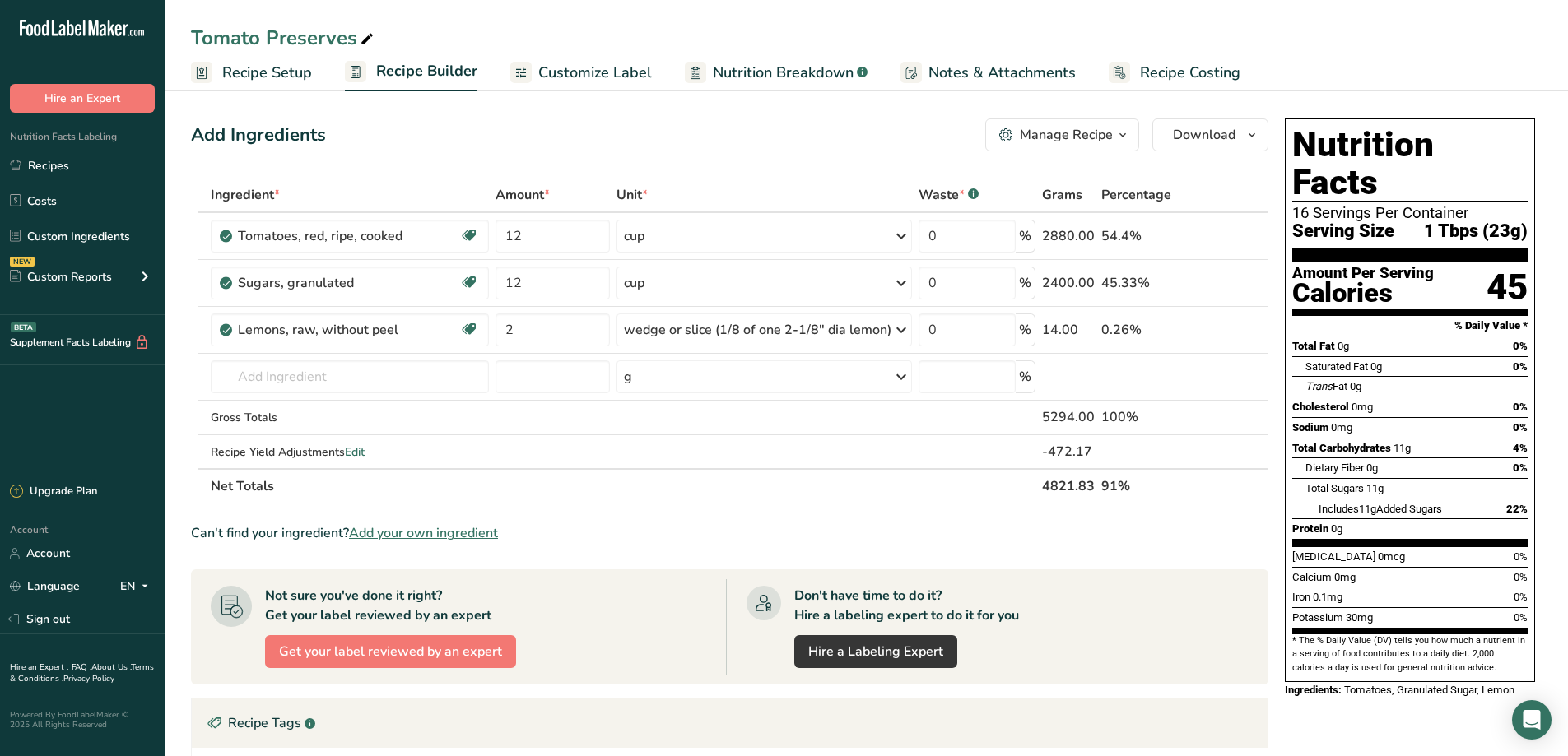
click at [1417, 61] on ul "Recipe Setup Recipe Builder Customize Label Nutrition Breakdown .a-a{fill:#3473…" at bounding box center [866, 72] width 1403 height 39
click at [35, 166] on link "Recipes" at bounding box center [82, 164] width 164 height 31
